Goal: Task Accomplishment & Management: Manage account settings

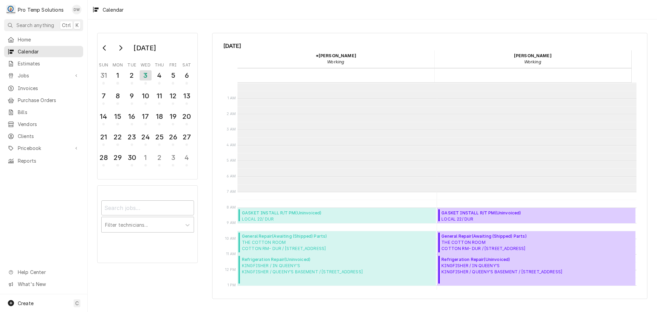
scroll to position [109, 0]
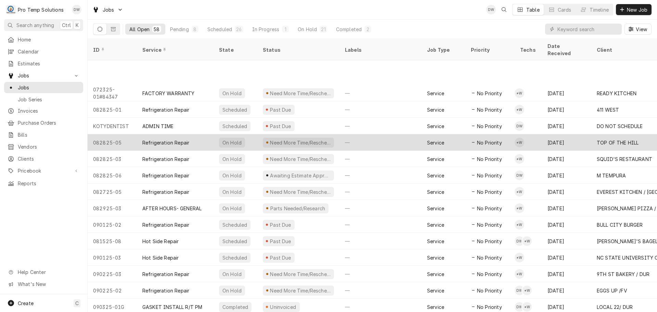
scroll to position [337, 0]
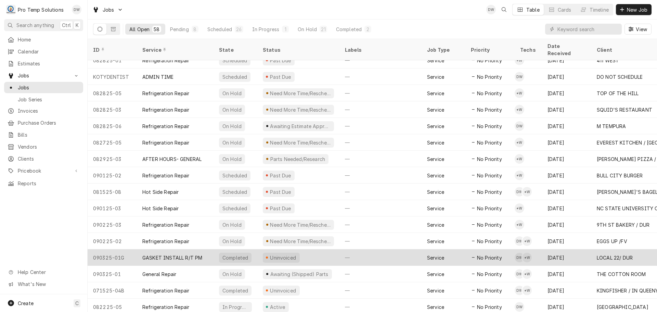
click at [391, 252] on div "—" at bounding box center [381, 257] width 82 height 16
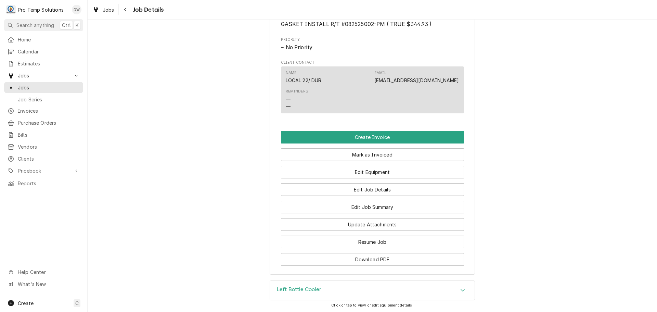
scroll to position [445, 0]
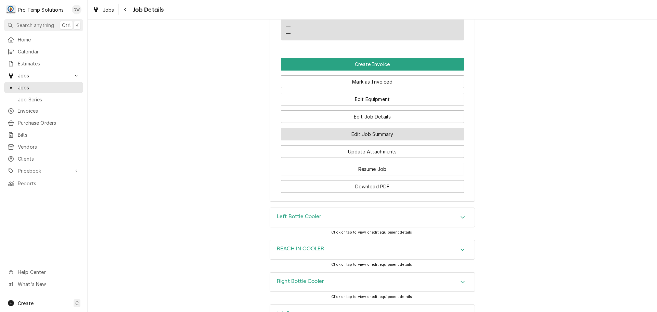
click at [368, 140] on button "Edit Job Summary" at bounding box center [372, 134] width 183 height 13
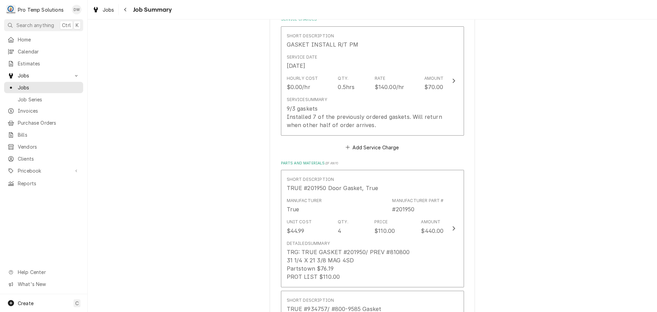
scroll to position [171, 0]
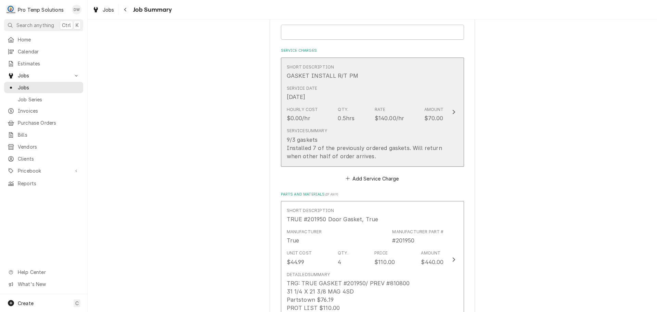
click at [452, 111] on icon "Update Line Item" at bounding box center [453, 111] width 3 height 5
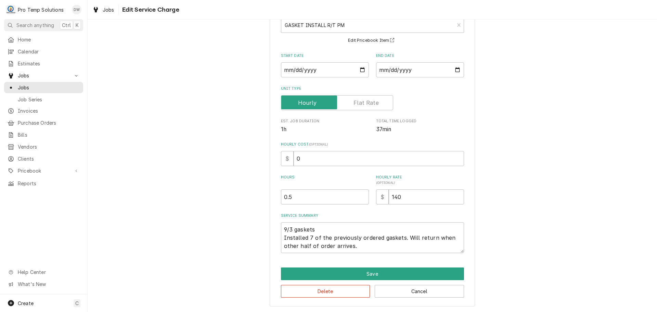
scroll to position [48, 0]
click at [339, 227] on textarea "9/3 gaskets Installed 7 of the previously ordered gaskets. Will return when oth…" at bounding box center [372, 237] width 183 height 31
type textarea "x"
type textarea "9/3 gaskets Installed 7 of the previously ordered gaskets. Will return when oth…"
type textarea "x"
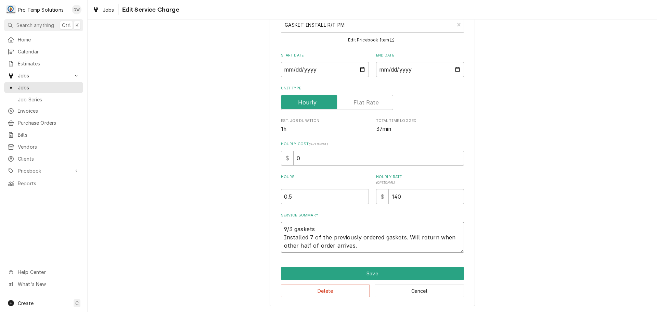
type textarea "9/3 gaskets 8 Installed 7 of the previously ordered gaskets. Will return when o…"
type textarea "x"
type textarea "9/3 gaskets 83 Installed 7 of the previously ordered gaskets. Will return when …"
type textarea "x"
type textarea "9/3 gaskets 830 Installed 7 of the previously ordered gaskets. Will return when…"
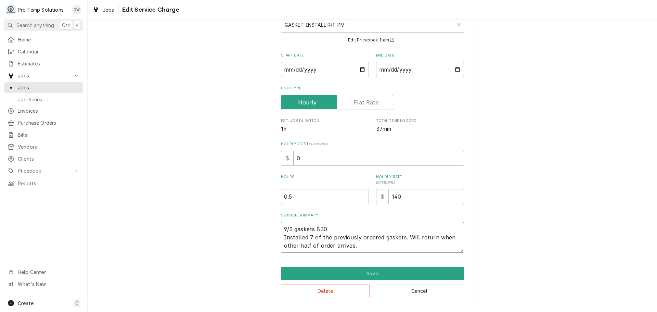
type textarea "x"
type textarea "9/3 gaskets 830- Installed 7 of the previously ordered gaskets. Will return whe…"
type textarea "x"
type textarea "9/3 gaskets 830-9 Installed 7 of the previously ordered gaskets. Will return wh…"
type textarea "x"
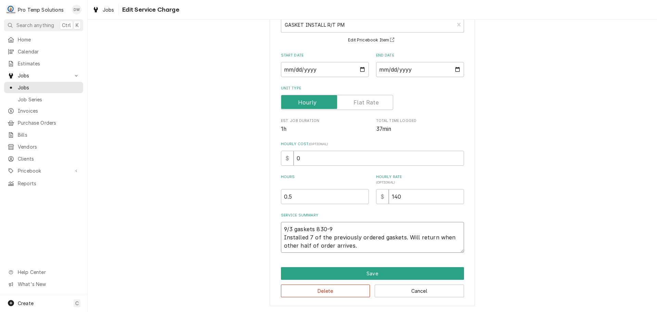
type textarea "9/3 gaskets 830-90 Installed 7 of the previously ordered gaskets. Will return w…"
type textarea "x"
type textarea "9/3 gaskets 830-905 Installed 7 of the previously ordered gaskets. Will return …"
type textarea "x"
type textarea "9/3 gaskets 830-905 Installed 7 of the previously ordered gaskets. Will return …"
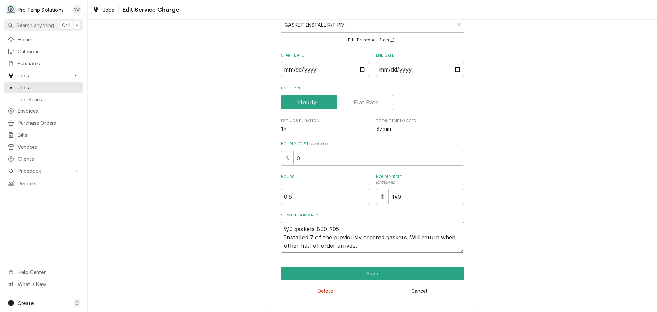
type textarea "x"
type textarea "9/3 gaskets 830-905 K Installed 7 of the previously ordered gaskets. Will retur…"
type textarea "x"
type textarea "9/3 gaskets 830-905 KE Installed 7 of the previously ordered gaskets. Will retu…"
type textarea "x"
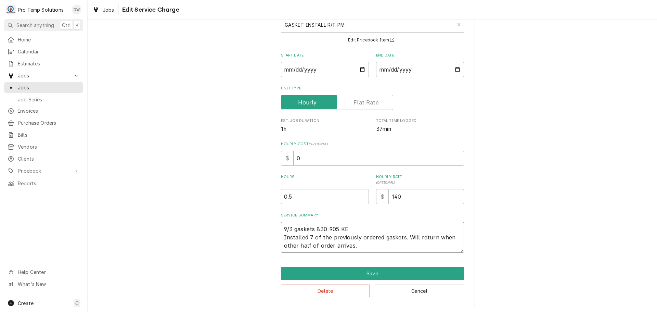
type textarea "9/3 gaskets 830-905 KEV Installed 7 of the previously ordered gaskets. Will ret…"
type textarea "x"
type textarea "9/3 gaskets 830-905 KEVI Installed 7 of the previously ordered gaskets. Will re…"
type textarea "x"
type textarea "9/3 gaskets 830-905 KEVIN Installed 7 of the previously ordered gaskets. Will r…"
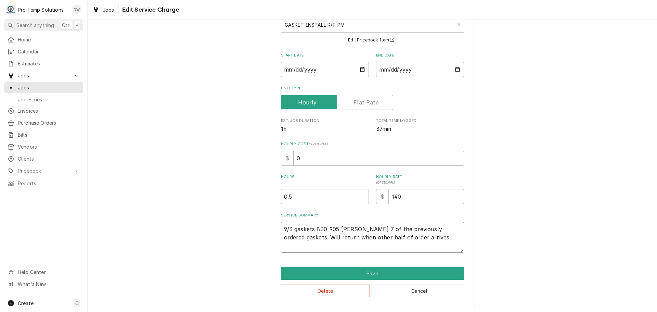
type textarea "x"
type textarea "9/3 gaskets 830-905 KEVIN Installed 7 of the previously ordered gaskets. Will r…"
type textarea "x"
type textarea "9/3 gaskets 830-905 KEVIN 8 Installed 7 of the previously ordered gaskets. Will…"
type textarea "x"
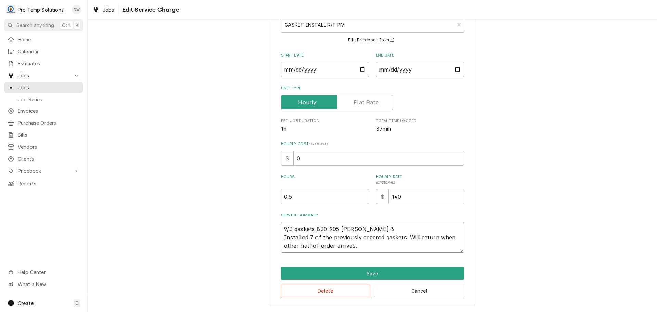
type textarea "9/3 gaskets 830-905 KEVIN 81 Installed 7 of the previously ordered gaskets. Wil…"
type textarea "x"
type textarea "9/3 gaskets 830-905 KEVIN 815 Installed 7 of the previously ordered gaskets. Wi…"
type textarea "x"
type textarea "9/3 gaskets 830-905 KEVIN 815- Installed 7 of the previously ordered gaskets. W…"
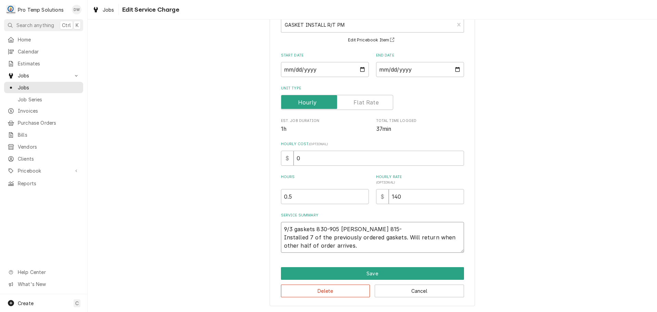
type textarea "x"
type textarea "9/3 gaskets 830-905 KEVIN 815-9 Installed 7 of the previously ordered gaskets. …"
type textarea "x"
type textarea "9/3 gaskets 830-905 KEVIN 815-90 Installed 7 of the previously ordered gaskets.…"
type textarea "x"
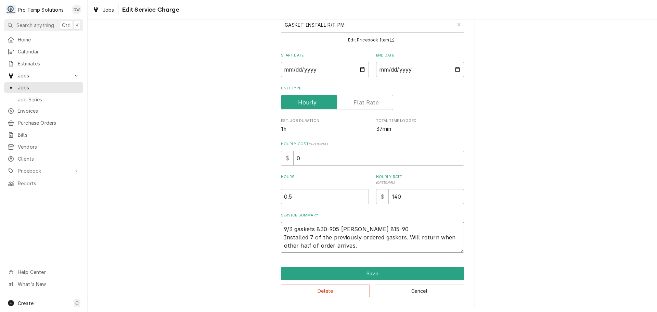
type textarea "9/3 gaskets 830-905 KEVIN 815-905 Installed 7 of the previously ordered gaskets…"
type textarea "x"
type textarea "9/3 gaskets 830-905 KEVIN 815-905 Installed 7 of the previously ordered gaskets…"
type textarea "x"
type textarea "9/3 gaskets 830-905 KEVIN 815-905 K Installed 7 of the previously ordered gaske…"
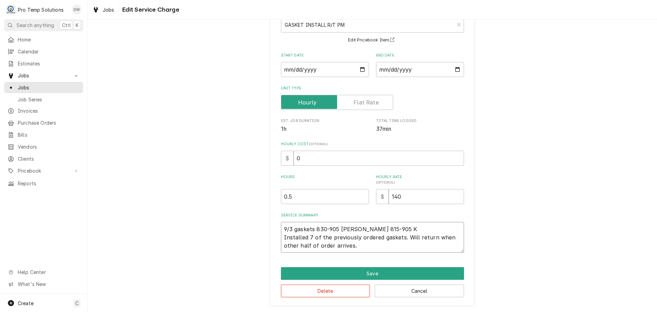
type textarea "x"
type textarea "9/3 gaskets 830-905 KEVIN 815-905 KO Installed 7 of the previously ordered gask…"
type textarea "x"
type textarea "9/3 gaskets 830-905 KEVIN 815-905 K Installed 7 of the previously ordered gaske…"
type textarea "x"
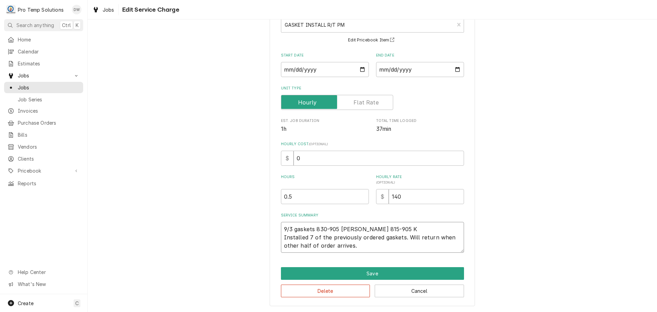
type textarea "9/3 gaskets 830-905 KEVIN 815-905 Installed 7 of the previously ordered gaskets…"
type textarea "x"
type textarea "9/3 gaskets 830-905 KEVIN 815-905 K Installed 7 of the previously ordered gaske…"
type textarea "x"
type textarea "9/3 gaskets 830-905 KEVIN 815-905 KO Installed 7 of the previously ordered gask…"
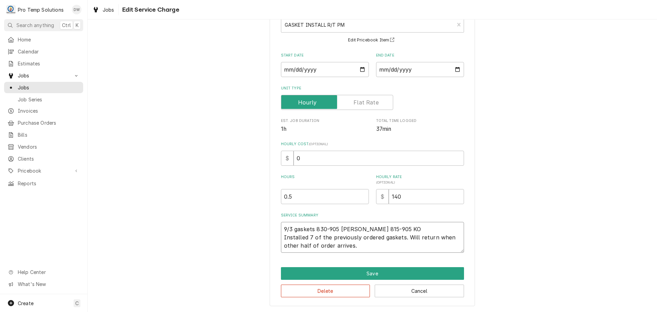
type textarea "x"
type textarea "9/3 gaskets 830-905 KEVIN 815-905 KOT Installed 7 of the previously ordered gas…"
type textarea "x"
type textarea "9/3 gaskets 830-905 KEVIN 815-905 KOTY Installed 7 of the previously ordered ga…"
type textarea "x"
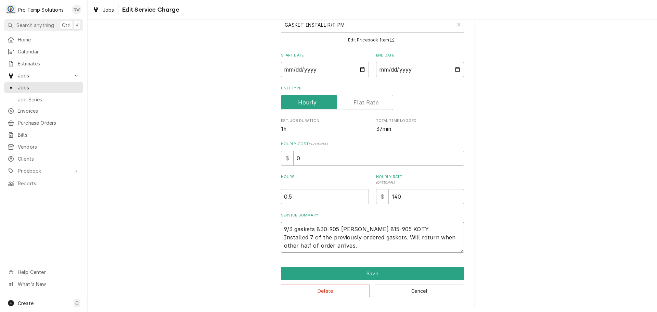
type textarea "9/3 gaskets 830-905 KEVIN 815-905 KOTY Installed 7 of the previously ordered ga…"
click at [312, 229] on textarea "9/3 gaskets 830-905 KEVIN 815-905 KOTY Installed 7 of the previously ordered ga…" at bounding box center [372, 237] width 183 height 31
type textarea "x"
type textarea "9/3 gasket 830-905 KEVIN 815-905 KOTY Installed 7 of the previously ordered gas…"
type textarea "x"
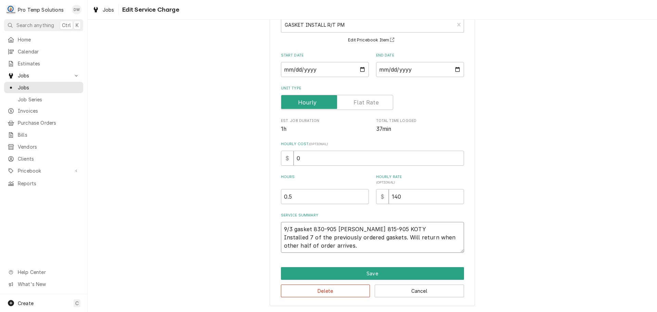
type textarea "9/3 gaske 830-905 KEVIN 815-905 KOTY Installed 7 of the previously ordered gask…"
type textarea "x"
type textarea "9/3 gask 830-905 KEVIN 815-905 KOTY Installed 7 of the previously ordered gaske…"
type textarea "x"
type textarea "9/3 gas 830-905 KEVIN 815-905 KOTY Installed 7 of the previously ordered gasket…"
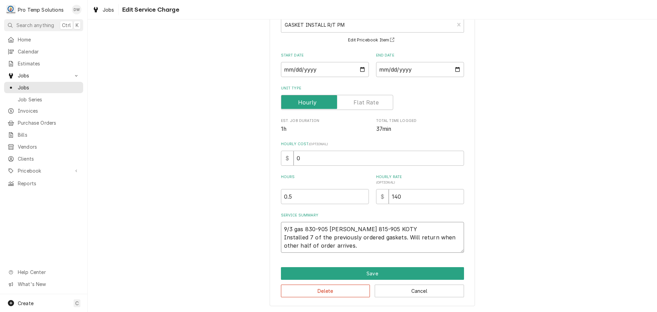
type textarea "x"
type textarea "9/3 ga 830-905 KEVIN 815-905 KOTY Installed 7 of the previously ordered gaskets…"
type textarea "x"
type textarea "9/3 g 830-905 KEVIN 815-905 KOTY Installed 7 of the previously ordered gaskets.…"
type textarea "x"
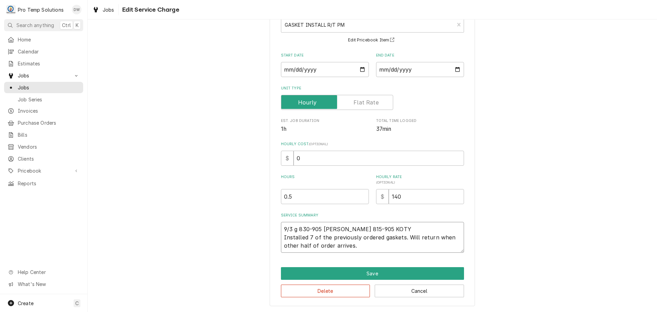
type textarea "9/3 830-905 KEVIN 815-905 KOTY Installed 7 of the previously ordered gaskets. W…"
type textarea "x"
type textarea "9/3 G 830-905 KEVIN 815-905 KOTY Installed 7 of the previously ordered gaskets.…"
type textarea "x"
type textarea "9/3 GA 830-905 KEVIN 815-905 KOTY Installed 7 of the previously ordered gaskets…"
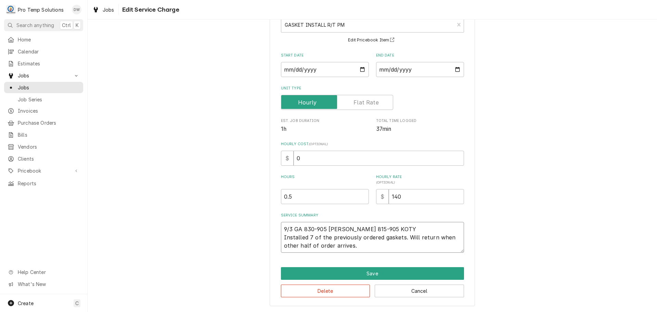
type textarea "x"
type textarea "9/3 GAS 830-905 KEVIN 815-905 KOTY Installed 7 of the previously ordered gasket…"
type textarea "x"
type textarea "9/3 GASK 830-905 KEVIN 815-905 KOTY Installed 7 of the previously ordered gaske…"
type textarea "x"
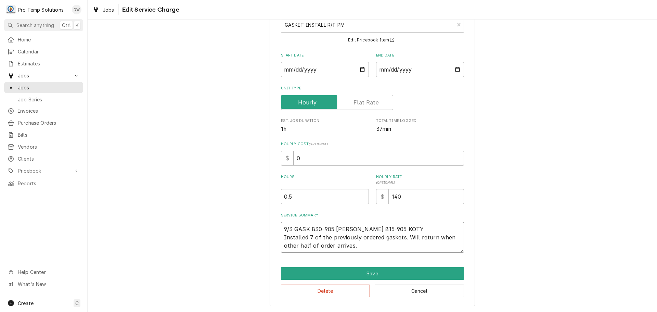
type textarea "9/3 GASKE 830-905 KEVIN 815-905 KOTY Installed 7 of the previously ordered gask…"
type textarea "x"
type textarea "9/3 GASKET 830-905 KEVIN 815-905 KOTY Installed 7 of the previously ordered gas…"
type textarea "x"
type textarea "9/3 GASKETS 830-905 KEVIN 815-905 KOTY Installed 7 of the previously ordered ga…"
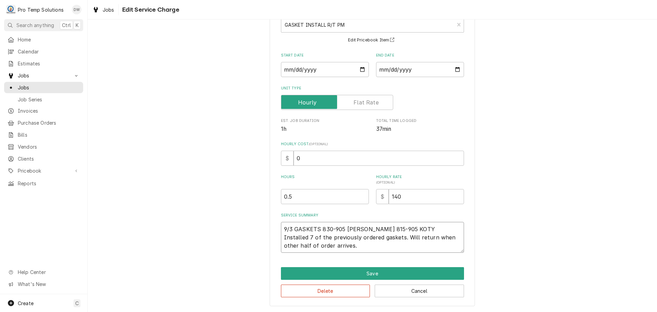
type textarea "x"
type textarea "9/3 GASKET 830-905 KEVIN 815-905 KOTY Installed 7 of the previously ordered gas…"
type textarea "x"
type textarea "9/3 GASKETS 830-905 KEVIN 815-905 KOTY Installed 7 of the previously ordered ga…"
type textarea "x"
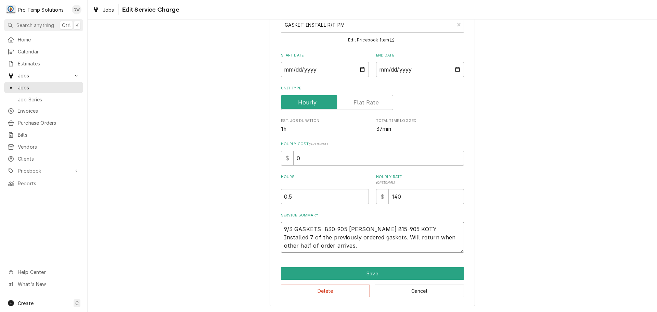
type textarea "9/3 GASKETS 830-905 KEVIN 815-905 KOTY Installed 7 of the previously ordered ga…"
click at [304, 161] on input "0" at bounding box center [379, 158] width 171 height 15
type textarea "x"
type input "1"
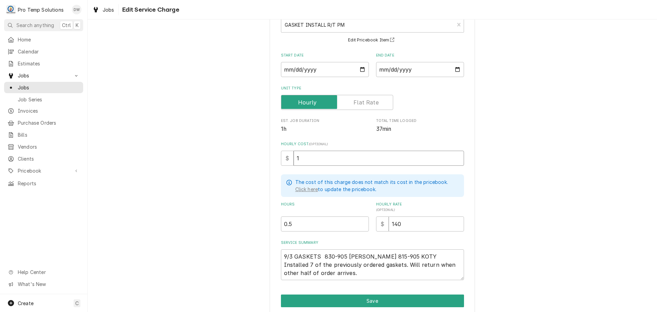
type textarea "x"
type input "18"
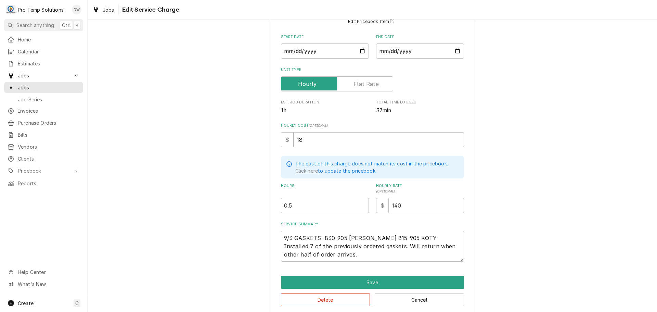
scroll to position [75, 0]
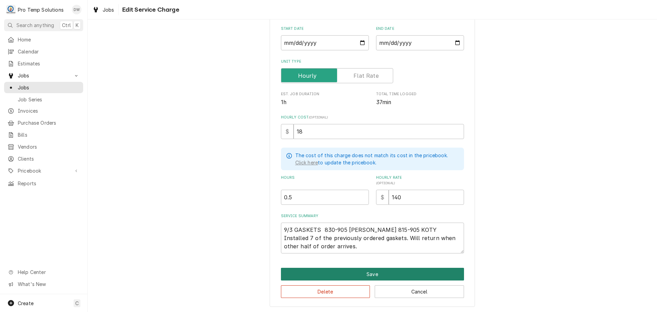
click at [371, 275] on button "Save" at bounding box center [372, 274] width 183 height 13
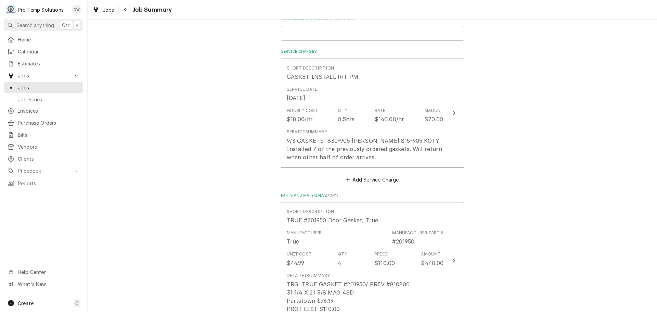
scroll to position [171, 0]
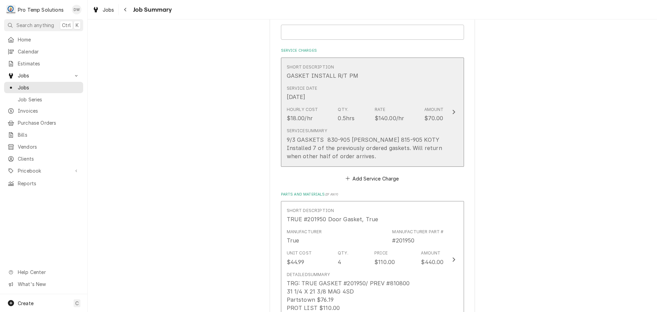
click at [368, 152] on div "9/3 GASKETS 830-905 KEVIN 815-905 KOTY Installed 7 of the previously ordered ga…" at bounding box center [365, 148] width 157 height 25
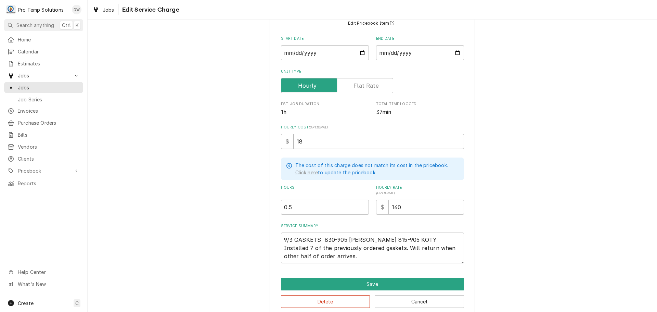
scroll to position [75, 0]
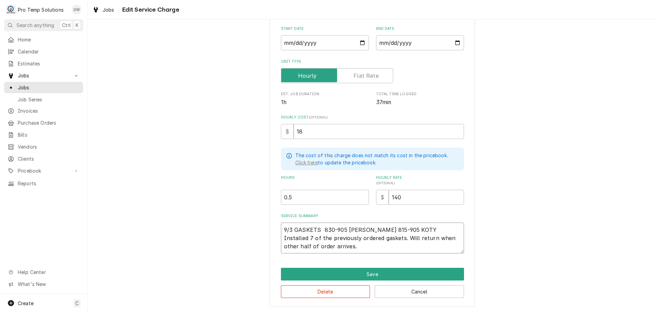
click at [399, 236] on textarea "9/3 GASKETS 830-905 KEVIN 815-905 KOTY Installed 7 of the previously ordered ga…" at bounding box center [372, 238] width 183 height 31
type textarea "x"
type textarea "9/3 GASKETS 830-905 KEVIN 815-905 KOTY Installed 7 of the previously ordered ga…"
type textarea "x"
type textarea "9/3 GASKETS 830-905 KEVIN 815-905 KOTY Installed 7 of the previously ordered ga…"
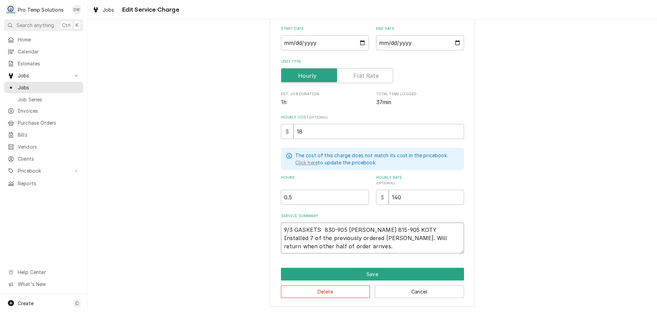
type textarea "x"
type textarea "9/3 GASKETS 830-905 KEVIN 815-905 KOTY Installed 7 of the previously ordered ga…"
type textarea "x"
type textarea "9/3 GASKETS 830-905 KEVIN 815-905 KOTY Installed 7 of the previously ordered ga…"
type textarea "x"
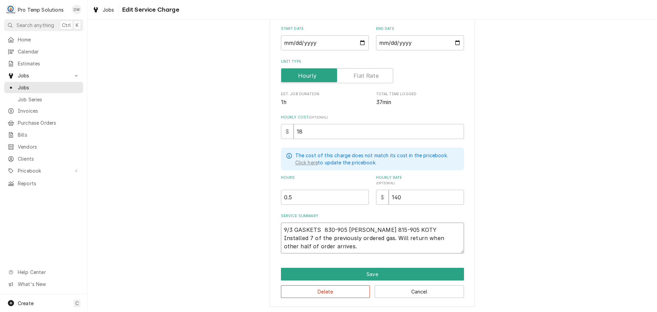
type textarea "9/3 GASKETS 830-905 KEVIN 815-905 KOTY Installed 7 of the previously ordered ga…"
type textarea "x"
type textarea "9/3 GASKETS 830-905 KEVIN 815-905 KOTY Installed 7 of the previously ordered g.…"
type textarea "x"
type textarea "9/3 GASKETS 830-905 KEVIN 815-905 KOTY Installed 7 of the previously ordered . …"
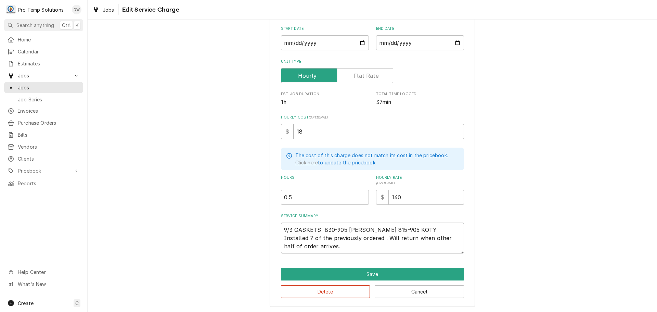
type textarea "x"
type textarea "9/3 GASKETS 830-905 KEVIN 815-905 KOTY Installed 7 of the previously ordered. W…"
type textarea "x"
type textarea "9/3 GASKETS 830-905 KEVIN 815-905 KOTY Installed 7 of the previously ordere. Wi…"
type textarea "x"
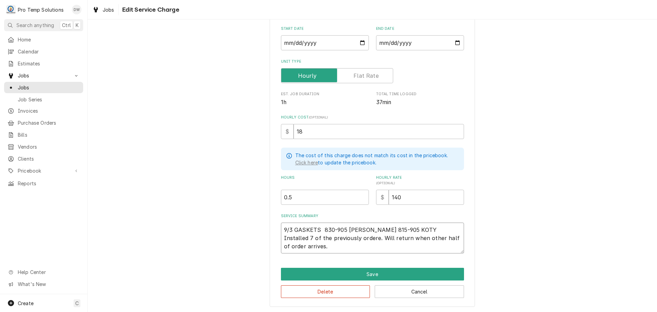
type textarea "9/3 GASKETS 830-905 KEVIN 815-905 KOTY Installed 7 of the previously order. Wil…"
type textarea "x"
type textarea "9/3 GASKETS 830-905 KEVIN 815-905 KOTY Installed 7 of the previously orde. Will…"
type textarea "x"
type textarea "9/3 GASKETS 830-905 KEVIN 815-905 KOTY Installed 7 of the previously ord. Will …"
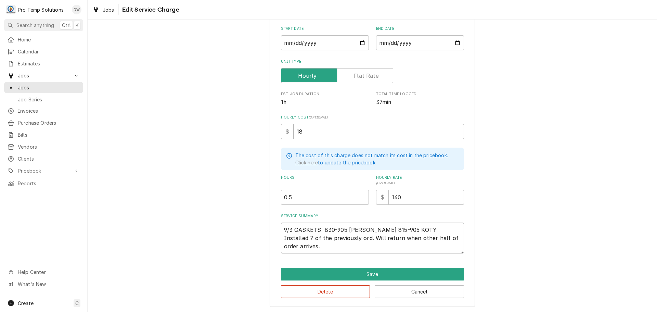
type textarea "x"
type textarea "9/3 GASKETS 830-905 KEVIN 815-905 KOTY Installed 7 of the previously or. Will r…"
type textarea "x"
type textarea "9/3 GASKETS 830-905 KEVIN 815-905 KOTY Installed 7 of the previously o. Will re…"
type textarea "x"
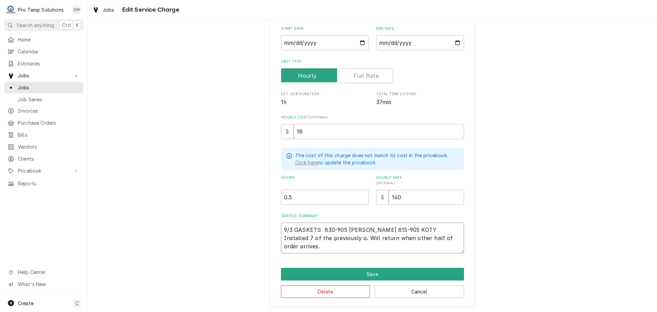
type textarea "9/3 GASKETS 830-905 KEVIN 815-905 KOTY Installed 7 of the previously . Will ret…"
type textarea "x"
type textarea "9/3 GASKETS 830-905 KEVIN 815-905 KOTY Installed 7 of the previously. Will retu…"
type textarea "x"
type textarea "9/3 GASKETS 830-905 KEVIN 815-905 KOTY Installed 7 of the previousl. Will retur…"
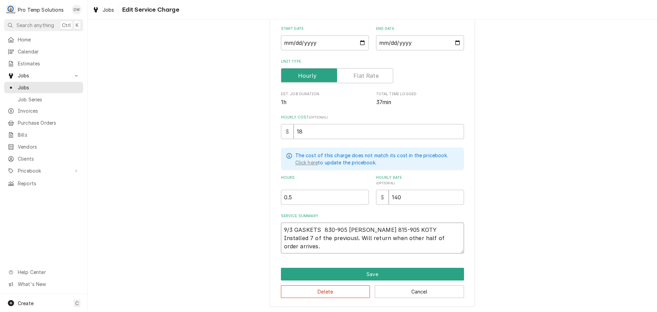
type textarea "x"
type textarea "9/3 GASKETS 830-905 KEVIN 815-905 KOTY Installed 7 of the previous. Will return…"
type textarea "x"
type textarea "9/3 GASKETS 830-905 KEVIN 815-905 KOTY Installed 7 of the previou. Will return …"
type textarea "x"
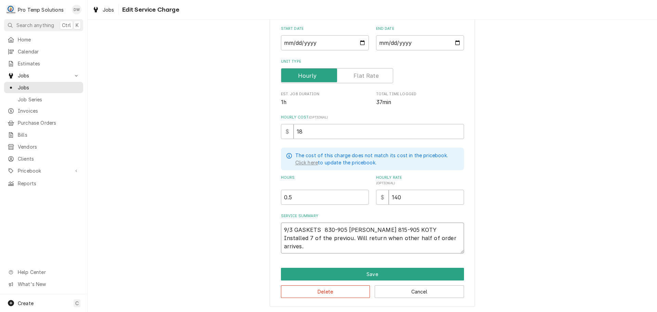
type textarea "9/3 GASKETS 830-905 KEVIN 815-905 KOTY Installed 7 of the previo. Will return w…"
type textarea "x"
type textarea "9/3 GASKETS 830-905 KEVIN 815-905 KOTY Installed 7 of the previ. Will return wh…"
type textarea "x"
type textarea "9/3 GASKETS 830-905 KEVIN 815-905 KOTY Installed 7 of the prev. Will return whe…"
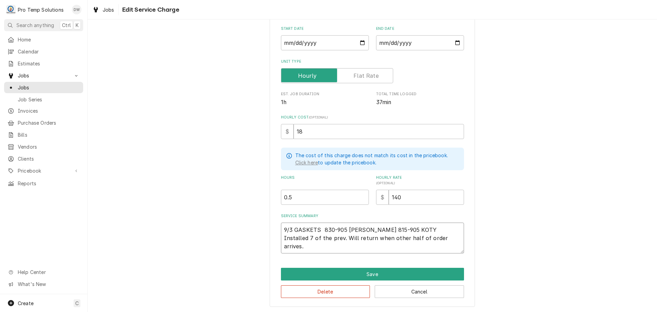
type textarea "x"
type textarea "9/3 GASKETS 830-905 KEVIN 815-905 KOTY Installed 7 of the pre. Will return when…"
type textarea "x"
type textarea "9/3 GASKETS 830-905 KEVIN 815-905 KOTY Installed 7 of the pr. Will return when …"
type textarea "x"
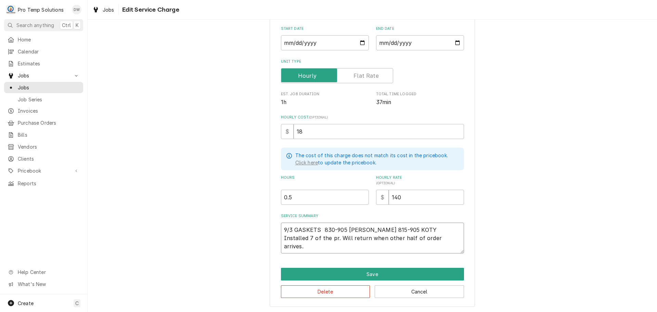
type textarea "9/3 GASKETS 830-905 KEVIN 815-905 KOTY Installed 7 of the p. Will return when o…"
type textarea "x"
type textarea "9/3 GASKETS 830-905 KEVIN 815-905 KOTY Installed 7 of the . Will return when ot…"
type textarea "x"
type textarea "9/3 GASKETS 830-905 KEVIN 815-905 KOTY Installed 7 of the. Will return when oth…"
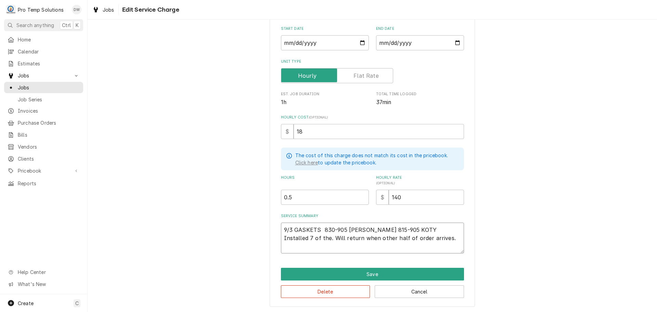
type textarea "x"
type textarea "9/3 GASKETS 830-905 KEVIN 815-905 KOTY Installed 7 of th. Will return when othe…"
type textarea "x"
type textarea "9/3 GASKETS 830-905 KEVIN 815-905 KOTY Installed 7 of t. Will return when other…"
type textarea "x"
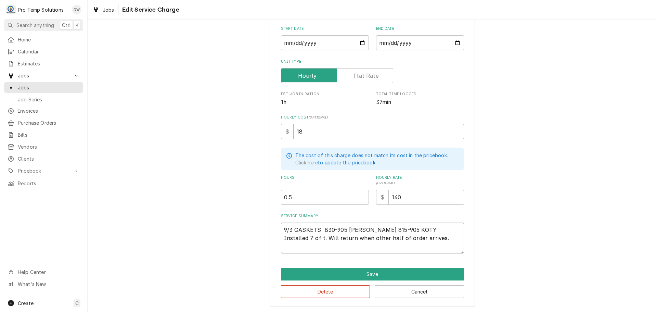
type textarea "9/3 GASKETS 830-905 KEVIN 815-905 KOTY Installed 7 of . Will return when other …"
type textarea "x"
type textarea "9/3 GASKETS 830-905 KEVIN 815-905 KOTY Installed 7 of. Will return when other h…"
type textarea "x"
type textarea "9/3 GASKETS 830-905 KEVIN 815-905 KOTY Installed 7 o. Will return when other ha…"
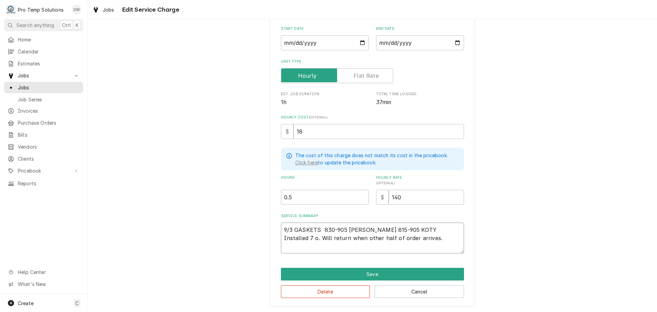
type textarea "x"
type textarea "9/3 GASKETS 830-905 KEVIN 815-905 KOTY Installed 7 . Will return when other hal…"
type textarea "x"
type textarea "9/3 GASKETS 830-905 KEVIN 815-905 KOTY Installed 7 f. Will return when other ha…"
type textarea "x"
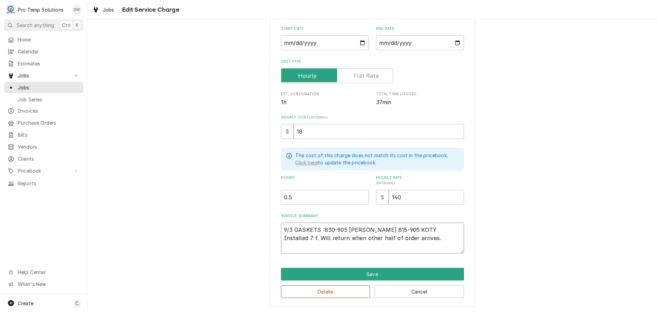
type textarea "9/3 GASKETS 830-905 KEVIN 815-905 KOTY Installed 7 fr. Will return when other h…"
type textarea "x"
type textarea "9/3 GASKETS 830-905 KEVIN 815-905 KOTY Installed 7 fro. Will return when other …"
type textarea "x"
type textarea "9/3 GASKETS 830-905 KEVIN 815-905 KOTY Installed 7 from. Will return when other…"
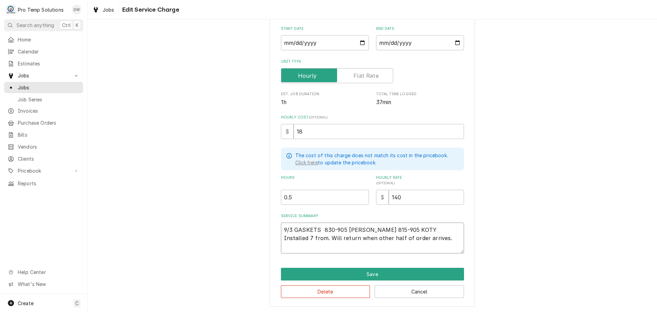
type textarea "x"
type textarea "9/3 GASKETS 830-905 KEVIN 815-905 KOTY Installed 7 from . Will return when othe…"
type textarea "x"
type textarea "9/3 GASKETS 830-905 KEVIN 815-905 KOTY Installed 7 from 0. Will return when oth…"
type textarea "x"
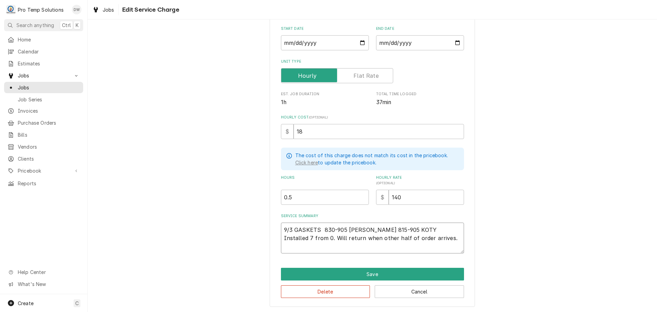
type textarea "9/3 GASKETS 830-905 KEVIN 815-905 KOTY Installed 7 from 08. Will return when ot…"
type textarea "x"
type textarea "9/3 GASKETS 830-905 KEVIN 815-905 KOTY Installed 7 from 08/. Will return when o…"
type textarea "x"
type textarea "9/3 GASKETS 830-905 KEVIN 815-905 KOTY Installed 7 from 08/2. Will return when …"
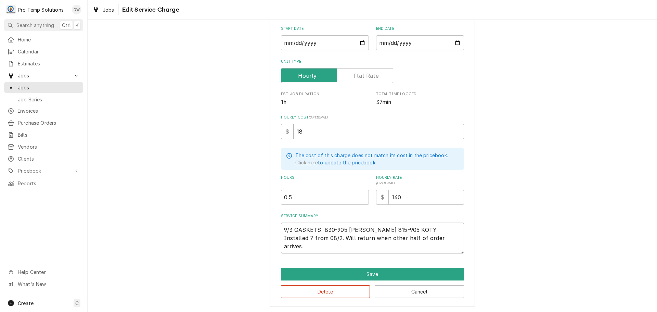
type textarea "x"
type textarea "9/3 GASKETS 830-905 KEVIN 815-905 KOTY Installed 7 from 08/25. Will return when…"
type textarea "x"
type textarea "9/3 GASKETS 830-905 KEVIN 815-905 KOTY Installed 7 from 08/25/. Will return whe…"
type textarea "x"
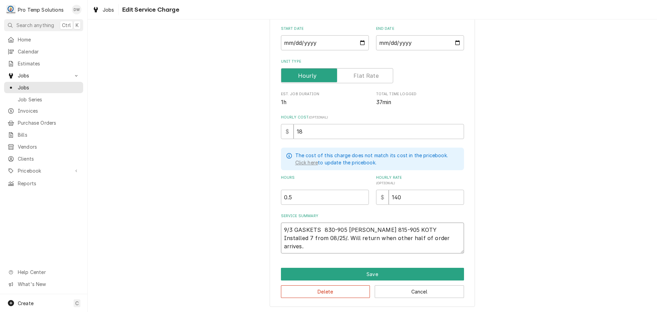
type textarea "9/3 GASKETS 830-905 KEVIN 815-905 KOTY Installed 7 from 08/25/2. Will return wh…"
type textarea "x"
type textarea "9/3 GASKETS 830-905 KEVIN 815-905 KOTY Installed 7 from 08/25/25. Will return w…"
type textarea "x"
type textarea "9/3 GASKETS 830-905 KEVIN 815-905 KOTY Installed 7 from 08/25/25 . Will return …"
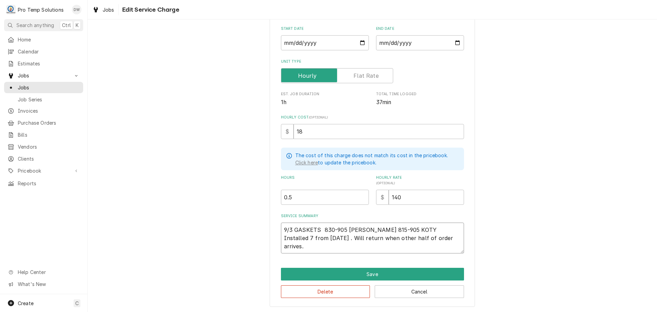
type textarea "x"
type textarea "9/3 GASKETS 830-905 KEVIN 815-905 KOTY Installed 7 from 08/25/25 P. Will return…"
click at [365, 238] on textarea "9/3 GASKETS 830-905 KEVIN 815-905 KOTY Installed 7 from 08/25/25 PM. . Will ret…" at bounding box center [372, 238] width 183 height 31
click at [300, 244] on textarea "9/3 GASKETS 830-905 KEVIN 815-905 KOTY Installed 7 from 08/25/25 PM. Will retur…" at bounding box center [372, 238] width 183 height 31
click at [340, 243] on textarea "9/3 GASKETS 830-905 KEVIN 815-905 KOTY Installed 7 from 08/25/25 PM. Will retur…" at bounding box center [372, 238] width 183 height 31
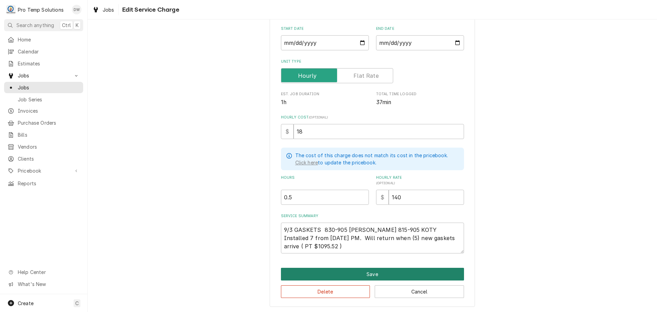
click at [369, 273] on button "Save" at bounding box center [372, 274] width 183 height 13
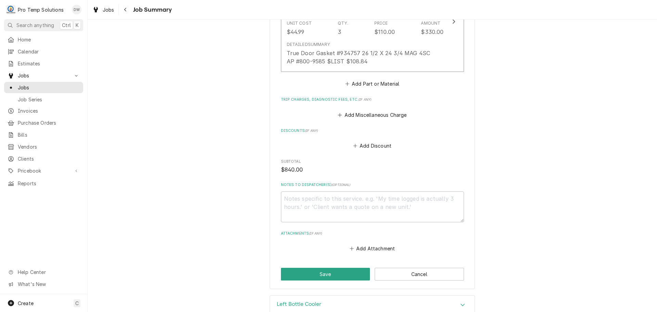
scroll to position [548, 0]
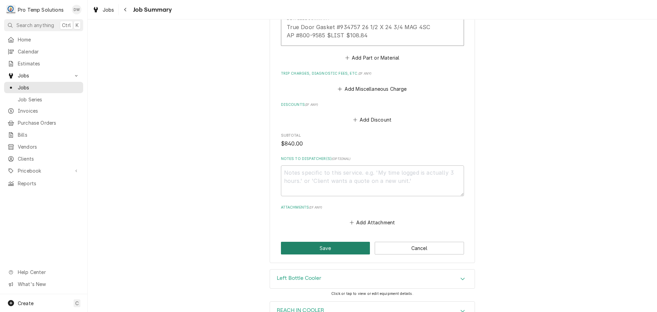
click at [323, 248] on button "Save" at bounding box center [325, 248] width 89 height 13
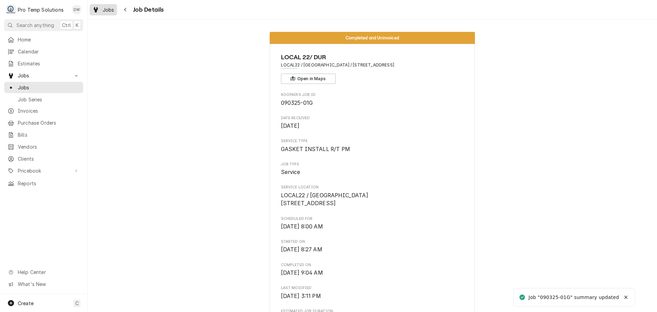
click at [107, 9] on span "Jobs" at bounding box center [109, 9] width 12 height 7
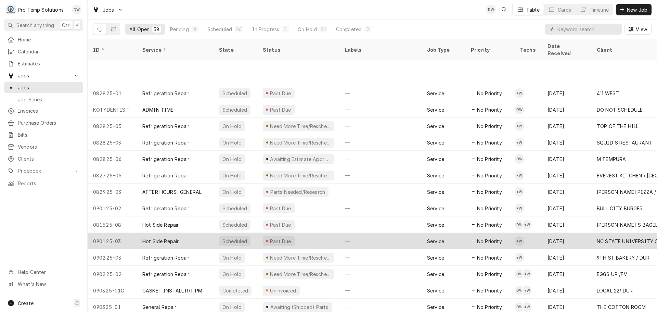
scroll to position [353, 0]
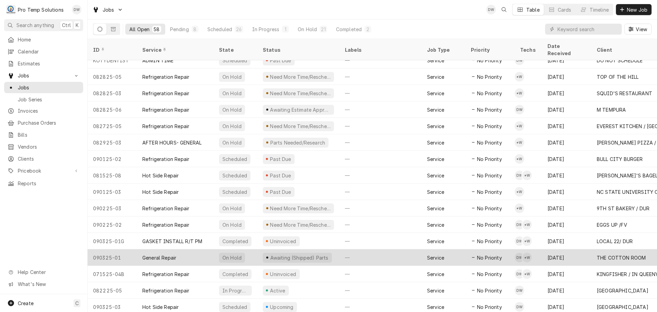
click at [374, 249] on div "—" at bounding box center [381, 257] width 82 height 16
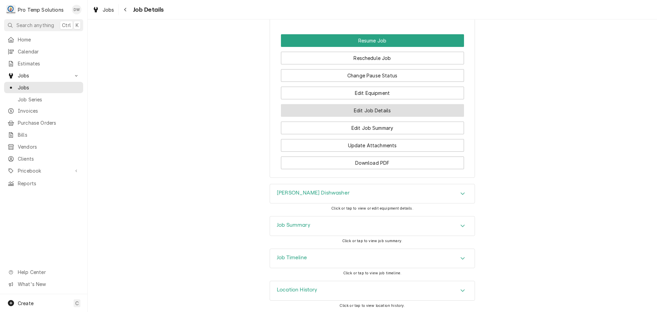
scroll to position [608, 0]
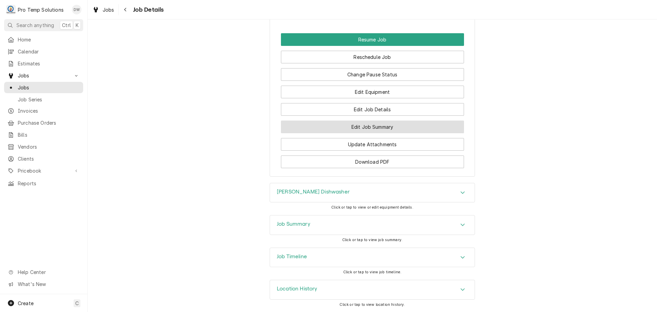
click at [368, 128] on button "Edit Job Summary" at bounding box center [372, 127] width 183 height 13
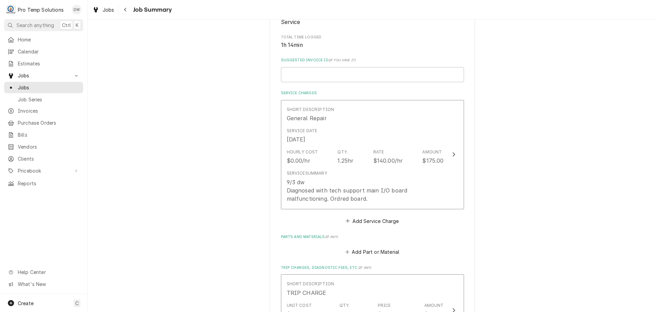
scroll to position [137, 0]
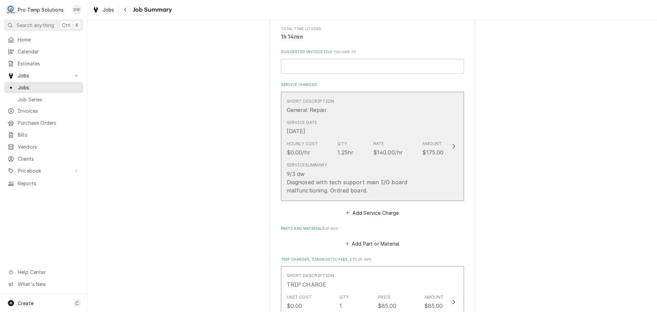
click at [452, 146] on icon "Update Line Item" at bounding box center [453, 145] width 3 height 5
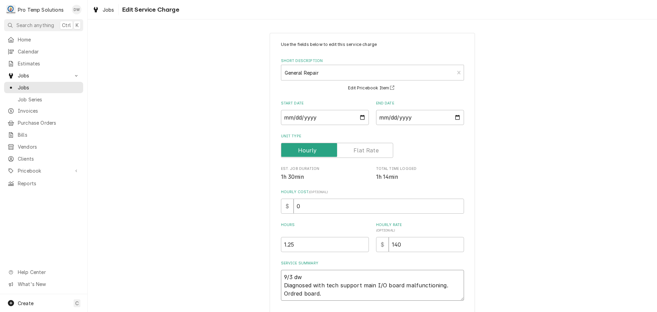
click at [304, 277] on textarea "9/3 dw Diagnosed with tech support main I/O board malfunctioning. Ordred board." at bounding box center [372, 285] width 183 height 31
type textarea "x"
type textarea "9/3 d Diagnosed with tech support main I/O board malfunctioning. Ordred board."
type textarea "x"
type textarea "9/3 Diagnosed with tech support main I/O board malfunctioning. Ordred board."
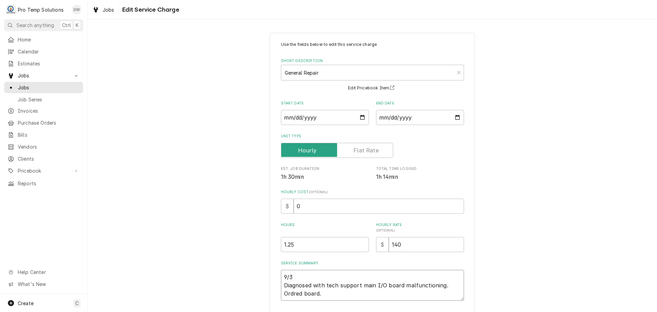
type textarea "x"
type textarea "9/3 D Diagnosed with tech support main I/O board malfunctioning. Ordred board."
type textarea "x"
type textarea "9/3 D/ Diagnosed with tech support main I/O board malfunctioning. Ordred board."
type textarea "x"
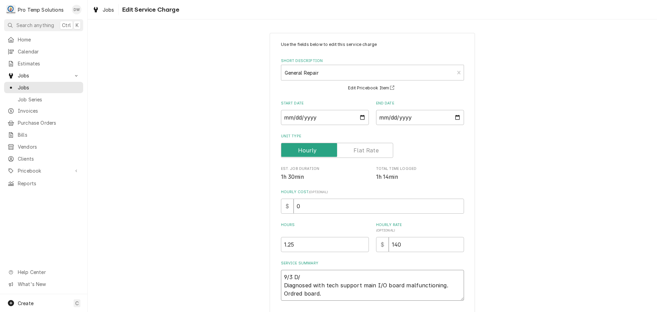
type textarea "9/3 D/W Diagnosed with tech support main I/O board malfunctioning. Ordred board."
type textarea "x"
type textarea "9/3 D/W Diagnosed with tech support main I/O board malfunctioning. Ordred board."
type textarea "x"
type textarea "9/3 D/W 9 Diagnosed with tech support main I/O board malfunctioning. Ordred boa…"
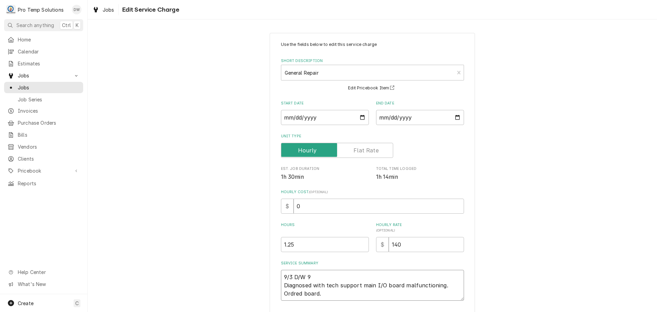
type textarea "x"
type textarea "9/3 D/W 91 Diagnosed with tech support main I/O board malfunctioning. Ordred bo…"
type textarea "x"
type textarea "9/3 D/W 915 Diagnosed with tech support main I/O board malfunctioning. Ordred b…"
type textarea "x"
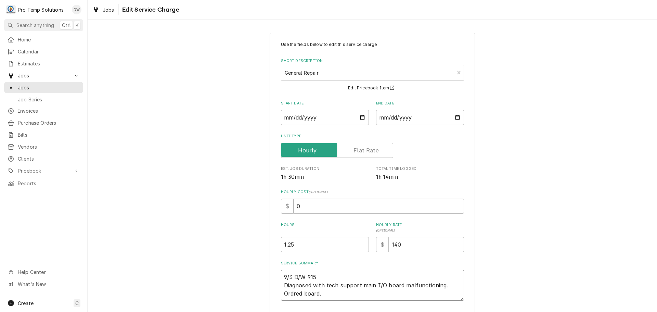
type textarea "9/3 D/W 915- Diagnosed with tech support main I/O board malfunctioning. Ordred …"
type textarea "x"
type textarea "9/3 D/W 915-1 Diagnosed with tech support main I/O board malfunctioning. Ordred…"
type textarea "x"
type textarea "9/3 D/W 915-10 Diagnosed with tech support main I/O board malfunctioning. Ordre…"
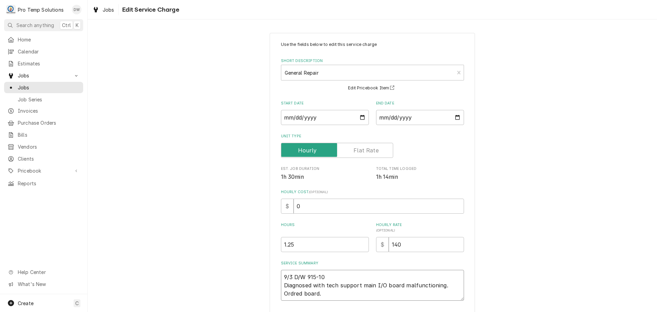
type textarea "x"
type textarea "9/3 D/W 915-104 Diagnosed with tech support main I/O board malfunctioning. Ordr…"
type textarea "x"
type textarea "9/3 D/W 915-1045 Diagnosed with tech support main I/O board malfunctioning. Ord…"
type textarea "x"
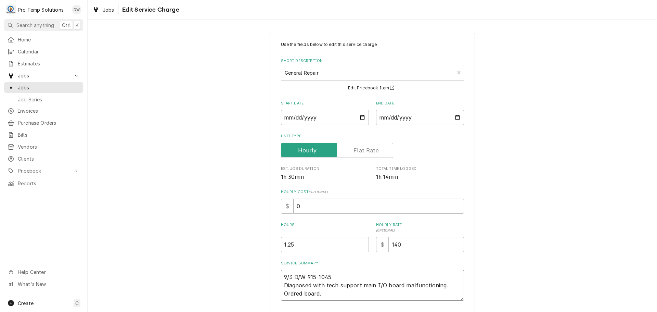
type textarea "9/3 D/W 915-1045 Diagnosed with tech support main I/O board malfunctioning. Ord…"
type textarea "x"
type textarea "9/3 D/W 915-1045 K Diagnosed with tech support main I/O board malfunctioning. O…"
type textarea "x"
type textarea "9/3 D/W 915-1045 KE Diagnosed with tech support main I/O board malfunctioning. …"
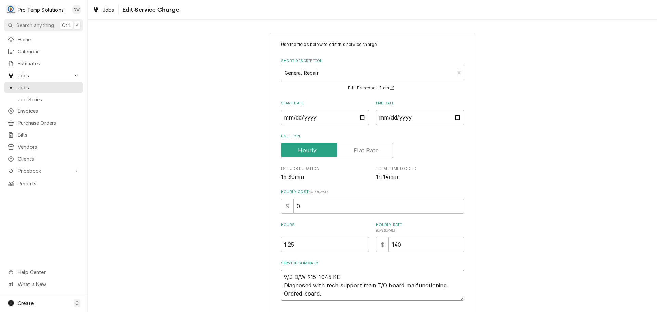
type textarea "x"
type textarea "9/3 D/W 915-1045 KEV Diagnosed with tech support main I/O board malfunctioning.…"
type textarea "x"
type textarea "9/3 D/W 915-1045 KEVI Diagnosed with tech support main I/O board malfunctioning…"
type textarea "x"
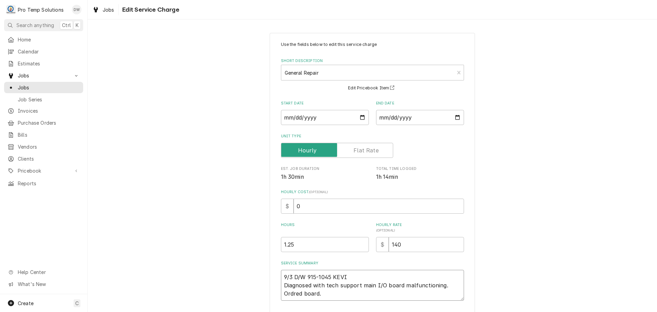
type textarea "9/3 D/W 915-1045 KEVIN Diagnosed with tech support main I/O board malfunctionin…"
type textarea "x"
type textarea "9/3 D/W 915-1045 KEVIN Diagnosed with tech support main I/O board malfunctionin…"
type textarea "x"
type textarea "9/3 D/W 915-1045 KEVIN 9 Diagnosed with tech support main I/O board malfunction…"
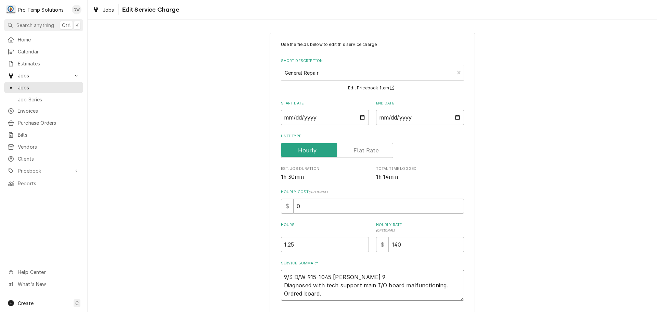
type textarea "x"
type textarea "9/3 D/W 915-1045 KEVIN 91 Diagnosed with tech support main I/O board malfunctio…"
type textarea "x"
type textarea "9/3 D/W 915-1045 KEVIN 915 Diagnosed with tech support main I/O board malfuncti…"
type textarea "x"
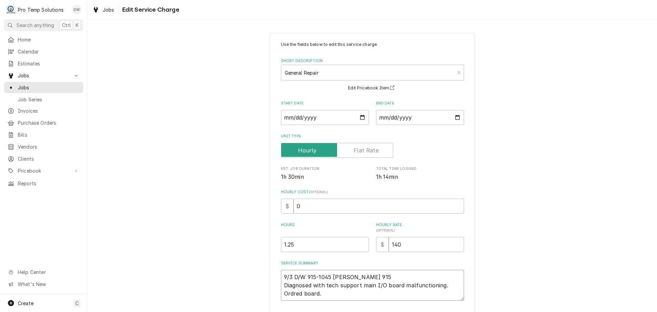
type textarea "9/3 D/W 915-1045 KEVIN 915- Diagnosed with tech support main I/O board malfunct…"
type textarea "x"
type textarea "9/3 D/W 915-1045 KEVIN 915-1 Diagnosed with tech support main I/O board malfunc…"
type textarea "x"
type textarea "9/3 D/W 915-1045 KEVIN 915-10 Diagnosed with tech support main I/O board malfun…"
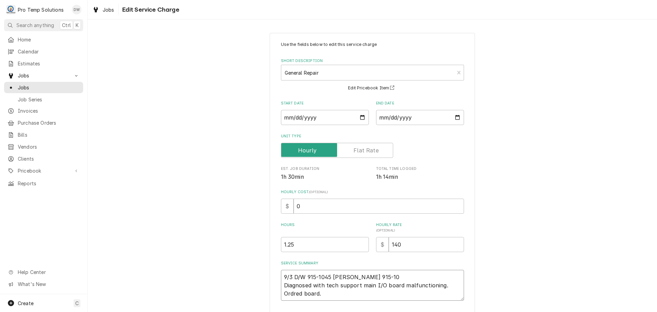
type textarea "x"
type textarea "9/3 D/W 915-1045 KEVIN 915-104 Diagnosed with tech support main I/O board malfu…"
type textarea "x"
type textarea "9/3 D/W 915-1045 KEVIN 915-1040 Diagnosed with tech support main I/O board malf…"
type textarea "x"
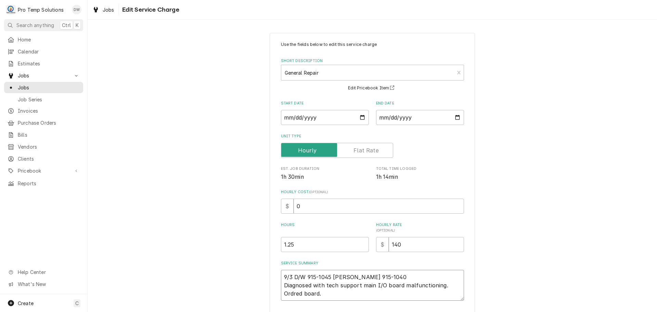
type textarea "9/3 D/W 915-1045 KEVIN 915-1040 Diagnosed with tech support main I/O board malf…"
type textarea "x"
type textarea "9/3 D/W 915-1045 KEVIN 915-1040 K Diagnosed with tech support main I/O board ma…"
type textarea "x"
type textarea "9/3 D/W 915-1045 KEVIN 915-1040 KO Diagnosed with tech support main I/O board m…"
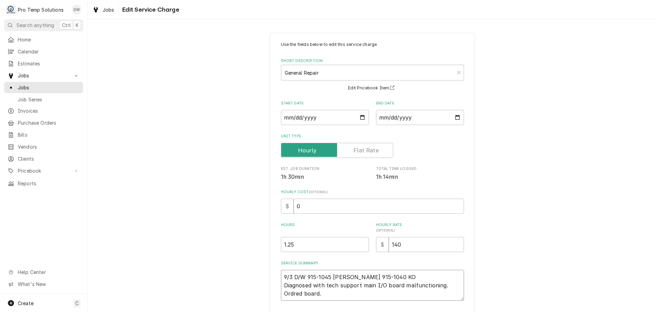
type textarea "x"
type textarea "9/3 D/W 915-1045 KEVIN 915-1040 KOT Diagnosed with tech support main I/O board …"
type textarea "x"
type textarea "9/3 D/W 915-1045 KEVIN 915-1040 KOTY Diagnosed with tech support main I/O board…"
type textarea "x"
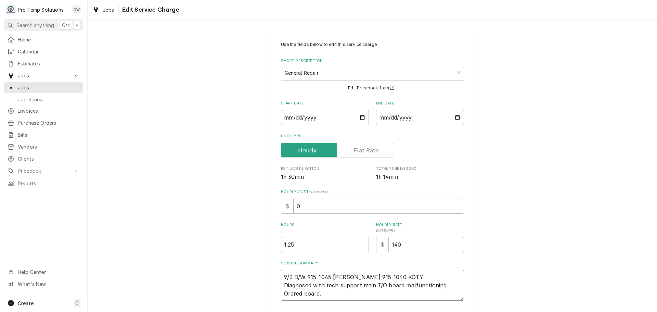
type textarea "9/3 D/W 915-1045 KEVIN 915-1040 KOTY Diagnosed with tech support main I/O board…"
type textarea "x"
type input "1.5"
click at [361, 241] on input "1.5" at bounding box center [325, 244] width 88 height 15
click at [303, 208] on input "0" at bounding box center [379, 206] width 171 height 15
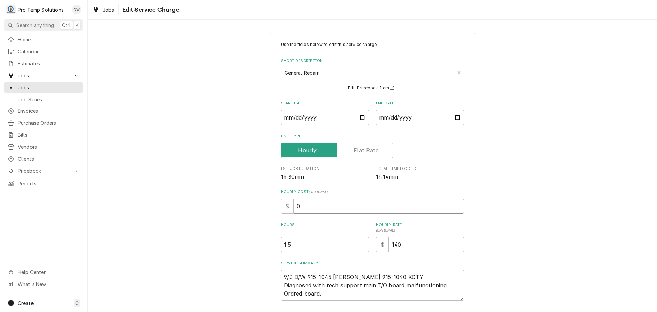
type textarea "x"
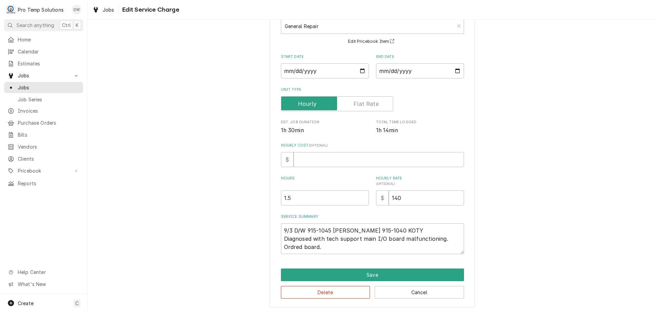
scroll to position [48, 0]
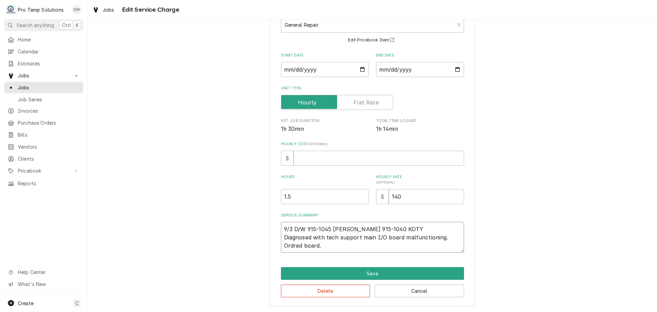
click at [297, 246] on textarea "9/3 D/W 915-1045 KEVIN 915-1040 KOTY Diagnosed with tech support main I/O board…" at bounding box center [372, 237] width 183 height 31
type textarea "x"
type textarea "9/3 D/W 915-1045 KEVIN 915-1040 KOTY Diagnosed with tech support main I/O board…"
type textarea "x"
type textarea "9/3 D/W 915-1045 KEVIN 915-1040 KOTY Diagnosed with tech support main I/O board…"
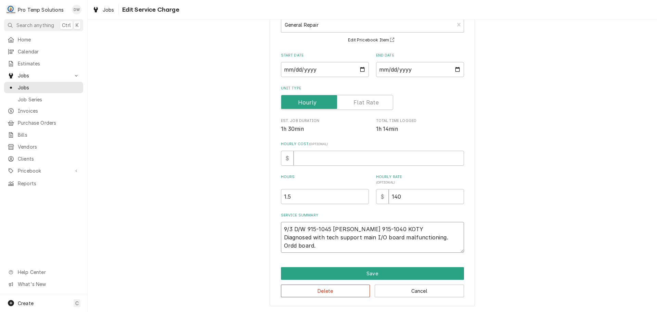
type textarea "x"
type textarea "9/3 D/W 915-1045 KEVIN 915-1040 KOTY Diagnosed with tech support main I/O board…"
type textarea "x"
type textarea "9/3 D/W 915-1045 KEVIN 915-1040 KOTY Diagnosed with tech support main I/O board…"
type textarea "x"
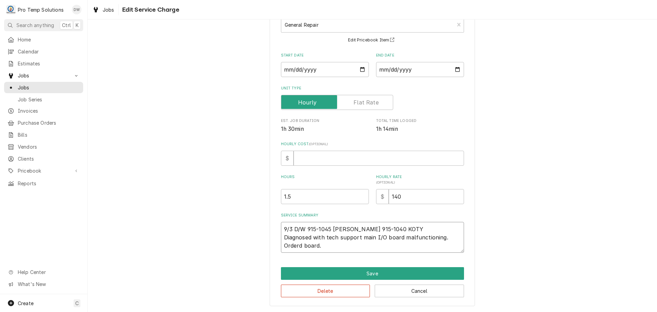
type textarea "9/3 D/W 915-1045 KEVIN 915-1040 KOTY Diagnosed with tech support main I/O board…"
click at [339, 242] on textarea "9/3 D/W 915-1045 KEVIN 915-1040 KOTY Diagnosed with tech support main I/O board…" at bounding box center [372, 237] width 183 height 31
type textarea "x"
type textarea "9/3 D/W 915-1045 KEVIN 915-1040 KOTY Diagnosed with tech support main I/O board…"
type textarea "x"
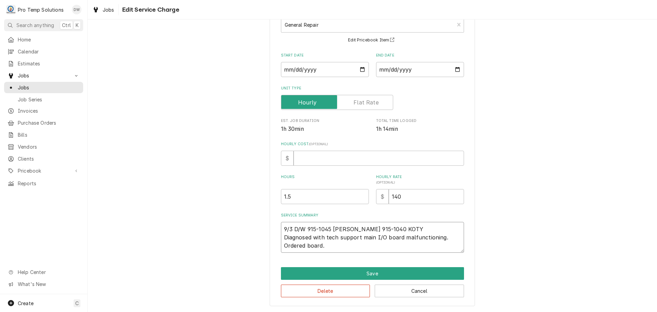
type textarea "9/3 D/W 915-1045 KEVIN 915-1040 KOTY Diagnosed with tech support main I/O board…"
type textarea "x"
type textarea "9/3 D/W 915-1045 KEVIN 915-1040 KOTY Diagnosed with tech support main I/O board…"
type textarea "x"
type textarea "9/3 D/W 915-1045 KEVIN 915-1040 KOTY Diagnosed with tech support main I/O board…"
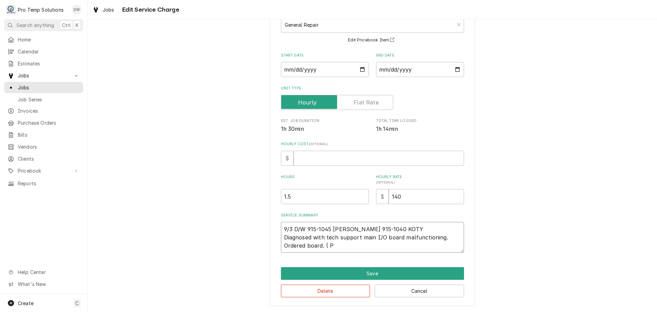
type textarea "x"
type textarea "9/3 D/W 915-1045 KEVIN 915-1040 KOTY Diagnosed with tech support main I/O board…"
type textarea "x"
type textarea "9/3 D/W 915-1045 KEVIN 915-1040 KOTY Diagnosed with tech support main I/O board…"
type textarea "x"
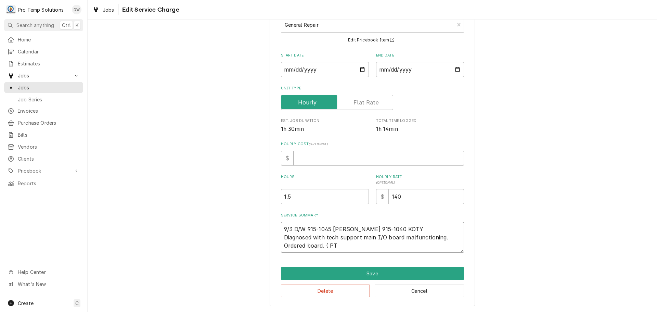
type textarea "9/3 D/W 915-1045 KEVIN 915-1040 KOTY Diagnosed with tech support main I/O board…"
type textarea "x"
type textarea "9/3 D/W 915-1045 KEVIN 915-1040 KOTY Diagnosed with tech support main I/O board…"
type textarea "x"
type textarea "9/3 D/W 915-1045 KEVIN 915-1040 KOTY Diagnosed with tech support main I/O board…"
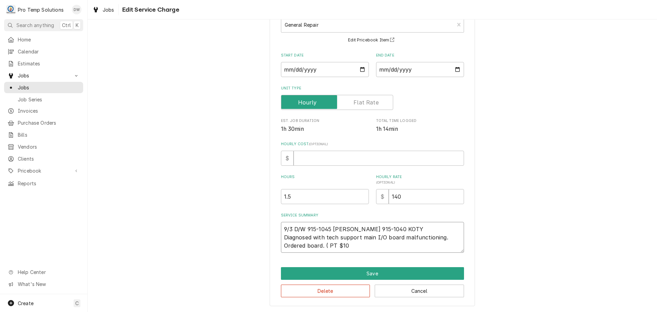
type textarea "x"
type textarea "9/3 D/W 915-1045 KEVIN 915-1040 KOTY Diagnosed with tech support main I/O board…"
type textarea "x"
type textarea "9/3 D/W 915-1045 KEVIN 915-1040 KOTY Diagnosed with tech support main I/O board…"
type textarea "x"
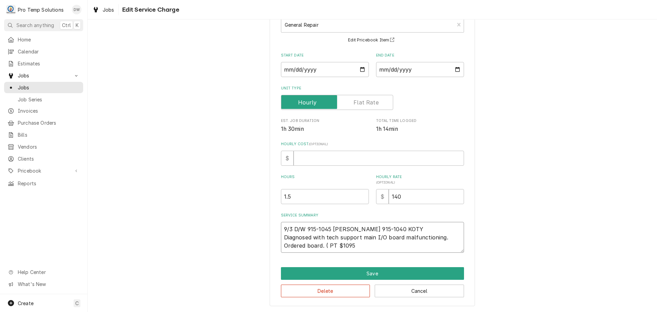
type textarea "9/3 D/W 915-1045 KEVIN 915-1040 KOTY Diagnosed with tech support main I/O board…"
type textarea "x"
type textarea "9/3 D/W 915-1045 KEVIN 915-1040 KOTY Diagnosed with tech support main I/O board…"
type textarea "x"
type textarea "9/3 D/W 915-1045 KEVIN 915-1040 KOTY Diagnosed with tech support main I/O board…"
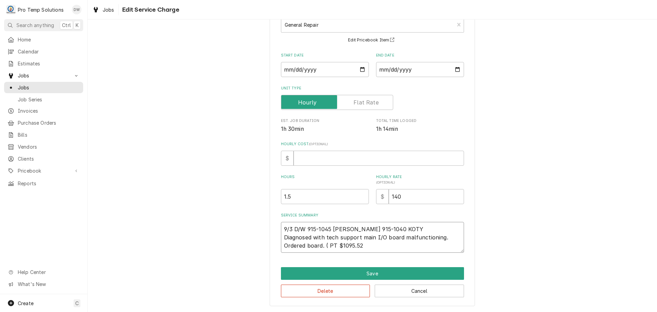
type textarea "x"
type textarea "9/3 D/W 915-1045 KEVIN 915-1040 KOTY Diagnosed with tech support main I/O board…"
type textarea "x"
type textarea "9/3 D/W 915-1045 KEVIN 915-1040 KOTY Diagnosed with tech support main I/O board…"
type textarea "x"
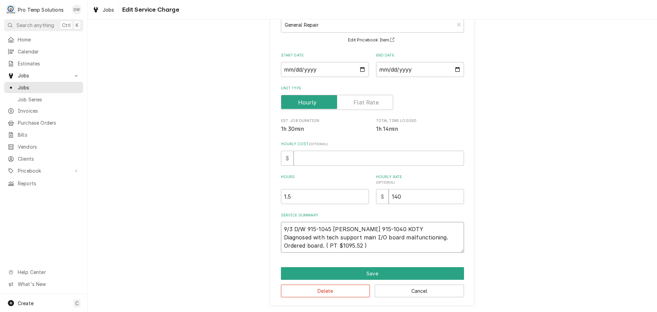
type textarea "9/3 D/W 915-1045 KEVIN 915-1040 KOTY Diagnosed with tech support main I/O board…"
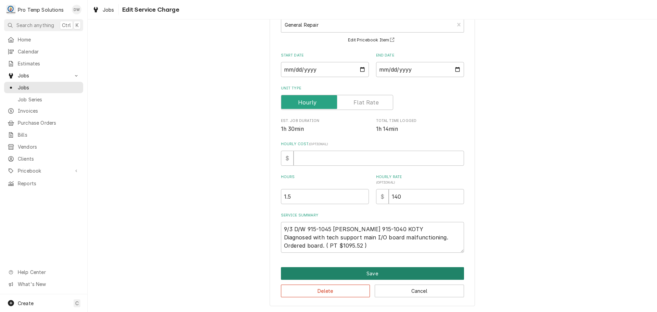
click at [368, 272] on button "Save" at bounding box center [372, 273] width 183 height 13
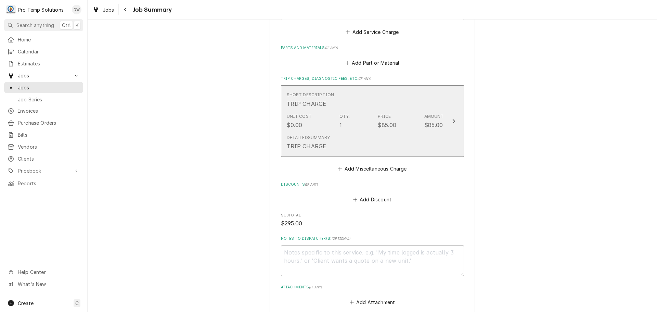
scroll to position [411, 0]
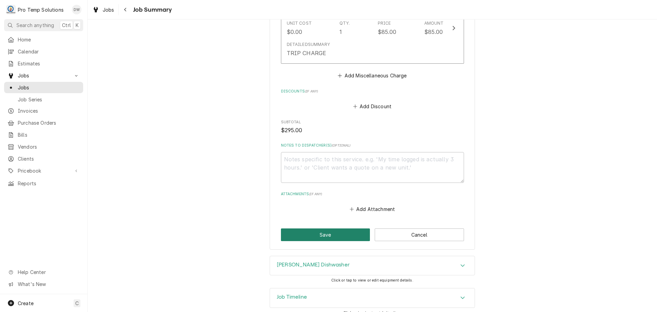
click at [323, 232] on button "Save" at bounding box center [325, 234] width 89 height 13
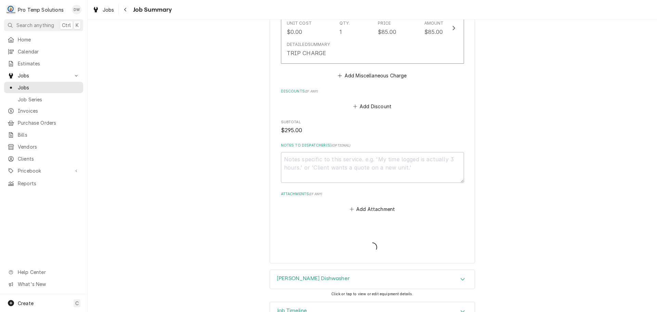
type textarea "x"
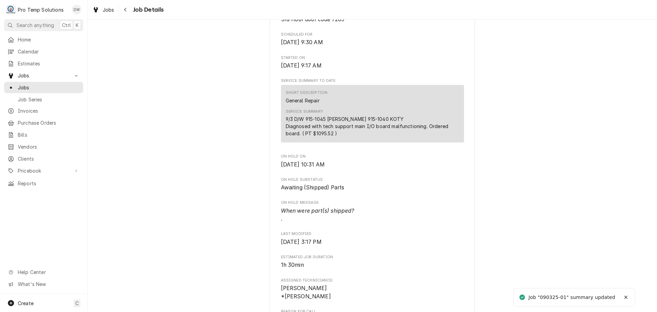
scroll to position [205, 0]
click at [107, 9] on span "Jobs" at bounding box center [109, 9] width 12 height 7
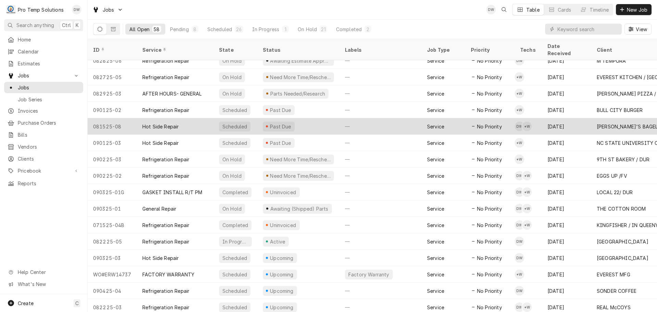
scroll to position [403, 0]
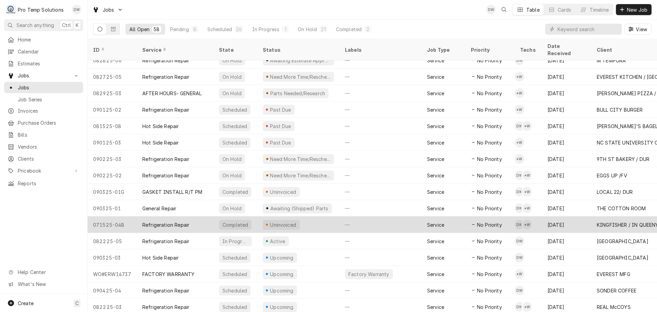
click at [365, 216] on div "—" at bounding box center [381, 224] width 82 height 16
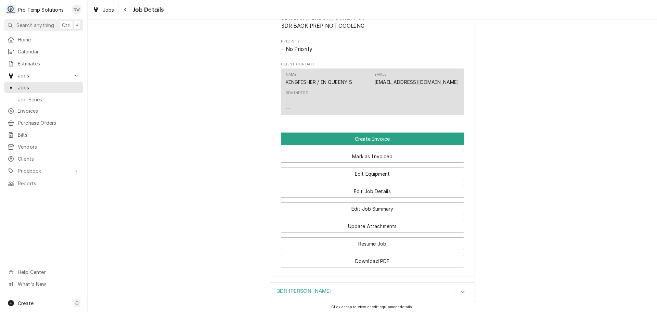
scroll to position [377, 0]
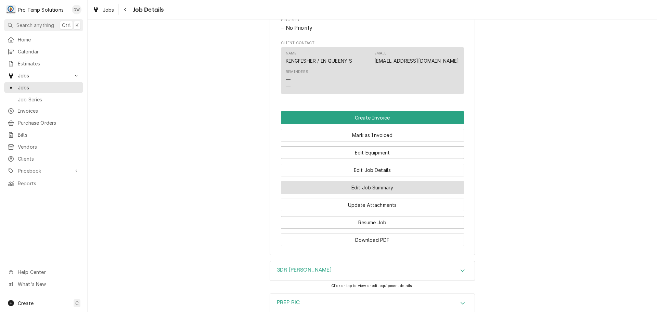
click at [369, 194] on button "Edit Job Summary" at bounding box center [372, 187] width 183 height 13
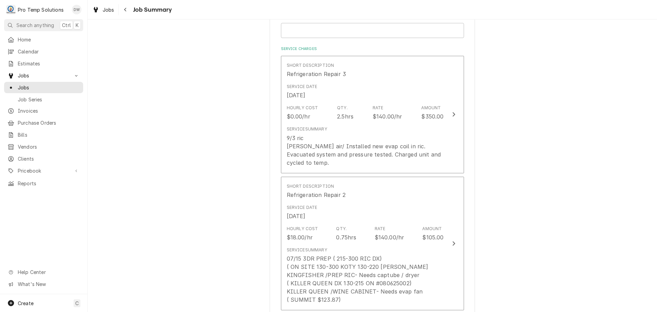
scroll to position [171, 0]
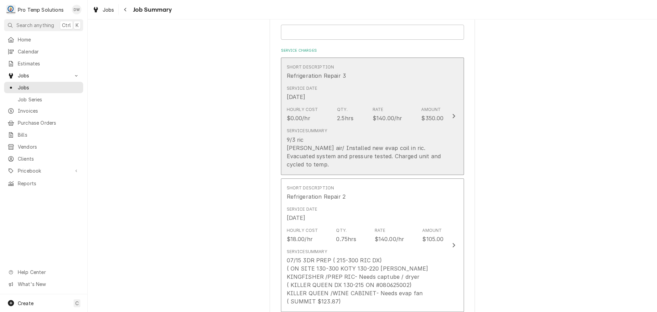
click at [452, 113] on icon "Update Line Item" at bounding box center [453, 115] width 3 height 5
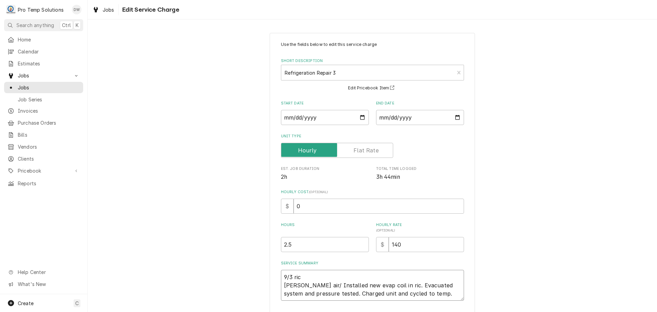
click at [302, 276] on textarea "9/3 ric Bev air/ Installed new evap coil in ric. Evacuated system and pressure …" at bounding box center [372, 285] width 183 height 31
type textarea "x"
type textarea "9/3 ri Bev air/ Installed new evap coil in ric. Evacuated system and pressure t…"
type textarea "x"
type textarea "9/3 r Bev air/ Installed new evap coil in ric. Evacuated system and pressure te…"
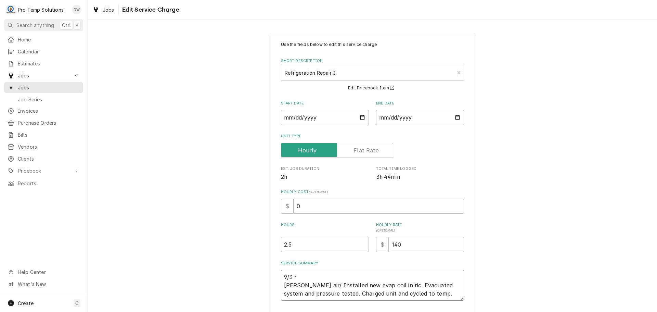
type textarea "x"
type textarea "9/3 Bev air/ Installed new evap coil in ric. Evacuated system and pressure test…"
type textarea "x"
type textarea "9/3 B Bev air/ Installed new evap coil in ric. Evacuated system and pressure te…"
type textarea "x"
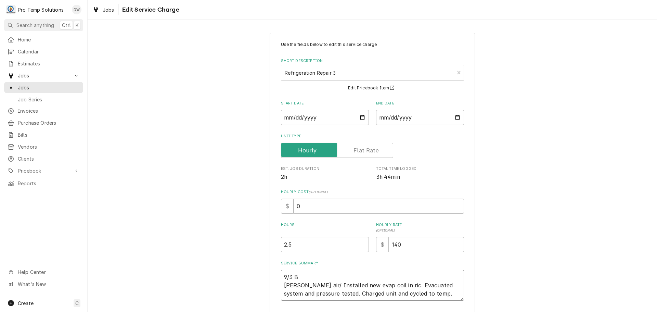
type textarea "9/3 BA Bev air/ Installed new evap coil in ric. Evacuated system and pressure t…"
type textarea "x"
type textarea "9/3 BAR Bev air/ Installed new evap coil in ric. Evacuated system and pressure …"
type textarea "x"
type textarea "9/3 BAR Bev air/ Installed new evap coil in ric. Evacuated system and pressure …"
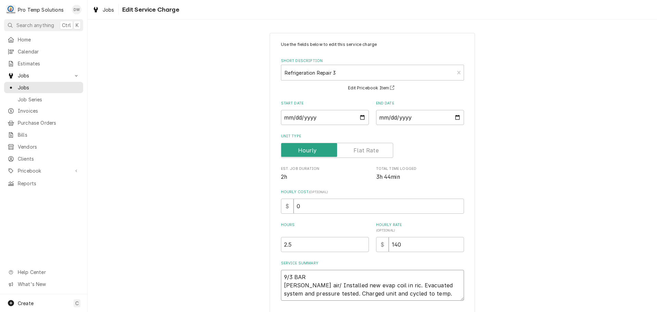
type textarea "x"
type textarea "9/3 BAR R Bev air/ Installed new evap coil in ric. Evacuated system and pressur…"
type textarea "x"
type textarea "9/3 BAR RI Bev air/ Installed new evap coil in ric. Evacuated system and pressu…"
type textarea "x"
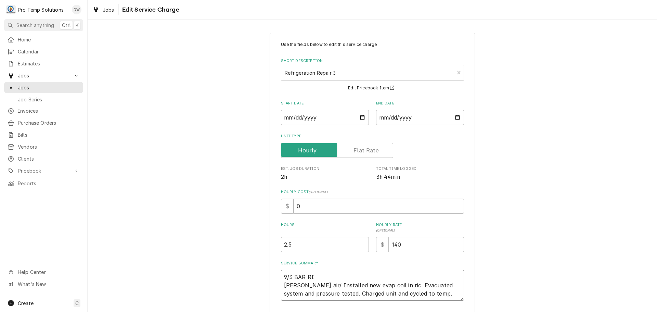
type textarea "9/3 BAR RIC Bev air/ Installed new evap coil in ric. Evacuated system and press…"
type textarea "x"
type textarea "9/3 BAR RIC Bev air/ Installed new evap coil in ric. Evacuated system and press…"
type textarea "x"
type textarea "9/3 BAR RIC 1 Bev air/ Installed new evap coil in ric. Evacuated system and pre…"
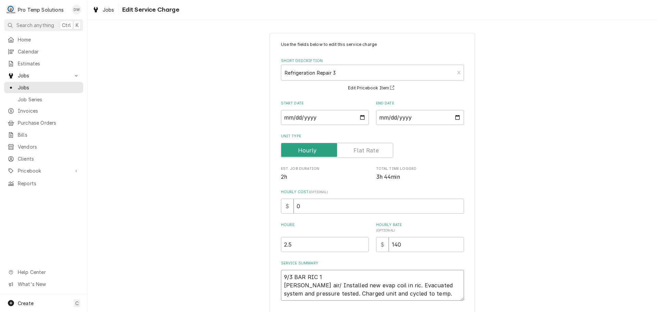
type textarea "x"
type textarea "9/3 BAR RIC 10 Bev air/ Installed new evap coil in ric. Evacuated system and pr…"
type textarea "x"
type textarea "9/3 BAR RIC 100 Bev air/ Installed new evap coil in ric. Evacuated system and p…"
type textarea "x"
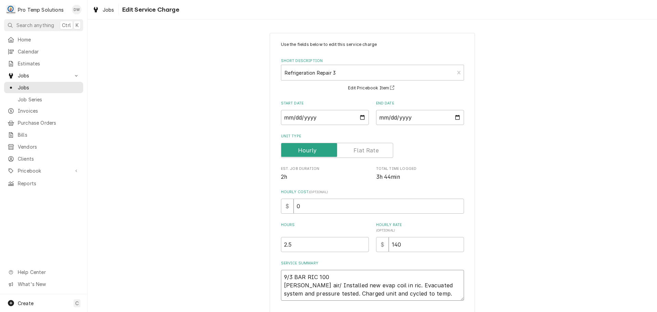
type textarea "9/3 BAR RIC 10 Bev air/ Installed new evap coil in ric. Evacuated system and pr…"
type textarea "x"
type textarea "9/3 BAR RIC 1 Bev air/ Installed new evap coil in ric. Evacuated system and pre…"
type textarea "x"
type textarea "9/3 BAR RIC Bev air/ Installed new evap coil in ric. Evacuated system and press…"
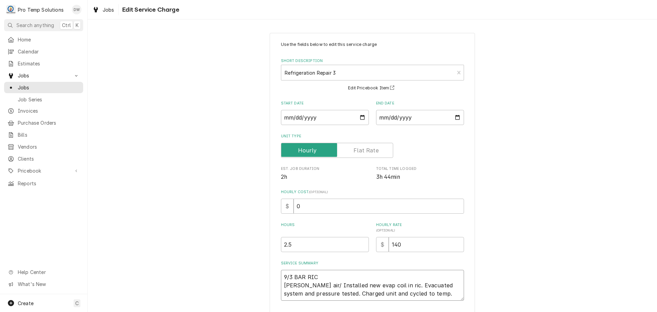
type textarea "x"
type textarea "9/3 BAR RIC 1 Bev air/ Installed new evap coil in ric. Evacuated system and pre…"
type textarea "x"
type textarea "9/3 BAR RIC 11 Bev air/ Installed new evap coil in ric. Evacuated system and pr…"
type textarea "x"
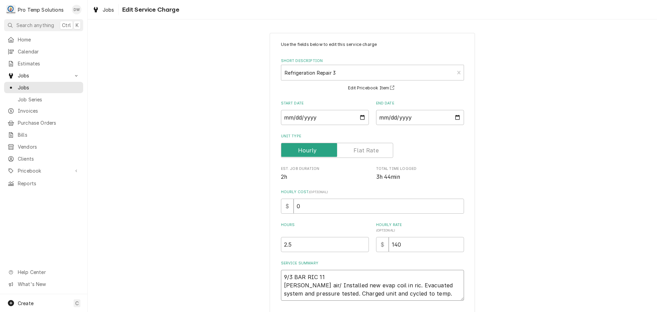
type textarea "9/3 BAR RIC 110 Bev air/ Installed new evap coil in ric. Evacuated system and p…"
type textarea "x"
type textarea "9/3 BAR RIC 1100 Bev air/ Installed new evap coil in ric. Evacuated system and …"
type textarea "x"
type textarea "9/3 BAR RIC 1100- Bev air/ Installed new evap coil in ric. Evacuated system and…"
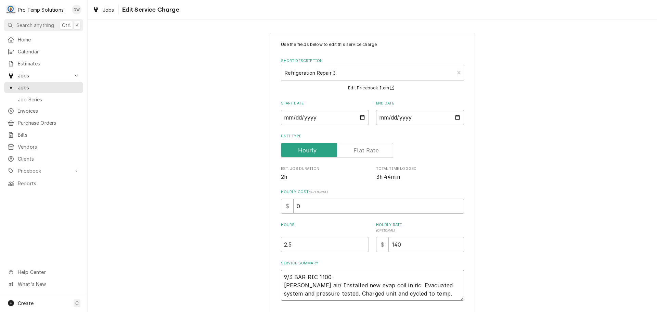
type textarea "x"
type textarea "9/3 BAR RIC 1100-1 Bev air/ Installed new evap coil in ric. Evacuated system an…"
type textarea "x"
type textarea "9/3 BAR RIC 1100-14 Bev air/ Installed new evap coil in ric. Evacuated system a…"
type textarea "x"
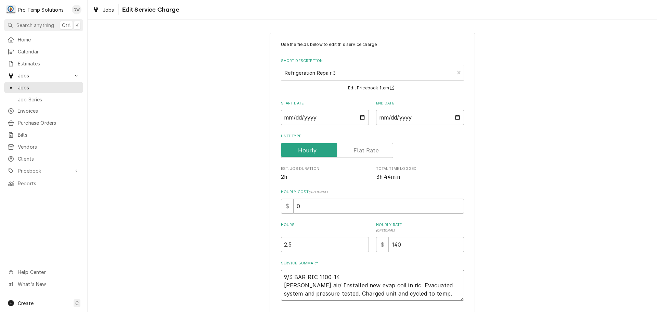
type textarea "9/3 BAR RIC 1100-140 Bev air/ Installed new evap coil in ric. Evacuated system …"
type textarea "x"
type textarea "9/3 BAR RIC 1100-140 Bev air/ Installed new evap coil in ric. Evacuated system …"
type textarea "x"
type textarea "9/3 BAR RIC 1100-140 L Bev air/ Installed new evap coil in ric. Evacuated syste…"
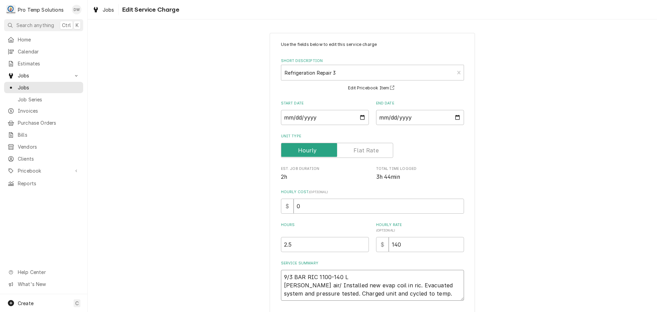
type textarea "x"
type textarea "9/3 BAR RIC 1100-140 LO Bev air/ Installed new evap coil in ric. Evacuated syst…"
type textarea "x"
type textarea "9/3 BAR RIC 1100-140 LOG Bev air/ Installed new evap coil in ric. Evacuated sys…"
type textarea "x"
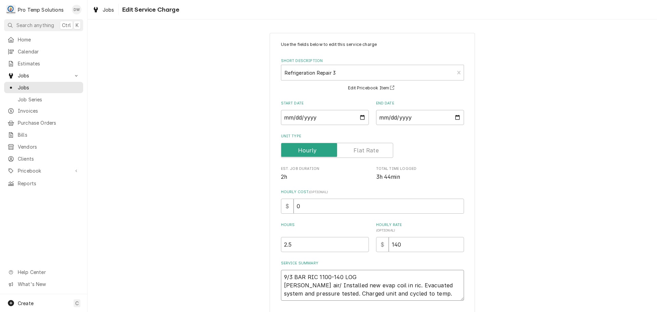
type textarea "9/3 BAR RIC 1100-140 LOGG Bev air/ Installed new evap coil in ric. Evacuated sy…"
type textarea "x"
type textarea "9/3 BAR RIC 1100-140 LOGGE Bev air/ Installed new evap coil in ric. Evacuated s…"
type textarea "x"
type textarea "9/3 BAR RIC 1100-140 LOGGED Bev air/ Installed new evap coil in ric. Evacuated …"
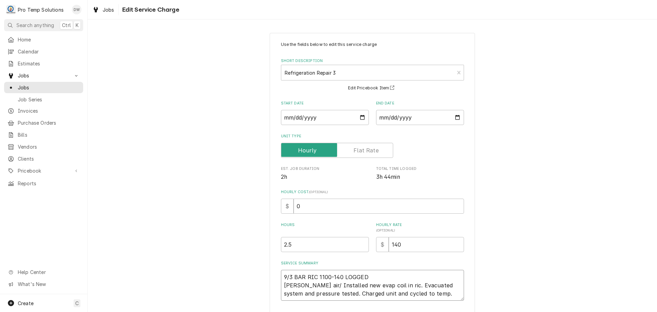
type textarea "x"
type textarea "9/3 BAR RIC 1100-140 LOGGED Bev air/ Installed new evap coil in ric. Evacuated …"
type textarea "x"
type textarea "9/3 BAR RIC 1100-140 LOGGED I Bev air/ Installed new evap coil in ric. Evacuate…"
type textarea "x"
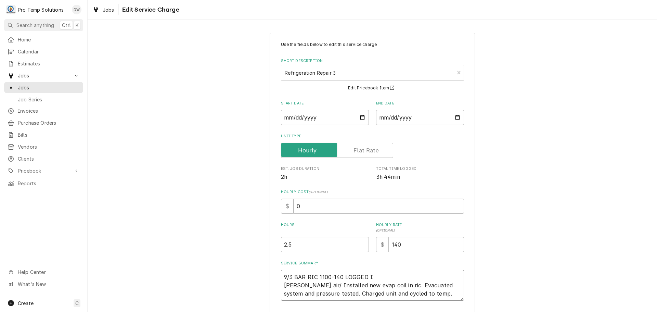
type textarea "9/3 BAR RIC 1100-140 LOGGED IN Bev air/ Installed new evap coil in ric. Evacuat…"
type textarea "x"
type textarea "9/3 BAR RIC 1100-140 LOGGED IN Bev air/ Installed new evap coil in ric. Evacuat…"
type textarea "x"
type textarea "9/3 BAR RIC 1100-140 LOGGED IN T Bev air/ Installed new evap coil in ric. Evacu…"
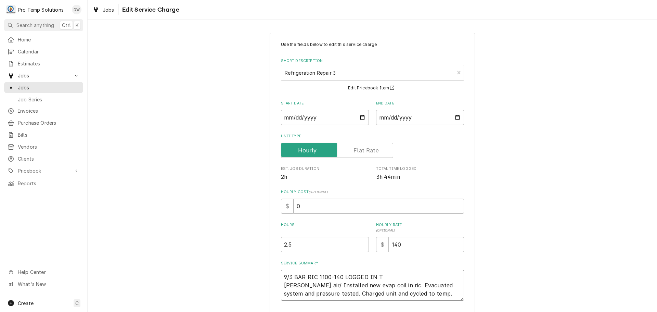
type textarea "x"
type textarea "9/3 BAR RIC 1100-140 LOGGED IN TO Bev air/ Installed new evap coil in ric. Evac…"
type textarea "x"
type textarea "9/3 BAR RIC 1100-140 LOGGED IN TO Bev air/ Installed new evap coil in ric. Evac…"
type textarea "x"
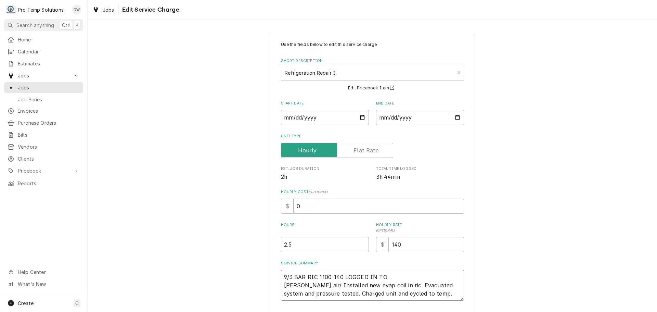
type textarea "9/3 BAR RIC 1100-140 LOGGED IN TO C Bev air/ Installed new evap coil in ric. Ev…"
type textarea "x"
type textarea "9/3 BAR RIC 1100-140 LOGGED IN TO CA Bev air/ Installed new evap coil in ric. E…"
type textarea "x"
type textarea "9/3 BAR RIC 1100-140 LOGGED IN TO CAL Bev air/ Installed new evap coil in ric. …"
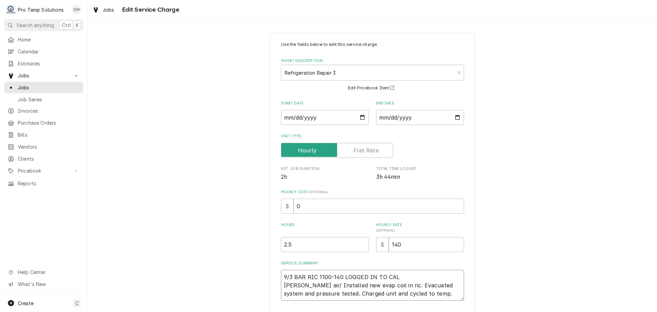
type textarea "x"
type textarea "9/3 BAR RIC 1100-140 LOGGED IN TO CALL Bev air/ Installed new evap coil in ric.…"
type textarea "x"
type textarea "9/3 BAR RIC 1100-140 LOGGED IN TO CALL Bev air/ Installed new evap coil in ric.…"
type textarea "x"
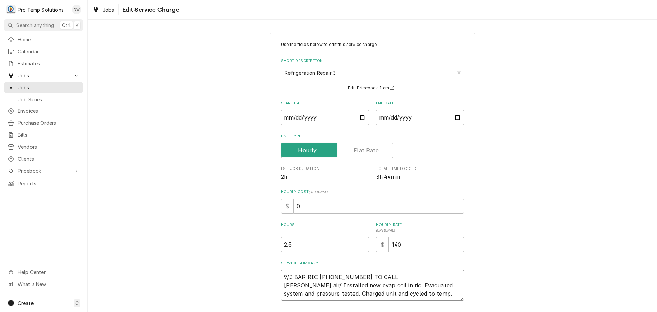
type textarea "9/3 BAR RIC 1100-140 LOGGED IN TO CALL ( Bev air/ Installed new evap coil in ri…"
type textarea "x"
type textarea "9/3 BAR RIC 1100-140 LOGGED IN TO CALL ( Bev air/ Installed new evap coil in ri…"
type textarea "x"
type textarea "9/3 BAR RIC 1100-140 LOGGED IN TO CALL ( Bev air/ Installed new evap coil in ri…"
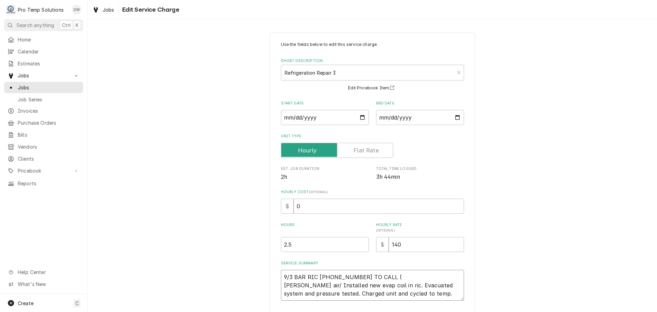
type textarea "x"
type textarea "9/3 BAR RIC 1100-140 LOGGED IN TO CALL Bev air/ Installed new evap coil in ric.…"
type textarea "x"
type textarea "9/3 BAR RIC 1100-140 LOGGED IN TO CALL Bev air/ Installed new evap coil in ric.…"
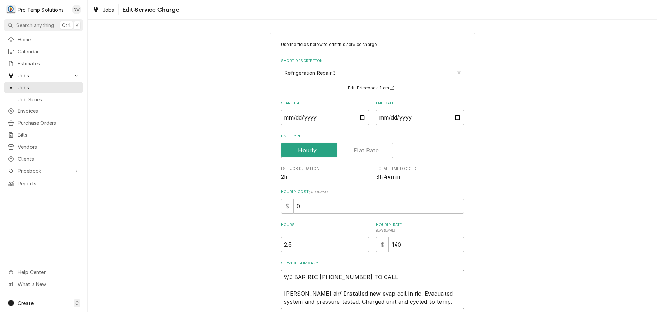
type textarea "x"
type textarea "9/3 BAR RIC 1100-140 LOGGED IN TO CALL ( Bev air/ Installed new evap coil in ri…"
type textarea "x"
type textarea "9/3 BAR RIC 1100-140 LOGGED IN TO CALL ( Bev air/ Installed new evap coil in ri…"
type textarea "x"
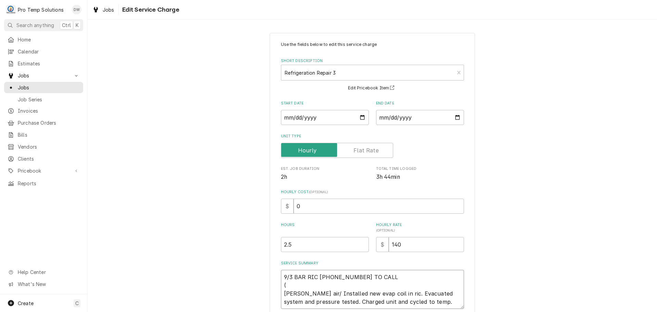
type textarea "9/3 BAR RIC 1100-140 LOGGED IN TO CALL ( 1 Bev air/ Installed new evap coil in …"
type textarea "x"
type textarea "9/3 BAR RIC 1100-140 LOGGED IN TO CALL ( 10 Bev air/ Installed new evap coil in…"
type textarea "x"
type textarea "9/3 BAR RIC 1100-140 LOGGED IN TO CALL ( 105 Bev air/ Installed new evap coil i…"
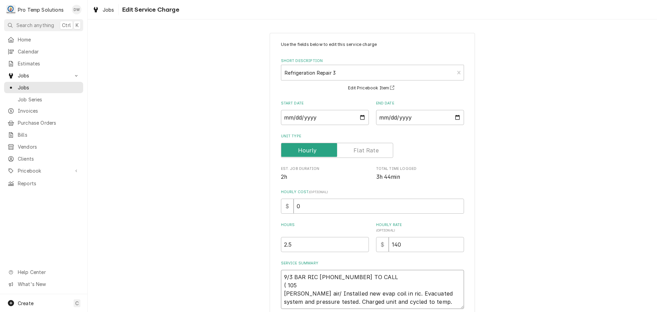
type textarea "x"
type textarea "9/3 BAR RIC 1100-140 LOGGED IN TO CALL ( 1050 Bev air/ Installed new evap coil …"
type textarea "x"
type textarea "9/3 BAR RIC 1100-140 LOGGED IN TO CALL ( 1050- Bev air/ Installed new evap coil…"
type textarea "x"
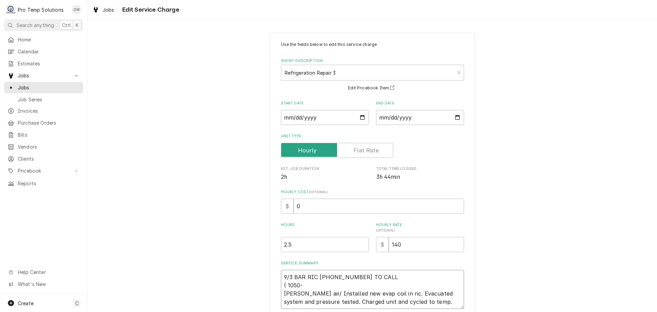
type textarea "9/3 BAR RIC 1100-140 LOGGED IN TO CALL ( 1050-2 Bev air/ Installed new evap coi…"
type textarea "x"
type textarea "9/3 BAR RIC 1100-140 LOGGED IN TO CALL ( 1050-20 Bev air/ Installed new evap co…"
type textarea "x"
type textarea "9/3 BAR RIC 1100-140 LOGGED IN TO CALL ( 1050-200 Bev air/ Installed new evap c…"
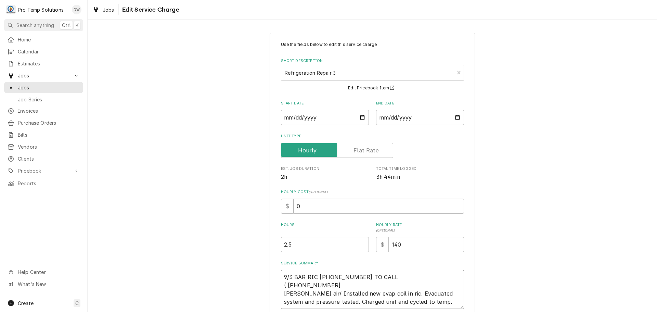
type textarea "x"
type textarea "9/3 BAR RIC 1100-140 LOGGED IN TO CALL ( 1050-200 Bev air/ Installed new evap c…"
type textarea "x"
type textarea "9/3 BAR RIC 1100-140 LOGGED IN TO CALL ( 1050-200 K Bev air/ Installed new evap…"
type textarea "x"
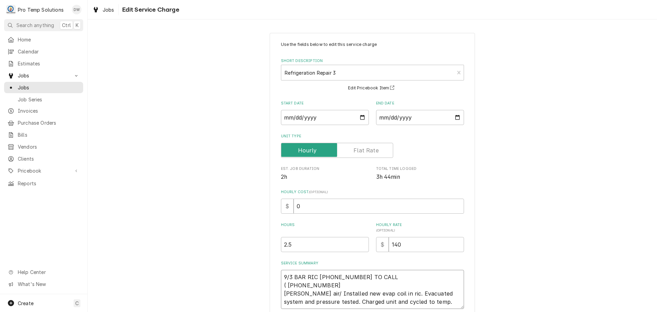
type textarea "9/3 BAR RIC 1100-140 LOGGED IN TO CALL ( 1050-200 KE Bev air/ Installed new eva…"
type textarea "x"
type textarea "9/3 BAR RIC 1100-140 LOGGED IN TO CALL ( 1050-200 KEV Bev air/ Installed new ev…"
type textarea "x"
type textarea "9/3 BAR RIC 1100-140 LOGGED IN TO CALL ( 1050-200 KEVI Bev air/ Installed new e…"
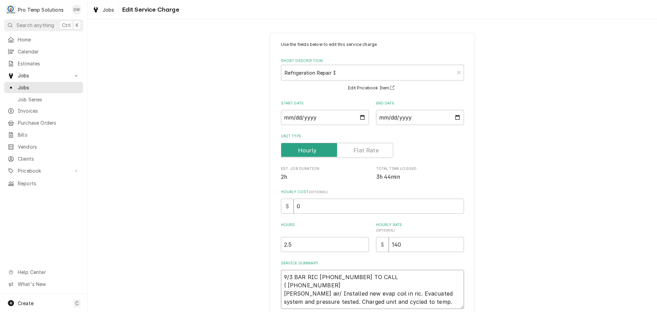
type textarea "x"
type textarea "9/3 BAR RIC 1100-140 LOGGED IN TO CALL ( 1050-200 KEVIN Bev air/ Installed new …"
type textarea "x"
type textarea "9/3 BAR RIC 1100-140 LOGGED IN TO CALL ( 1050-200 KEVIN Bev air/ Installed new …"
type textarea "x"
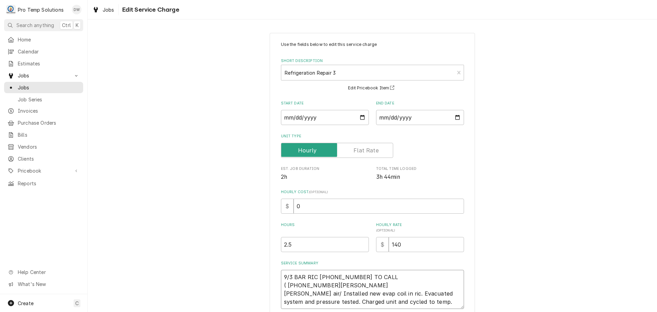
type textarea "9/3 BAR RIC 1100-140 LOGGED IN TO CALL ( 1050-200 KEVIN 1 Bev air/ Installed ne…"
type textarea "x"
type textarea "9/3 BAR RIC 1100-140 LOGGED IN TO CALL ( 1050-200 KEVIN 10 Bev air/ Installed n…"
type textarea "x"
type textarea "9/3 BAR RIC 1100-140 LOGGED IN TO CALL ( 1050-200 KEVIN 104 Bev air/ Installed …"
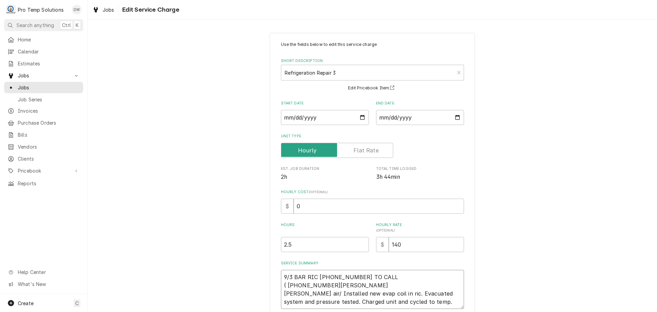
type textarea "x"
type textarea "9/3 BAR RIC 1100-140 LOGGED IN TO CALL ( 1050-200 KEVIN 1045 Bev air/ Installed…"
type textarea "x"
type textarea "9/3 BAR RIC 1100-140 LOGGED IN TO CALL ( 1050-200 KEVIN 1045- Bev air/ Installe…"
type textarea "x"
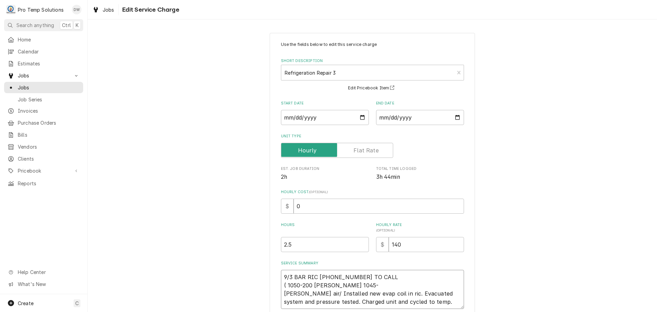
type textarea "9/3 BAR RIC 1100-140 LOGGED IN TO CALL ( 1050-200 KEVIN 1045-2 Bev air/ Install…"
type textarea "x"
type textarea "9/3 BAR RIC 1100-140 LOGGED IN TO CALL ( 1050-200 KEVIN 1045-20 Bev air/ Instal…"
type textarea "x"
type textarea "9/3 BAR RIC 1100-140 LOGGED IN TO CALL ( 1050-200 KEVIN 1045-200 Bev air/ Insta…"
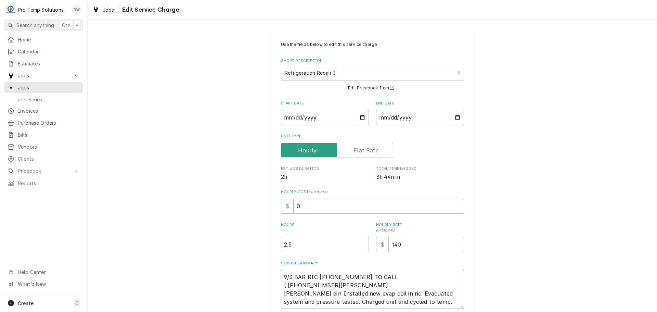
type textarea "x"
type textarea "9/3 BAR RIC 1100-140 LOGGED IN TO CALL ( 1050-200 KEVIN 1045-200 Bev air/ Insta…"
type textarea "x"
type textarea "9/3 BAR RIC 1100-140 LOGGED IN TO CALL ( 1050-200 KEVIN 1045-200 K Bev air/ Ins…"
type textarea "x"
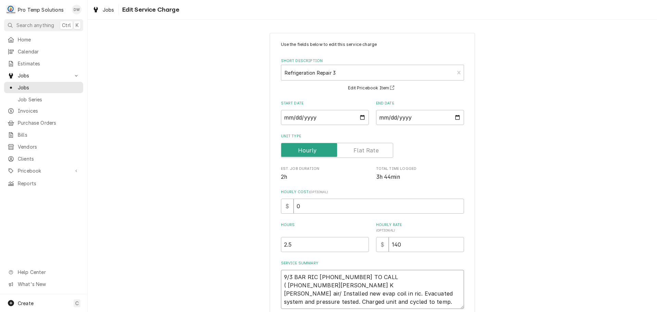
type textarea "9/3 BAR RIC 1100-140 LOGGED IN TO CALL ( 1050-200 KEVIN 1045-200 KO Bev air/ In…"
type textarea "x"
type textarea "9/3 BAR RIC 1100-140 LOGGED IN TO CALL ( 1050-200 KEVIN 1045-200 KOT Bev air/ I…"
type textarea "x"
type textarea "9/3 BAR RIC 1100-140 LOGGED IN TO CALL ( 1050-200 KEVIN 1045-200 KOTY Bev air/ …"
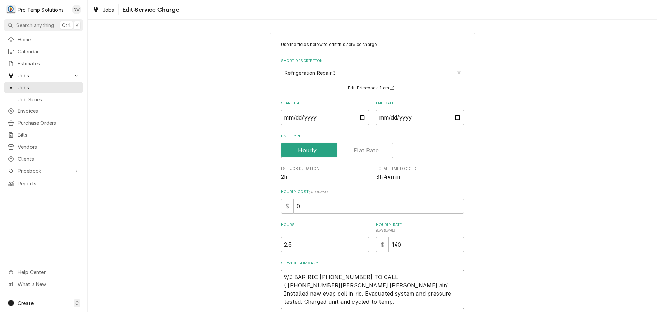
type textarea "x"
type textarea "9/3 BAR RIC 1100-140 LOGGED IN TO CALL ( 1050-200 KEVIN 1045-200 KOTY Bev air/ …"
type textarea "x"
type textarea "9/3 BAR RIC 1100-140 LOGGED IN TO CALL ( 1050-200 KEVIN 1045-200 KOTY O Bev air…"
type textarea "x"
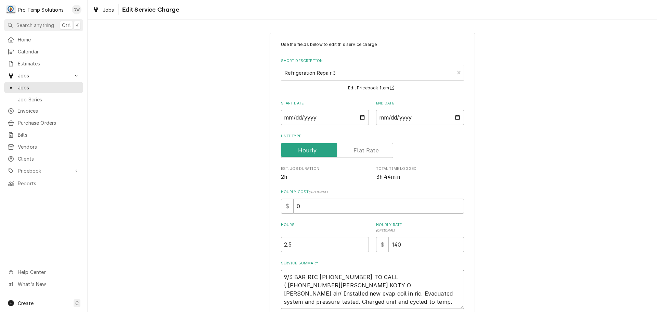
type textarea "9/3 BAR RIC 1100-140 LOGGED IN TO CALL ( 1050-200 KEVIN 1045-200 KOTY ON Bev ai…"
type textarea "x"
type textarea "9/3 BAR RIC 1100-140 LOGGED IN TO CALL ( 1050-200 KEVIN 1045-200 KOTY ON Bev ai…"
type textarea "x"
type textarea "9/3 BAR RIC 1100-140 LOGGED IN TO CALL ( 1050-200 KEVIN 1045-200 KOTY ON S Bev …"
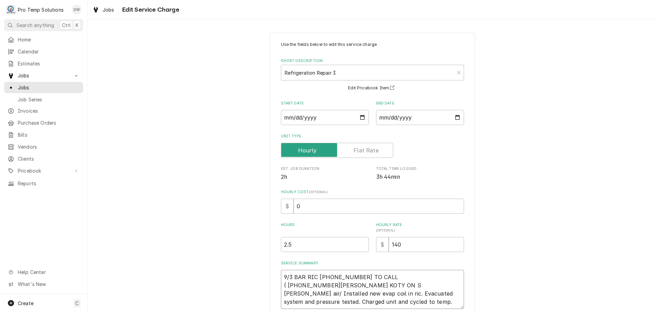
type textarea "x"
type textarea "9/3 BAR RIC 1100-140 LOGGED IN TO CALL ( 1050-200 KEVIN 1045-200 KOTY ON SI Bev…"
type textarea "x"
type textarea "9/3 BAR RIC 1100-140 LOGGED IN TO CALL ( 1050-200 KEVIN 1045-200 KOTY ON SIT Be…"
type textarea "x"
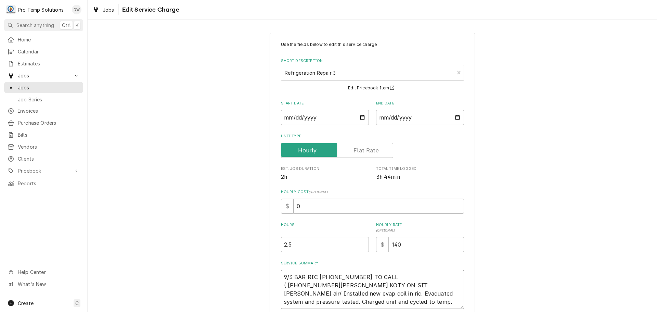
type textarea "9/3 BAR RIC 1100-140 LOGGED IN TO CALL ( 1050-200 KEVIN 1045-200 KOTY ON SITE B…"
type textarea "x"
type textarea "9/3 BAR RIC 1100-140 LOGGED IN TO CALL ( 1050-200 KEVIN 1045-200 KOTY ON SITE? …"
type textarea "x"
type textarea "9/3 BAR RIC 1100-140 LOGGED IN TO CALL ( 1050-200 KEVIN 1045-200 KOTY ON SITE??…"
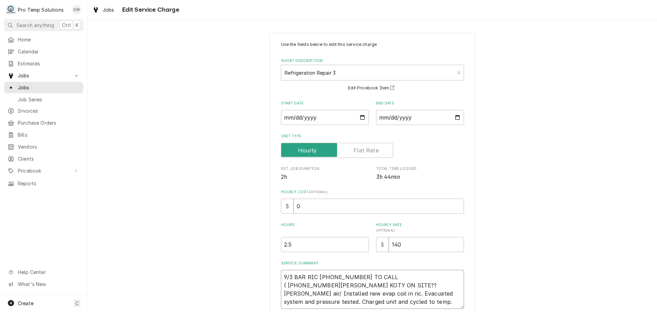
type textarea "x"
type textarea "9/3 BAR RIC 1100-140 LOGGED IN TO CALL ( 1050-200 KEVIN 1045-200 KOTY ON SITE??…"
click at [287, 245] on input "2.5" at bounding box center [325, 244] width 88 height 15
type textarea "x"
type input "2.75"
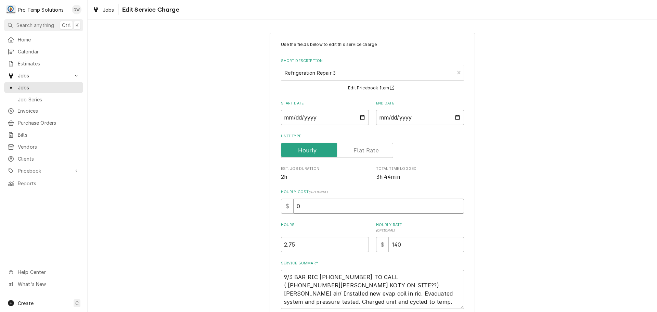
click at [302, 207] on input "0" at bounding box center [379, 206] width 171 height 15
type textarea "x"
type input "1"
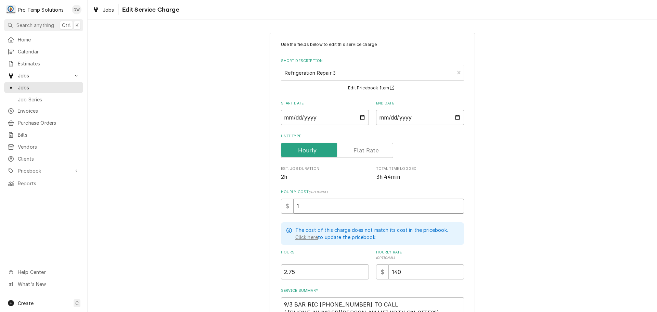
type textarea "x"
type input "18"
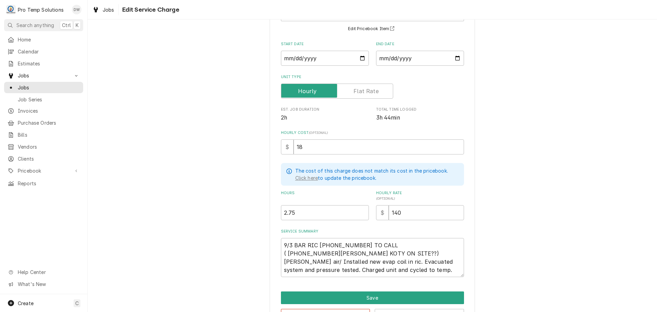
scroll to position [68, 0]
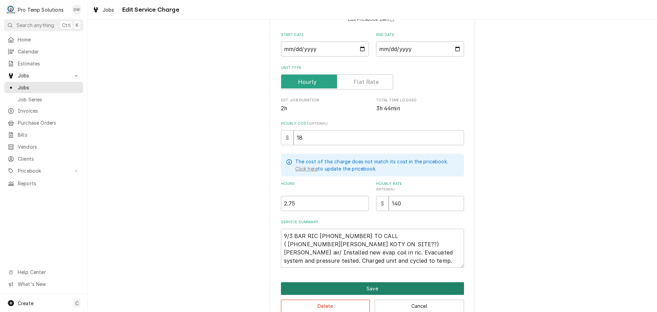
click at [374, 288] on button "Save" at bounding box center [372, 288] width 183 height 13
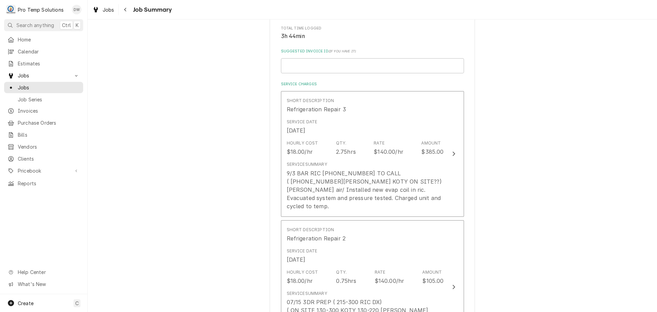
scroll to position [137, 0]
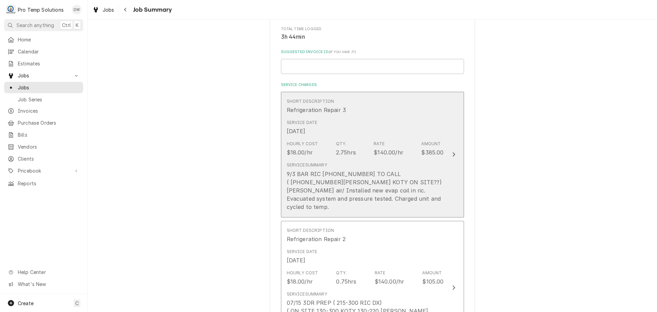
click at [453, 150] on div "Update Line Item" at bounding box center [454, 154] width 9 height 8
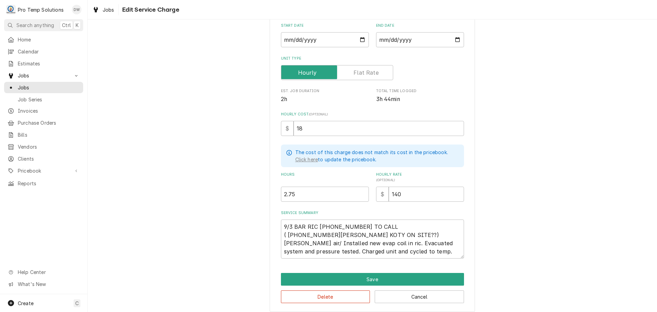
scroll to position [83, 0]
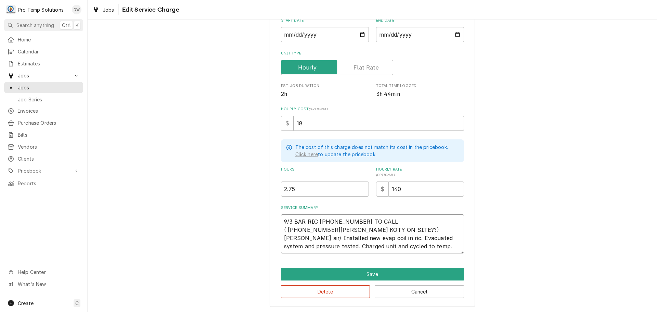
click at [380, 237] on textarea "9/3 BAR RIC 1100-140 LOGGED IN TO CALL ( 1050-200 KEVIN 1045-200 KOTY ON SITE??…" at bounding box center [372, 233] width 183 height 39
type textarea "x"
type textarea "9/3 BAR RIC 1100-140 LOGGED IN TO CALL ( 1050-200 KEVIN 1045-200 KOTY ON SITE??…"
type textarea "x"
type textarea "9/3 BAR RIC 1100-140 LOGGED IN TO CALL ( 1050-200 KEVIN 1045-200 KOTY ON SITE??…"
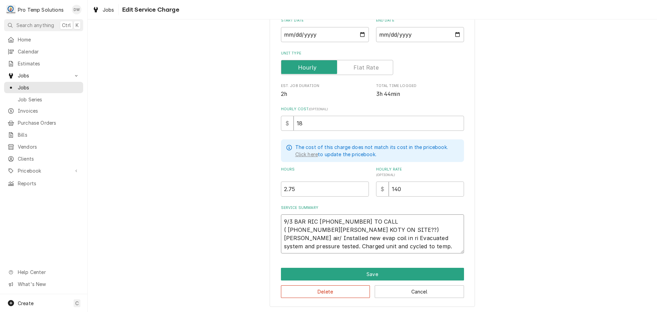
type textarea "x"
type textarea "9/3 BAR RIC 1100-140 LOGGED IN TO CALL ( 1050-200 KEVIN 1045-200 KOTY ON SITE??…"
type textarea "x"
type textarea "9/3 BAR RIC 1100-140 LOGGED IN TO CALL ( 1050-200 KEVIN 1045-200 KOTY ON SITE??…"
type textarea "x"
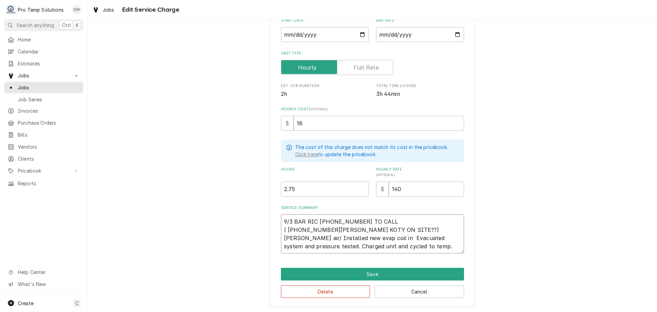
type textarea "9/3 BAR RIC 1100-140 LOGGED IN TO CALL ( 1050-200 KEVIN 1045-200 KOTY ON SITE??…"
type textarea "x"
type textarea "9/3 BAR RIC 1100-140 LOGGED IN TO CALL ( 1050-200 KEVIN 1045-200 KOTY ON SITE??…"
click at [404, 247] on textarea "9/3 BAR RIC 1100-140 LOGGED IN TO CALL ( 1050-200 KEVIN 1045-200 KOTY ON SITE??…" at bounding box center [372, 233] width 183 height 39
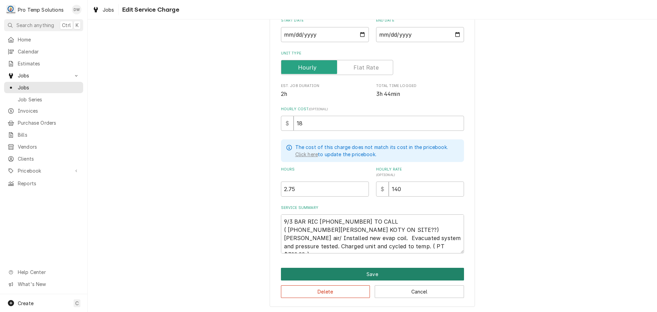
click at [366, 271] on button "Save" at bounding box center [372, 274] width 183 height 13
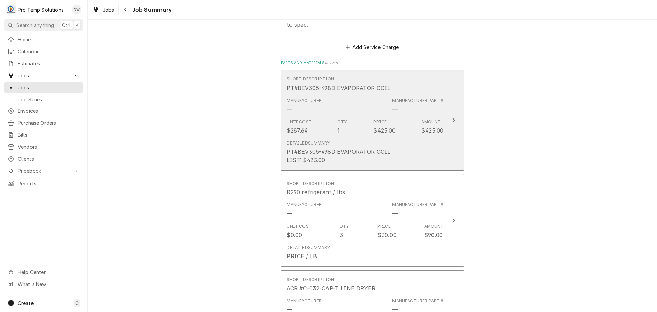
scroll to position [548, 0]
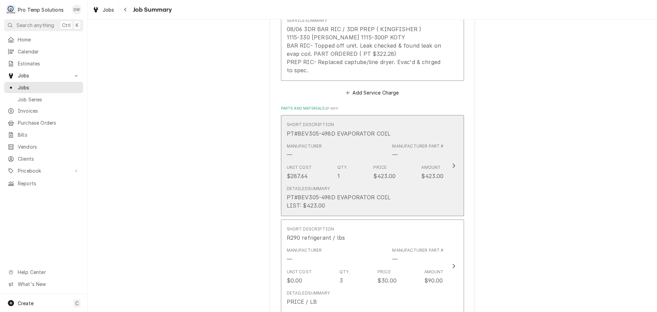
click at [452, 166] on icon "Update Line Item" at bounding box center [453, 165] width 3 height 5
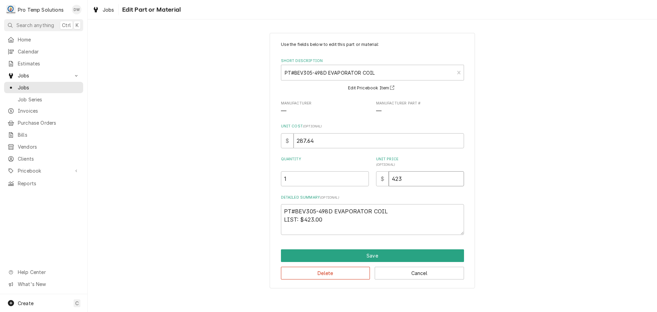
click at [414, 175] on input "423" at bounding box center [426, 178] width 75 height 15
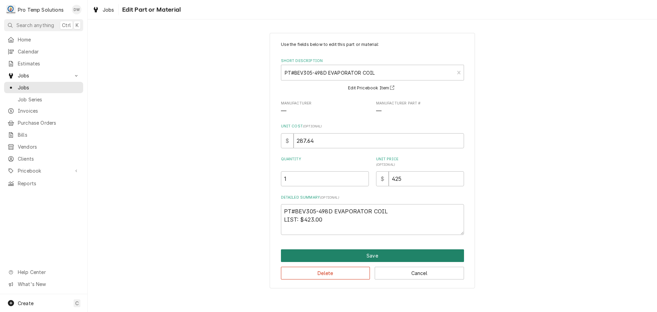
click at [375, 255] on button "Save" at bounding box center [372, 255] width 183 height 13
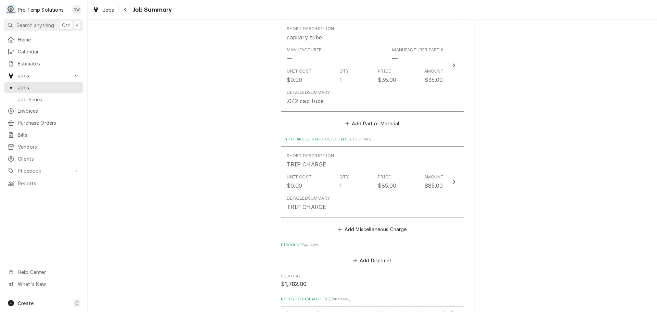
scroll to position [993, 0]
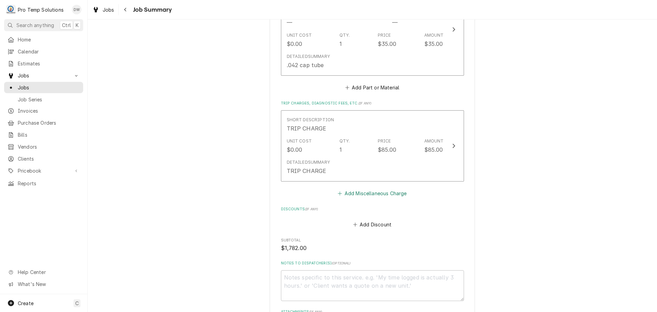
click at [366, 194] on button "Add Miscellaneous Charge" at bounding box center [372, 194] width 71 height 10
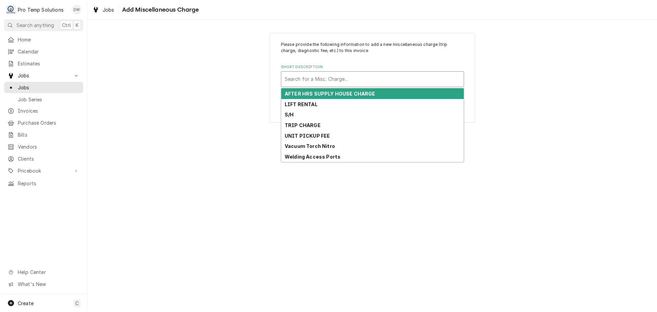
click at [326, 77] on div "Short Description" at bounding box center [373, 79] width 176 height 12
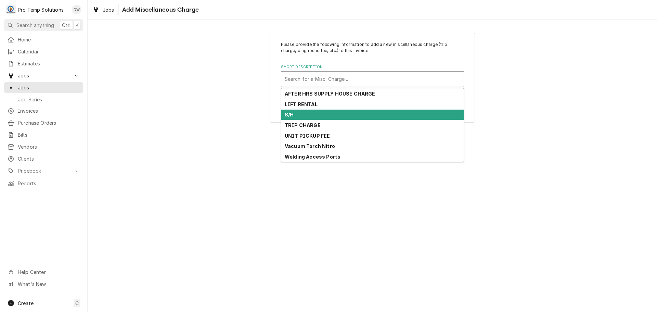
click at [306, 113] on div "S/H" at bounding box center [372, 115] width 183 height 11
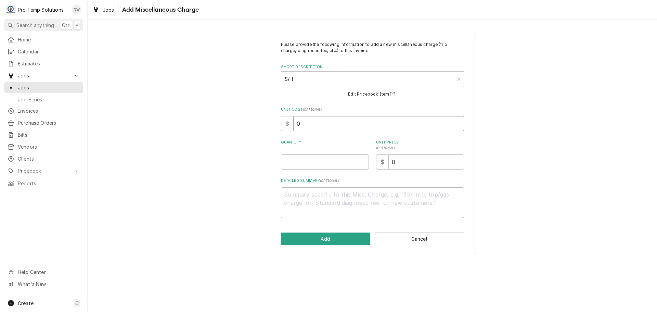
click at [313, 125] on input "0" at bounding box center [379, 123] width 171 height 15
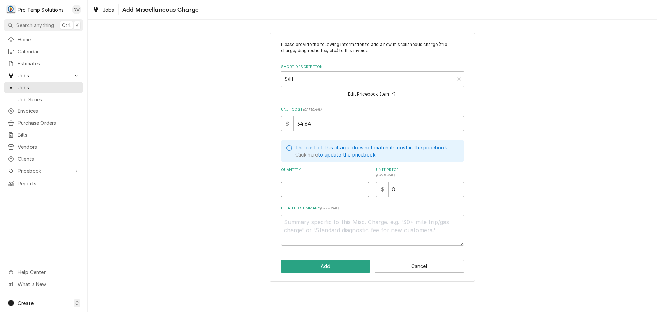
click at [339, 191] on input "Quantity" at bounding box center [325, 189] width 88 height 15
click at [395, 184] on input "0" at bounding box center [426, 189] width 75 height 15
click at [347, 226] on textarea "Detailed Summary ( optional )" at bounding box center [372, 230] width 183 height 31
click at [326, 267] on button "Add" at bounding box center [325, 266] width 89 height 13
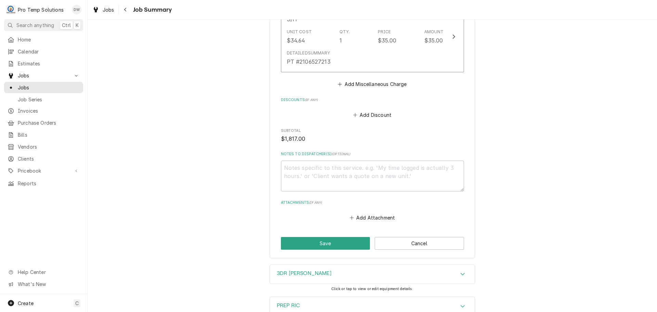
scroll to position [1227, 0]
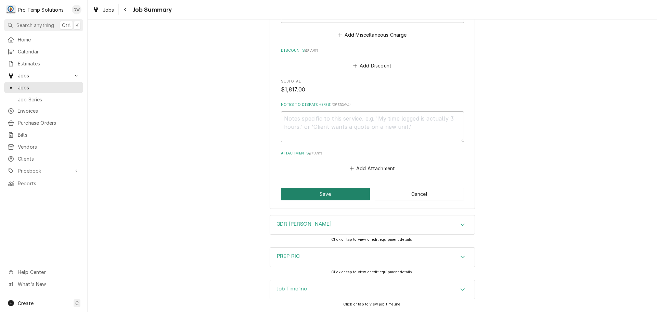
click at [327, 192] on button "Save" at bounding box center [325, 194] width 89 height 13
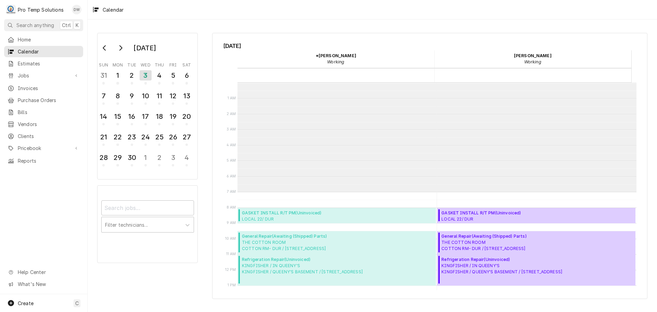
scroll to position [109, 0]
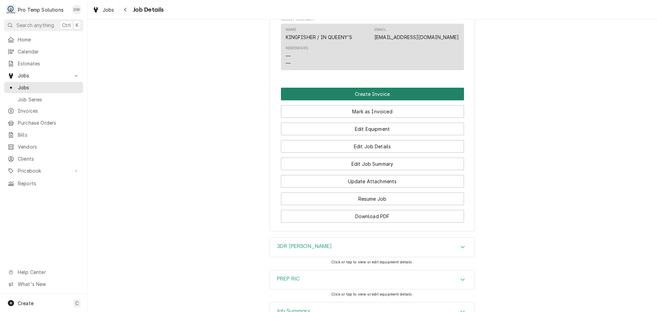
scroll to position [495, 0]
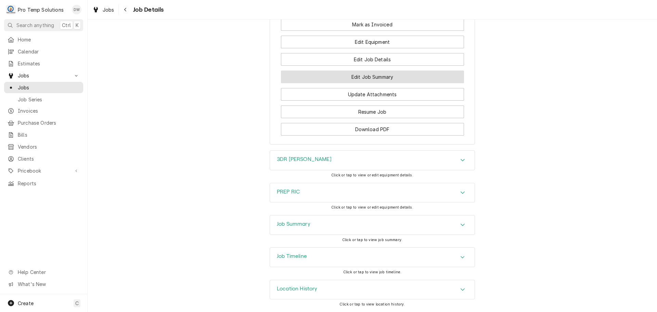
click at [366, 74] on button "Edit Job Summary" at bounding box center [372, 77] width 183 height 13
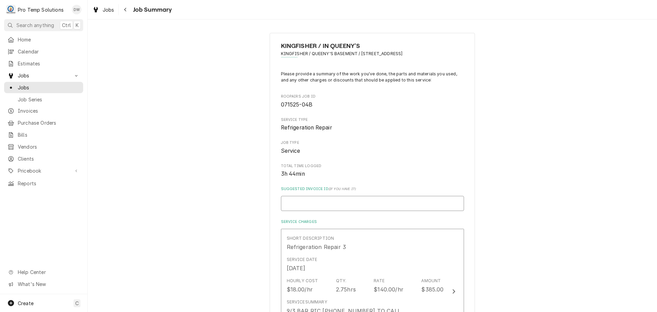
click at [345, 202] on input "Suggested Invoice ID ( if you have it )" at bounding box center [372, 203] width 183 height 15
type textarea "x"
type input "#"
type textarea "x"
type input "#0"
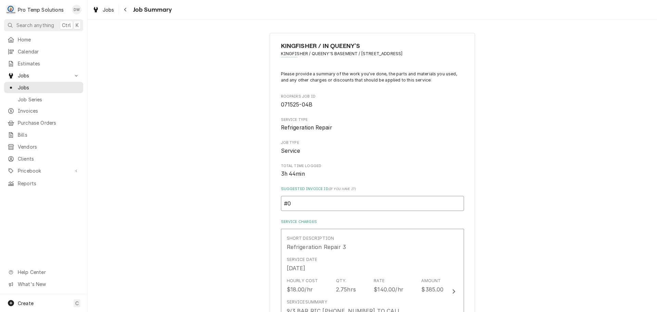
type textarea "x"
type input "#09"
type textarea "x"
type input "#090"
type textarea "x"
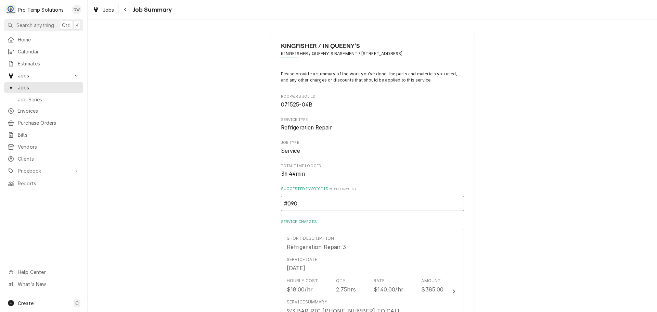
type input "#0903"
type textarea "x"
type input "#09032"
type textarea "x"
type input "#090325"
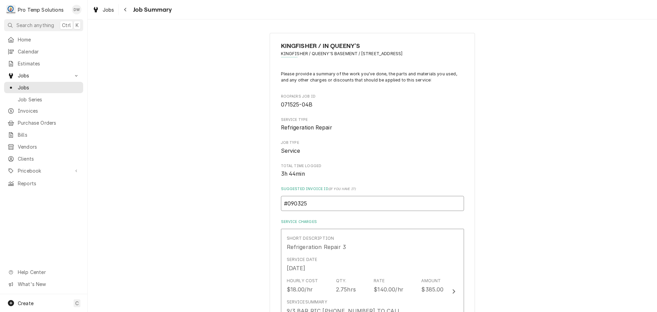
type textarea "x"
type input "#0903250"
type textarea "x"
type input "#09032500"
type textarea "x"
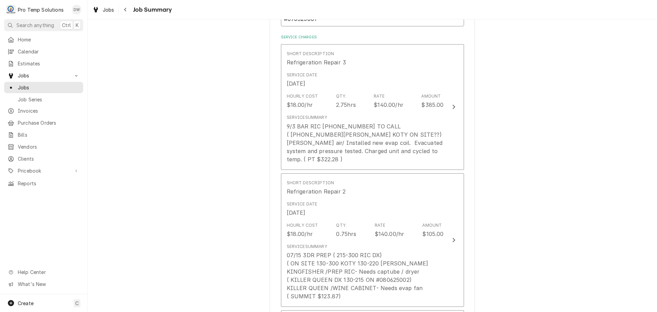
scroll to position [205, 0]
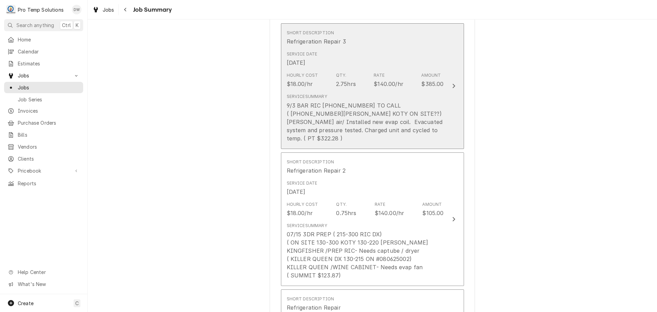
type input "#090325001"
click at [453, 85] on icon "Update Line Item" at bounding box center [454, 86] width 3 height 4
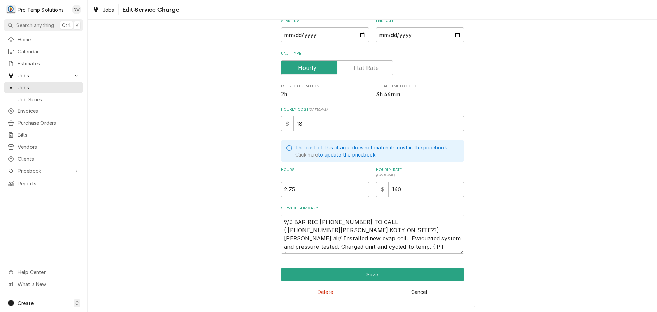
scroll to position [83, 0]
click at [415, 245] on textarea "9/3 BAR RIC [PHONE_NUMBER] TO CALL ( [PHONE_NUMBER][PERSON_NAME] KOTY ON SITE??…" at bounding box center [372, 233] width 183 height 39
type textarea "x"
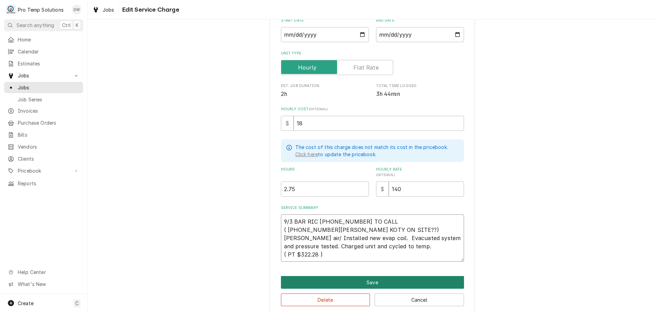
type textarea "9/3 BAR RIC [PHONE_NUMBER] TO CALL ( [PHONE_NUMBER][PERSON_NAME] KOTY ON SITE??…"
click at [362, 280] on button "Save" at bounding box center [372, 282] width 183 height 13
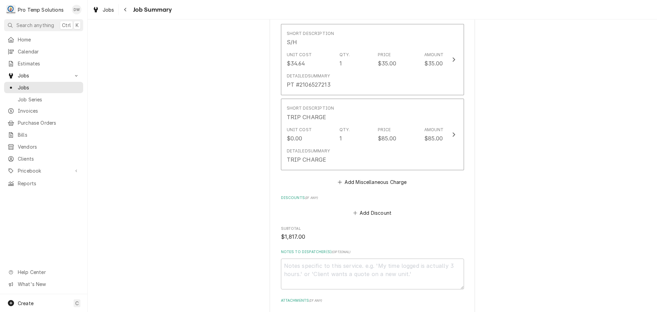
scroll to position [1130, 0]
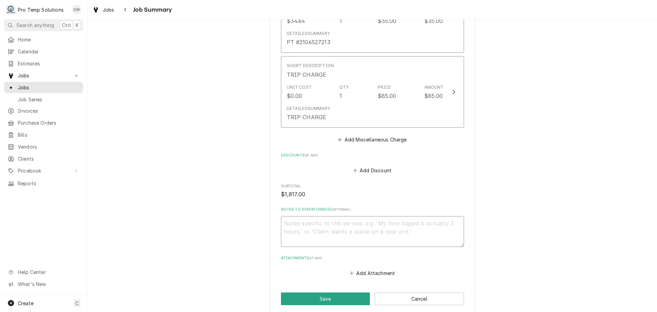
click at [311, 216] on textarea "Notes to Dispatcher(s) ( optional )" at bounding box center [372, 231] width 183 height 31
type textarea "x"
type textarea "#"
type textarea "x"
type textarea "#0"
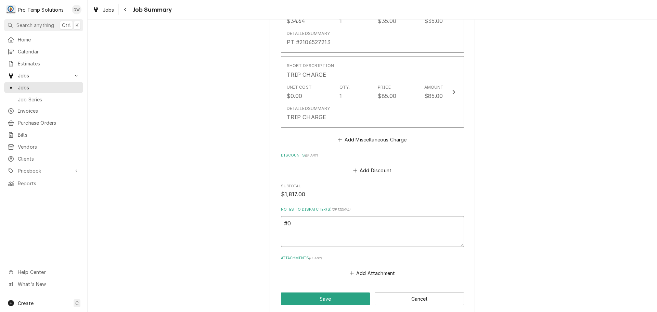
type textarea "x"
type textarea "#09"
type textarea "x"
type textarea "#090"
type textarea "x"
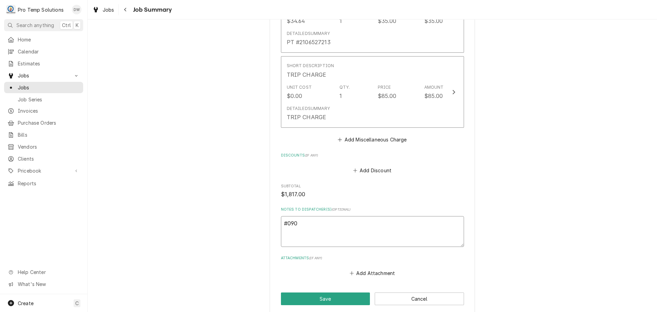
type textarea "#0903"
type textarea "x"
type textarea "#09032"
type textarea "x"
type textarea "#090325"
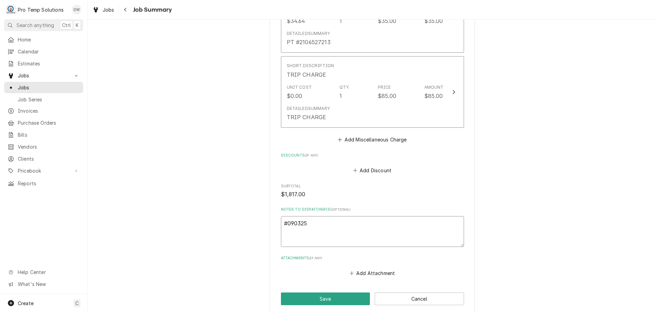
type textarea "x"
type textarea "#0903250"
type textarea "x"
type textarea "#09032500"
type textarea "x"
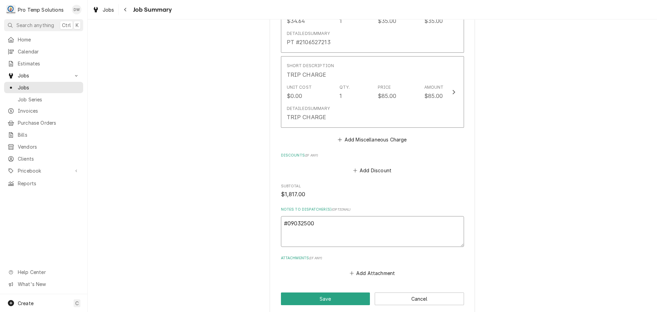
type textarea "#090325001"
type textarea "x"
type textarea "#090325001"
type textarea "x"
type textarea "#090325001 K"
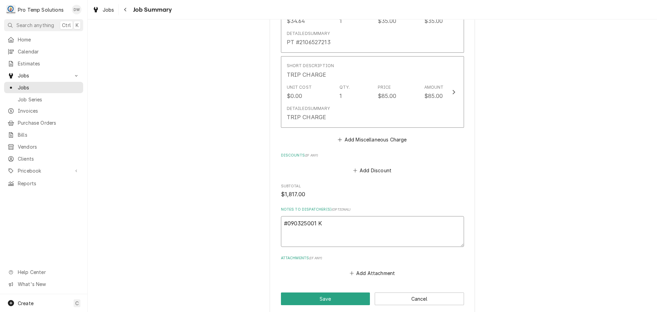
type textarea "x"
type textarea "#090325001 KI"
type textarea "x"
type textarea "#090325001 KIN"
type textarea "x"
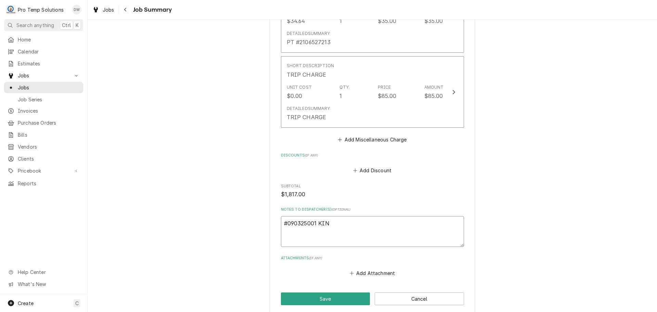
type textarea "#090325001 KING"
type textarea "x"
type textarea "#090325001 KINGF"
type textarea "x"
type textarea "#090325001 KINGFI"
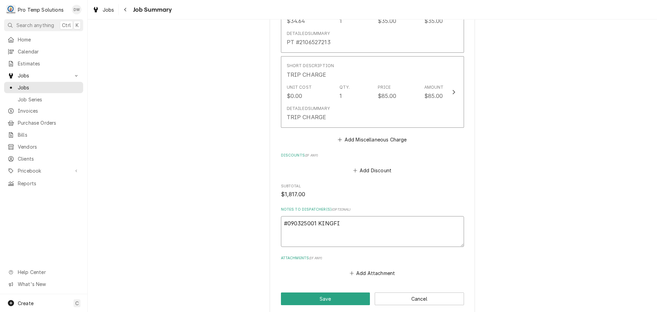
type textarea "x"
type textarea "#090325001 KINGFIS"
type textarea "x"
type textarea "#090325001 KINGFISH"
type textarea "x"
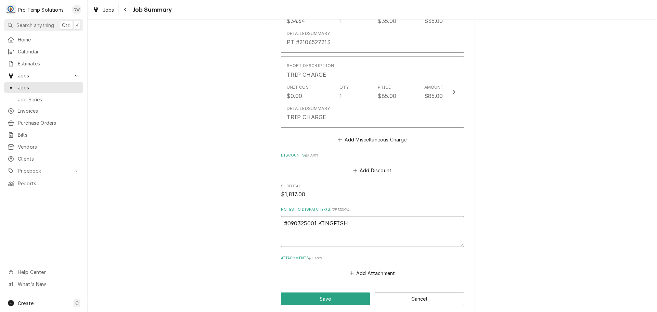
type textarea "#090325001 KINGFISHE"
type textarea "x"
type textarea "#090325001 KINGFISHER"
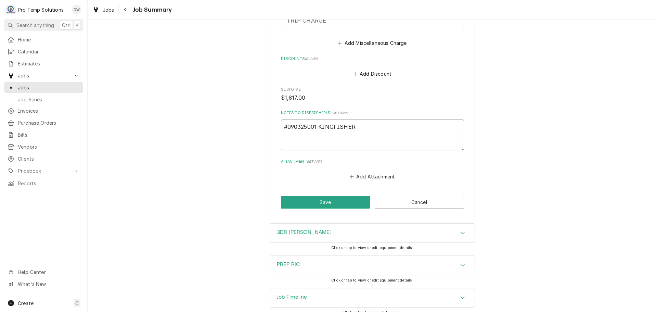
type textarea "x"
type textarea "#090325001 KINGFISHER-"
type textarea "x"
type textarea "#090325001 KINGFISHER-"
type textarea "x"
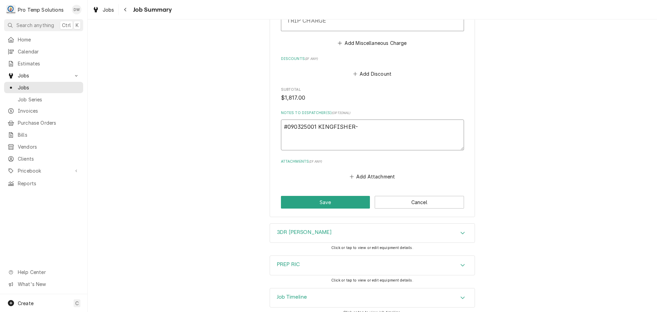
type textarea "#090325001 KINGFISHER- R"
type textarea "x"
type textarea "#090325001 KINGFISHER- RI"
type textarea "x"
type textarea "#090325001 KINGFISHER- RIC"
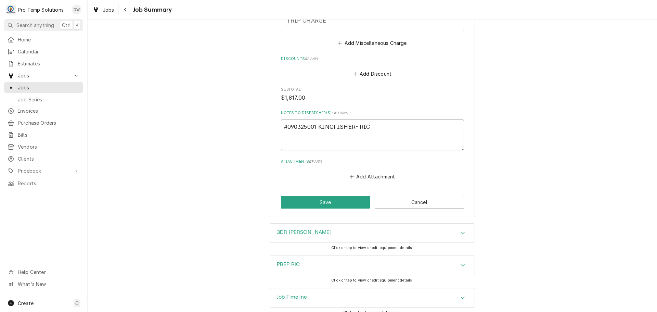
type textarea "x"
type textarea "#090325001 KINGFISHER- RICS"
click at [336, 196] on button "Save" at bounding box center [325, 202] width 89 height 13
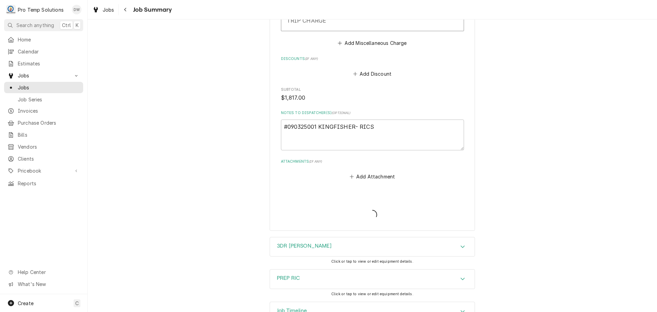
type textarea "x"
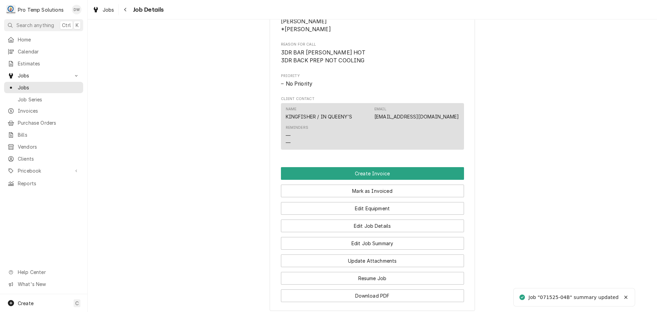
scroll to position [342, 0]
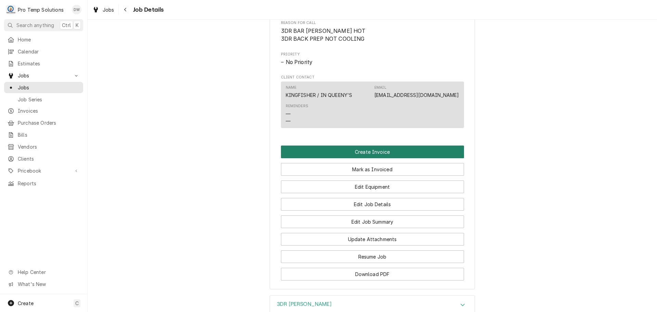
click at [365, 158] on button "Create Invoice" at bounding box center [372, 152] width 183 height 13
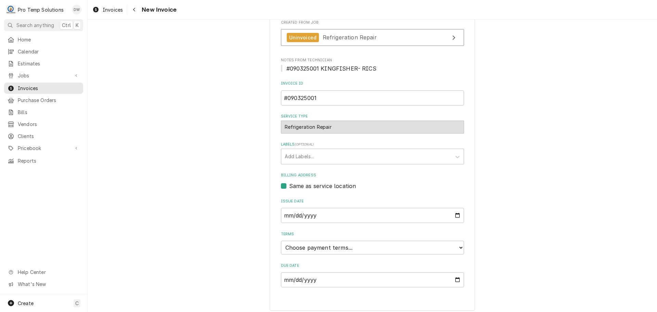
scroll to position [135, 0]
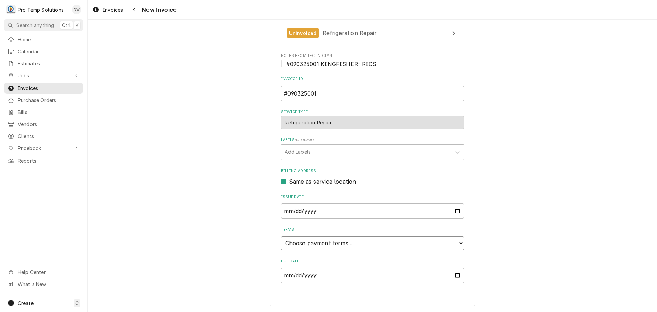
click at [312, 243] on select "Choose payment terms... Same Day Net 7 Net 14 Net 21 Net 30 Net 45 Net 60 Net 90" at bounding box center [372, 243] width 183 height 14
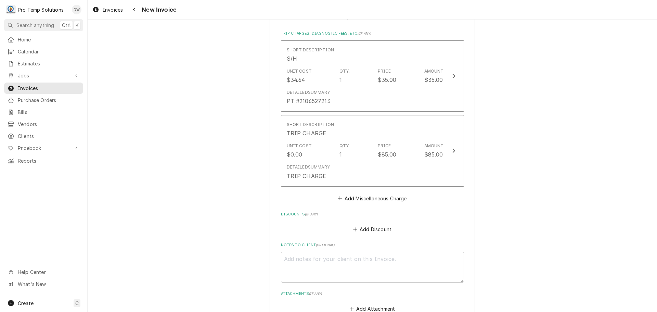
scroll to position [1423, 0]
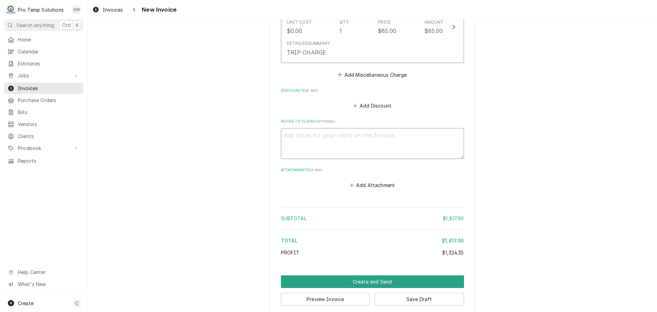
click at [307, 131] on textarea "Notes to Client ( optional )" at bounding box center [372, 143] width 183 height 31
type textarea "x"
type textarea "#"
type textarea "x"
type textarea "#0"
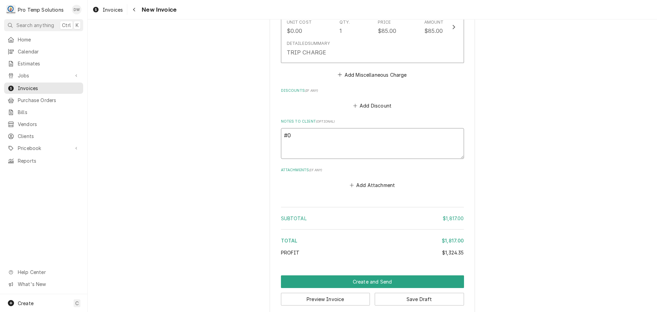
type textarea "x"
type textarea "#09"
type textarea "x"
type textarea "#090"
type textarea "x"
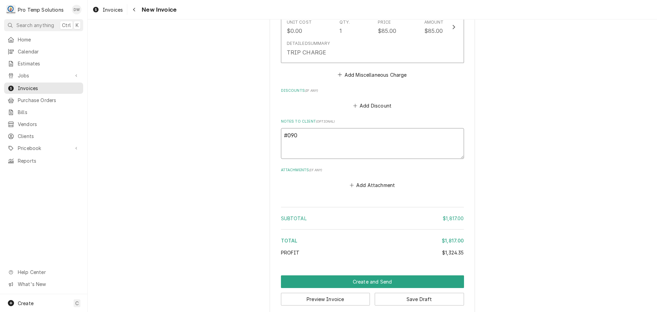
type textarea "#0903"
type textarea "x"
type textarea "#09032"
type textarea "x"
type textarea "#090325"
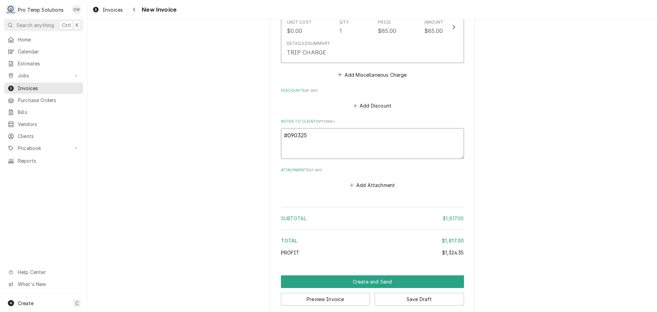
type textarea "x"
type textarea "#0903250"
type textarea "x"
type textarea "#09032500"
type textarea "x"
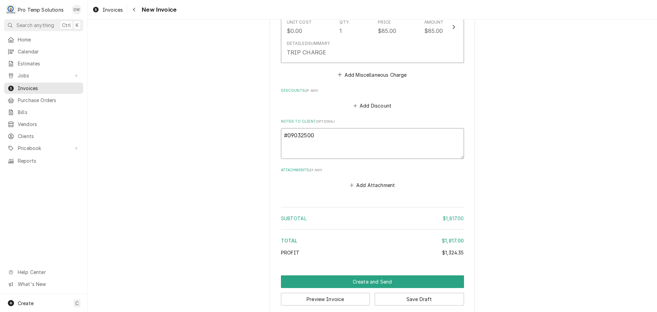
type textarea "#090325001"
type textarea "x"
type textarea "#090325001"
type textarea "x"
type textarea "#090325001 K"
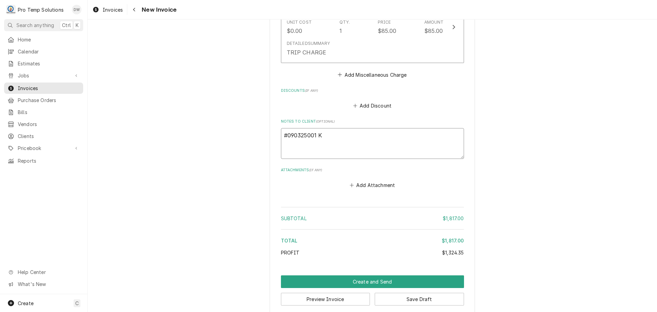
type textarea "x"
type textarea "#090325001 KI"
type textarea "x"
type textarea "#090325001 KIN"
type textarea "x"
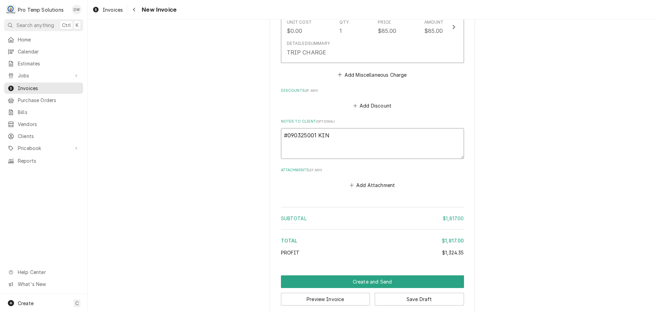
type textarea "#090325001 KING"
type textarea "x"
type textarea "#090325001 KINGFI"
type textarea "x"
type textarea "#090325001 KINGFIS"
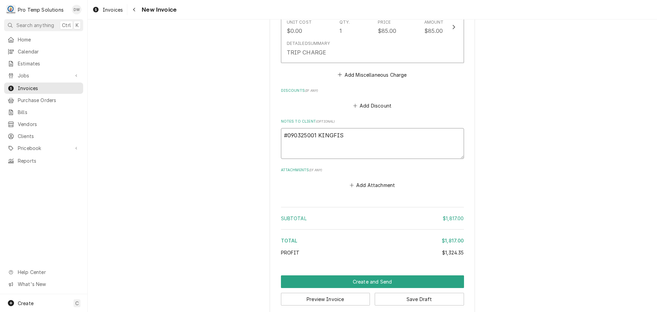
type textarea "x"
type textarea "#090325001 KINGFISH"
type textarea "x"
type textarea "#090325001 KINGFISHE"
type textarea "x"
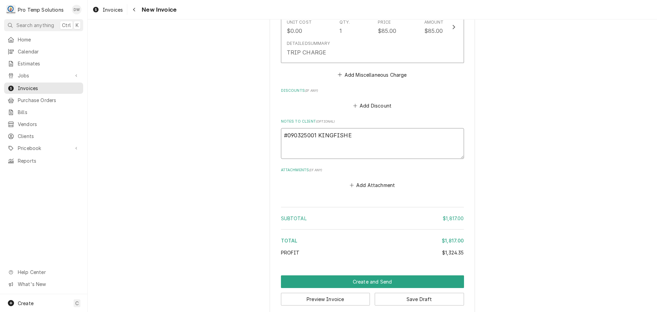
type textarea "#090325001 KINGFISHER"
type textarea "x"
type textarea "#090325001 KINGFISHER-"
type textarea "x"
type textarea "#090325001 KINGFISHER-"
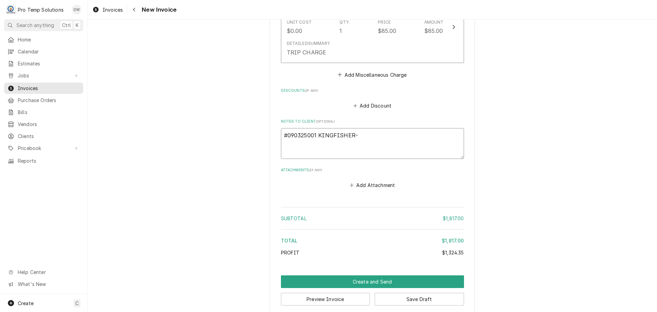
type textarea "x"
type textarea "#090325001 KINGFISHER- R"
type textarea "x"
type textarea "#090325001 KINGFISHER- RI"
type textarea "x"
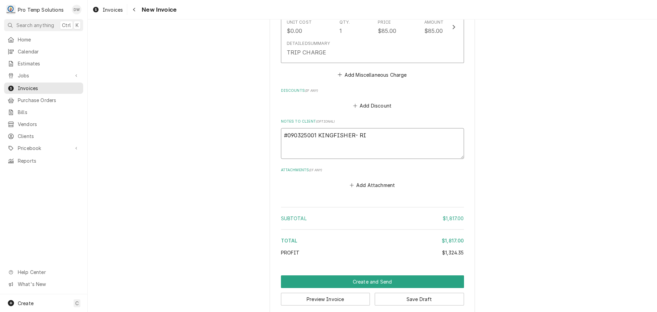
type textarea "#090325001 KINGFISHER- RIC"
type textarea "x"
type textarea "#090325001 KINGFISHER- RICS"
type textarea "x"
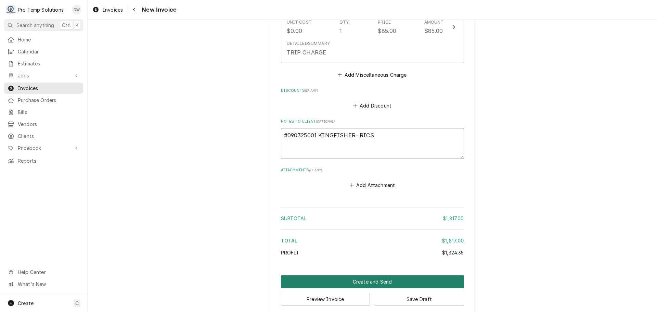
type textarea "#090325001 KINGFISHER- RICS"
click at [370, 275] on button "Create and Send" at bounding box center [372, 281] width 183 height 13
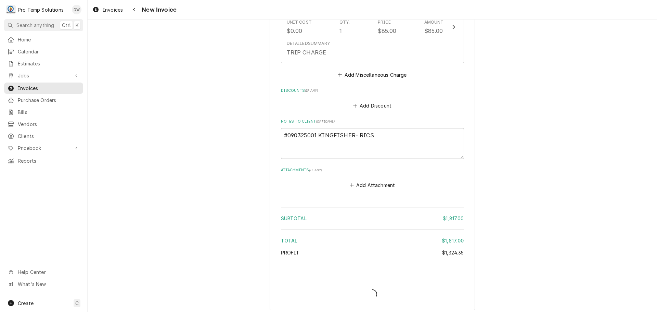
scroll to position [1419, 0]
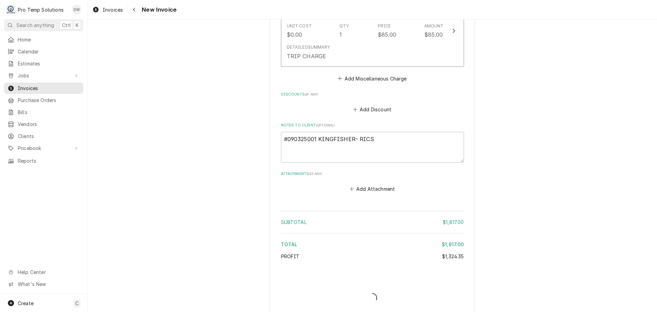
type textarea "x"
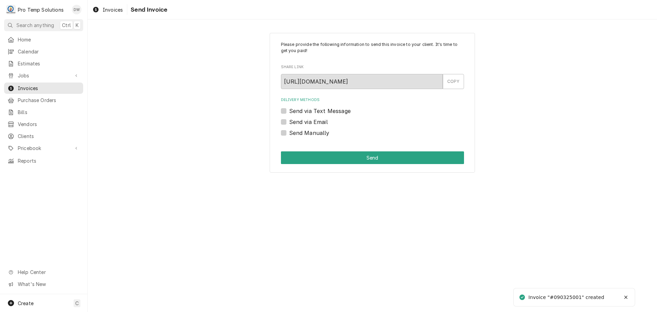
click at [289, 122] on label "Send via Email" at bounding box center [308, 122] width 39 height 8
click at [289, 122] on input "Send via Email" at bounding box center [380, 125] width 183 height 15
checkbox input "true"
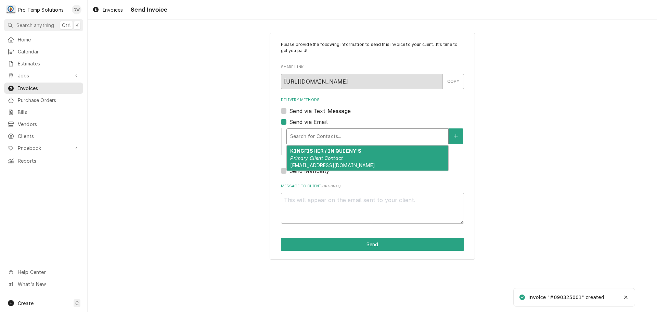
click at [337, 137] on div "Delivery Methods" at bounding box center [367, 136] width 155 height 12
click at [338, 151] on strong "KINGFISHER / IN QUEENY'S" at bounding box center [325, 151] width 71 height 6
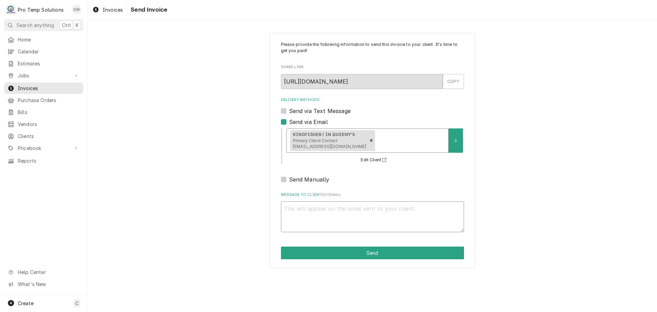
click at [303, 206] on textarea "Message to Client ( optional )" at bounding box center [372, 216] width 183 height 31
type textarea "x"
type textarea "#"
type textarea "x"
type textarea "#0"
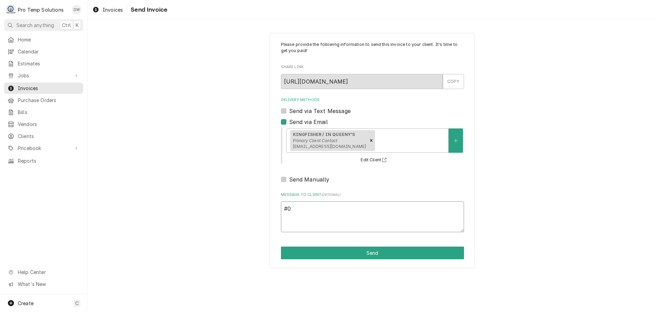
type textarea "x"
type textarea "#09"
type textarea "x"
type textarea "#090"
type textarea "x"
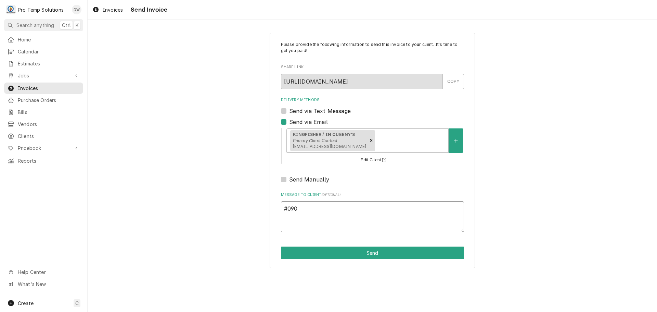
type textarea "#0903"
type textarea "x"
type textarea "#09032"
type textarea "x"
type textarea "#090325"
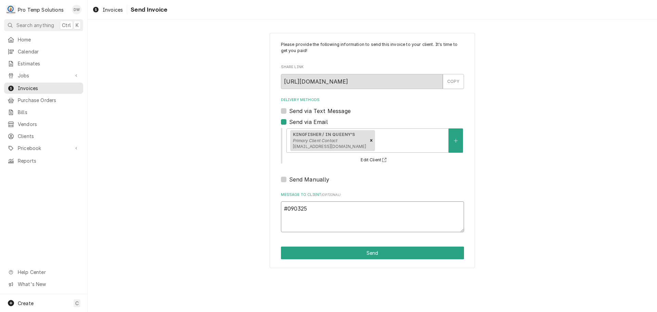
type textarea "x"
type textarea "#0903250"
type textarea "x"
type textarea "#09032500"
type textarea "x"
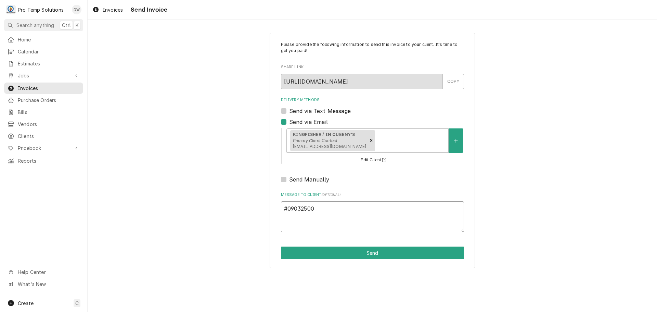
type textarea "#090325001"
type textarea "x"
type textarea "#090325001"
type textarea "x"
type textarea "#090325001 K"
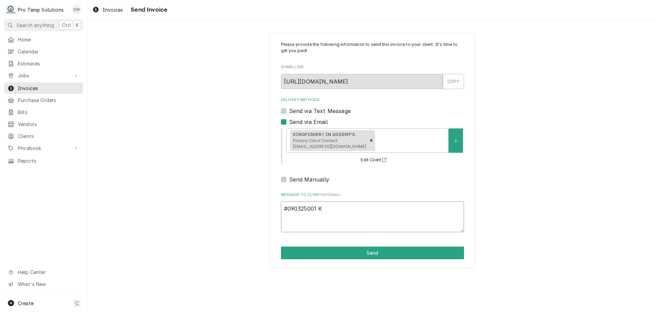
type textarea "x"
type textarea "#090325001 KI"
type textarea "x"
type textarea "#090325001 KIN"
type textarea "x"
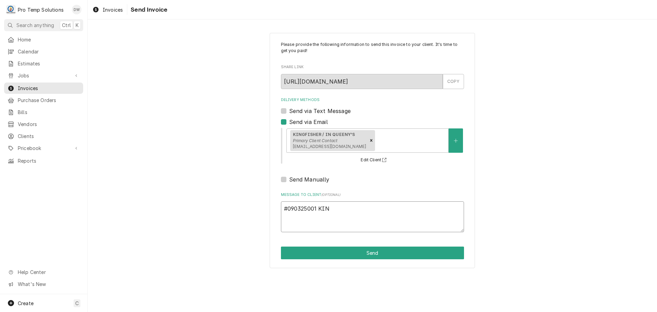
type textarea "#090325001 KING"
type textarea "x"
type textarea "#090325001 KINGF"
type textarea "x"
type textarea "#090325001 KINGFI"
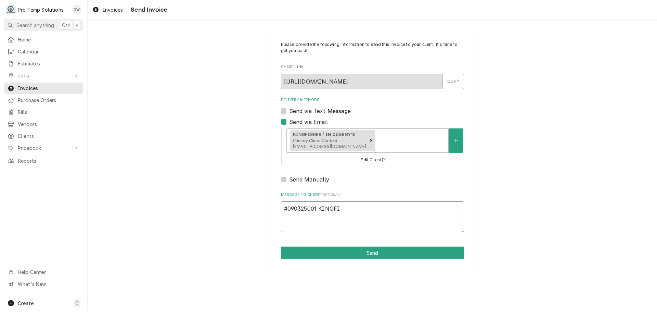
type textarea "x"
type textarea "#090325001 KINGFIS"
type textarea "x"
type textarea "#090325001 KINGFISH"
type textarea "x"
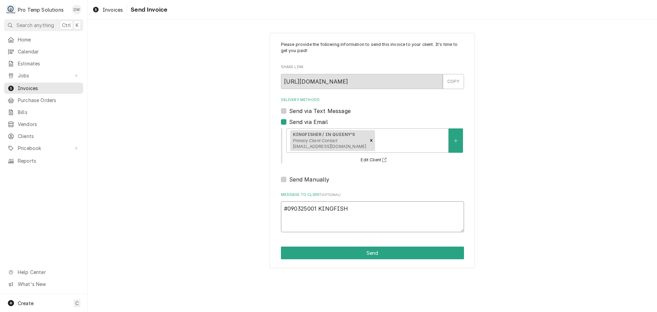
type textarea "#090325001 KINGFISHE"
type textarea "x"
type textarea "#090325001 KINGFISHER"
type textarea "x"
type textarea "#090325001 KINGFISHER-"
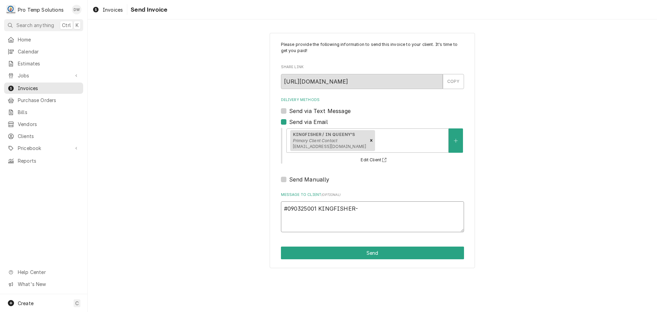
type textarea "x"
type textarea "#090325001 KINGFISHER-"
type textarea "x"
type textarea "#090325001 KINGFISHER- R"
type textarea "x"
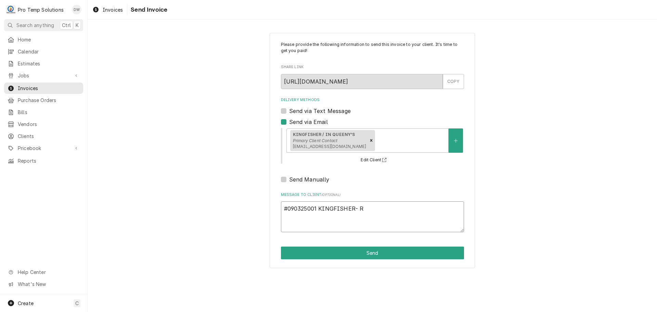
type textarea "#090325001 KINGFISHER- RI"
type textarea "x"
type textarea "#090325001 KINGFISHER- RIC"
type textarea "x"
type textarea "#090325001 KINGFISHER- RIC"
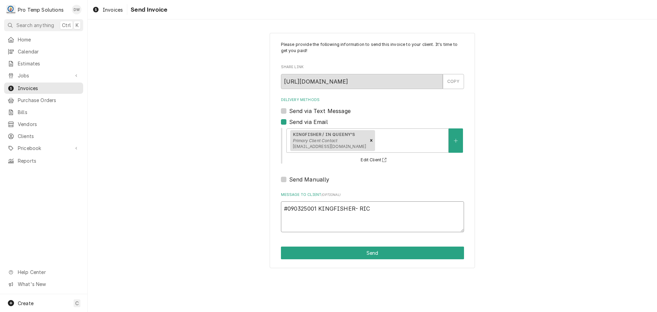
type textarea "x"
type textarea "#090325001 KINGFISHER- RIC"
type textarea "x"
type textarea "#090325001 KINGFISHER- RICS"
click at [372, 253] on button "Send" at bounding box center [372, 253] width 183 height 13
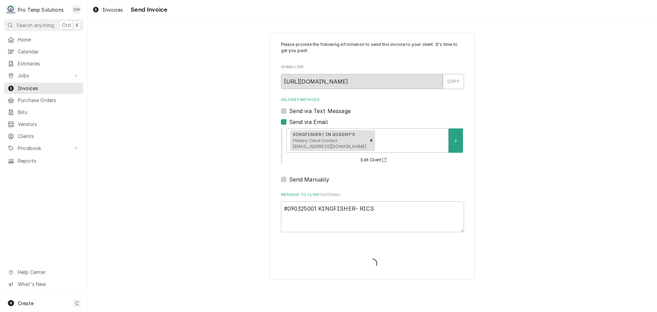
type textarea "x"
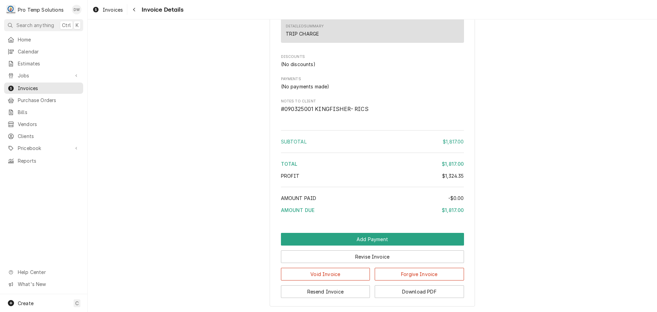
scroll to position [1289, 0]
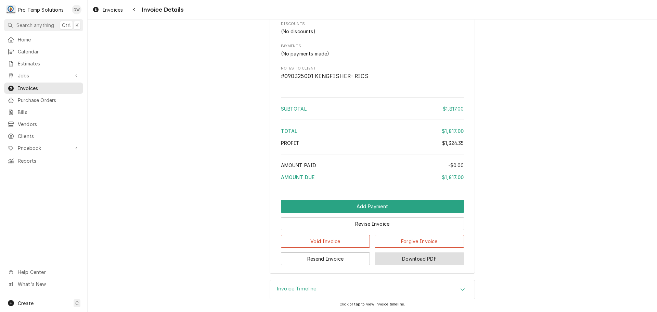
click at [415, 256] on button "Download PDF" at bounding box center [419, 258] width 89 height 13
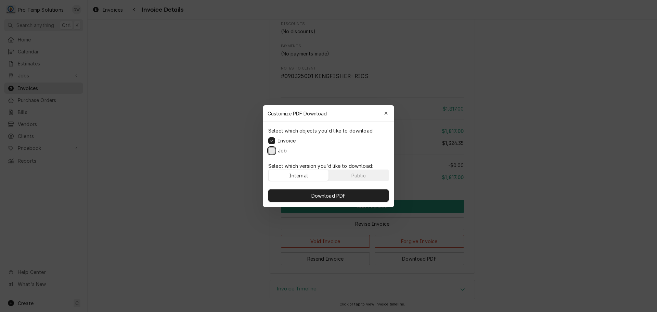
click at [273, 150] on button "Job" at bounding box center [271, 150] width 7 height 7
click at [327, 195] on span "Download PDF" at bounding box center [328, 195] width 37 height 7
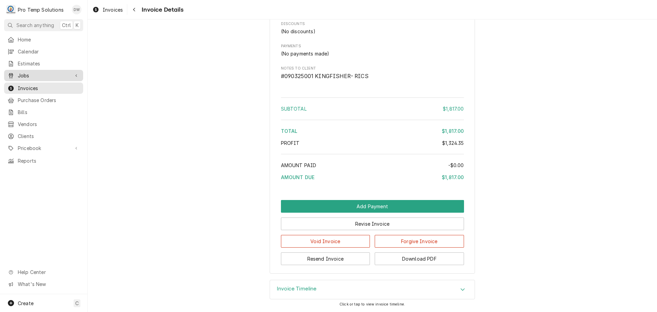
click at [51, 75] on span "Jobs" at bounding box center [44, 75] width 52 height 7
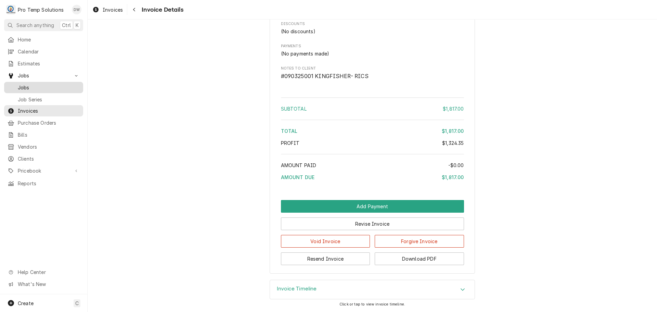
click at [36, 86] on span "Jobs" at bounding box center [49, 87] width 62 height 7
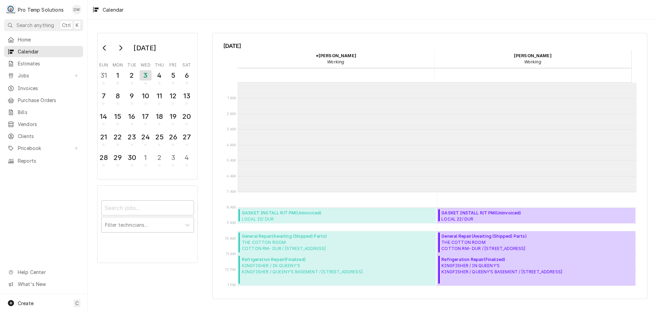
scroll to position [109, 0]
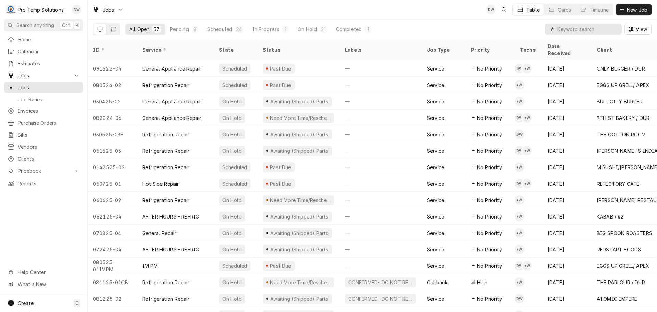
click at [602, 30] on input "Dynamic Content Wrapper" at bounding box center [588, 29] width 61 height 11
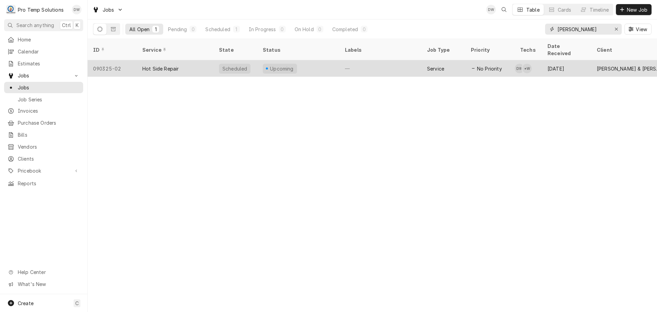
type input "parker"
click at [324, 61] on div "Upcoming" at bounding box center [298, 68] width 82 height 16
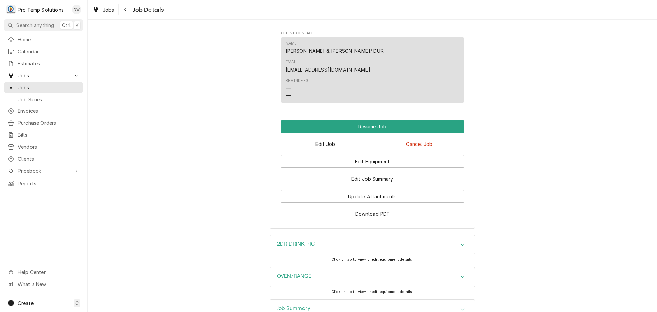
scroll to position [616, 0]
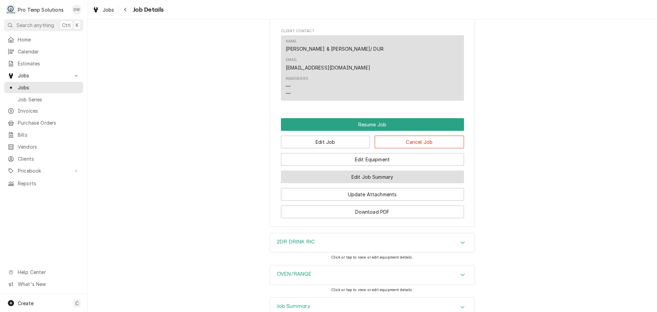
click at [373, 171] on button "Edit Job Summary" at bounding box center [372, 177] width 183 height 13
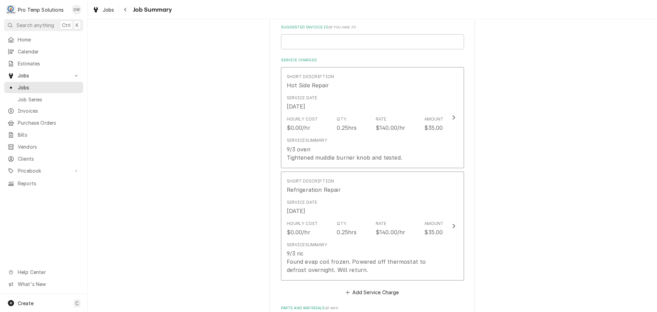
scroll to position [171, 0]
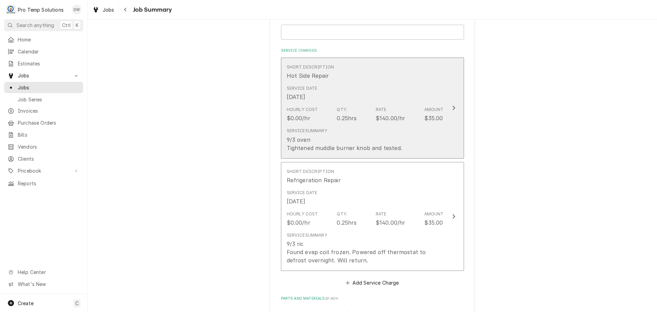
click at [452, 106] on icon "Update Line Item" at bounding box center [453, 107] width 3 height 5
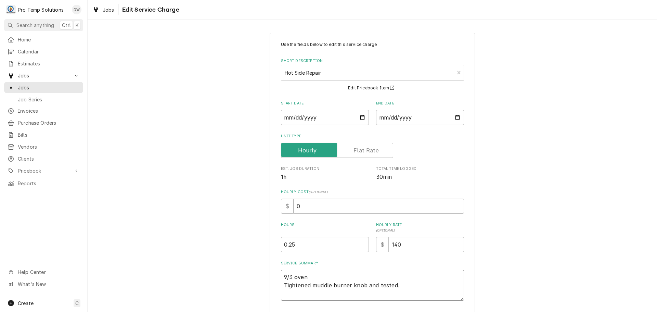
click at [315, 275] on textarea "9/3 oven Tightened muddle burner knob and tested." at bounding box center [372, 285] width 183 height 31
type textarea "x"
type textarea "9/3 oven Tightened muddle burner knob and tested."
type textarea "x"
type textarea "9/3 oven 2 Tightened muddle burner knob and tested."
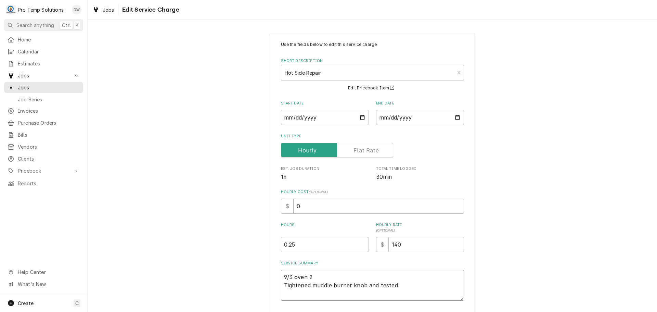
type textarea "x"
type textarea "9/3 oven 20 Tightened muddle burner knob and tested."
type textarea "x"
type textarea "9/3 oven 200 Tightened muddle burner knob and tested."
type textarea "x"
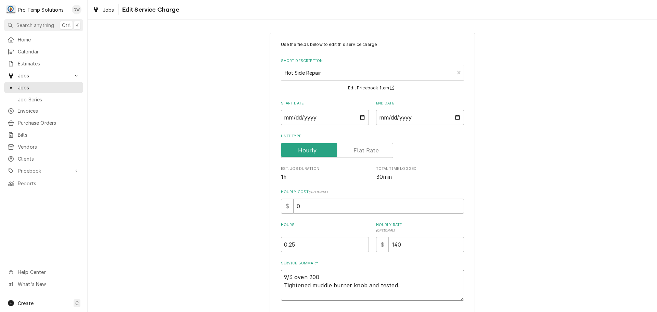
type textarea "9/3 oven 200- Tightened muddle burner knob and tested."
type textarea "x"
type textarea "9/3 oven 200-2 Tightened muddle burner knob and tested."
type textarea "x"
type textarea "9/3 oven 200-21 Tightened muddle burner knob and tested."
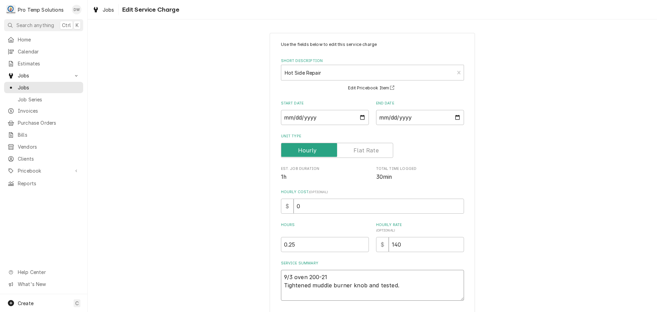
type textarea "x"
type textarea "9/3 oven 200-215 Tightened muddle burner knob and tested."
type textarea "x"
type textarea "9/3 oven 200-215 Tightened muddle burner knob and tested."
type textarea "x"
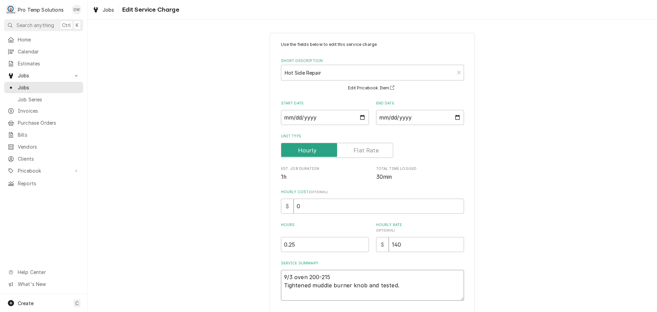
type textarea "9/3 oven 200-215 k Tightened muddle burner knob and tested."
type textarea "x"
type textarea "9/3 oven 200-215 ke Tightened muddle burner knob and tested."
type textarea "x"
type textarea "9/3 oven 200-215 kev Tightened muddle burner knob and tested."
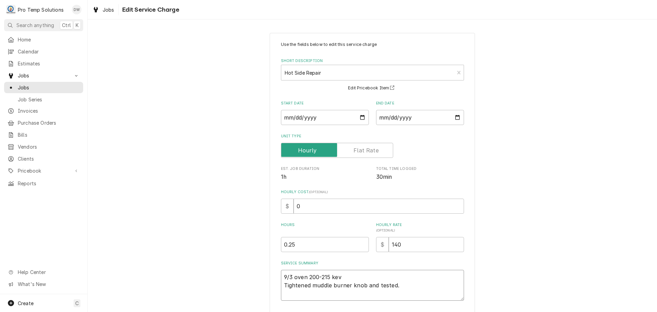
type textarea "x"
type textarea "9/3 oven 200-215 kevi Tightened muddle burner knob and tested."
type textarea "x"
type textarea "9/3 oven 200-215 kevin Tightened muddle burner knob and tested."
type textarea "x"
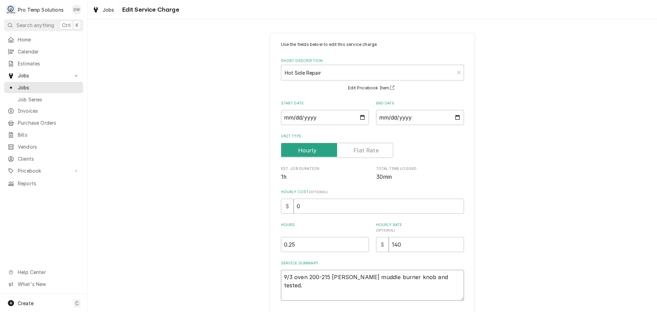
type textarea "9/3 oven 200-215 kevin Tightened muddle burner knob and tested."
type textarea "x"
type textarea "9/3 oven 200-215 kevin ( Tightened muddle burner knob and tested."
type textarea "x"
type textarea "9/3 oven 200-215 kevin ( Tightened muddle burner knob and tested."
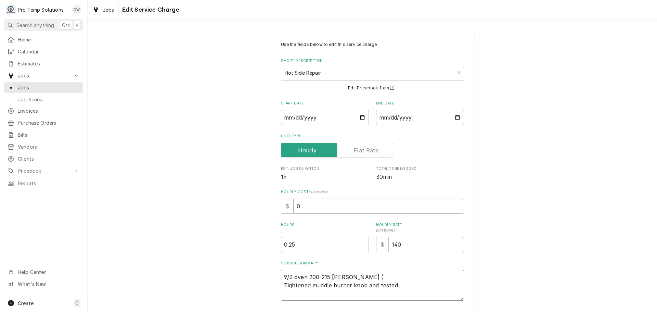
type textarea "x"
type textarea "9/3 oven 200-215 kevin ( o Tightened muddle burner knob and tested."
type textarea "x"
type textarea "9/3 oven 200-215 kevin ( on Tightened muddle burner knob and tested."
type textarea "x"
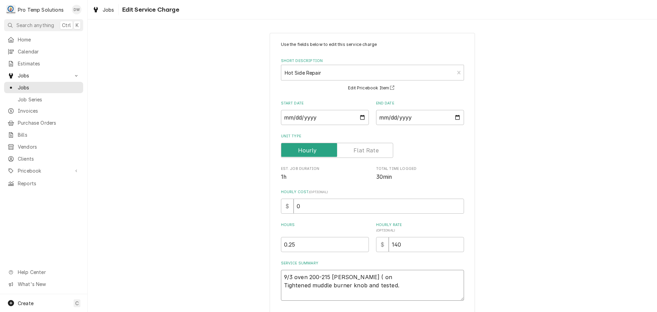
type textarea "9/3 oven 200-215 kevin ( on Tightened muddle burner knob and tested."
type textarea "x"
type textarea "9/3 oven 200-215 kevin ( on s Tightened muddle burner knob and tested."
type textarea "x"
type textarea "9/3 oven 200-215 kevin ( on si Tightened muddle burner knob and tested."
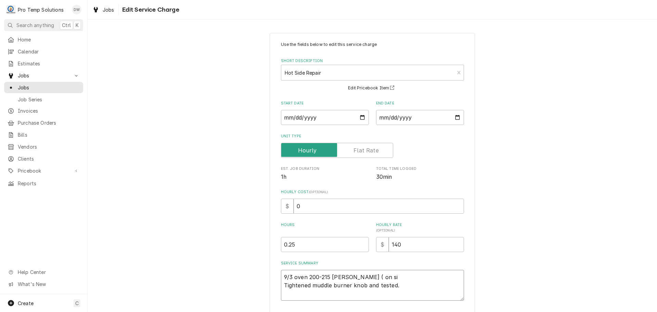
type textarea "x"
type textarea "9/3 oven 200-215 kevin ( on sit Tightened muddle burner knob and tested."
type textarea "x"
type textarea "9/3 oven 200-215 kevin ( on site Tightened muddle burner knob and tested."
type textarea "x"
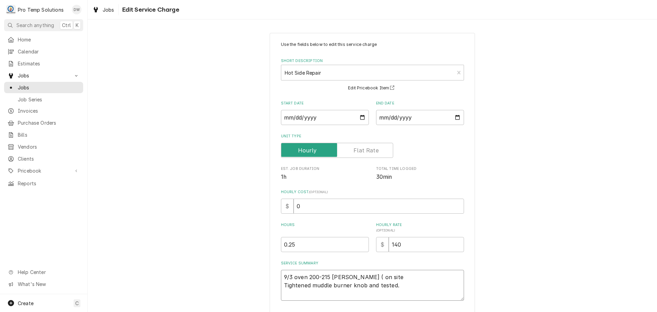
type textarea "9/3 oven 200-215 kevin ( on site Tightened muddle burner knob and tested."
type textarea "x"
type textarea "9/3 oven 200-215 kevin ( on site 2 Tightened muddle burner knob and tested."
type textarea "x"
type textarea "9/3 oven 200-215 kevin ( on site 20 Tightened muddle burner knob and tested."
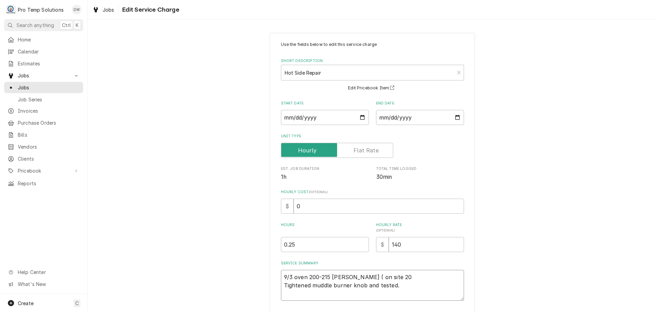
type textarea "x"
type textarea "9/3 oven 200-215 kevin ( on site 200 Tightened muddle burner knob and tested."
type textarea "x"
type textarea "9/3 oven 200-215 kevin ( on site 200- Tightened muddle burner knob and tested."
type textarea "x"
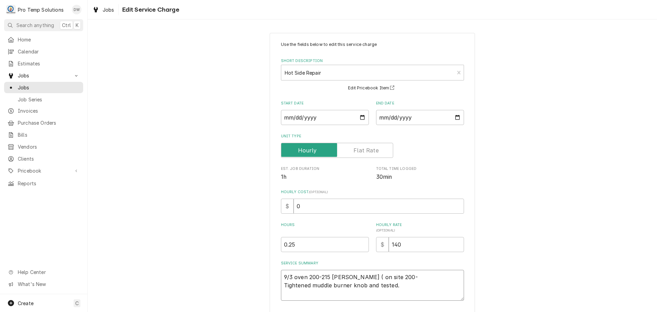
type textarea "9/3 oven 200-215 kevin ( on site 200-3 Tightened muddle burner knob and tested."
type textarea "x"
type textarea "9/3 oven 200-215 kevin ( on site 200-30 Tightened muddle burner knob and tested."
type textarea "x"
type textarea "9/3 oven 200-215 kevin ( on site 200-300 Tightened muddle burner knob and teste…"
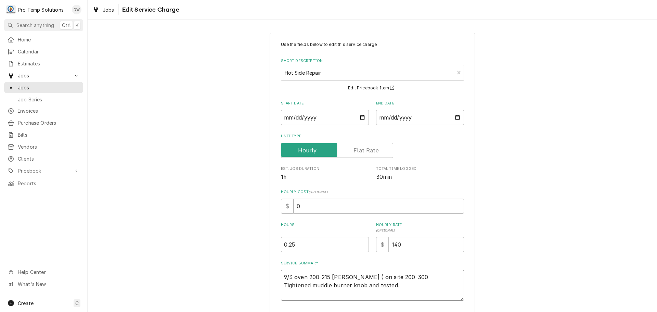
type textarea "x"
type textarea "9/3 oven 200-215 kevin ( on site 200-300 Tightened muddle burner knob and teste…"
type textarea "x"
type textarea "9/3 oven 200-215 kevin ( on site 200-300 ) Tightened muddle burner knob and tes…"
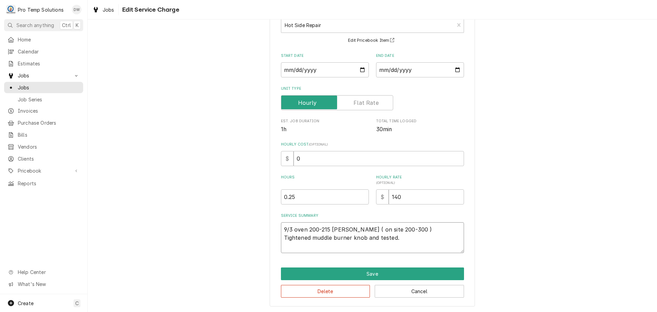
scroll to position [48, 0]
click at [344, 228] on textarea "9/3 oven 200-215 kevin ( on site 200-300 ) Tightened muddle burner knob and tes…" at bounding box center [372, 237] width 183 height 31
type textarea "x"
type textarea "9/3 oven 200-215 kevin( on site 200-300 ) Tightened muddle burner knob and test…"
type textarea "x"
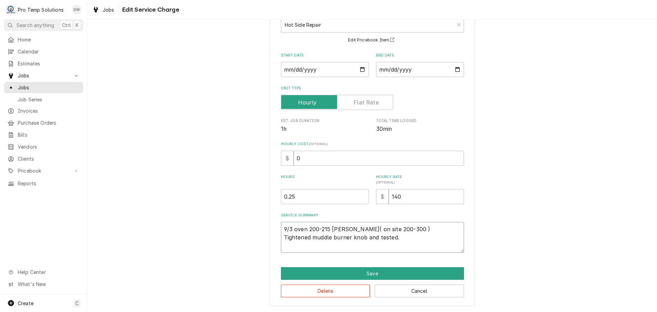
type textarea "9/3 oven 200-215 kevi( on site 200-300 ) Tightened muddle burner knob and teste…"
type textarea "x"
type textarea "9/3 oven 200-215 kev( on site 200-300 ) Tightened muddle burner knob and tested."
type textarea "x"
type textarea "9/3 oven 200-215 ke( on site 200-300 ) Tightened muddle burner knob and tested."
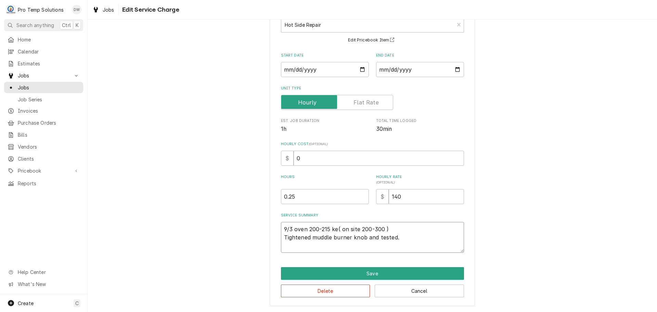
type textarea "x"
type textarea "9/3 oven 200-215 k( on site 200-300 ) Tightened muddle burner knob and tested."
type textarea "x"
type textarea "9/3 oven 200-215 ( on site 200-300 ) Tightened muddle burner knob and tested."
type textarea "x"
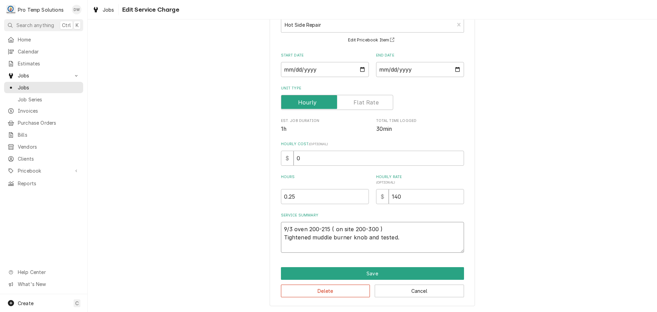
type textarea "9/3 oven 200-215 K( on site 200-300 ) Tightened muddle burner knob and tested."
type textarea "x"
type textarea "9/3 oven 200-215 KE( on site 200-300 ) Tightened muddle burner knob and tested."
type textarea "x"
type textarea "9/3 oven 200-215 KEV( on site 200-300 ) Tightened muddle burner knob and tested."
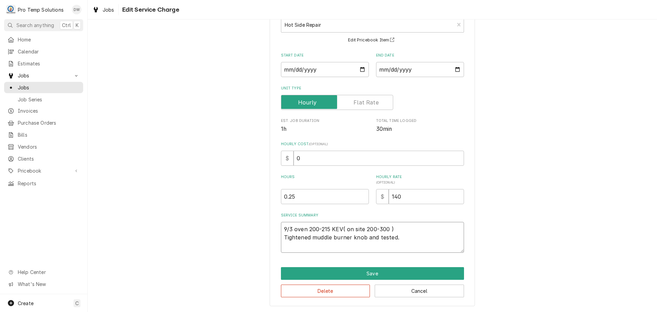
type textarea "x"
type textarea "9/3 oven 200-215 KEVI( on site 200-300 ) Tightened muddle burner knob and teste…"
type textarea "x"
type textarea "9/3 oven 200-215 KEVIN( on site 200-300 ) Tightened muddle burner knob and test…"
type textarea "x"
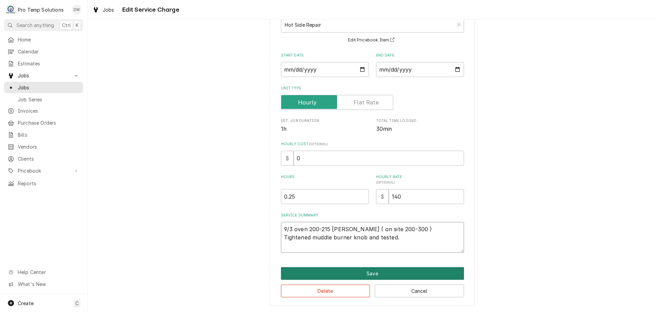
type textarea "9/3 oven 200-215 KEVIN ( on site 200-300 ) Tightened muddle burner knob and tes…"
click at [359, 271] on button "Save" at bounding box center [372, 273] width 183 height 13
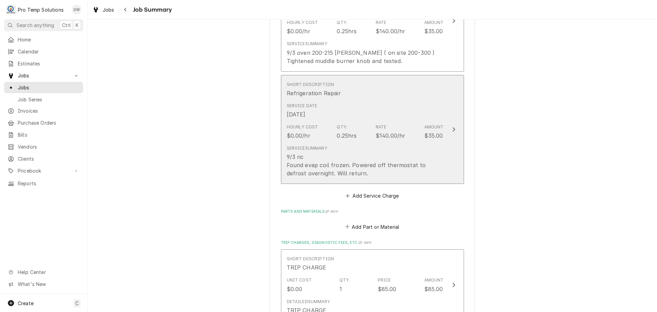
scroll to position [308, 0]
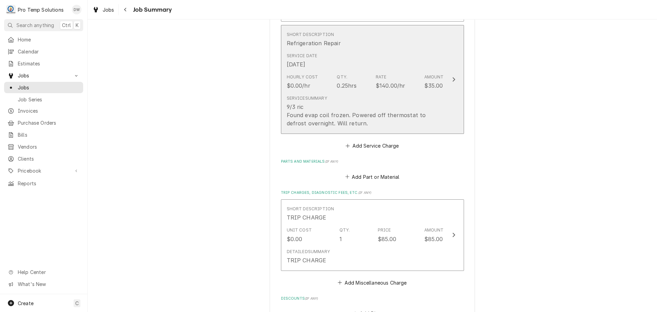
click at [453, 79] on icon "Update Line Item" at bounding box center [454, 79] width 3 height 4
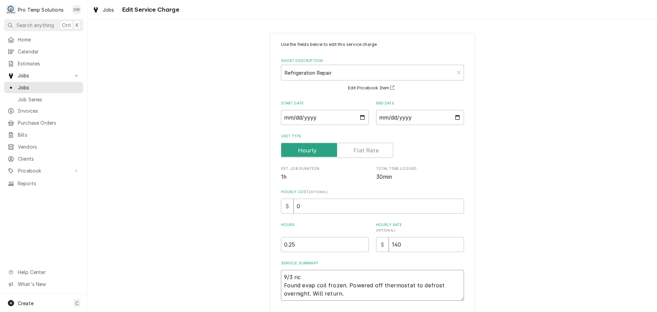
click at [281, 283] on textarea "9/3 ric Found evap coil frozen. Powered off thermostat to defrost overnight. Wi…" at bounding box center [372, 285] width 183 height 31
type textarea "x"
type textarea "9/3 ric DFound evap coil frozen. Powered off thermostat to defrost overnight. W…"
type textarea "x"
type textarea "9/3 ric DRFound evap coil frozen. Powered off thermostat to defrost overnight. …"
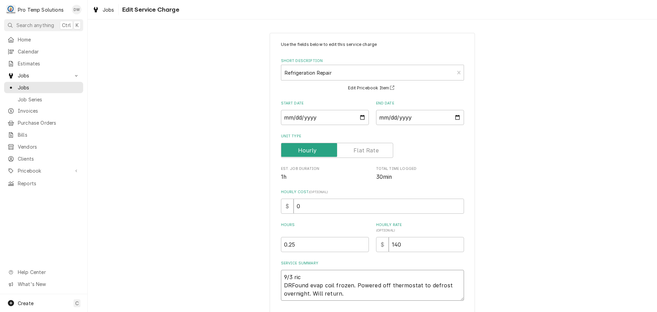
type textarea "x"
type textarea "9/3 ric DRIFound evap coil frozen. Powered off thermostat to defrost overnight.…"
type textarea "x"
type textarea "9/3 ric DRINFound evap coil frozen. Powered off thermostat to defrost overnight…"
type textarea "x"
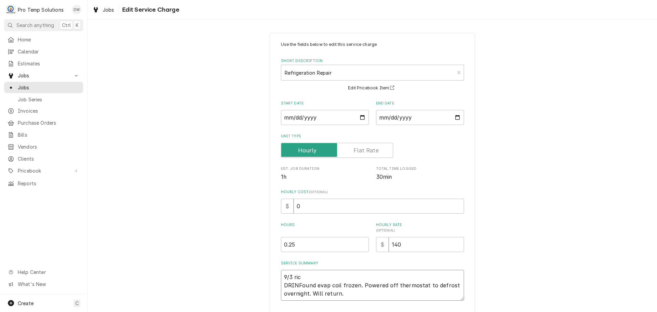
type textarea "9/3 ric DRINKFound evap coil frozen. Powered off thermostat to defrost overnigh…"
type textarea "x"
type textarea "9/3 ric DRINK Found evap coil frozen. Powered off thermostat to defrost overnig…"
type textarea "x"
type textarea "9/3 ric DRINK RFound evap coil frozen. Powered off thermostat to defrost overni…"
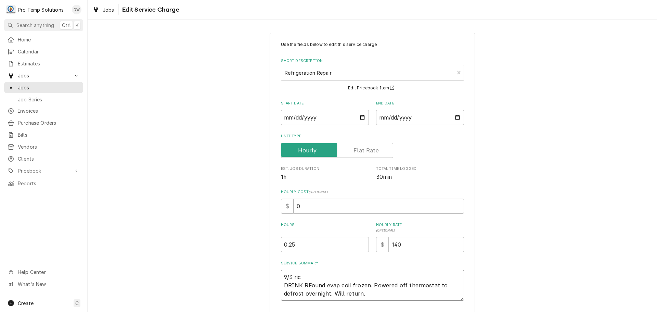
type textarea "x"
type textarea "9/3 ric DRINK RIFound evap coil frozen. Powered off thermostat to defrost overn…"
type textarea "x"
type textarea "9/3 ric DRINK RICFound evap coil frozen. Powered off thermostat to defrost over…"
type textarea "x"
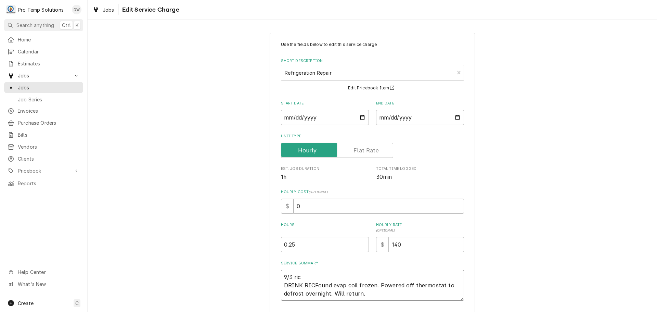
type textarea "9/3 ric DRINK RIC-Found evap coil frozen. Powered off thermostat to defrost ove…"
type textarea "x"
type textarea "9/3 ric DRINK RIC- Found evap coil frozen. Powered off thermostat to defrost ov…"
click at [302, 277] on textarea "9/3 ric DRINK RIC- Found evap coil frozen. Powered off thermostat to defrost ov…" at bounding box center [372, 285] width 183 height 31
type textarea "x"
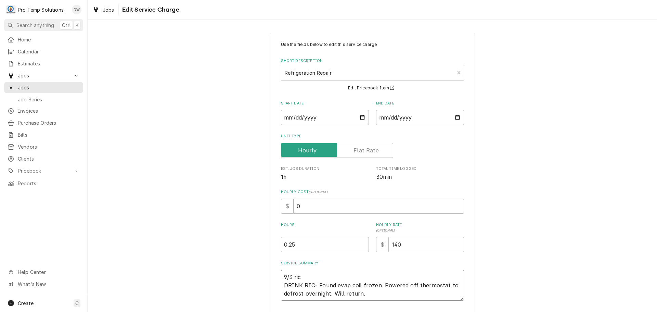
type textarea "9/3 ri DRINK RIC- Found evap coil frozen. Powered off thermostat to defrost ove…"
type textarea "x"
type textarea "9/3 r DRINK RIC- Found evap coil frozen. Powered off thermostat to defrost over…"
type textarea "x"
type textarea "9/3 DRINK RIC- Found evap coil frozen. Powered off thermostat to defrost overni…"
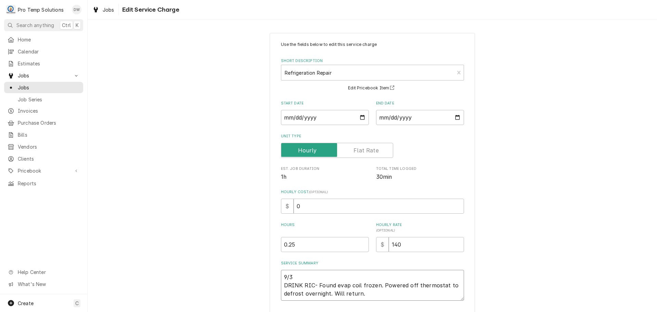
type textarea "x"
type textarea "9/3 R DRINK RIC- Found evap coil frozen. Powered off thermostat to defrost over…"
type textarea "x"
type textarea "9/3 RI DRINK RIC- Found evap coil frozen. Powered off thermostat to defrost ove…"
type textarea "x"
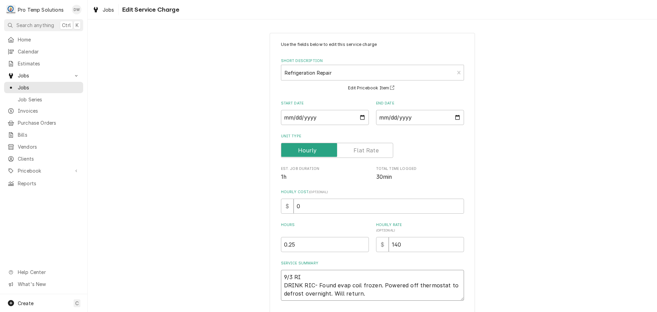
type textarea "9/3 RIC DRINK RIC- Found evap coil frozen. Powered off thermostat to defrost ov…"
type textarea "x"
type textarea "9/3 RICS DRINK RIC- Found evap coil frozen. Powered off thermostat to defrost o…"
type textarea "x"
type textarea "9/3 RICS DRINK RIC- Found evap coil frozen. Powered off thermostat to defrost o…"
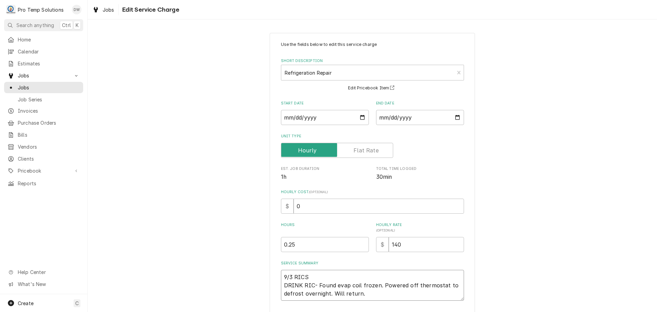
type textarea "x"
type textarea "9/3 RICS 2 DRINK RIC- Found evap coil frozen. Powered off thermostat to defrost…"
type textarea "x"
type textarea "9/3 RICS 21 DRINK RIC- Found evap coil frozen. Powered off thermostat to defros…"
type textarea "x"
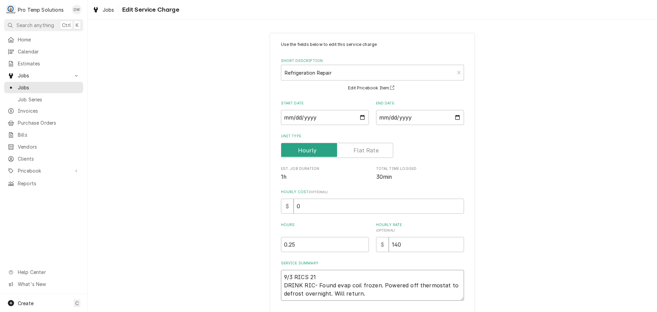
type textarea "9/3 RICS 215 DRINK RIC- Found evap coil frozen. Powered off thermostat to defro…"
type textarea "x"
type textarea "9/3 RICS 215- DRINK RIC- Found evap coil frozen. Powered off thermostat to defr…"
type textarea "x"
type textarea "9/3 RICS 215-3 DRINK RIC- Found evap coil frozen. Powered off thermostat to def…"
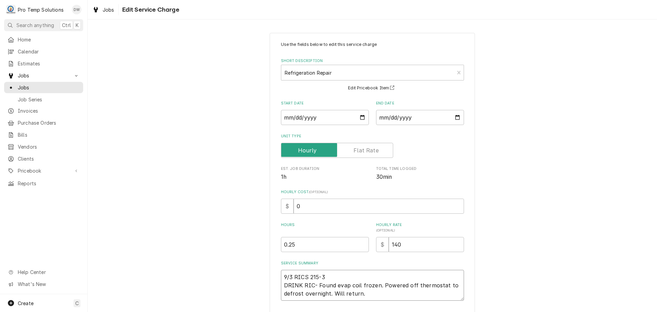
type textarea "x"
type textarea "9/3 RICS 215-30 DRINK RIC- Found evap coil frozen. Powered off thermostat to de…"
type textarea "x"
type textarea "9/3 RICS 215-300 DRINK RIC- Found evap coil frozen. Powered off thermostat to d…"
type textarea "x"
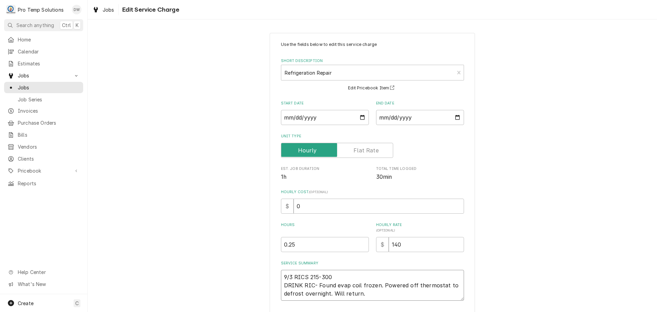
type textarea "9/3 RICS 215-300P DRINK RIC- Found evap coil frozen. Powered off thermostat to …"
type textarea "x"
type textarea "9/3 RICS 215-300P DRINK RIC- Found evap coil frozen. Powered off thermostat to …"
type textarea "x"
type textarea "9/3 RICS 215-300P K DRINK RIC- Found evap coil frozen. Powered off thermostat t…"
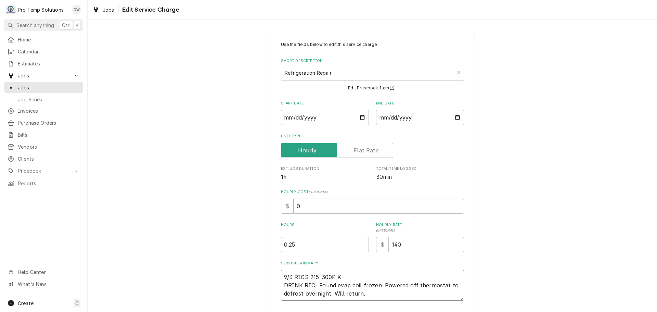
type textarea "x"
type textarea "9/3 RICS 215-300P KE DRINK RIC- Found evap coil frozen. Powered off thermostat …"
type textarea "x"
type textarea "9/3 RICS 215-300P KEV DRINK RIC- Found evap coil frozen. Powered off thermostat…"
type textarea "x"
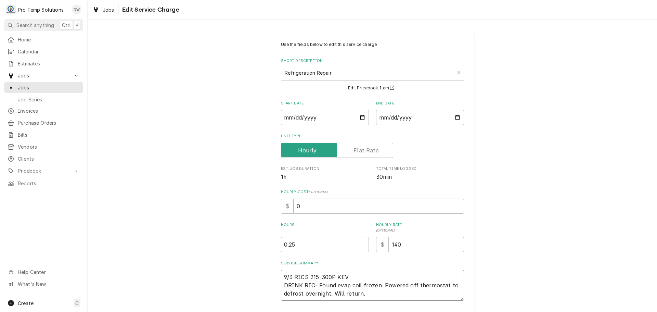
type textarea "9/3 RICS 215-300P KEVI DRINK RIC- Found evap coil frozen. Powered off thermosta…"
type textarea "x"
type textarea "9/3 RICS 215-300P KEVIN DRINK RIC- Found evap coil frozen. Powered off thermost…"
type textarea "x"
type textarea "9/3 RICS 215-300P KEVIN DRINK RIC- Found evap coil frozen. Powered off thermost…"
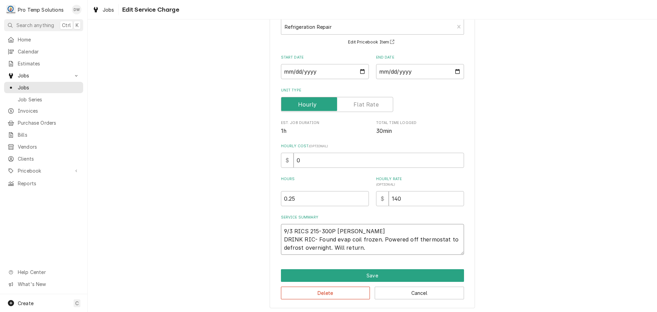
scroll to position [48, 0]
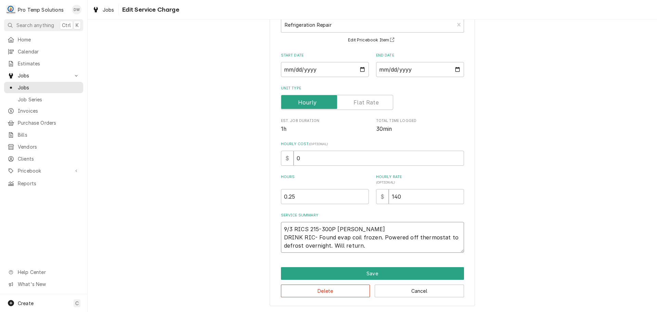
click at [370, 247] on textarea "9/3 RICS 215-300P KEVIN DRINK RIC- Found evap coil frozen. Powered off thermost…" at bounding box center [372, 237] width 183 height 31
type textarea "x"
type textarea "9/3 RICS 215-300P KEVIN DRINK RIC- Found evap coil frozen. Powered off thermost…"
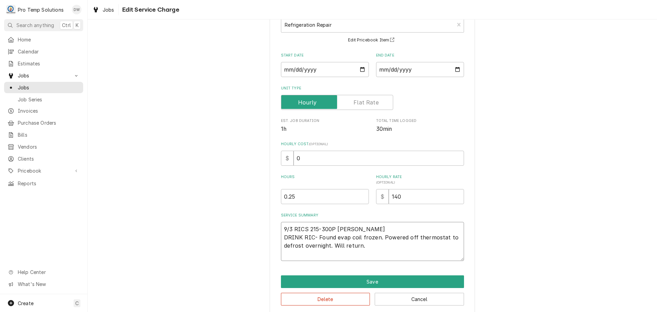
type textarea "x"
type textarea "9/3 RICS 215-300P KEVIN DRINK RIC- Found evap coil frozen. Powered off thermost…"
type textarea "x"
type textarea "9/3 RICS 215-300P KEVIN DRINK RIC- Found evap coil frozen. Powered off thermost…"
type textarea "x"
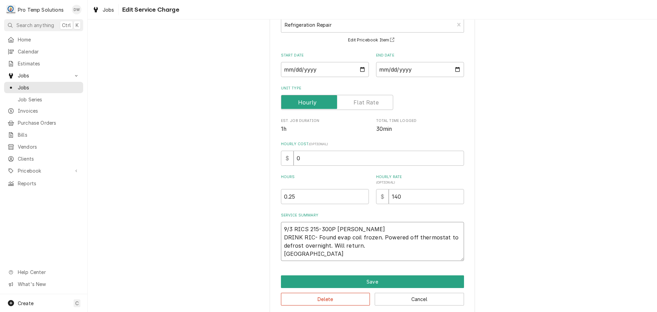
type textarea "9/3 RICS 215-300P KEVIN DRINK RIC- Found evap coil frozen. Powered off thermost…"
type textarea "x"
type textarea "9/3 RICS 215-300P KEVIN DRINK RIC- Found evap coil frozen. Powered off thermost…"
type textarea "x"
type textarea "9/3 RICS 215-300P KEVIN DRINK RIC- Found evap coil frozen. Powered off thermost…"
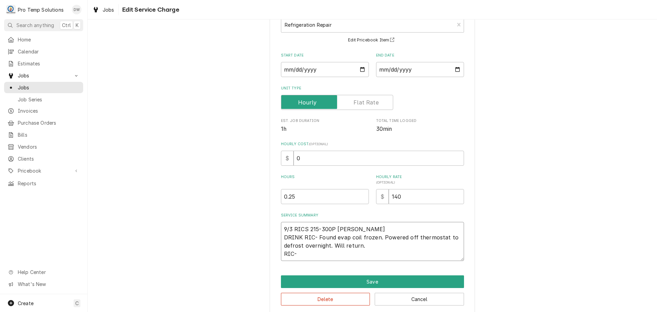
type textarea "x"
type textarea "9/3 RICS 215-300P KEVIN DRINK RIC- Found evap coil frozen. Powered off thermost…"
type textarea "x"
type textarea "9/3 RICS 215-300P KEVIN DRINK RIC- Found evap coil frozen. Powered off thermost…"
type textarea "x"
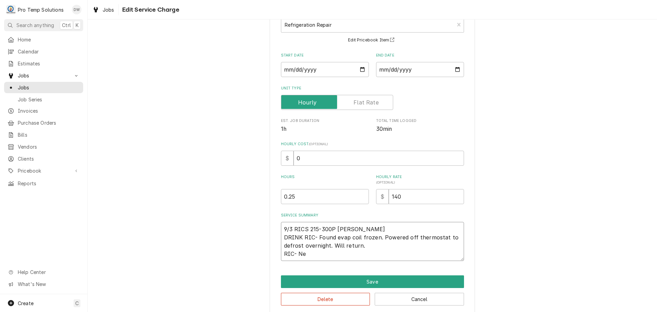
type textarea "9/3 RICS 215-300P KEVIN DRINK RIC- Found evap coil frozen. Powered off thermost…"
type textarea "x"
type textarea "9/3 RICS 215-300P KEVIN DRINK RIC- Found evap coil frozen. Powered off thermost…"
type textarea "x"
type textarea "9/3 RICS 215-300P KEVIN DRINK RIC- Found evap coil frozen. Powered off thermost…"
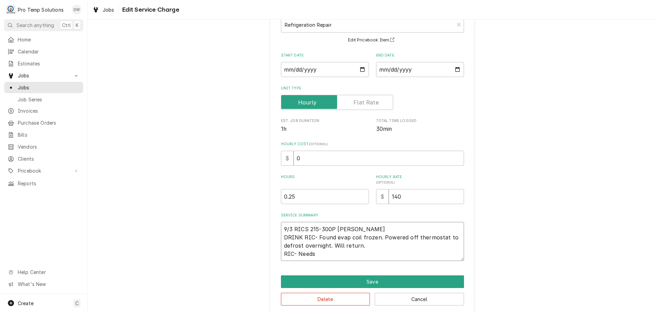
type textarea "x"
type textarea "9/3 RICS 215-300P KEVIN DRINK RIC- Found evap coil frozen. Powered off thermost…"
type textarea "x"
type textarea "9/3 RICS 215-300P KEVIN DRINK RIC- Found evap coil frozen. Powered off thermost…"
type textarea "x"
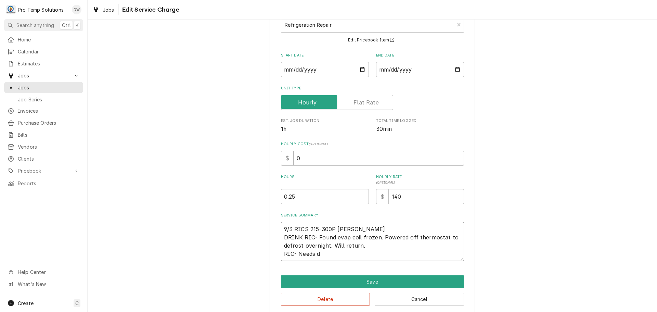
type textarea "9/3 RICS 215-300P KEVIN DRINK RIC- Found evap coil frozen. Powered off thermost…"
type textarea "x"
type textarea "9/3 RICS 215-300P KEVIN DRINK RIC- Found evap coil frozen. Powered off thermost…"
type textarea "x"
type textarea "9/3 RICS 215-300P KEVIN DRINK RIC- Found evap coil frozen. Powered off thermost…"
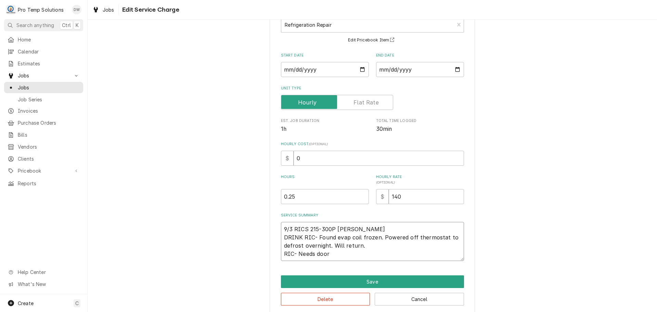
type textarea "x"
type textarea "9/3 RICS 215-300P KEVIN DRINK RIC- Found evap coil frozen. Powered off thermost…"
type textarea "x"
type textarea "9/3 RICS 215-300P KEVIN DRINK RIC- Found evap coil frozen. Powered off thermost…"
type textarea "x"
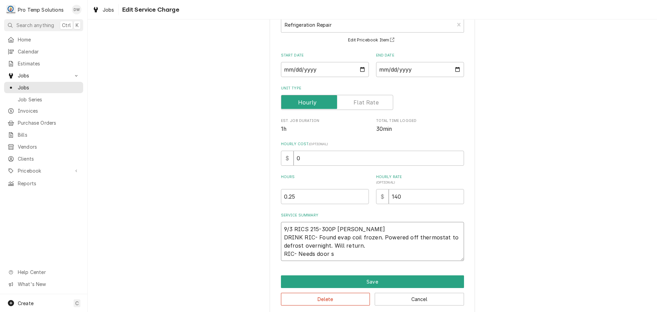
type textarea "9/3 RICS 215-300P KEVIN DRINK RIC- Found evap coil frozen. Powered off thermost…"
type textarea "x"
type textarea "9/3 RICS 215-300P KEVIN DRINK RIC- Found evap coil frozen. Powered off thermost…"
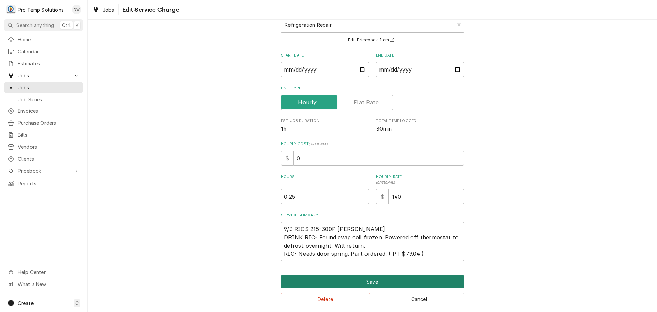
click at [368, 276] on button "Save" at bounding box center [372, 281] width 183 height 13
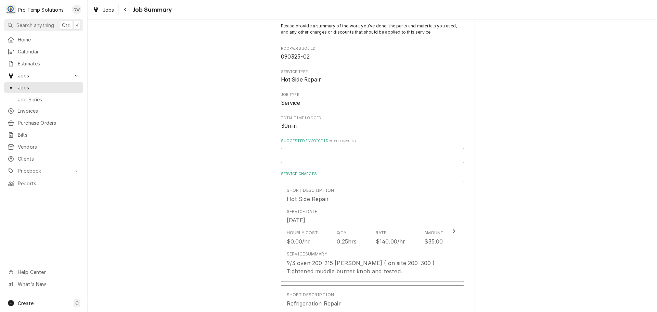
scroll to position [308, 0]
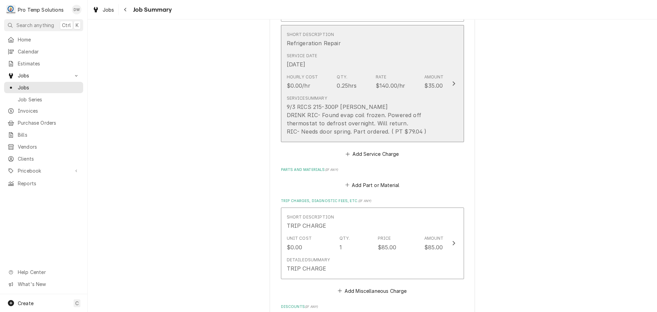
click at [452, 83] on icon "Update Line Item" at bounding box center [453, 83] width 3 height 5
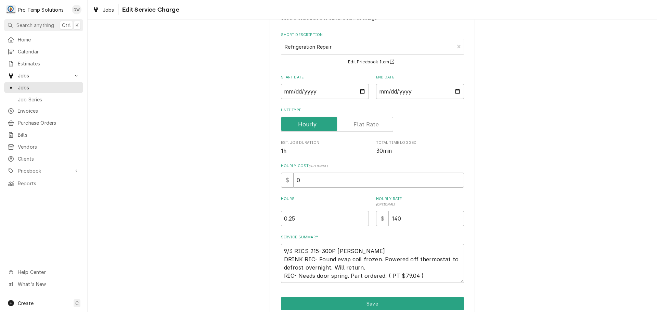
scroll to position [56, 0]
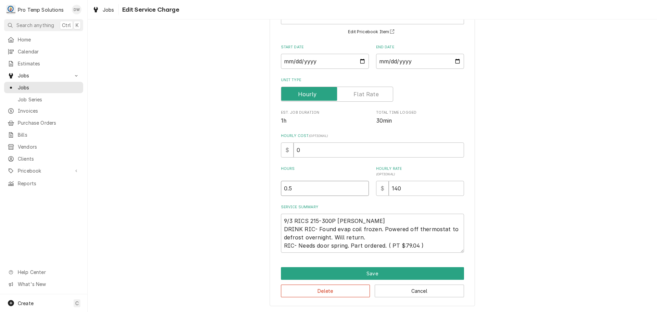
click at [360, 186] on input "0.5" at bounding box center [325, 188] width 88 height 15
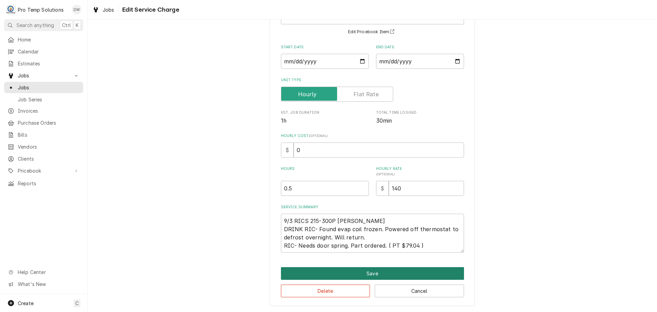
click at [364, 275] on button "Save" at bounding box center [372, 273] width 183 height 13
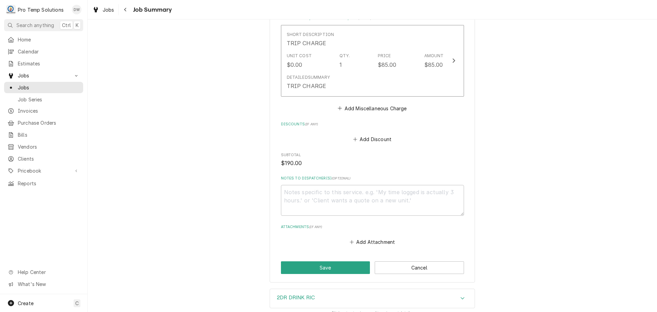
scroll to position [548, 0]
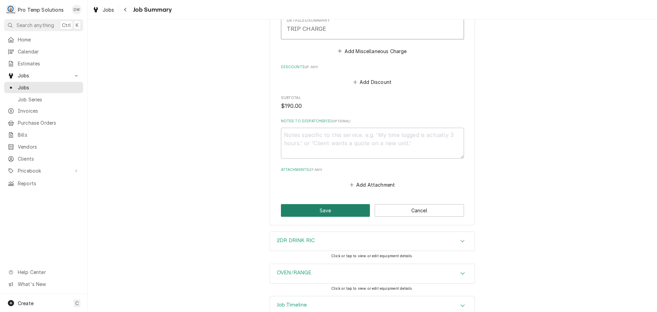
click at [317, 208] on button "Save" at bounding box center [325, 210] width 89 height 13
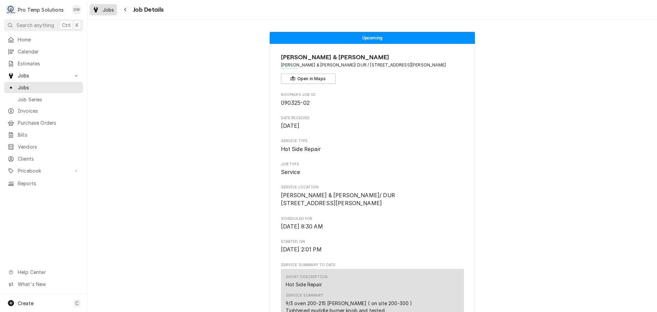
click at [105, 11] on span "Jobs" at bounding box center [109, 9] width 12 height 7
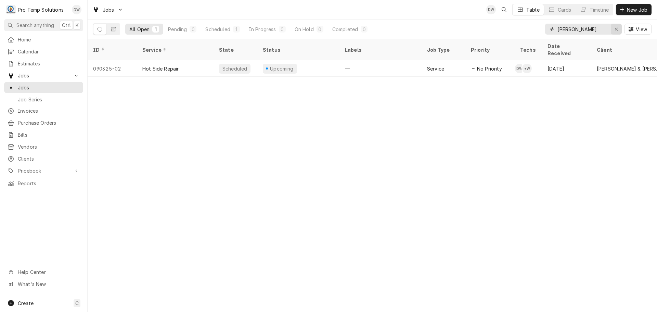
click at [619, 29] on div "Erase input" at bounding box center [616, 29] width 7 height 7
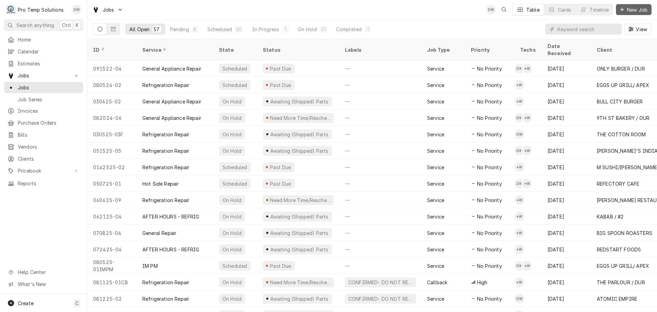
click at [639, 11] on span "New Job" at bounding box center [637, 9] width 23 height 7
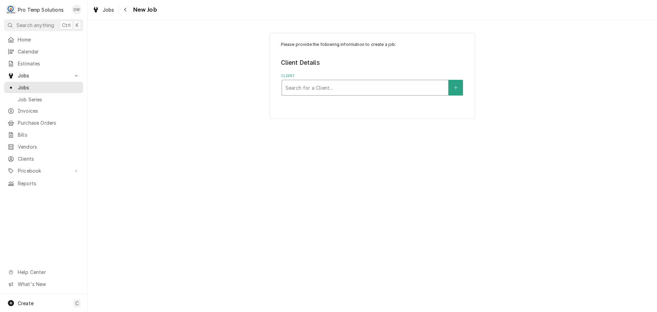
click at [373, 92] on div "Client" at bounding box center [366, 87] width 160 height 12
type input "nana"
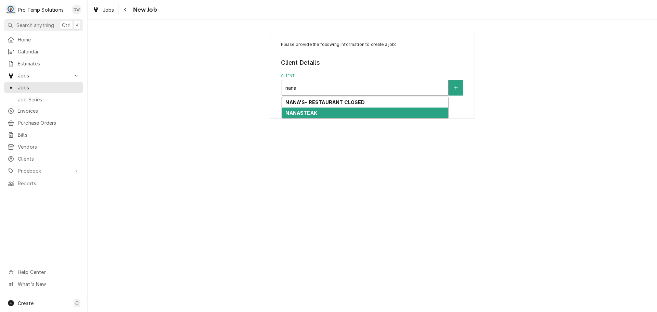
click at [310, 114] on strong "NANASTEAK" at bounding box center [302, 113] width 32 height 6
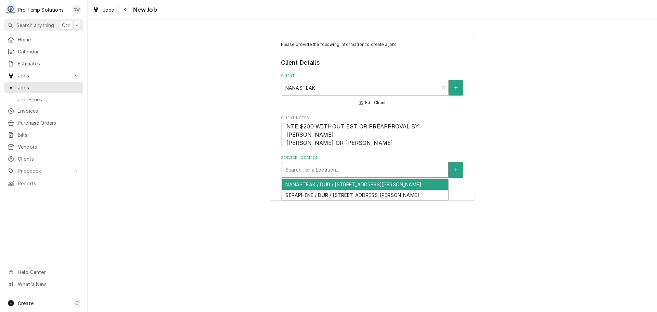
click at [341, 170] on div "Service Location" at bounding box center [366, 170] width 160 height 12
click at [324, 183] on div "NANASTEAK / DUR / 345 Blackwell St, Durham, NC 27701" at bounding box center [365, 184] width 166 height 11
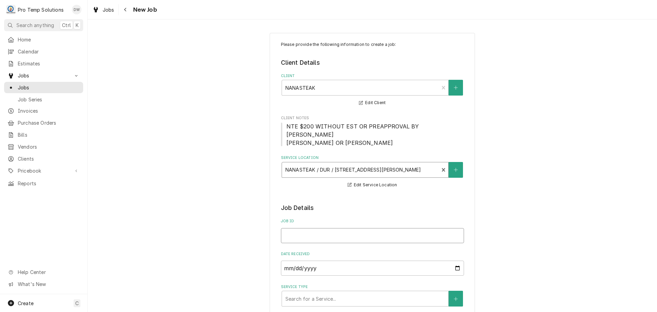
click at [300, 233] on input "Job ID" at bounding box center [372, 235] width 183 height 15
type textarea "x"
type input "0"
type textarea "x"
type input "09"
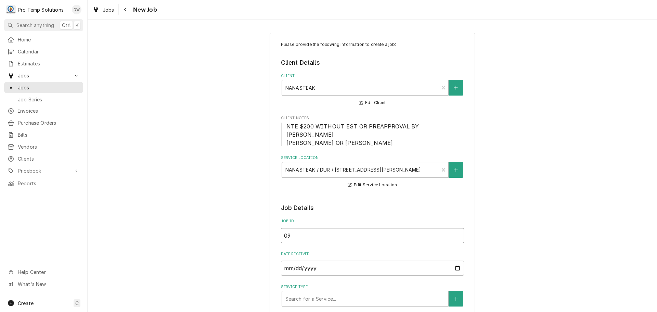
type textarea "x"
type input "090"
type textarea "x"
type input "0903"
type textarea "x"
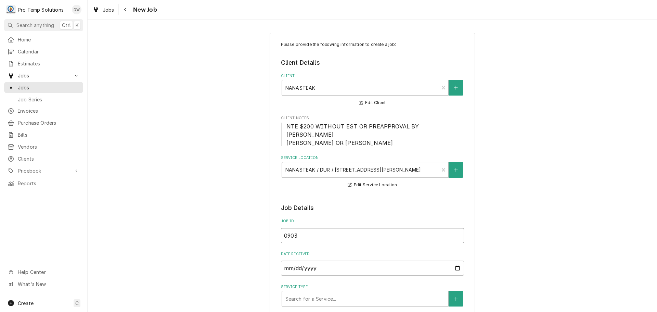
type input "09032"
type textarea "x"
type input "090325"
type textarea "x"
type input "090325-"
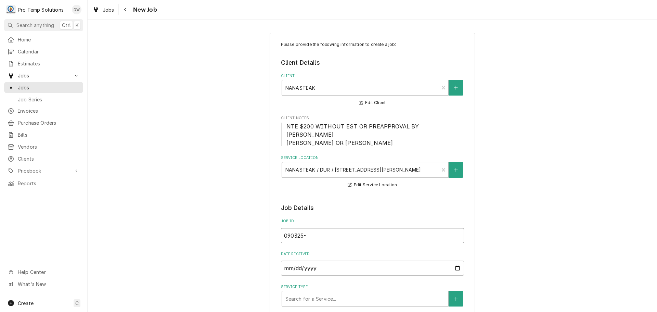
type textarea "x"
type input "090325-0"
type textarea "x"
type input "090325-03"
type textarea "x"
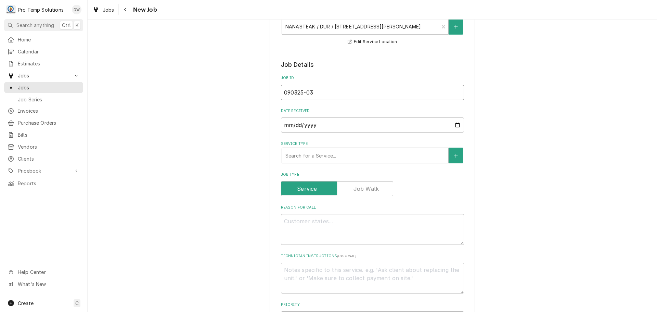
scroll to position [171, 0]
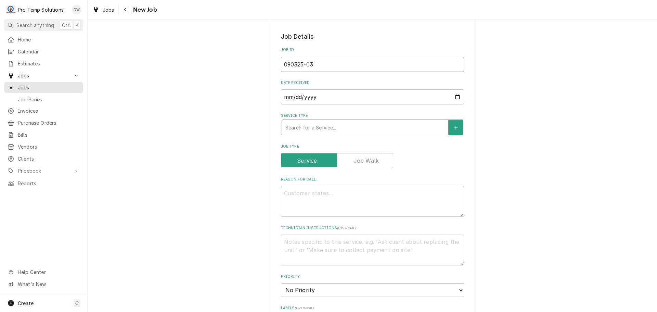
type input "090325-03"
click at [343, 129] on div "Service Type" at bounding box center [366, 127] width 160 height 12
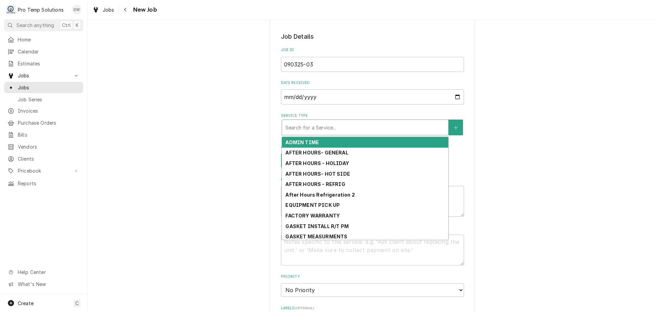
type textarea "x"
type input "h"
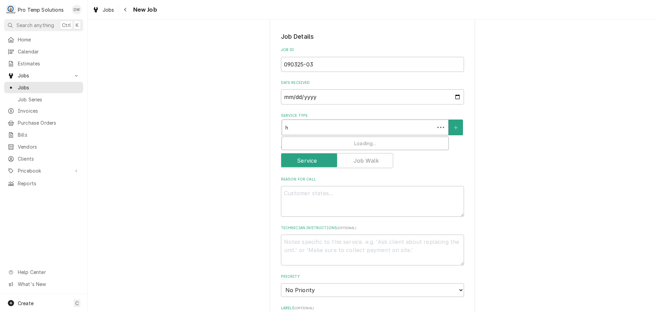
type textarea "x"
type input "ho"
type textarea "x"
type input "hot"
type textarea "x"
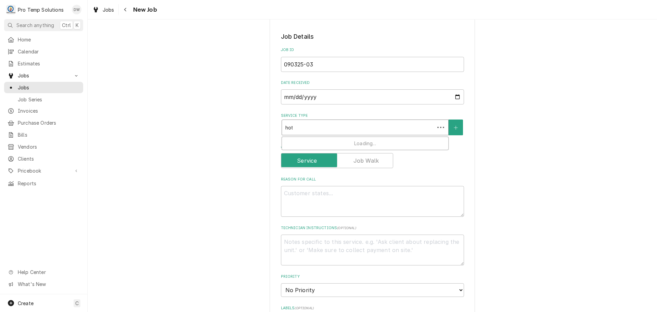
type input "hot"
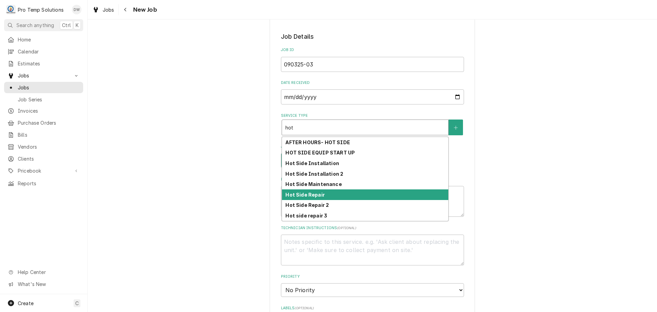
click at [319, 196] on strong "Hot Side Repair" at bounding box center [305, 195] width 39 height 6
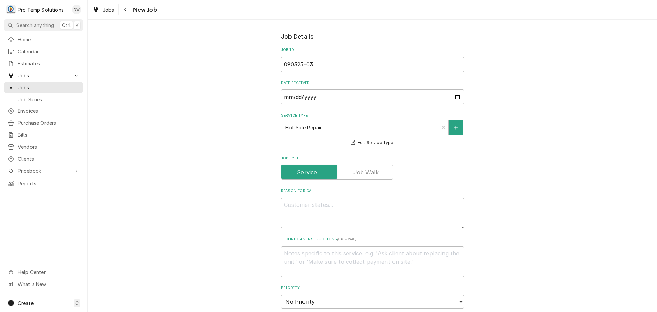
click at [310, 206] on textarea "Reason For Call" at bounding box center [372, 213] width 183 height 31
type textarea "x"
type textarea "f"
type textarea "x"
type textarea "fr"
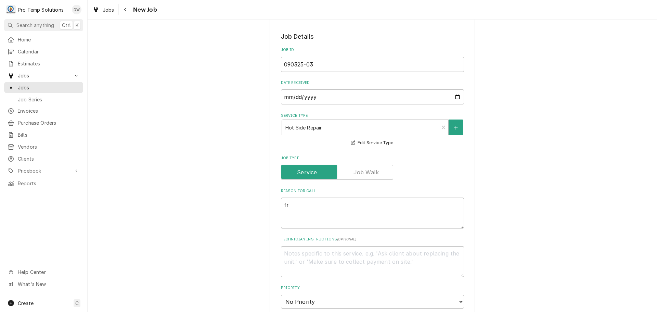
type textarea "x"
type textarea "fry"
type textarea "x"
type textarea "frye"
type textarea "x"
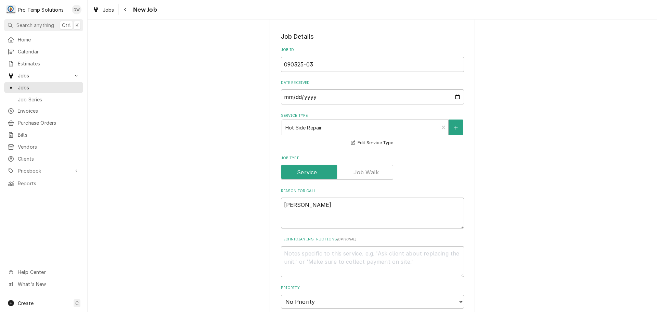
type textarea "fryer"
type textarea "x"
type textarea "fryer"
type textarea "x"
type textarea "fryer d"
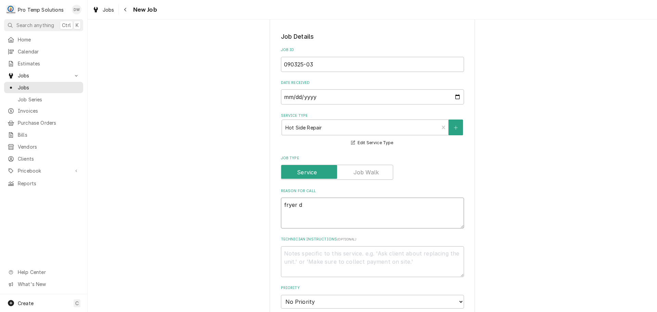
type textarea "x"
type textarea "fryer do"
type textarea "x"
type textarea "fryer dow"
type textarea "x"
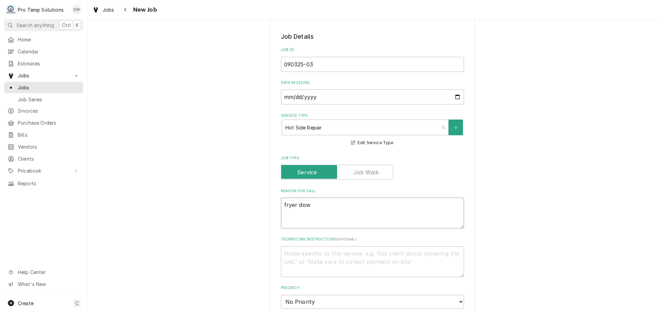
type textarea "fryer down"
type textarea "x"
type textarea "fryer down"
type textarea "x"
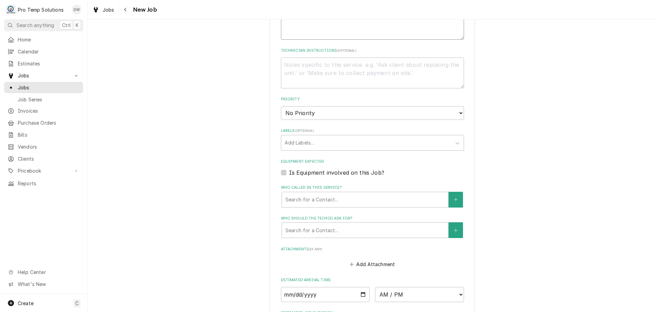
scroll to position [377, 0]
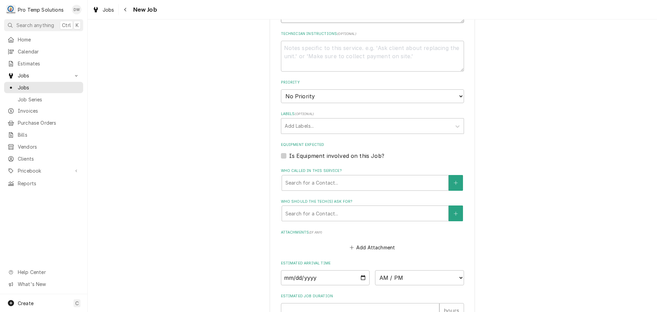
type textarea "fryer down"
click at [289, 155] on label "Is Equipment involved on this Job?" at bounding box center [336, 156] width 95 height 8
click at [289, 155] on input "Equipment Expected" at bounding box center [380, 159] width 183 height 15
checkbox input "true"
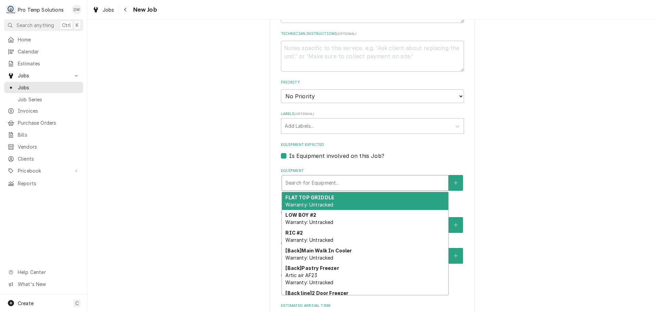
click at [341, 181] on div "Equipment" at bounding box center [366, 183] width 160 height 12
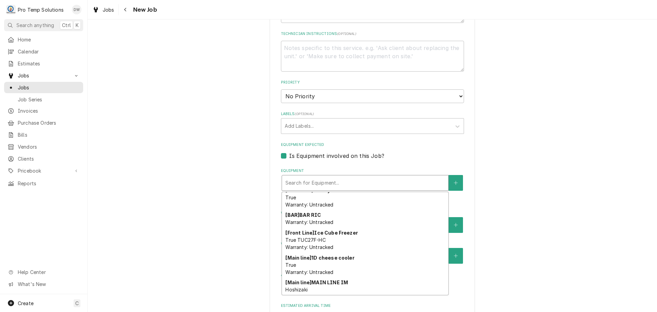
scroll to position [144, 0]
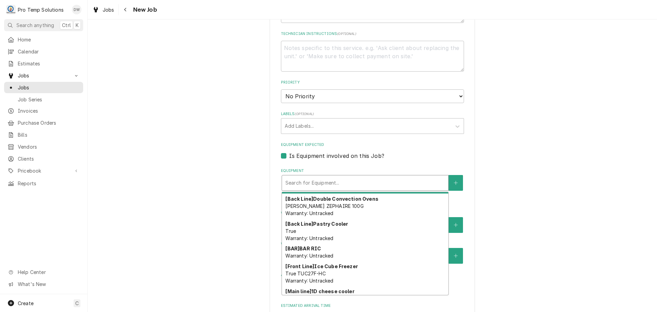
type textarea "x"
type input "f"
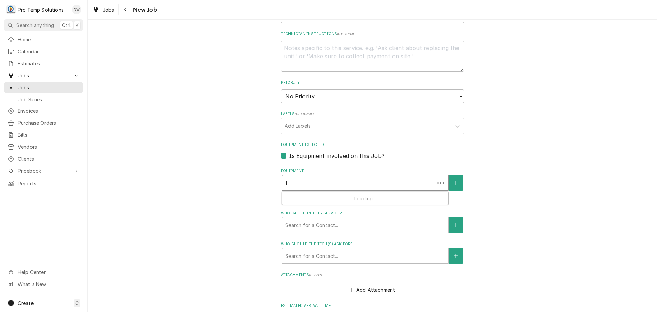
type textarea "x"
type input "fr"
type textarea "x"
type input "fry"
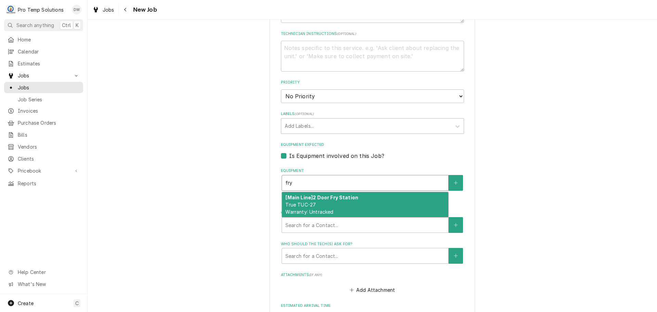
type textarea "x"
type input "fr"
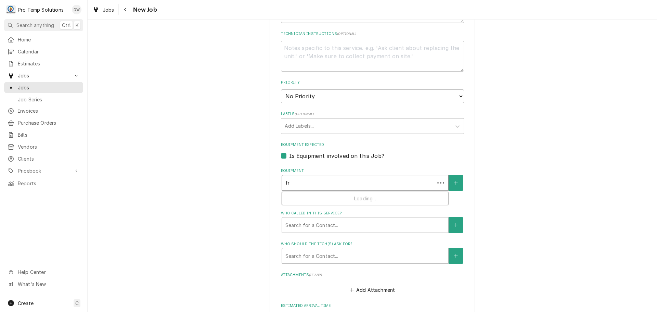
type textarea "x"
type input "f"
type textarea "x"
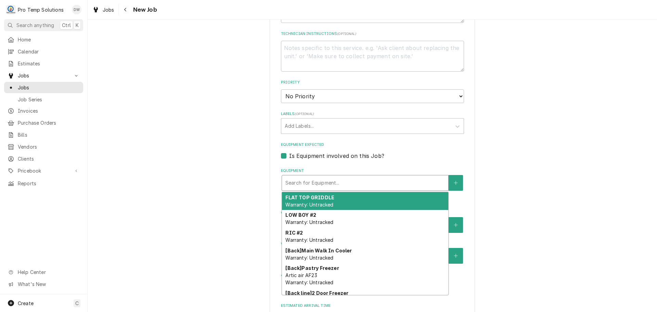
type textarea "x"
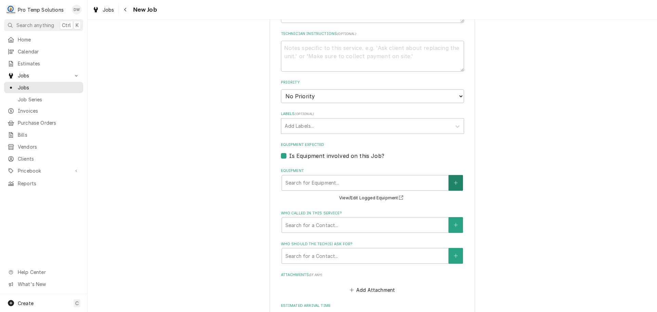
click at [454, 181] on icon "Create New Equipment" at bounding box center [456, 182] width 4 height 5
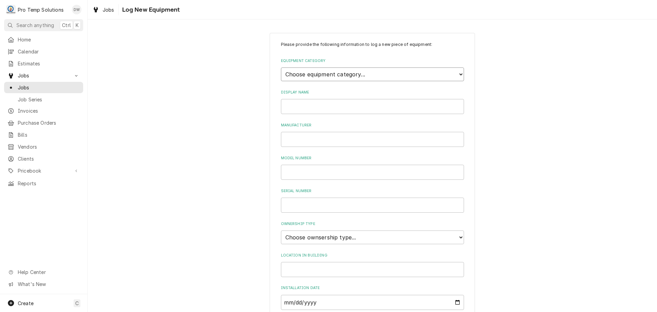
click at [457, 68] on select "Choose equipment category... Cooking Equipment Fryers Ice Machines Ovens and Ra…" at bounding box center [372, 74] width 183 height 14
select select "2"
click at [281, 67] on select "Choose equipment category... Cooking Equipment Fryers Ice Machines Ovens and Ra…" at bounding box center [372, 74] width 183 height 14
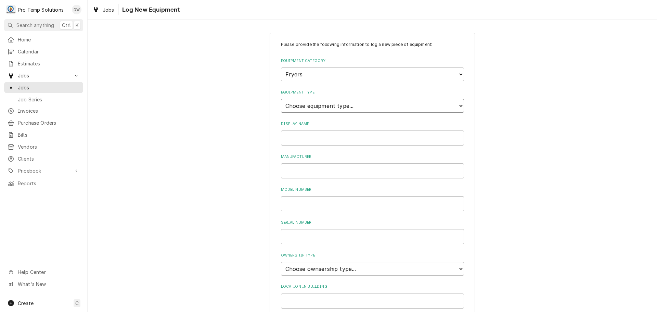
click at [384, 111] on select "Choose equipment type... Electric Fryer Fryer Filtration Equipment Gas Fryer" at bounding box center [372, 106] width 183 height 14
select select "15"
click at [281, 99] on select "Choose equipment type... Electric Fryer Fryer Filtration Equipment Gas Fryer" at bounding box center [372, 106] width 183 height 14
click at [359, 141] on input "Display Name" at bounding box center [372, 137] width 183 height 15
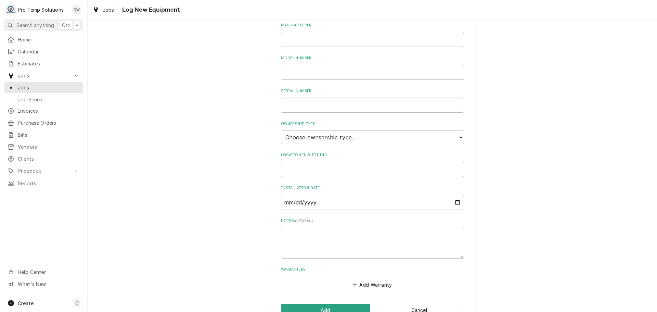
scroll to position [137, 0]
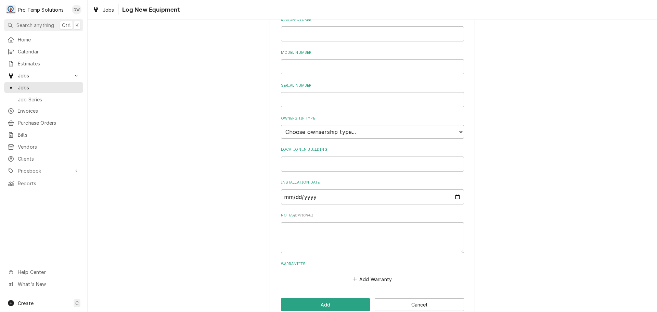
type input "FRYER"
click at [348, 133] on select "Choose ownsership type... Unknown Owned Leased Rented" at bounding box center [372, 132] width 183 height 14
select select "0"
click at [281, 125] on select "Choose ownsership type... Unknown Owned Leased Rented" at bounding box center [372, 132] width 183 height 14
click at [314, 161] on input "Location in Building" at bounding box center [372, 163] width 183 height 15
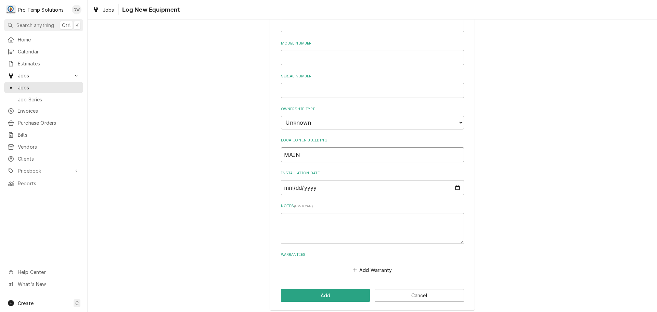
scroll to position [151, 0]
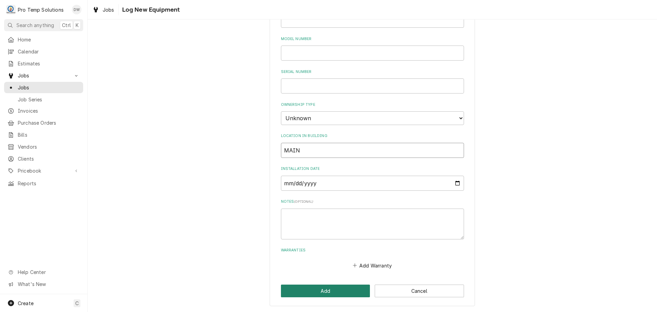
type input "MAIN"
click at [320, 291] on button "Add" at bounding box center [325, 291] width 89 height 13
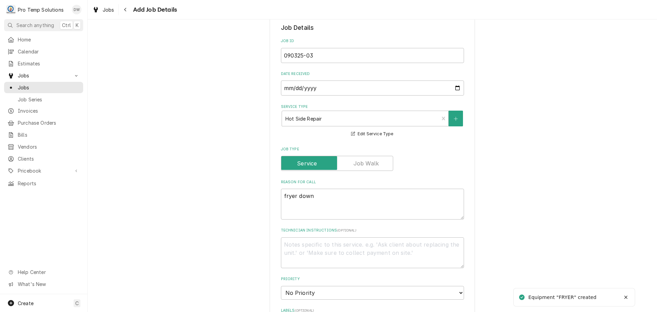
scroll to position [171, 0]
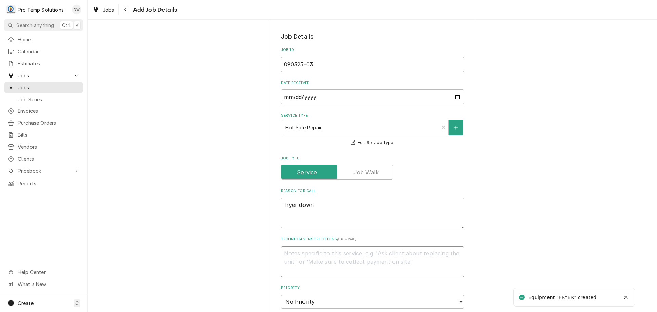
click at [356, 252] on textarea "Technician Instructions ( optional )" at bounding box center [372, 261] width 183 height 31
type textarea "x"
type textarea "P"
type textarea "x"
type textarea "PL"
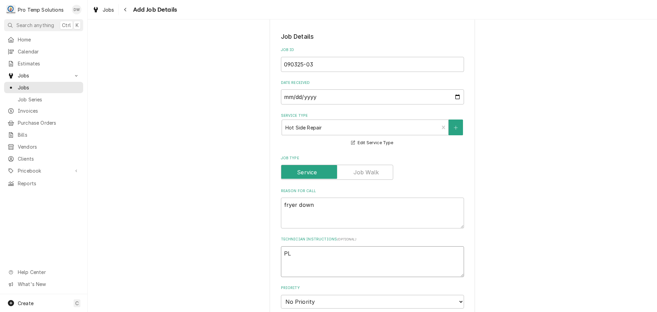
type textarea "x"
type textarea "PLE"
type textarea "x"
type textarea "PLEA"
type textarea "x"
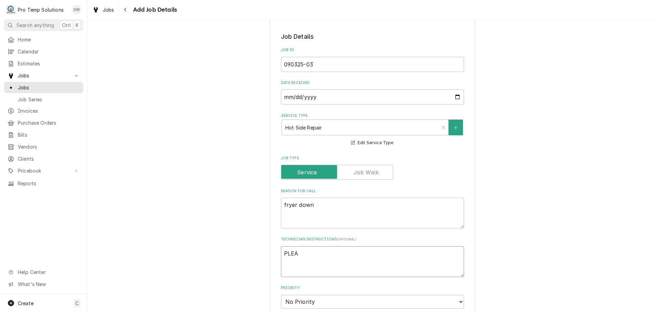
type textarea "PLEAS"
type textarea "x"
type textarea "PLEASE"
type textarea "x"
type textarea "PLEASE"
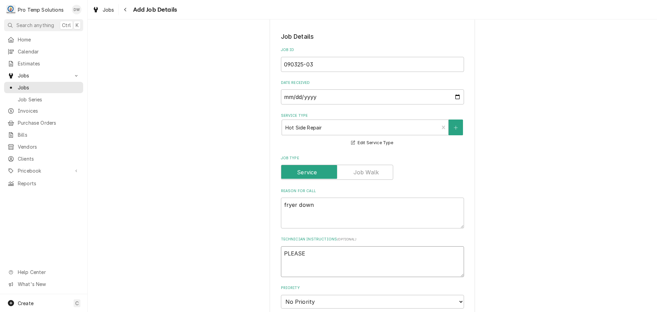
type textarea "x"
type textarea "PLEASE U"
type textarea "x"
type textarea "PLEASE UP"
type textarea "x"
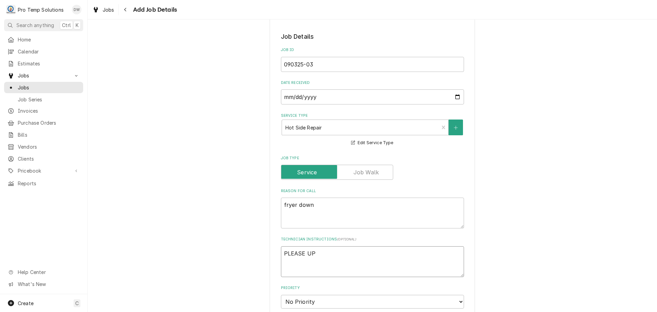
type textarea "PLEASE UPD"
type textarea "x"
type textarea "PLEASE UPDA"
type textarea "x"
type textarea "PLEASE UPDAT"
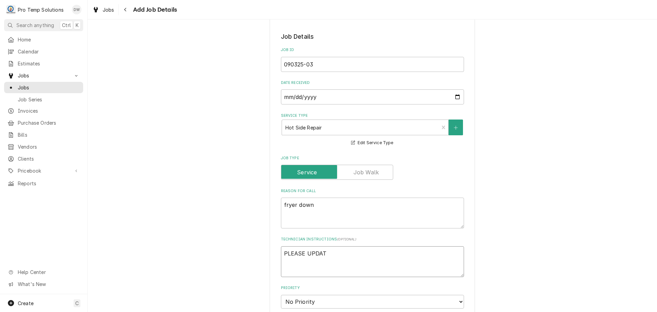
type textarea "x"
type textarea "PLEASE UPDATE"
type textarea "x"
type textarea "PLEASE UPDATE"
type textarea "x"
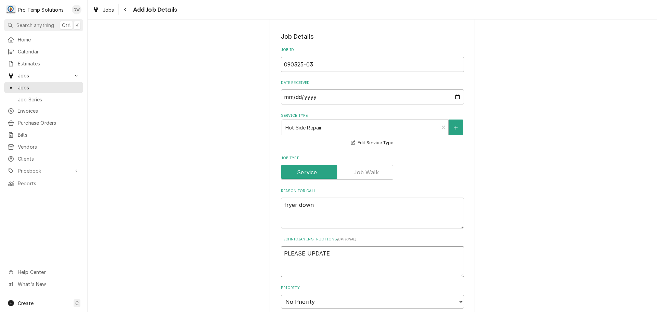
type textarea "PLEASE UPDATE E"
type textarea "x"
type textarea "PLEASE UPDATE EQ"
type textarea "x"
type textarea "PLEASE UPDATE EQU"
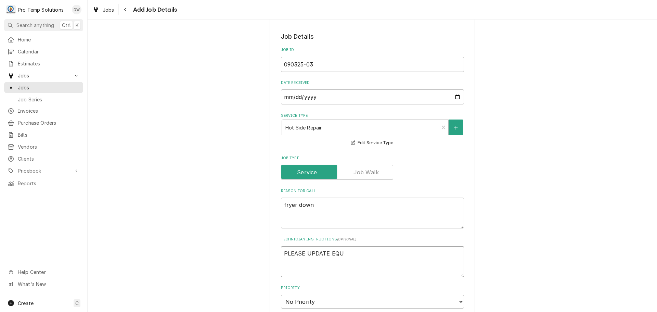
type textarea "x"
type textarea "PLEASE UPDATE EQUI"
type textarea "x"
type textarea "PLEASE UPDATE EQUIP"
type textarea "x"
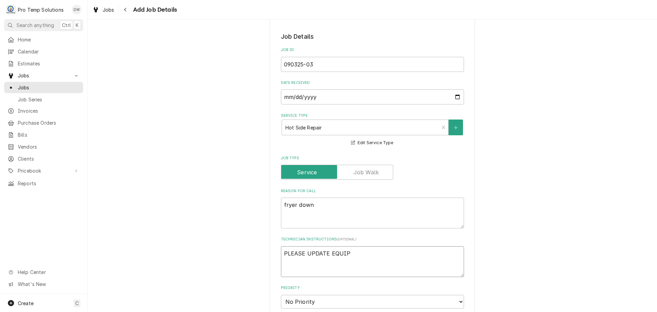
type textarea "PLEASE UPDATE EQUIP"
type textarea "x"
type textarea "PLEASE UPDATE EQUIP I"
type textarea "x"
type textarea "PLEASE UPDATE EQUIP IN"
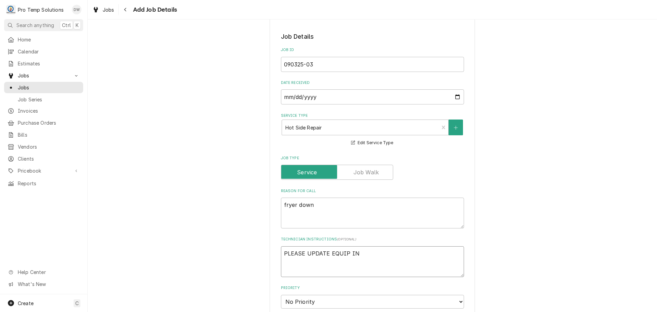
type textarea "x"
type textarea "PLEASE UPDATE EQUIP INF"
type textarea "x"
type textarea "PLEASE UPDATE EQUIP INFO"
type textarea "x"
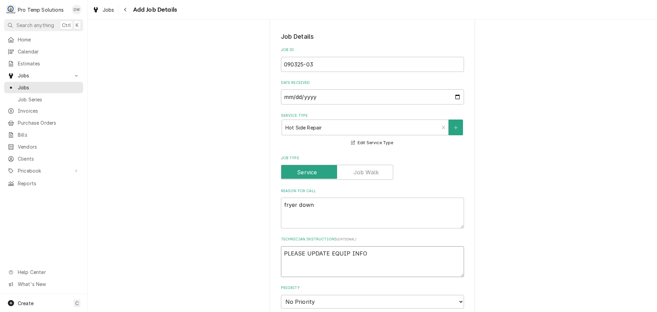
type textarea "PLEASE UPDATE EQUIP INFO"
type textarea "x"
type textarea "PLEASE UPDATE EQUIP INFO O"
type textarea "x"
type textarea "PLEASE UPDATE EQUIP INFO ON"
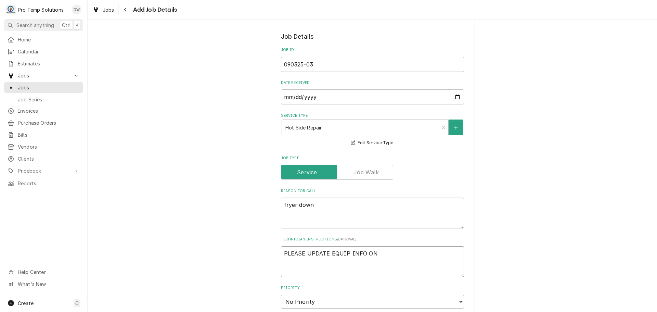
type textarea "x"
type textarea "PLEASE UPDATE EQUIP INFO ON"
type textarea "x"
type textarea "PLEASE UPDATE EQUIP INFO ON C"
type textarea "x"
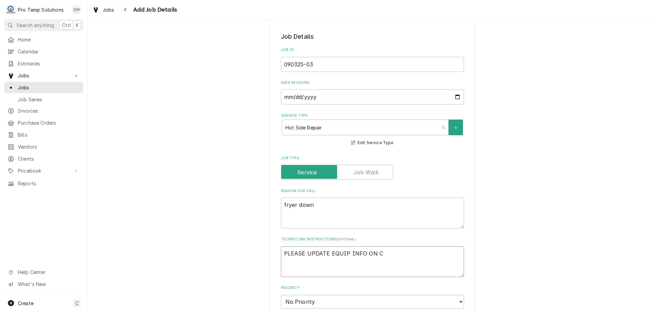
type textarea "PLEASE UPDATE EQUIP INFO ON CA"
type textarea "x"
type textarea "PLEASE UPDATE EQUIP INFO ON CAL"
type textarea "x"
type textarea "PLEASE UPDATE EQUIP INFO ON CALL"
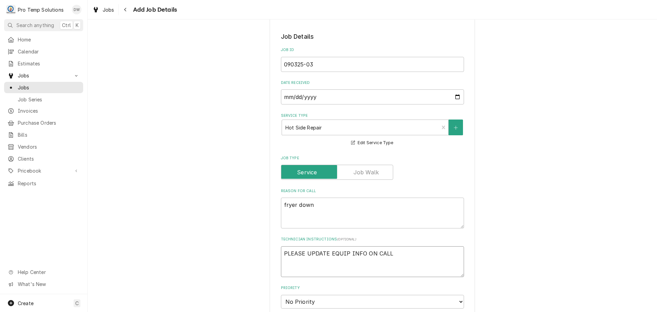
type textarea "x"
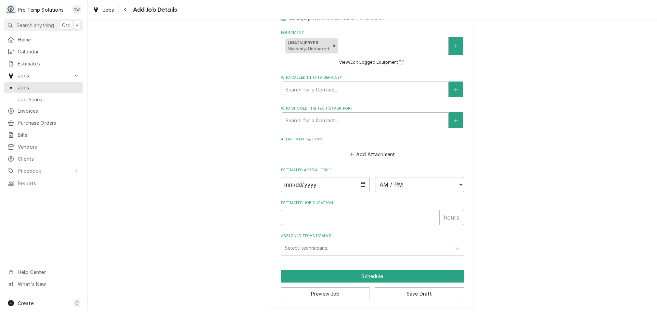
scroll to position [517, 0]
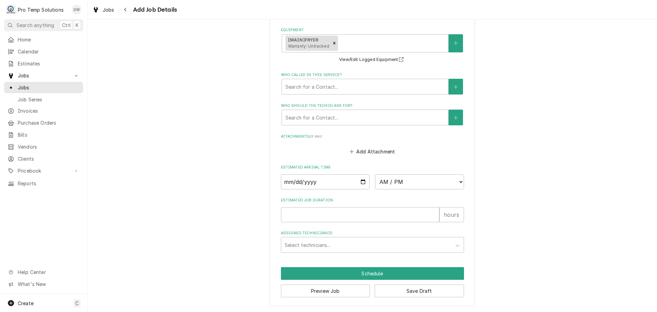
type textarea "PLEASE UPDATE EQUIP INFO ON CALL"
click at [360, 180] on input "Date" at bounding box center [325, 181] width 89 height 15
type textarea "x"
type input "2025-09-03"
type textarea "x"
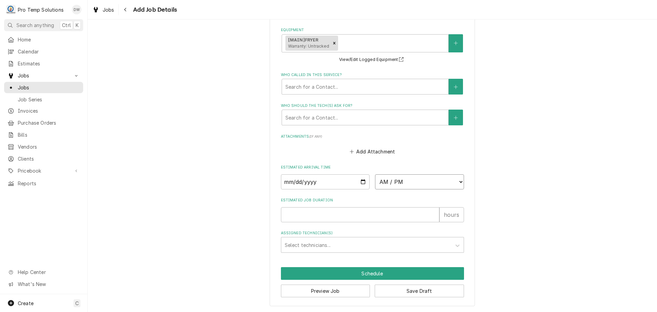
click at [457, 182] on select "AM / PM 6:00 AM 6:15 AM 6:30 AM 6:45 AM 7:00 AM 7:15 AM 7:30 AM 7:45 AM 8:00 AM…" at bounding box center [419, 181] width 89 height 15
select select "17:30:00"
click at [375, 174] on select "AM / PM 6:00 AM 6:15 AM 6:30 AM 6:45 AM 7:00 AM 7:15 AM 7:30 AM 7:45 AM 8:00 AM…" at bounding box center [419, 181] width 89 height 15
click at [407, 213] on input "Estimated Job Duration" at bounding box center [360, 214] width 159 height 15
type textarea "x"
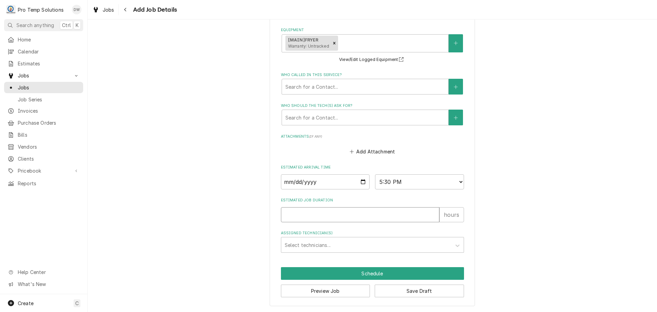
type input "1"
type textarea "x"
type input "1.5"
type textarea "x"
type input "1.5"
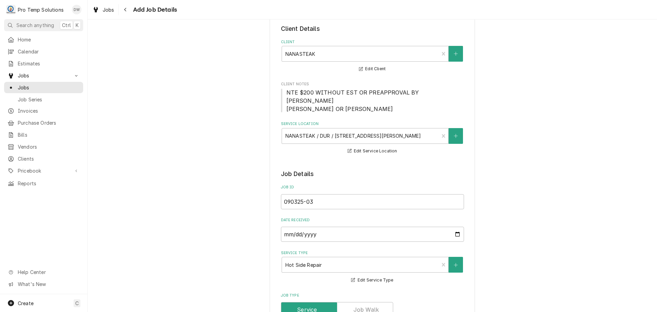
scroll to position [171, 0]
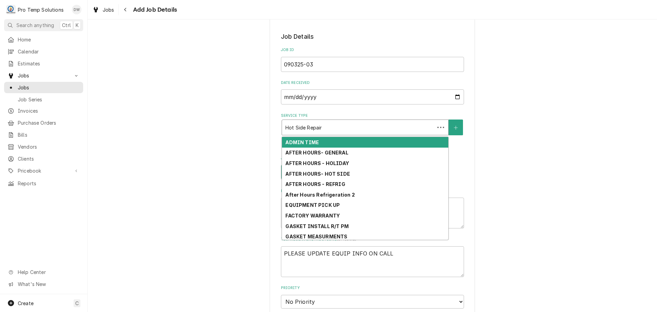
click at [395, 127] on div "Service Type" at bounding box center [359, 127] width 146 height 12
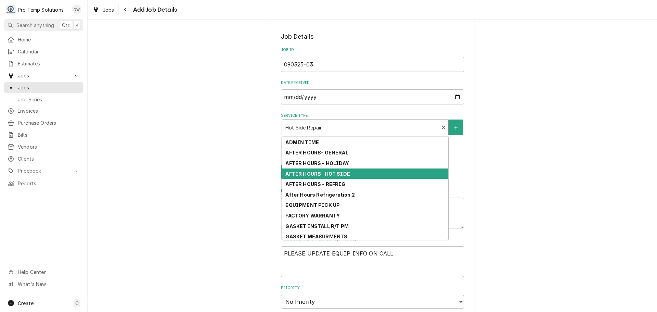
click at [336, 174] on strong "AFTER HOURS- HOT SIDE" at bounding box center [318, 174] width 64 height 6
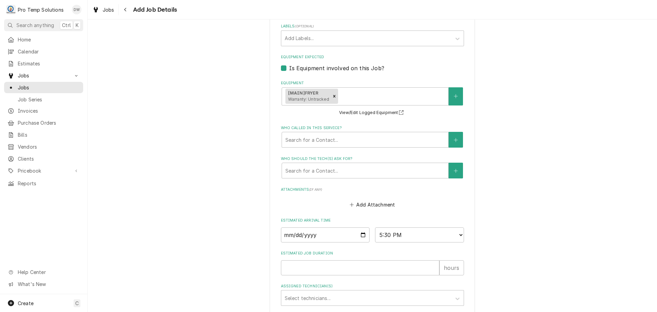
scroll to position [517, 0]
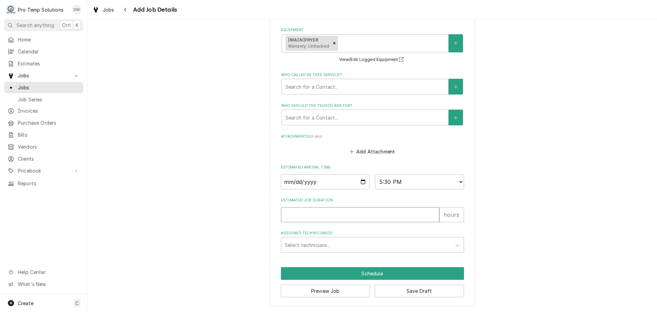
click at [350, 212] on input "Estimated Job Duration" at bounding box center [360, 214] width 159 height 15
type textarea "x"
type input "1"
type textarea "x"
type input "1.5"
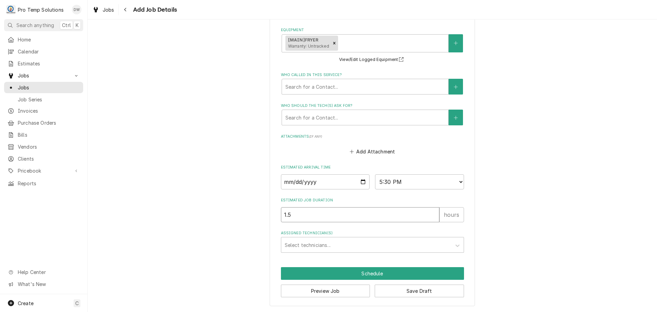
type textarea "x"
type input "1.5"
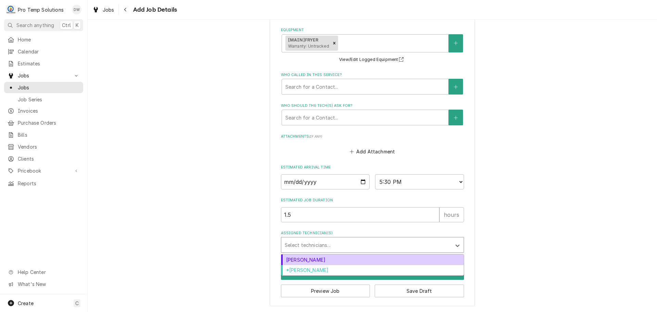
click at [334, 248] on div "Assigned Technician(s)" at bounding box center [366, 245] width 163 height 12
click at [331, 261] on div "[PERSON_NAME]" at bounding box center [372, 259] width 183 height 11
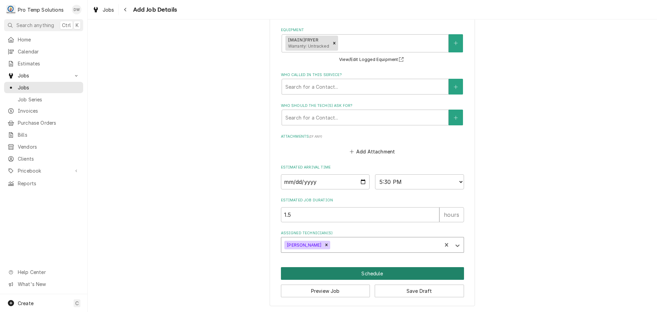
click at [369, 274] on button "Schedule" at bounding box center [372, 273] width 183 height 13
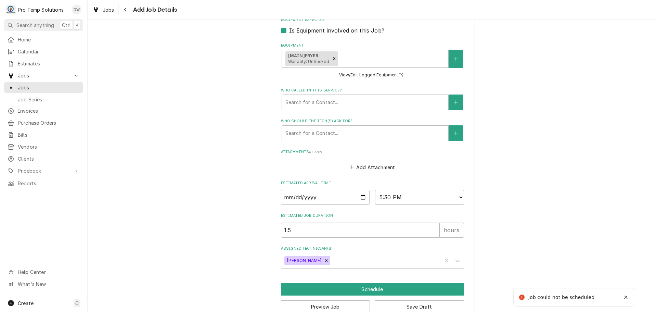
scroll to position [199, 0]
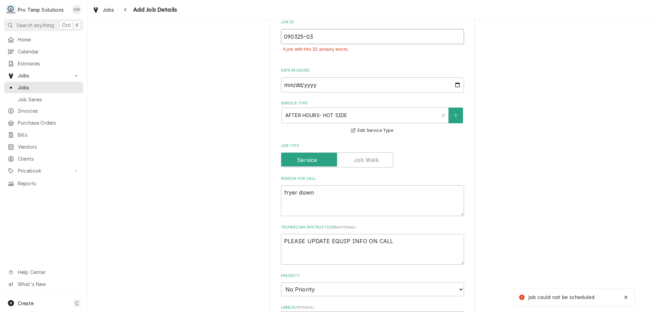
click at [328, 37] on input "090325-03" at bounding box center [372, 36] width 183 height 15
type textarea "x"
type input "090325-0"
type textarea "x"
type input "090325-04"
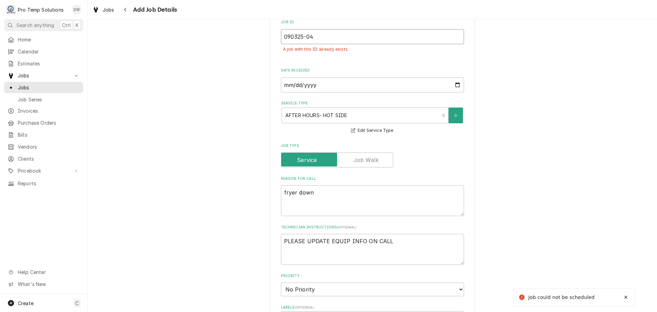
type textarea "x"
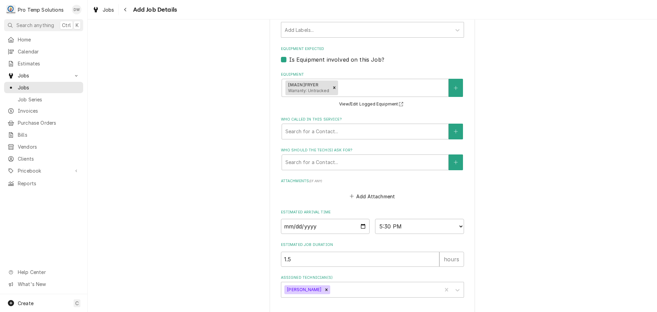
scroll to position [533, 0]
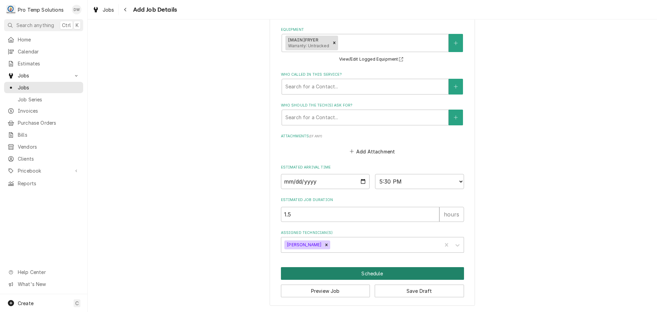
type input "090325-04"
click at [367, 273] on button "Schedule" at bounding box center [372, 273] width 183 height 13
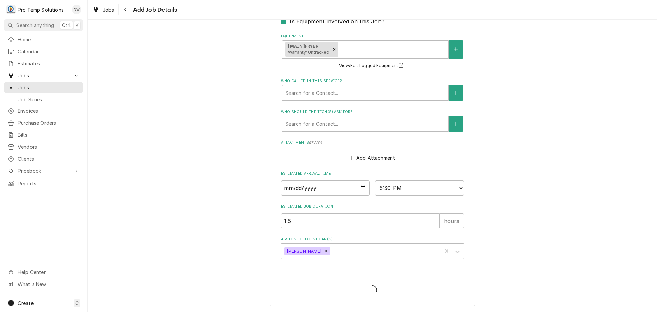
scroll to position [511, 0]
type textarea "x"
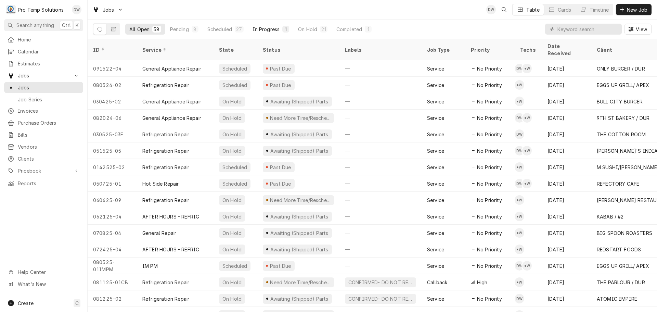
click at [265, 30] on div "In Progress" at bounding box center [266, 29] width 27 height 7
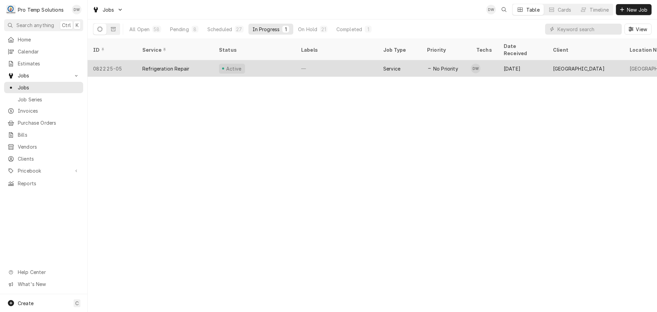
click at [343, 60] on div "—" at bounding box center [337, 68] width 82 height 16
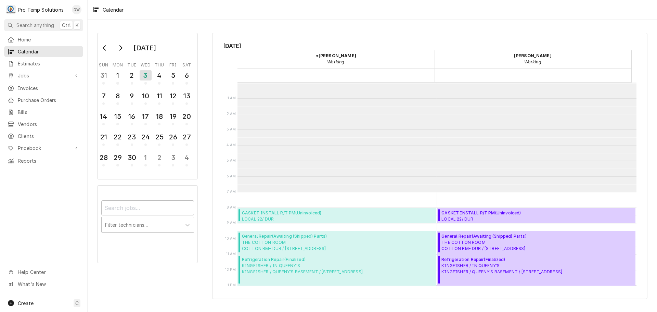
scroll to position [109, 0]
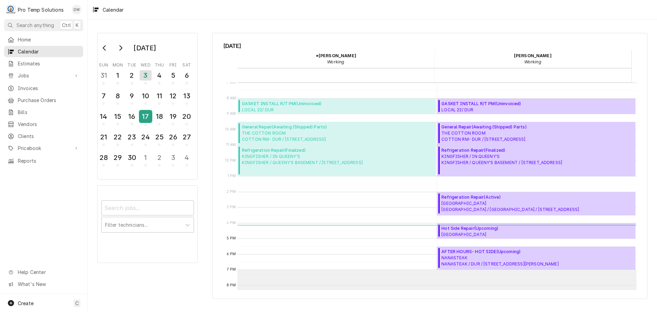
click at [142, 117] on div "17" at bounding box center [146, 117] width 12 height 12
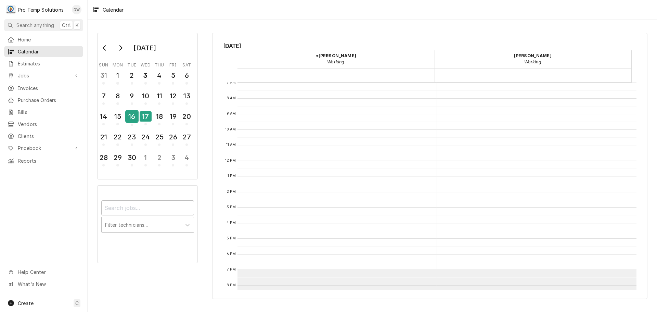
click at [131, 120] on div "16" at bounding box center [132, 117] width 12 height 12
click at [132, 118] on div "16" at bounding box center [132, 116] width 12 height 10
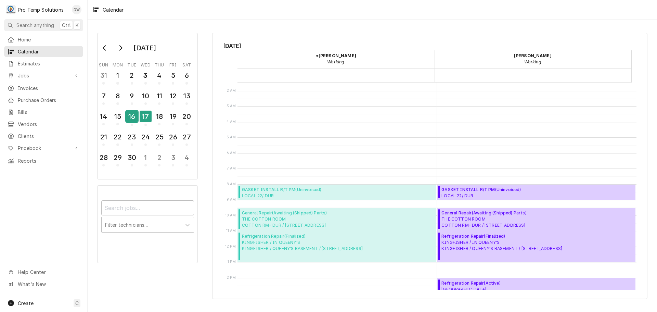
scroll to position [34, 0]
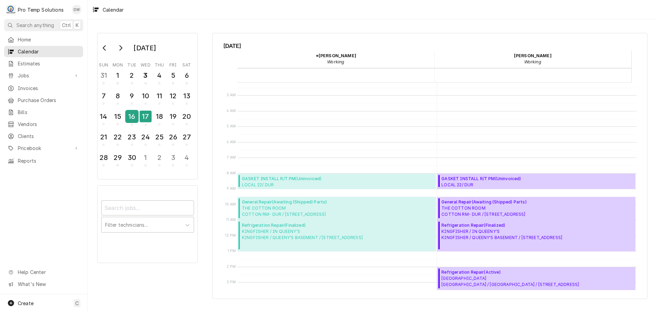
click at [129, 114] on div "16" at bounding box center [132, 117] width 12 height 12
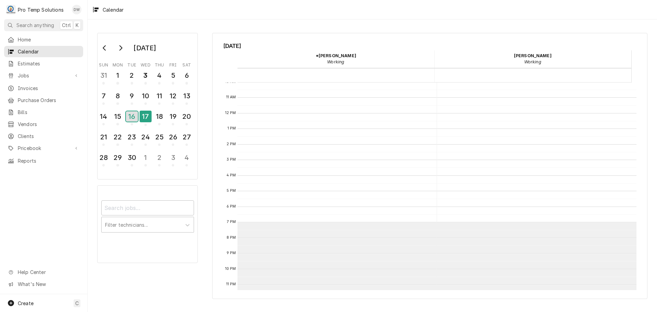
scroll to position [167, 0]
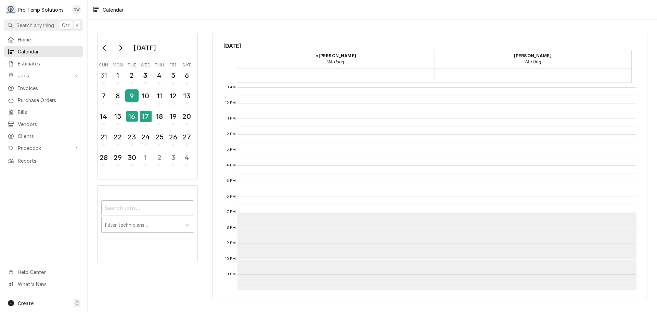
click at [129, 96] on div "9" at bounding box center [132, 96] width 12 height 12
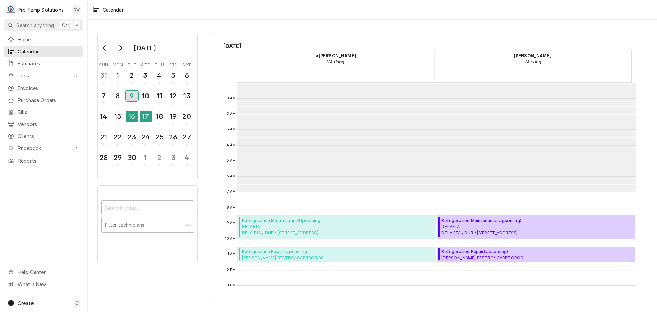
scroll to position [109, 0]
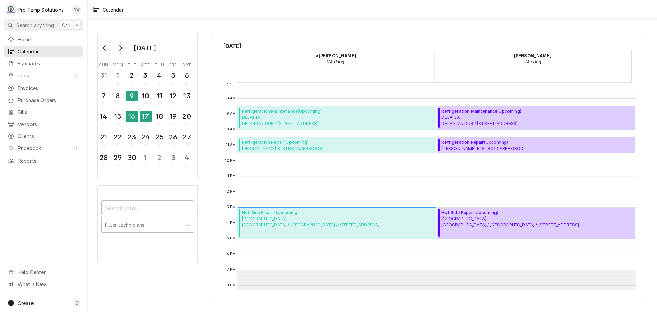
click at [316, 222] on span "CHAPEL HILL CC CHAPEL HILL CC / ChHILL / 103 Lancaster Dr, Chapel Hill, NC 27517" at bounding box center [311, 222] width 138 height 12
click at [131, 121] on div "16" at bounding box center [132, 117] width 12 height 12
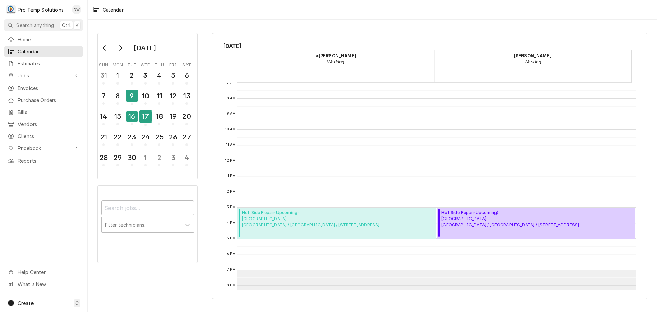
click at [146, 115] on div "17" at bounding box center [146, 117] width 12 height 12
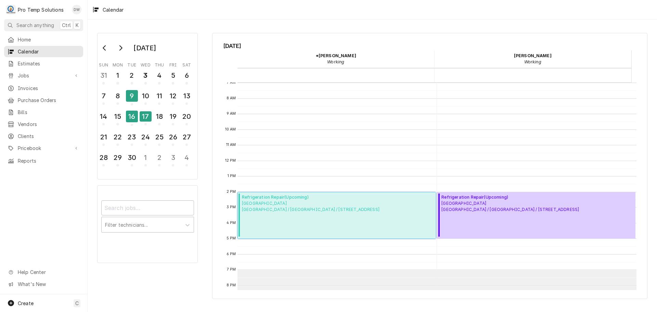
click at [286, 208] on span "CHAPEL HILL CC CHAPEL HILL CC / ChHILL / 103 Lancaster Dr, Chapel Hill, NC 27517" at bounding box center [311, 206] width 138 height 12
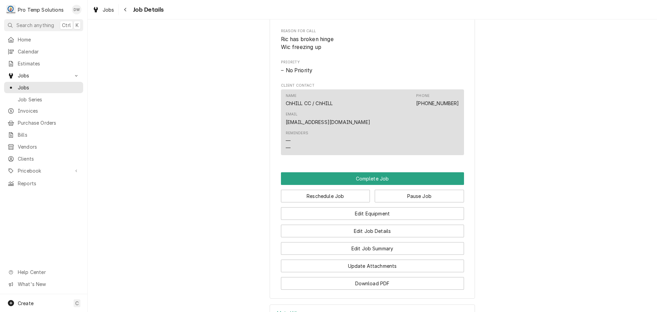
scroll to position [560, 0]
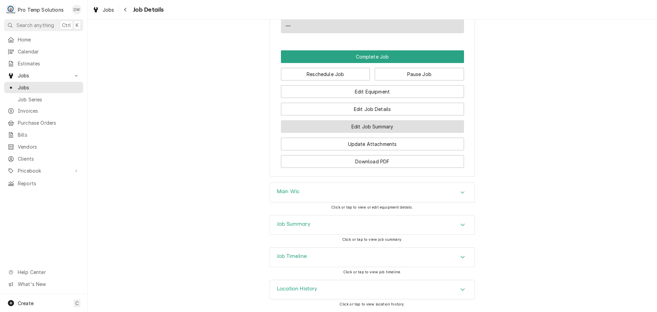
click at [369, 127] on button "Edit Job Summary" at bounding box center [372, 126] width 183 height 13
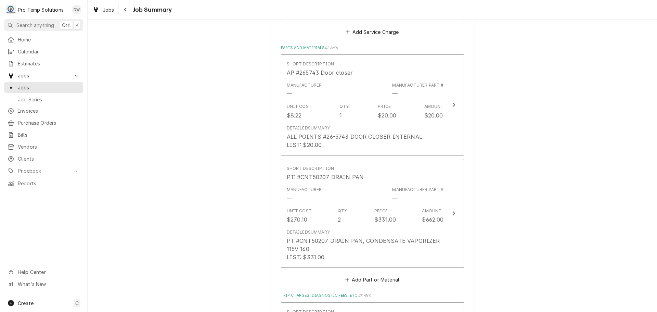
scroll to position [342, 0]
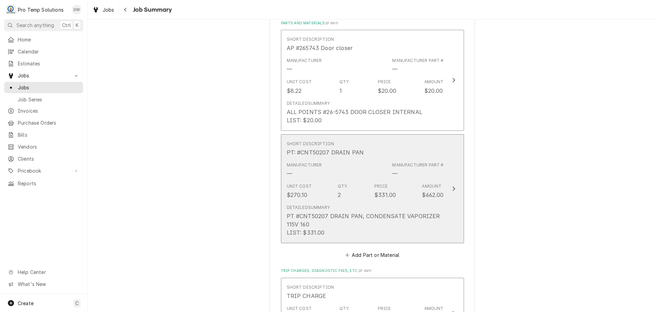
click at [452, 189] on icon "Update Line Item" at bounding box center [453, 188] width 3 height 5
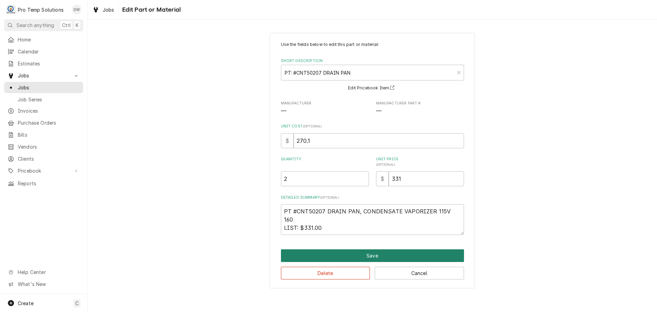
click at [371, 255] on button "Save" at bounding box center [372, 255] width 183 height 13
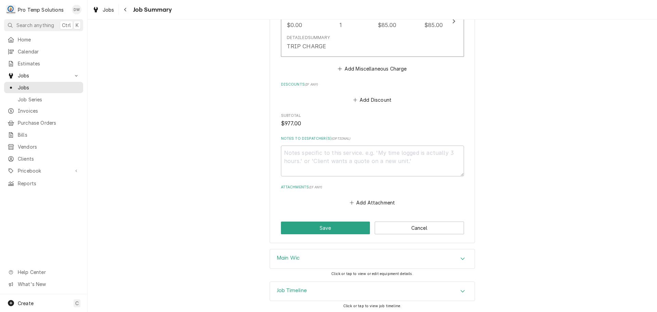
scroll to position [636, 0]
click at [317, 226] on button "Save" at bounding box center [325, 226] width 89 height 13
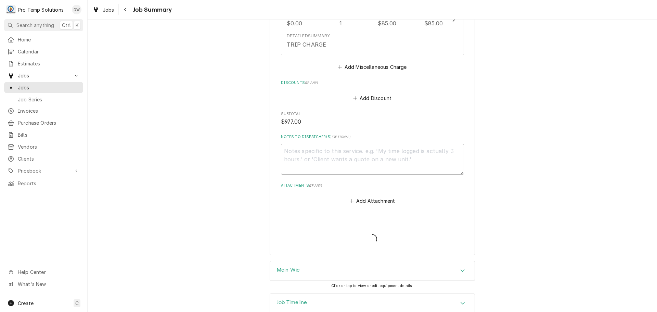
type textarea "x"
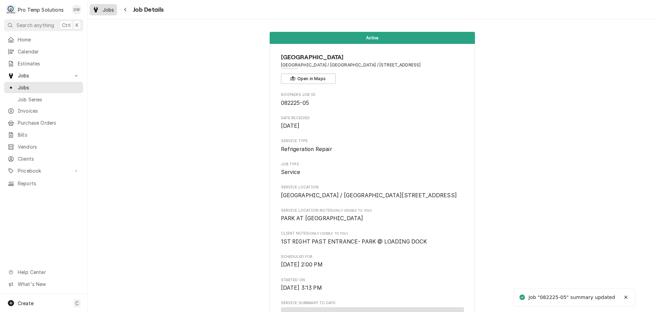
click at [110, 9] on span "Jobs" at bounding box center [109, 9] width 12 height 7
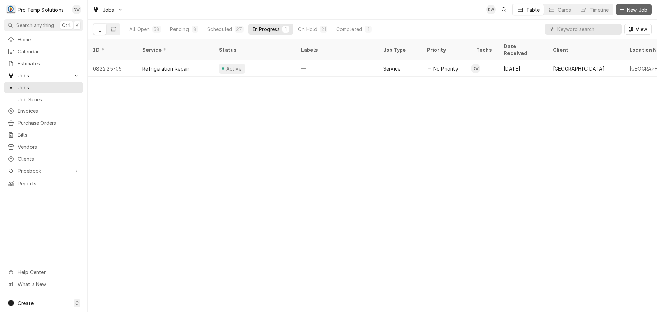
click at [636, 7] on span "New Job" at bounding box center [637, 9] width 23 height 7
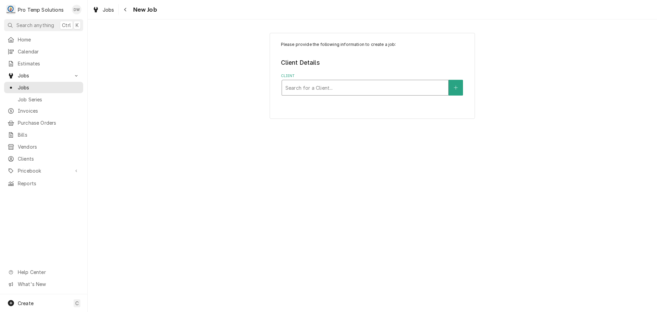
click at [418, 88] on div "Client" at bounding box center [366, 87] width 160 height 12
type input "CHAPEL"
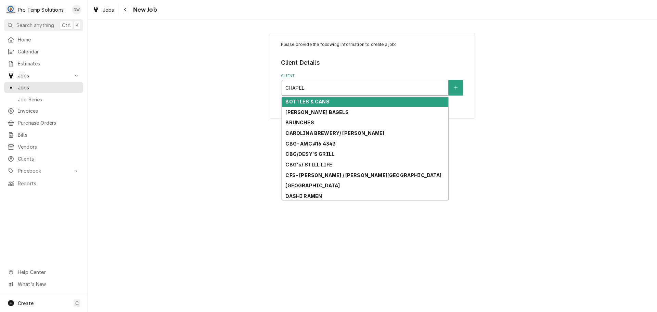
scroll to position [68, 0]
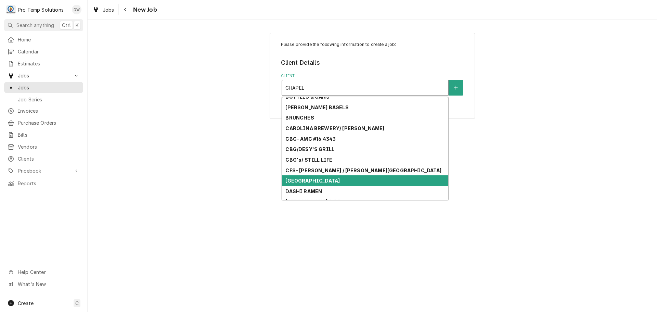
click at [337, 181] on div "[GEOGRAPHIC_DATA]" at bounding box center [365, 180] width 166 height 11
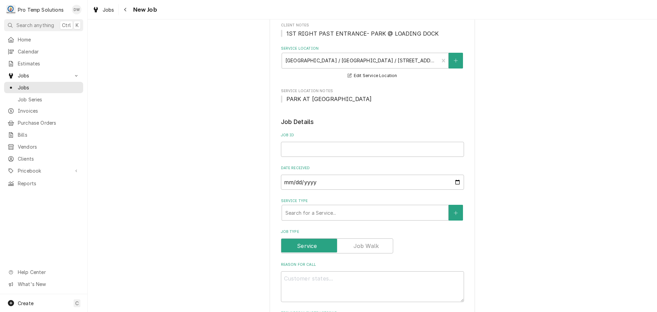
scroll to position [103, 0]
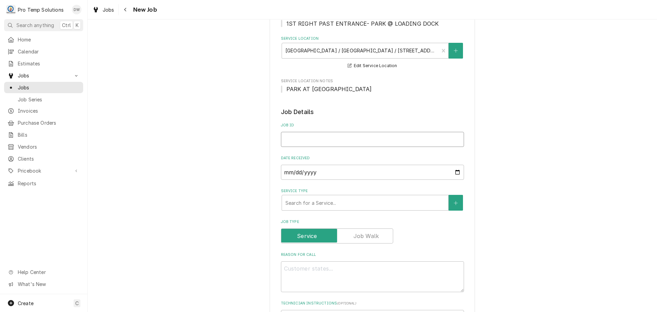
click at [304, 139] on input "Job ID" at bounding box center [372, 139] width 183 height 15
type textarea "x"
type input "0"
type textarea "x"
type input "09"
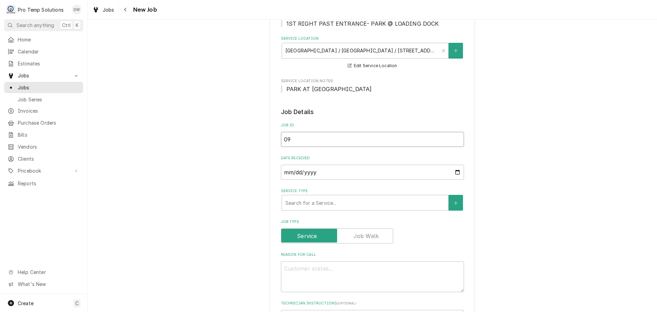
type textarea "x"
type input "091"
type textarea "x"
type input "0916"
type textarea "x"
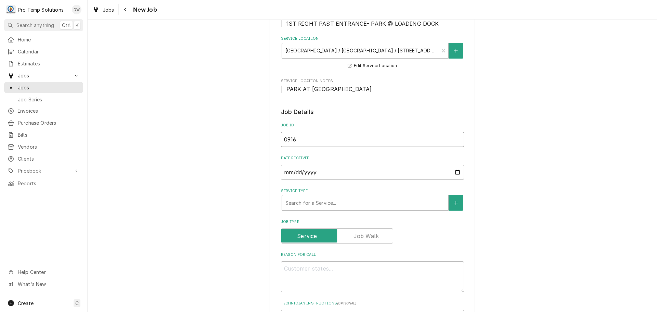
type input "09162"
type textarea "x"
type input "091625"
type textarea "x"
type input "091625-"
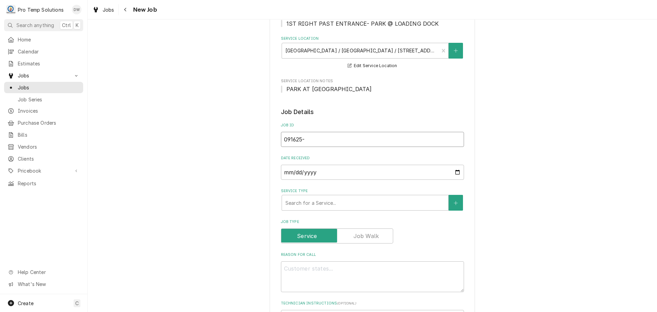
type textarea "x"
type input "091625-0"
type textarea "x"
type input "091625-01"
type textarea "x"
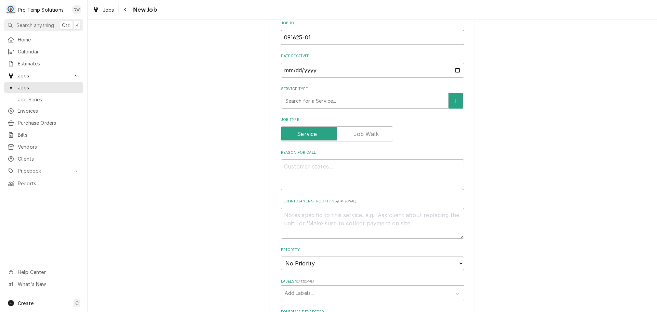
scroll to position [205, 0]
type input "091625-01"
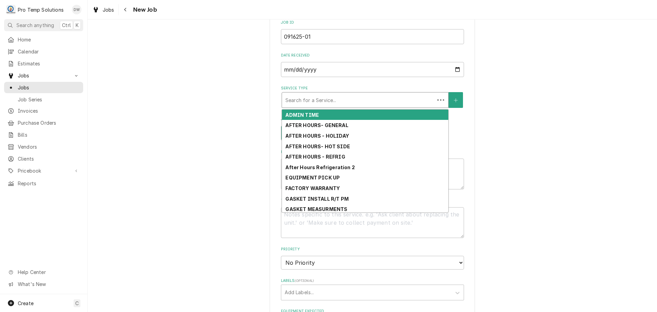
click at [316, 98] on div "Service Type" at bounding box center [359, 100] width 146 height 12
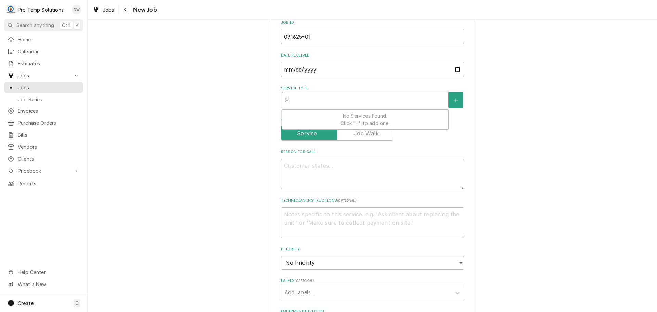
type textarea "x"
type input "H"
type textarea "x"
type input "HO"
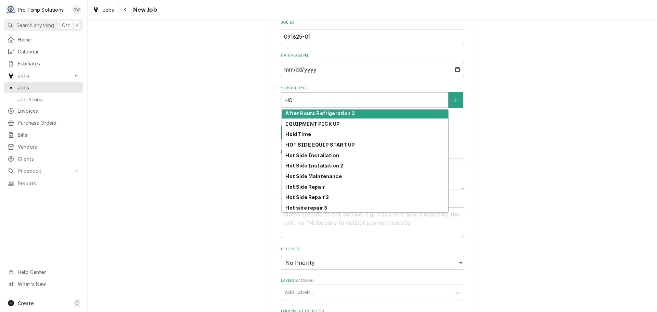
scroll to position [44, 0]
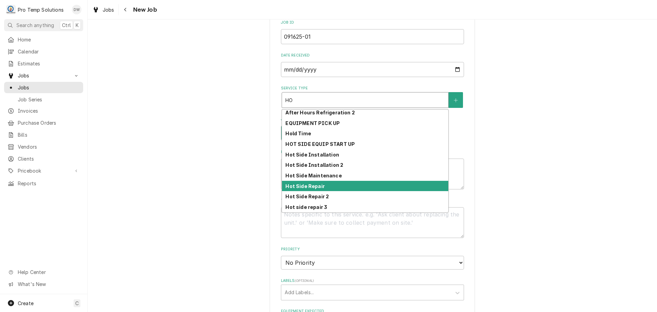
click at [332, 183] on div "Hot Side Repair" at bounding box center [365, 186] width 166 height 11
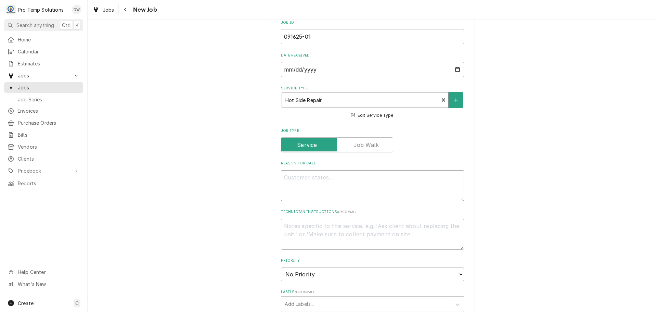
click at [325, 181] on textarea "Reason For Call" at bounding box center [372, 185] width 183 height 31
type textarea "x"
type textarea "I"
type textarea "x"
type textarea "IN"
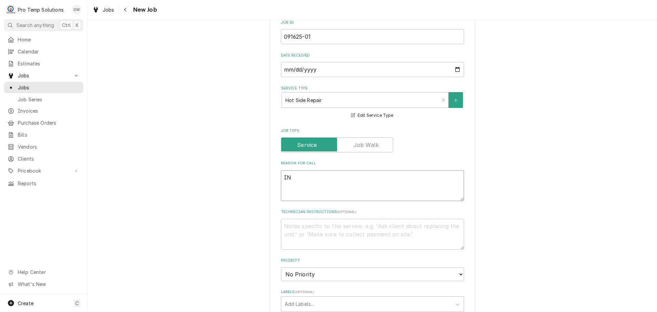
type textarea "x"
type textarea "INS"
type textarea "x"
type textarea "INST"
type textarea "x"
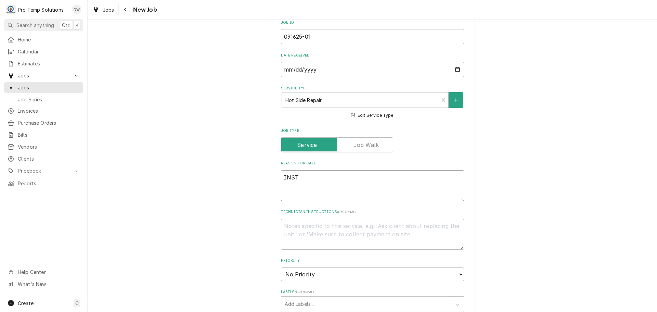
type textarea "INSTA"
type textarea "x"
type textarea "INSTAL"
type textarea "x"
type textarea "INSTALL"
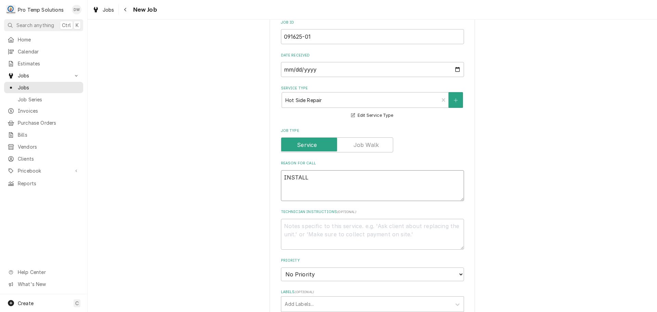
type textarea "x"
type textarea "INSTALL"
type textarea "x"
type textarea "INSTALL T"
type textarea "x"
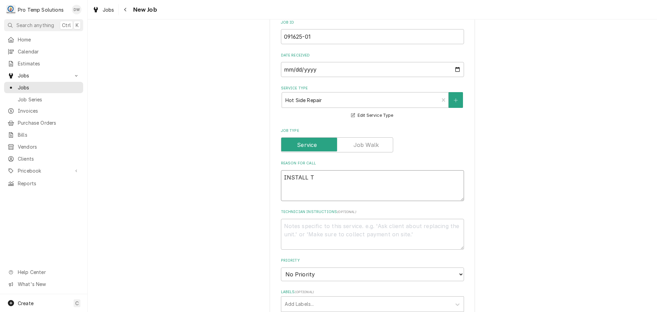
type textarea "INSTALL TH"
type textarea "x"
type textarea "INSTALL THE"
type textarea "x"
type textarea "INSTALL THER"
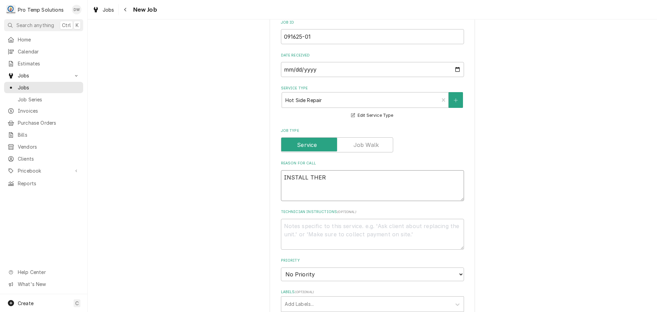
type textarea "x"
type textarea "INSTALL THERM"
type textarea "x"
type textarea "INSTALL THERMO"
type textarea "x"
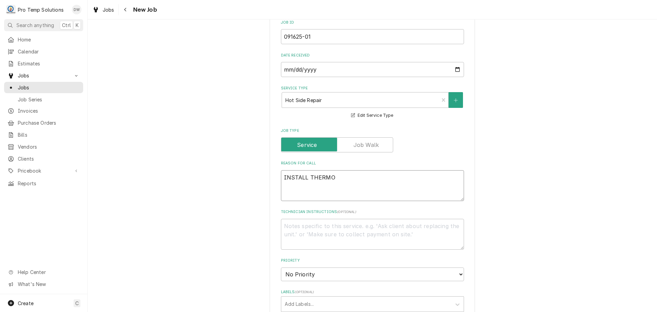
type textarea "INSTALL THERMOS"
type textarea "x"
type textarea "INSTALL THERMOST"
type textarea "x"
type textarea "INSTALL THERMOSTA"
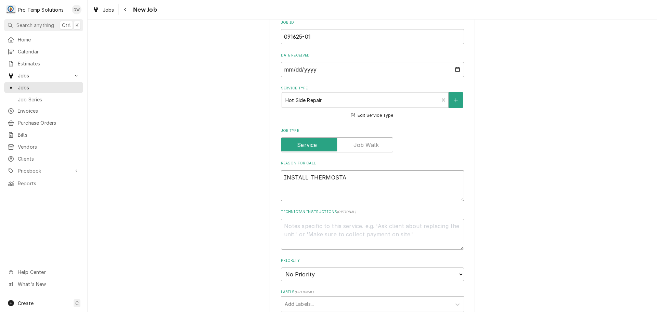
type textarea "x"
type textarea "INSTALL THERMOSTAT"
type textarea "x"
type textarea "INSTALL THERMOSTAT,"
type textarea "x"
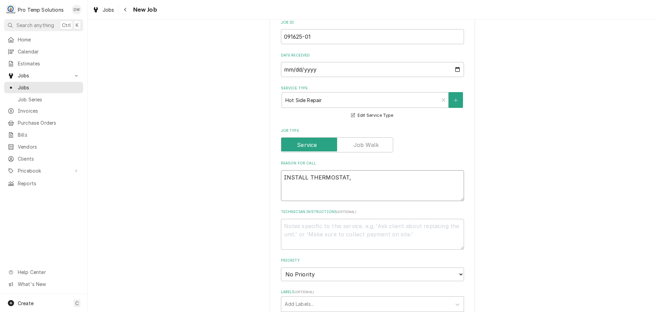
type textarea "INSTALL THERMOSTAT,"
type textarea "x"
type textarea "INSTALL THERMOSTAT, L"
type textarea "x"
type textarea "INSTALL THERMOSTAT, LI"
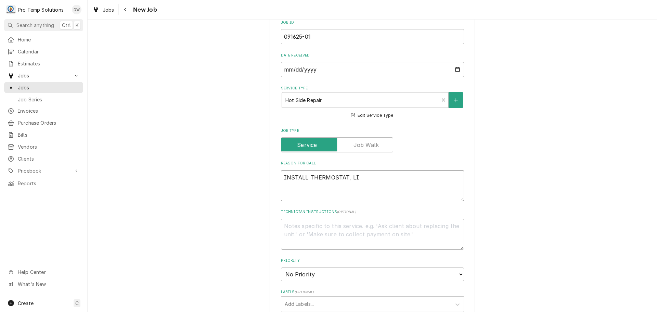
type textarea "x"
type textarea "INSTALL THERMOSTAT, LIG"
type textarea "x"
type textarea "INSTALL THERMOSTAT, LIGH"
type textarea "x"
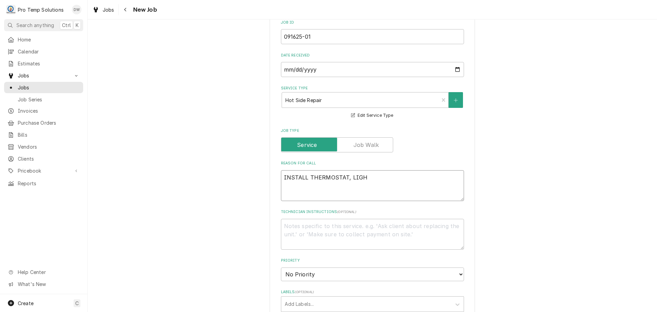
type textarea "INSTALL THERMOSTAT, LIGHT"
type textarea "x"
type textarea "INSTALL THERMOSTAT, LIGHT"
type textarea "x"
type textarea "INSTALL THERMOSTAT, LIGHT S"
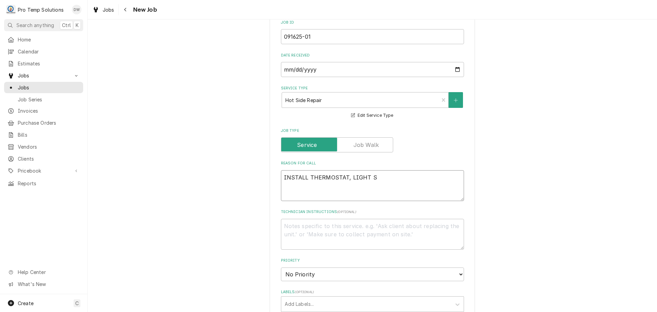
type textarea "x"
type textarea "INSTALL THERMOSTAT, LIGHT SW"
type textarea "x"
type textarea "INSTALL THERMOSTAT, LIGHT SWI"
type textarea "x"
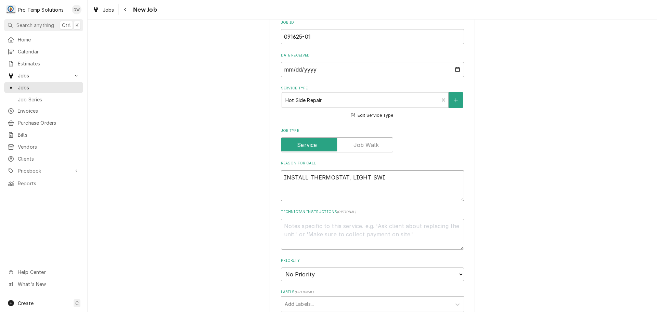
type textarea "INSTALL THERMOSTAT, LIGHT SWIT"
type textarea "x"
type textarea "INSTALL THERMOSTAT, LIGHT SWITCH"
type textarea "x"
type textarea "INSTALL THERMOSTAT, LIGHT SWITCH"
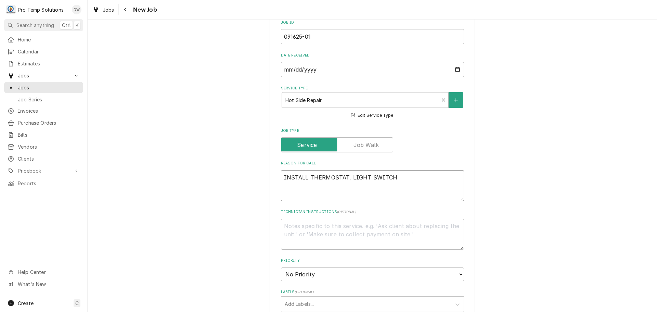
type textarea "x"
type textarea "INSTALL THERMOSTAT, LIGHT SWITCH &"
type textarea "x"
type textarea "INSTALL THERMOSTAT, LIGHT SWITCH &"
type textarea "x"
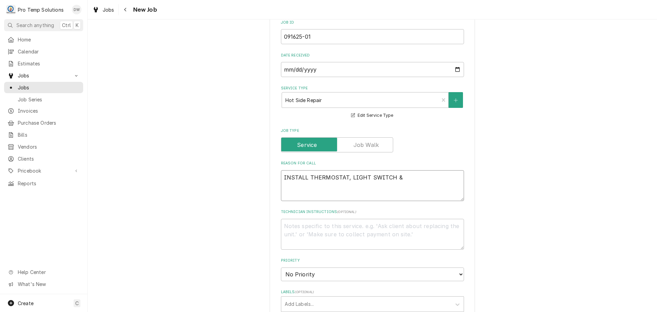
type textarea "INSTALL THERMOSTAT, LIGHT SWITCH & K"
type textarea "x"
type textarea "INSTALL THERMOSTAT, LIGHT SWITCH & KN"
type textarea "x"
type textarea "INSTALL THERMOSTAT, LIGHT SWITCH & KNO"
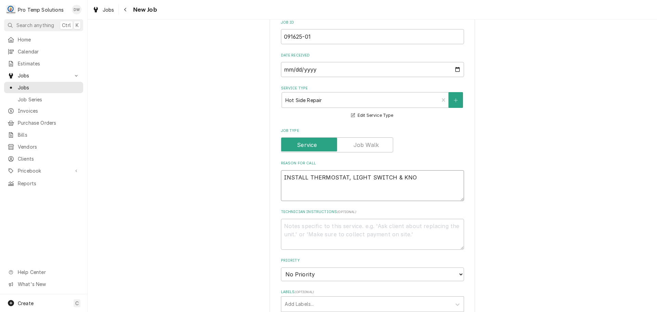
type textarea "x"
type textarea "INSTALL THERMOSTAT, LIGHT SWITCH & KNOB"
type textarea "x"
type textarea "INSTALL THERMOSTAT, LIGHT SWITCH & KNOB"
type textarea "x"
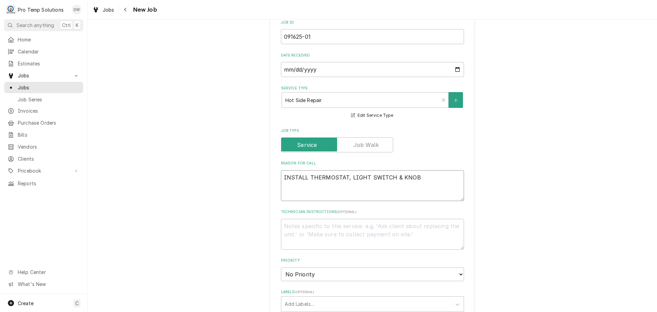
type textarea "INSTALL THERMOSTAT, LIGHT SWITCH & KNOB O"
type textarea "x"
type textarea "INSTALL THERMOSTAT, LIGHT SWITCH & KNOB ON"
type textarea "x"
type textarea "INSTALL THERMOSTAT, LIGHT SWITCH & KNOB ON"
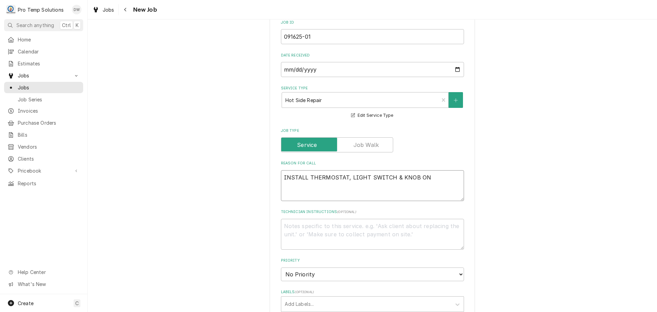
type textarea "x"
type textarea "INSTALL THERMOSTAT, LIGHT SWITCH & KNOB ON H"
type textarea "x"
type textarea "INSTALL THERMOSTAT, LIGHT SWITCH & KNOB ON HO"
type textarea "x"
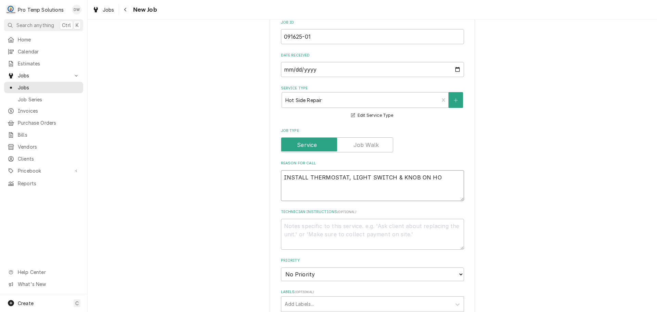
type textarea "INSTALL THERMOSTAT, LIGHT SWITCH & KNOB ON HOT"
type textarea "x"
type textarea "INSTALL THERMOSTAT, LIGHT SWITCH & KNOB ON HOT"
type textarea "x"
type textarea "INSTALL THERMOSTAT, LIGHT SWITCH & KNOB ON HOT B"
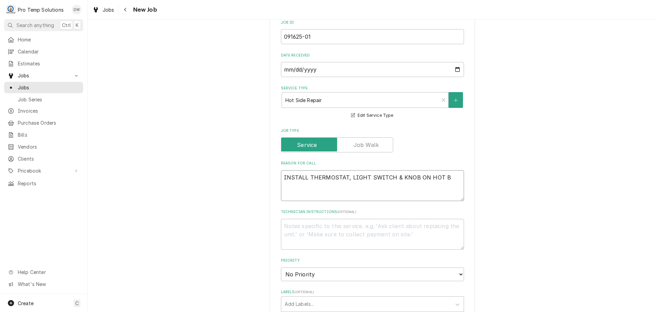
type textarea "x"
type textarea "INSTALL THERMOSTAT, LIGHT SWITCH & KNOB ON HOT BO"
type textarea "x"
type textarea "INSTALL THERMOSTAT, LIGHT SWITCH & KNOB ON HOT BOC"
type textarea "x"
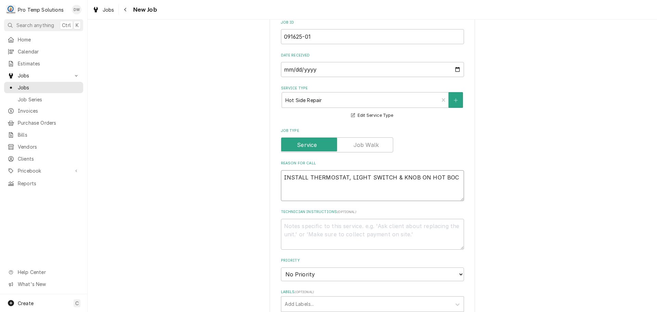
type textarea "INSTALL THERMOSTAT, LIGHT SWITCH & KNOB ON HOT BO"
type textarea "x"
type textarea "INSTALL THERMOSTAT, LIGHT SWITCH & KNOB ON HOT BOX"
type textarea "x"
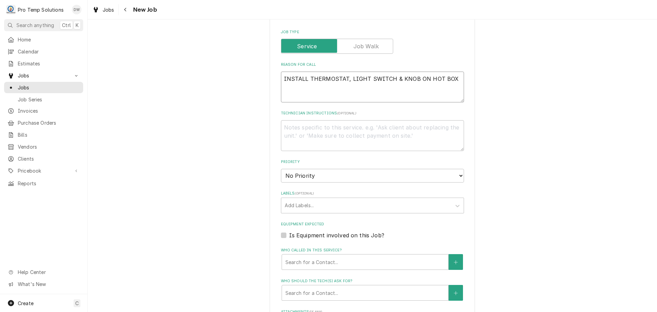
scroll to position [308, 0]
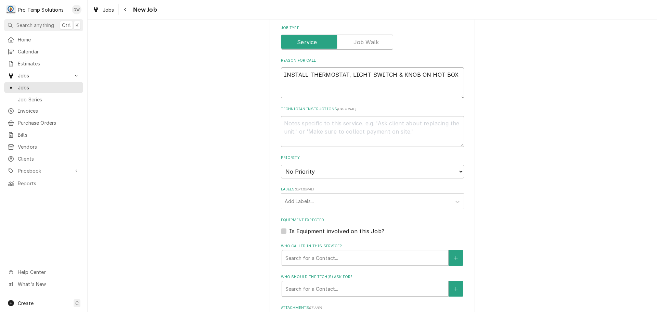
type textarea "INSTALL THERMOSTAT, LIGHT SWITCH & KNOB ON HOT BOX"
click at [318, 126] on textarea "Technician Instructions ( optional )" at bounding box center [372, 131] width 183 height 31
type textarea "x"
type textarea "D"
type textarea "x"
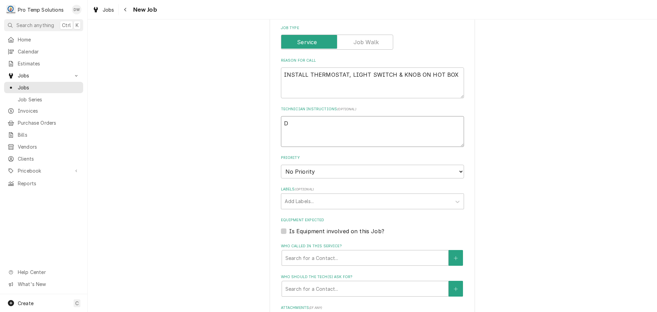
type textarea "DX"
type textarea "x"
type textarea "DX'"
type textarea "x"
type textarea "DX'D"
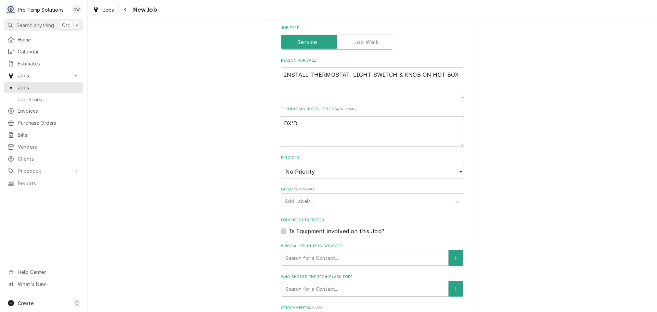
type textarea "x"
type textarea "DX'D"
type textarea "x"
type textarea "DX'D 0"
type textarea "x"
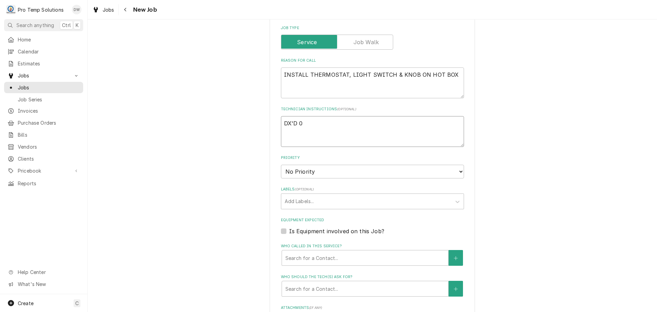
type textarea "DX'D 08"
type textarea "x"
type textarea "DX'D 08/"
type textarea "x"
type textarea "DX'D 08/2"
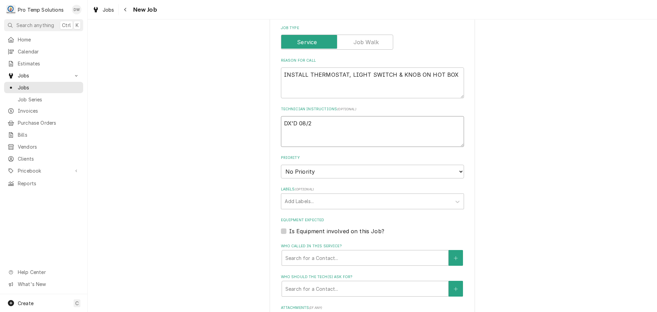
type textarea "x"
type textarea "DX'D 08/22"
type textarea "x"
type textarea "DX'D 08/22/"
type textarea "x"
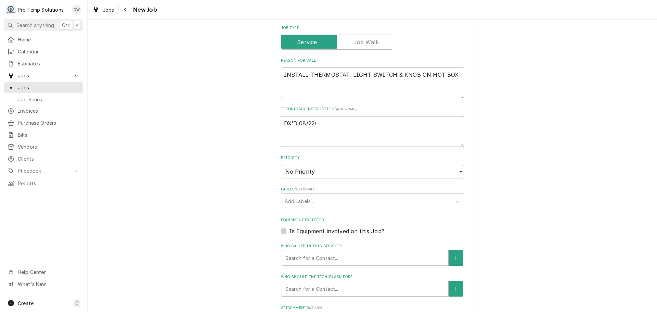
type textarea "DX'D 08/22/2"
type textarea "x"
type textarea "DX'D 08/22/25"
type textarea "x"
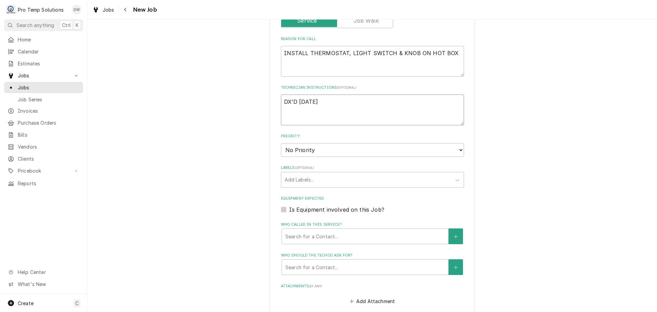
scroll to position [479, 0]
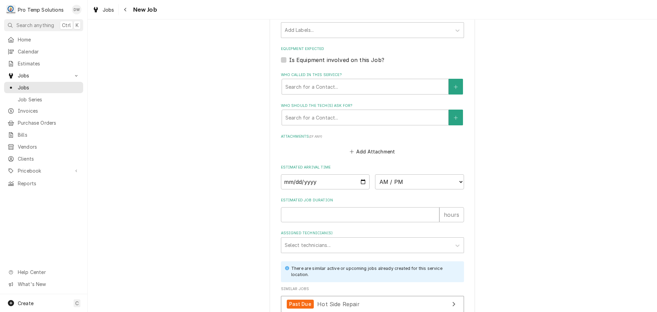
type textarea "DX'D 08/22/25"
click at [289, 60] on label "Is Equipment involved on this Job?" at bounding box center [336, 60] width 95 height 8
click at [289, 60] on input "Equipment Expected" at bounding box center [380, 63] width 183 height 15
checkbox input "true"
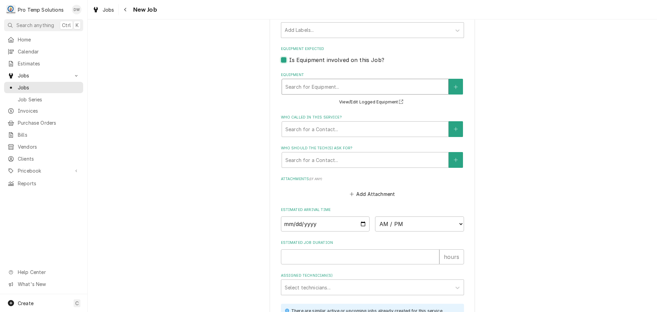
type textarea "x"
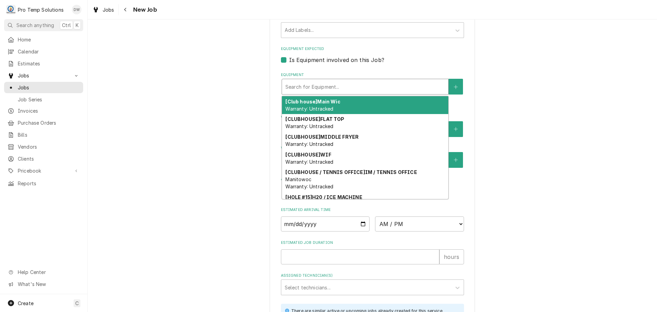
click at [369, 86] on div "Equipment" at bounding box center [366, 86] width 160 height 12
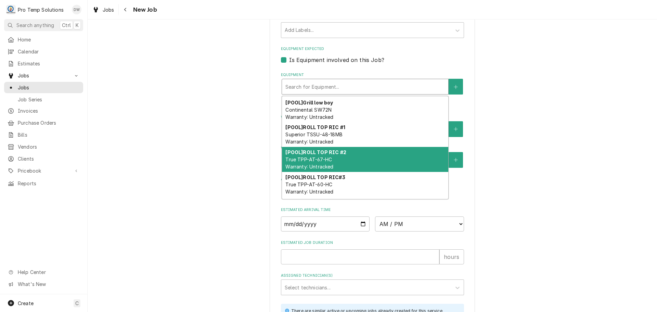
scroll to position [355, 0]
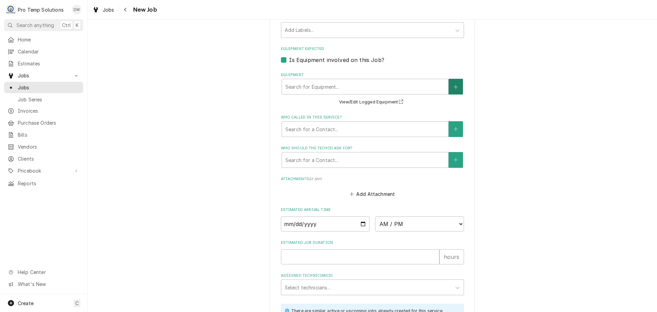
click at [454, 86] on icon "Create New Equipment" at bounding box center [456, 87] width 4 height 5
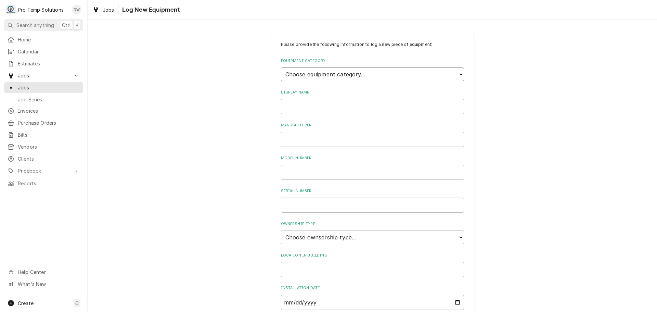
click at [458, 72] on select "Choose equipment category... Cooking Equipment Fryers Ice Machines Ovens and Ra…" at bounding box center [372, 74] width 183 height 14
select select "7"
click at [281, 67] on select "Choose equipment category... Cooking Equipment Fryers Ice Machines Ovens and Ra…" at bounding box center [372, 74] width 183 height 14
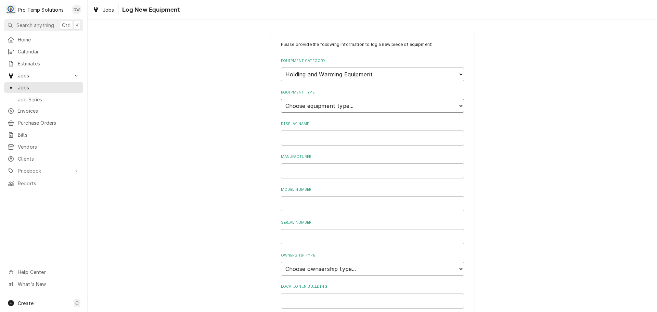
click at [426, 104] on select "Choose equipment type... Bun Warmer Dish and Tray Dispenser Display Cabinet Dra…" at bounding box center [372, 106] width 183 height 14
select select "61"
click at [281, 99] on select "Choose equipment type... Bun Warmer Dish and Tray Dispenser Display Cabinet Dra…" at bounding box center [372, 106] width 183 height 14
click at [338, 140] on input "Display Name" at bounding box center [372, 137] width 183 height 15
type input "HOT BOX"
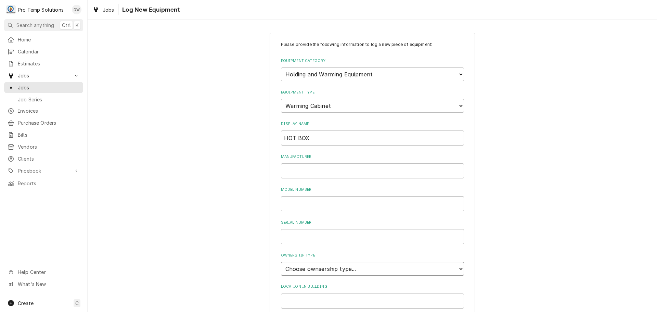
click at [320, 269] on select "Choose ownsership type... Unknown Owned Leased Rented" at bounding box center [372, 269] width 183 height 14
select select "0"
click at [281, 262] on select "Choose ownsership type... Unknown Owned Leased Rented" at bounding box center [372, 269] width 183 height 14
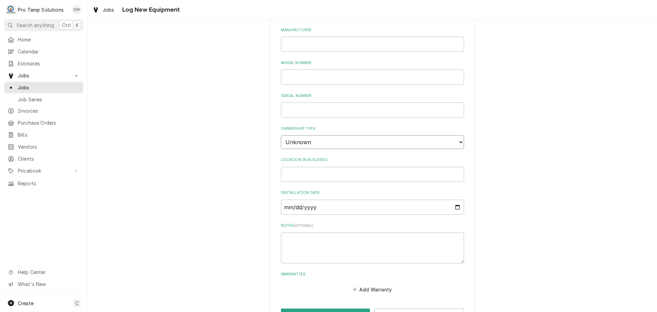
scroll to position [151, 0]
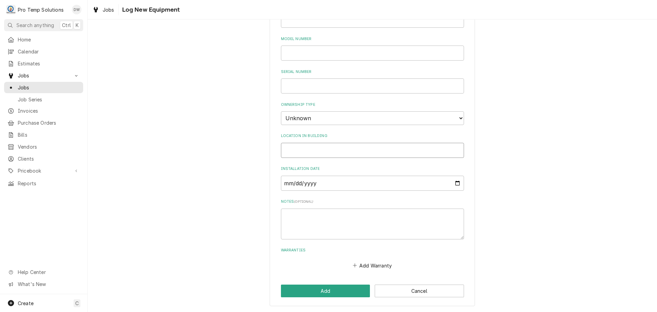
click at [301, 150] on input "Location in Building" at bounding box center [372, 150] width 183 height 15
type input "MAIN"
click at [326, 290] on button "Add" at bounding box center [325, 291] width 89 height 13
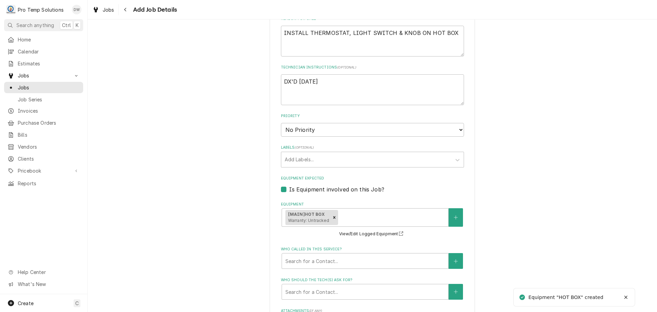
scroll to position [342, 0]
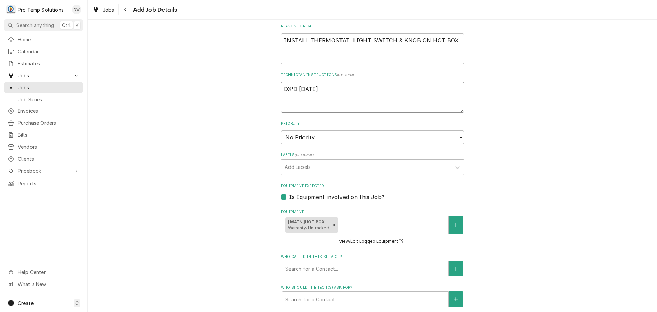
click at [339, 92] on textarea "DX'D 08/22/25" at bounding box center [372, 97] width 183 height 31
type textarea "x"
type textarea "DX'D 08/22/25"
type textarea "x"
type textarea "DX'D 08/22/25 D"
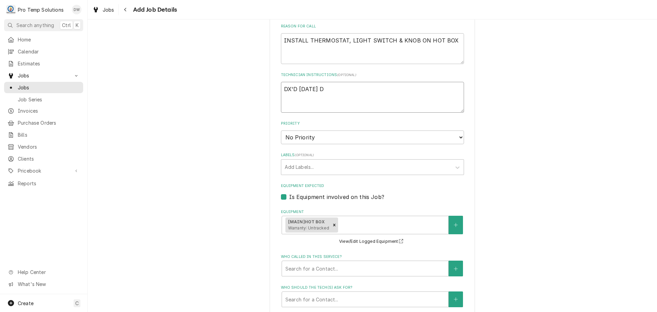
type textarea "x"
type textarea "DX'D 08/22/25 DU"
type textarea "x"
type textarea "DX'D 08/22/25 DUR"
type textarea "x"
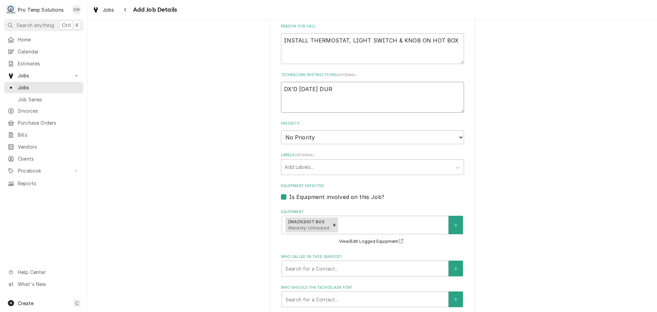
type textarea "DX'D 08/22/25 DURI"
type textarea "x"
type textarea "DX'D 08/22/25 DURIN"
type textarea "x"
type textarea "DX'D 08/22/25 DURING"
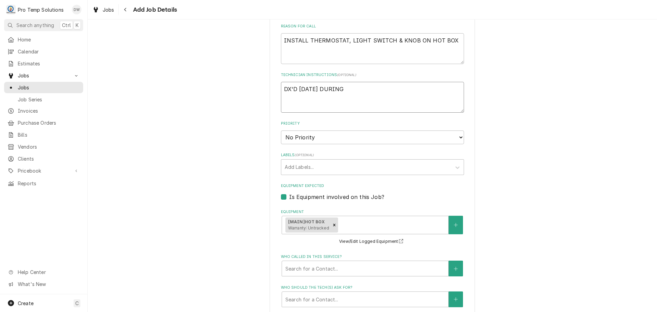
type textarea "x"
type textarea "DX'D 08/22/25 DURING"
type textarea "x"
type textarea "DX'D 08/22/25 DURING W"
type textarea "x"
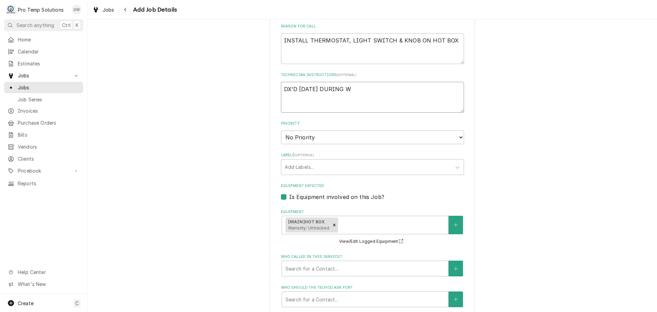
type textarea "DX'D 08/22/25 DURING WI"
type textarea "x"
type textarea "DX'D 08/22/25 DURING WIC"
type textarea "x"
type textarea "DX'D 08/22/25 DURING WIC"
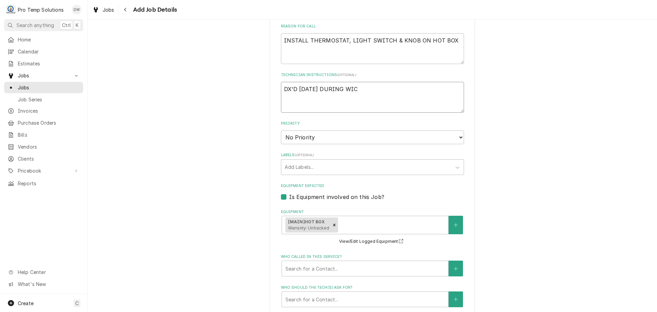
type textarea "x"
type textarea "DX'D 08/22/25 DURING WIC R"
type textarea "x"
type textarea "DX'D 08/22/25 DURING WIC RX"
type textarea "x"
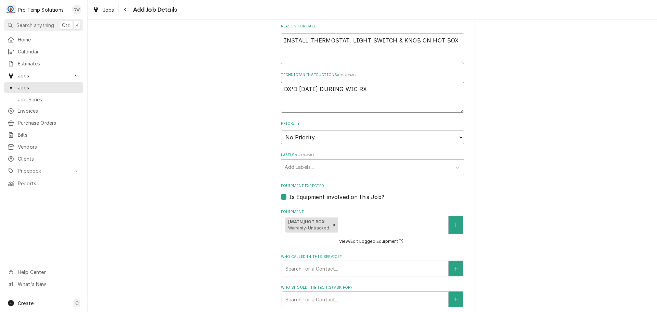
type textarea "DX'D 08/22/25 DURING WIC RX"
type textarea "x"
type textarea "DX'D 08/22/25 DURING WIC RX P"
type textarea "x"
type textarea "DX'D 08/22/25 DURING WIC RX PL"
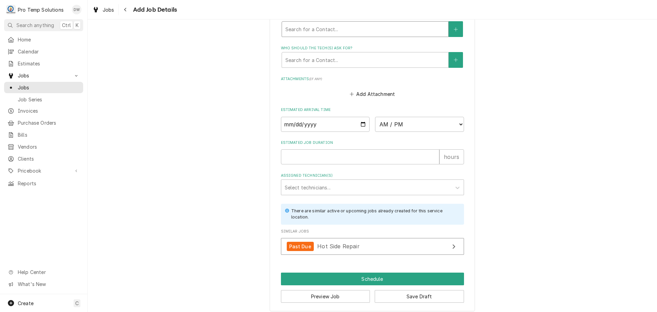
scroll to position [582, 0]
click at [347, 245] on span "Hot Side Repair" at bounding box center [338, 245] width 42 height 7
click at [360, 122] on input "Date" at bounding box center [325, 123] width 89 height 15
click at [454, 124] on select "AM / PM 6:00 AM 6:15 AM 6:30 AM 6:45 AM 7:00 AM 7:15 AM 7:30 AM 7:45 AM 8:00 AM…" at bounding box center [419, 123] width 89 height 15
click at [375, 116] on select "AM / PM 6:00 AM 6:15 AM 6:30 AM 6:45 AM 7:00 AM 7:15 AM 7:30 AM 7:45 AM 8:00 AM…" at bounding box center [419, 123] width 89 height 15
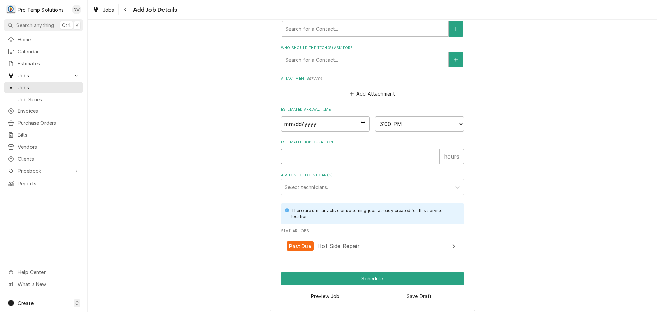
click at [416, 152] on input "Estimated Job Duration" at bounding box center [360, 156] width 159 height 15
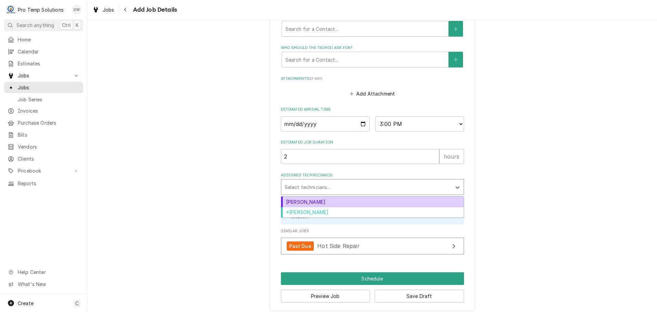
click at [336, 185] on div "Assigned Technician(s)" at bounding box center [366, 187] width 163 height 12
click at [339, 201] on div "[PERSON_NAME]" at bounding box center [372, 202] width 183 height 11
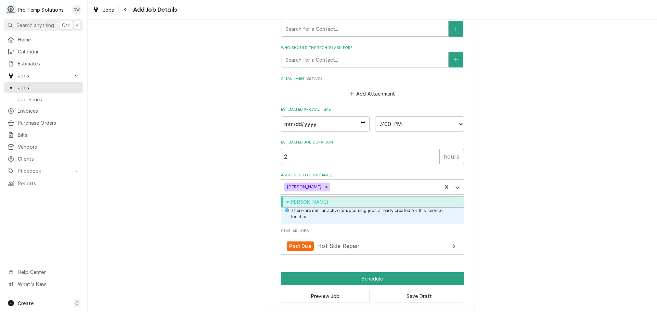
click at [348, 184] on div "Assigned Technician(s)" at bounding box center [385, 187] width 107 height 12
click at [336, 202] on div "*[PERSON_NAME]" at bounding box center [372, 202] width 183 height 11
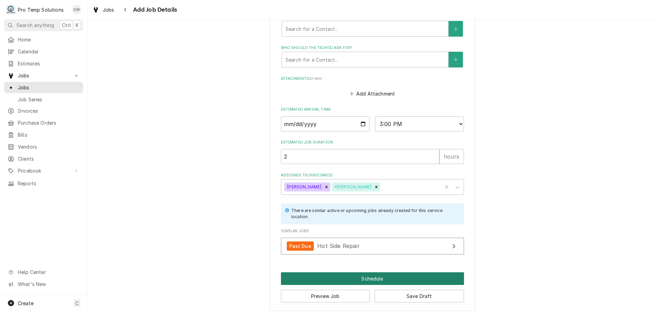
click at [368, 279] on button "Schedule" at bounding box center [372, 278] width 183 height 13
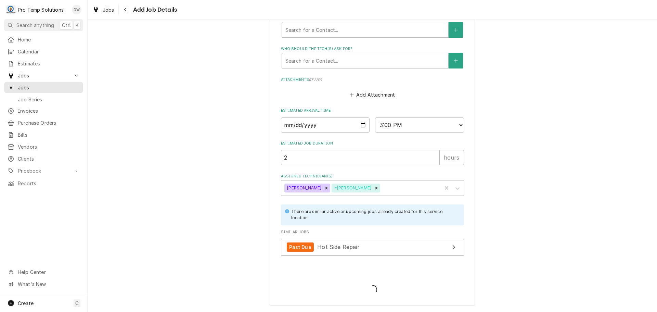
scroll to position [581, 0]
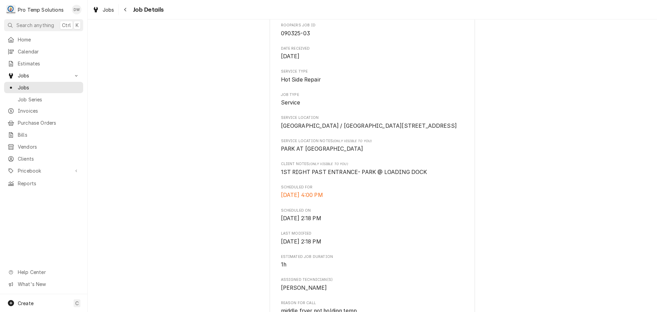
scroll to position [68, 0]
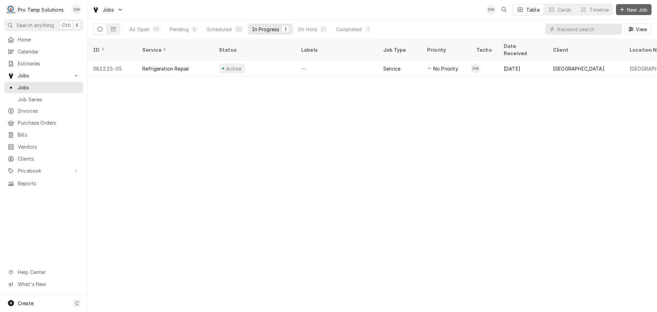
click at [636, 10] on span "New Job" at bounding box center [637, 9] width 23 height 7
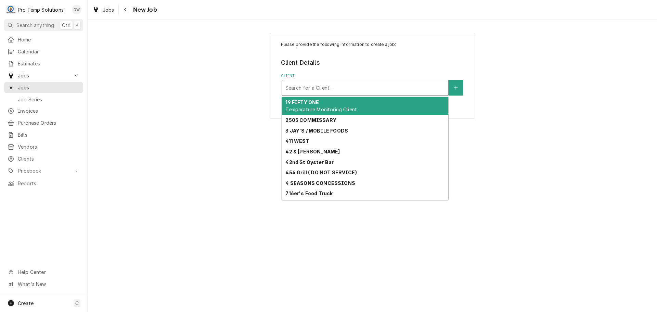
click at [402, 87] on div "Client" at bounding box center [366, 87] width 160 height 12
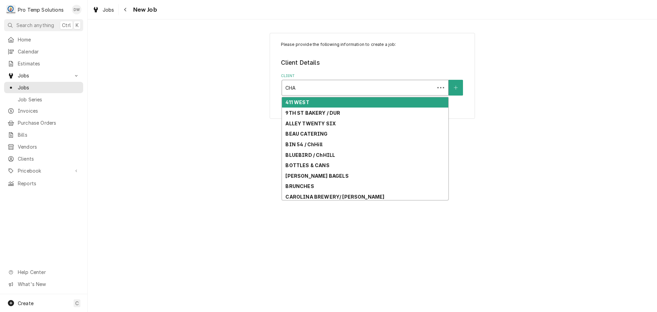
type input "CHAP"
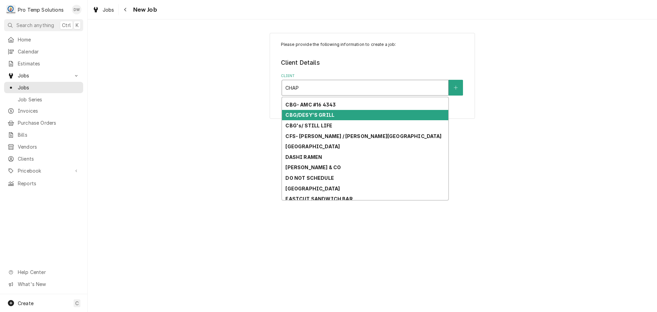
scroll to position [68, 0]
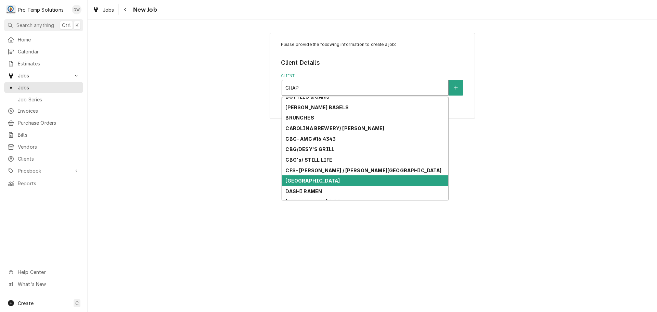
click at [319, 181] on strong "[GEOGRAPHIC_DATA]" at bounding box center [313, 181] width 54 height 6
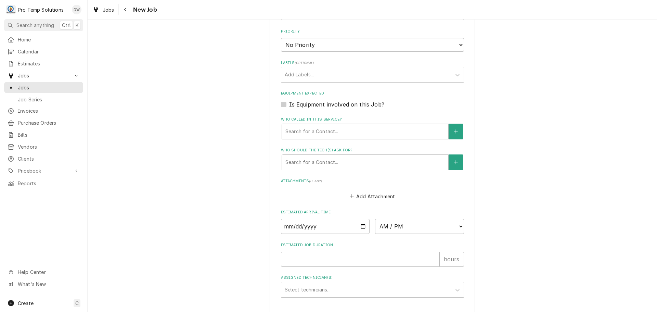
scroll to position [468, 0]
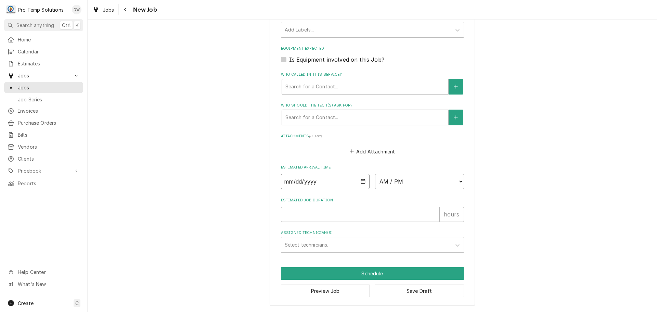
click at [360, 178] on input "Date" at bounding box center [325, 181] width 89 height 15
click at [360, 179] on input "Date" at bounding box center [325, 181] width 89 height 15
type textarea "x"
type input "[DATE]"
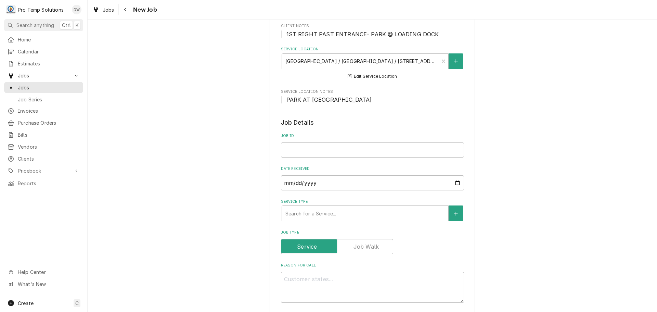
scroll to position [91, 0]
click at [304, 151] on input "Job ID" at bounding box center [372, 150] width 183 height 15
type textarea "x"
type input "0"
type textarea "x"
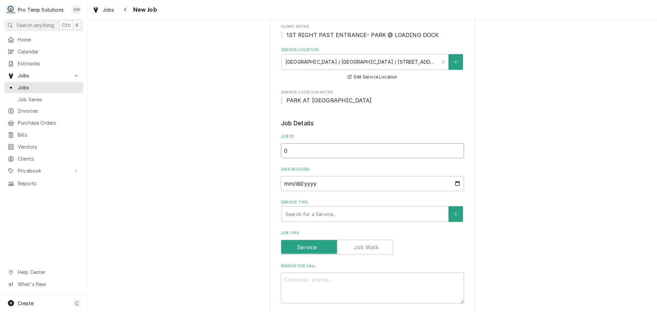
type input "09"
type textarea "x"
type input "091"
type textarea "x"
type input "0917"
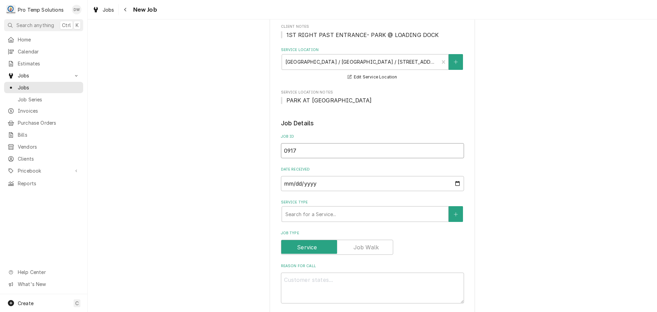
type textarea "x"
type input "09172"
type textarea "x"
type input "091725"
type textarea "x"
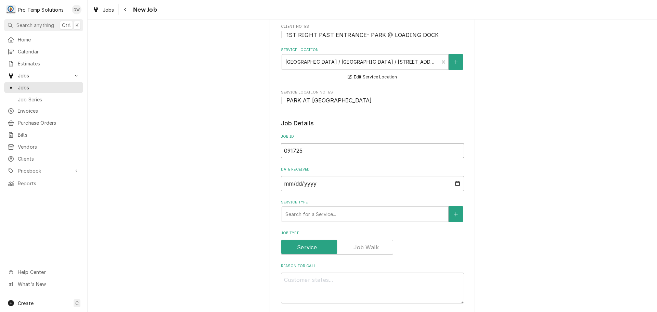
type input "091725-"
type textarea "x"
type input "091725-0"
type textarea "x"
type input "091725-01"
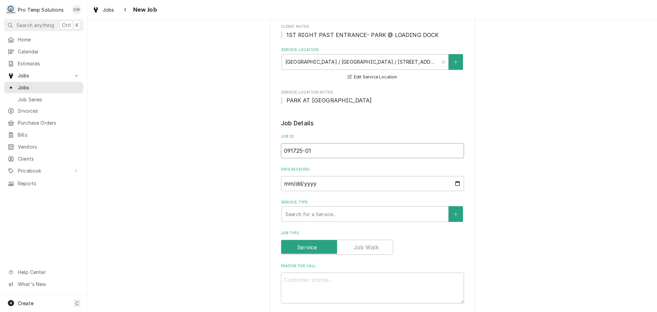
type textarea "x"
type input "091725-01"
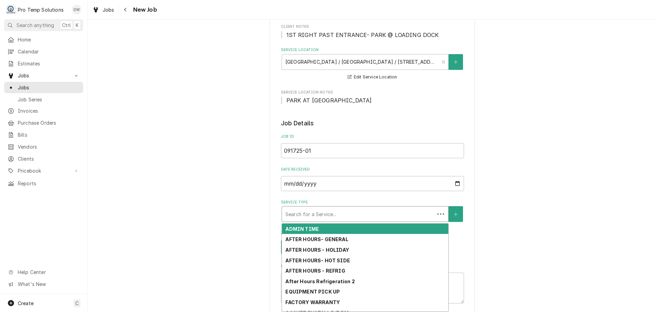
click at [369, 215] on div "Service Type" at bounding box center [359, 214] width 146 height 12
type textarea "x"
type input "R"
type textarea "x"
type input "RE"
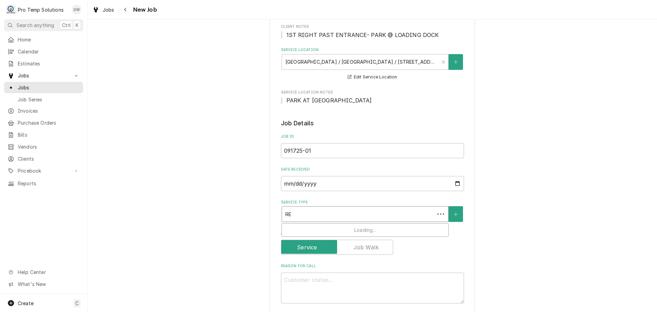
type textarea "x"
type input "REF"
type textarea "x"
type input "REFR"
type textarea "x"
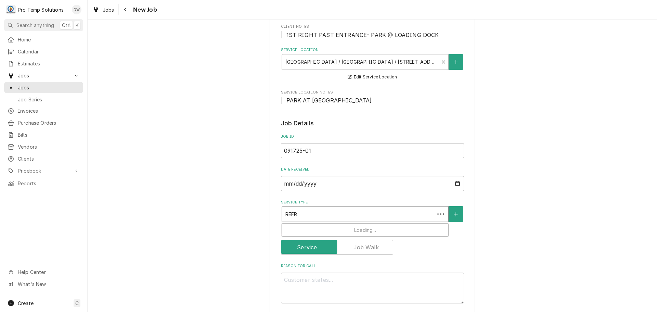
type input "REFRI"
type textarea "x"
type input "REFRIG"
type textarea "x"
type input "REFRIG"
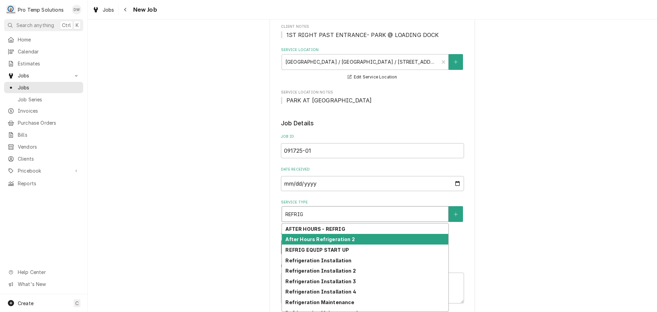
scroll to position [17, 0]
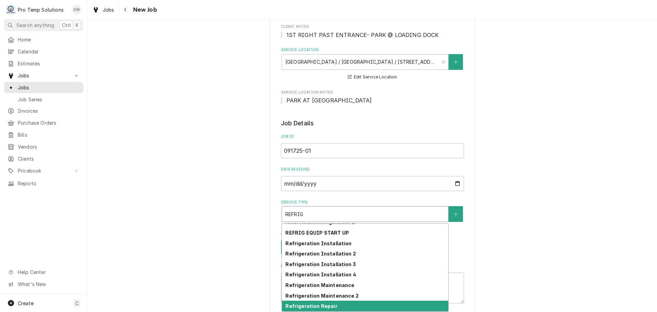
click at [362, 305] on div "Refrigeration Repair" at bounding box center [365, 306] width 166 height 11
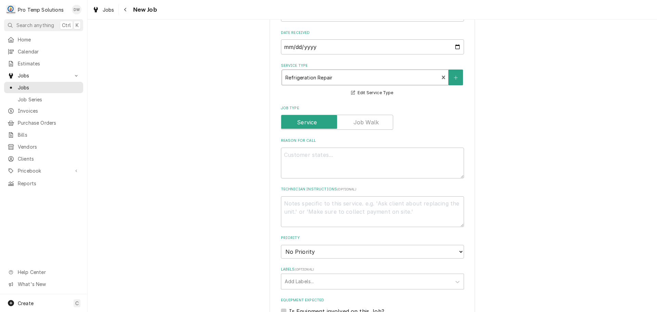
scroll to position [228, 0]
click at [323, 153] on textarea "Reason For Call" at bounding box center [372, 162] width 183 height 31
type textarea "x"
type textarea "I"
type textarea "x"
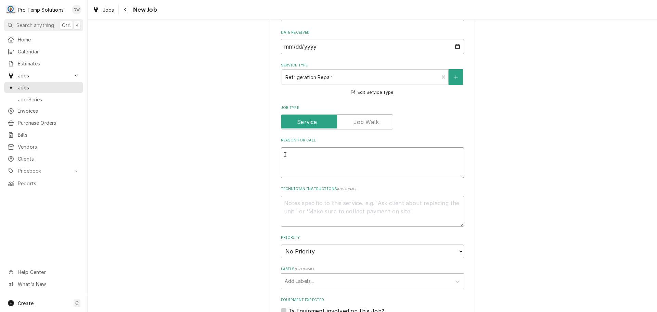
type textarea "IN"
type textarea "x"
type textarea "INS"
type textarea "x"
type textarea "INST"
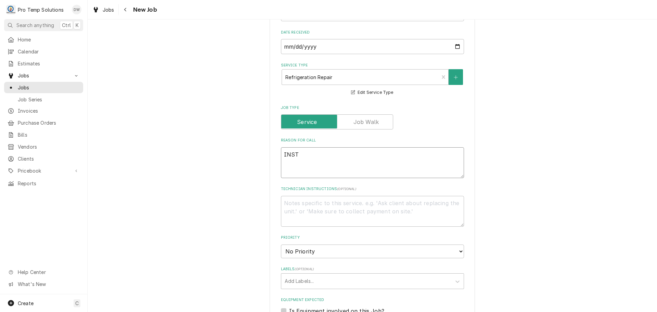
type textarea "x"
type textarea "INSTA"
type textarea "x"
type textarea "INSTAL"
type textarea "x"
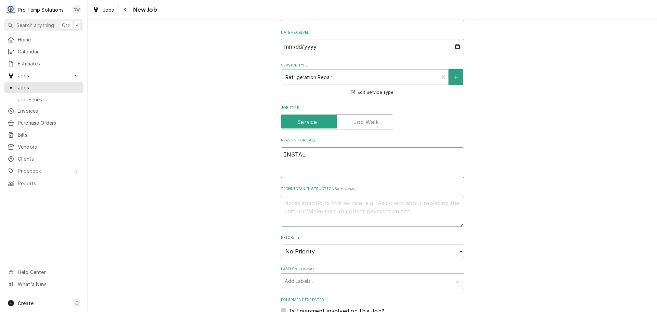
type textarea "INSTALL"
type textarea "x"
type textarea "INSTALL"
type textarea "x"
type textarea "INSTALL C"
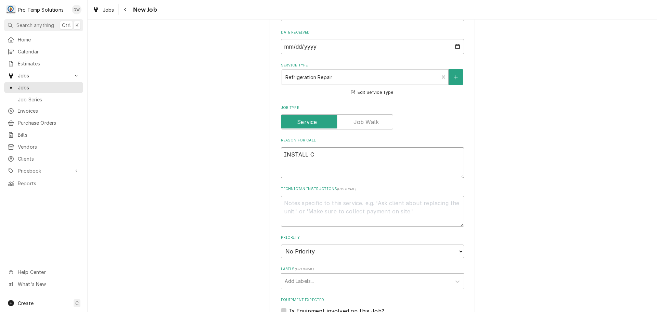
type textarea "x"
type textarea "INSTALL CO"
type textarea "x"
type textarea "INSTALL CON"
type textarea "x"
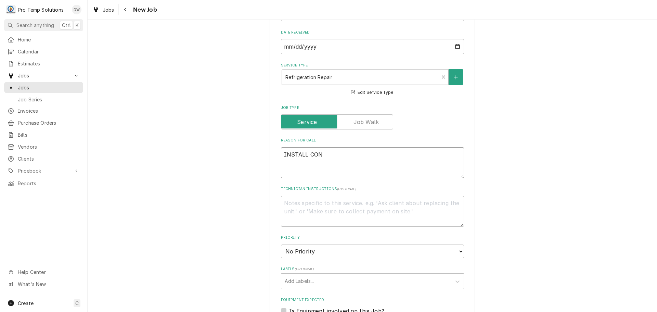
type textarea "INSTALL COND"
type textarea "x"
type textarea "INSTALL CONDE"
type textarea "x"
type textarea "INSTALL CONDEN"
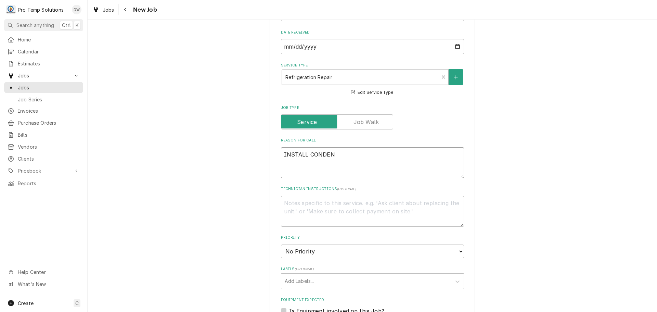
type textarea "x"
type textarea "INSTALL CONDENS"
type textarea "x"
type textarea "INSTALL CONDENSA"
type textarea "x"
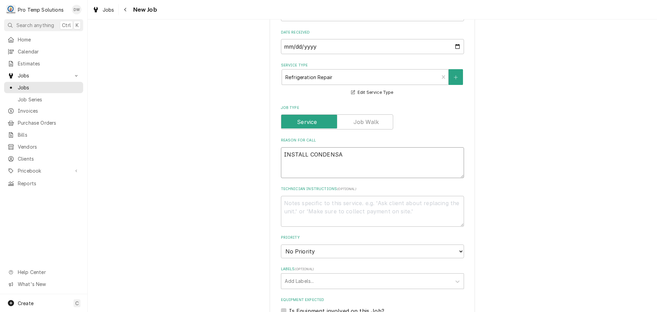
type textarea "INSTALL CONDENSAT"
type textarea "x"
type textarea "INSTALL CONDENSATE"
type textarea "x"
type textarea "INSTALL CONDENSATE"
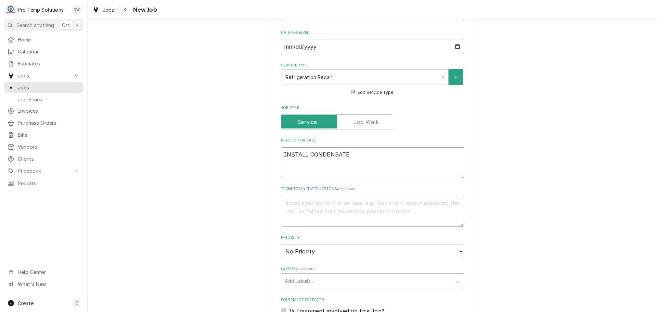
type textarea "x"
type textarea "INSTALL CONDENSATE P"
type textarea "x"
type textarea "INSTALL CONDENSATE PA"
type textarea "x"
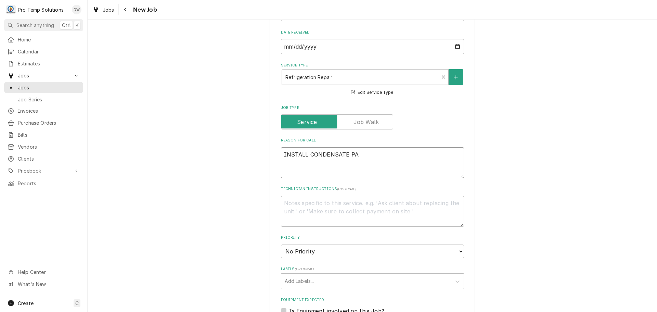
type textarea "INSTALL CONDENSATE PAN"
type textarea "x"
type textarea "INSTALL CONDENSATE PANS"
type textarea "x"
type textarea "INSTALL CONDENSATE PANS"
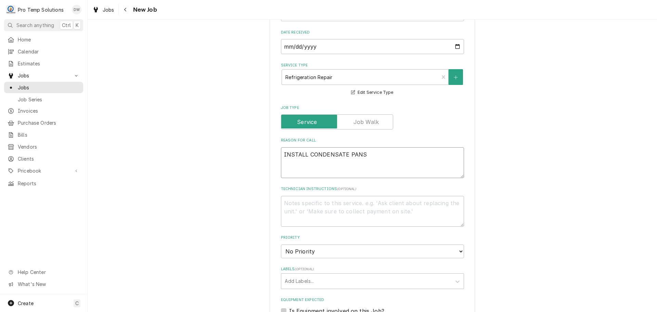
type textarea "x"
type textarea "INSTALL CONDENSATE PANS"
click at [360, 203] on textarea "Technician Instructions ( optional )" at bounding box center [372, 211] width 183 height 31
type textarea "x"
type textarea "P"
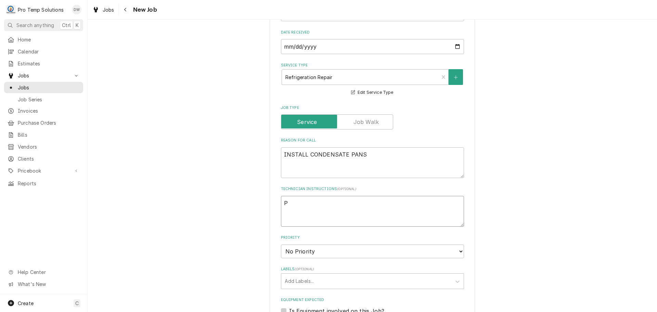
type textarea "x"
type textarea "PL"
type textarea "x"
type textarea "PLE"
type textarea "x"
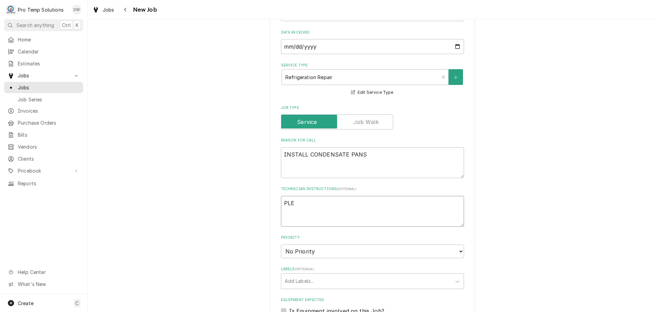
type textarea "PLEA"
type textarea "x"
type textarea "PLEAS"
type textarea "x"
type textarea "PLEASE"
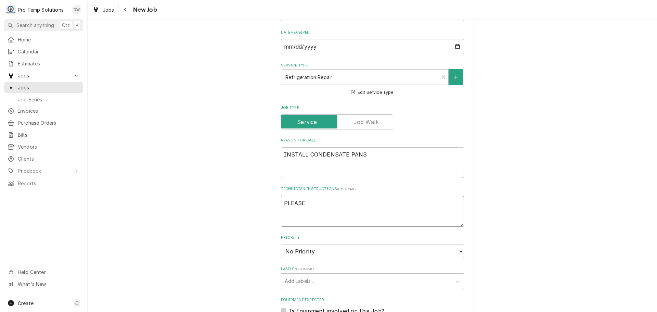
type textarea "x"
type textarea "PLEASE"
type textarea "x"
type textarea "PLEASE A"
type textarea "x"
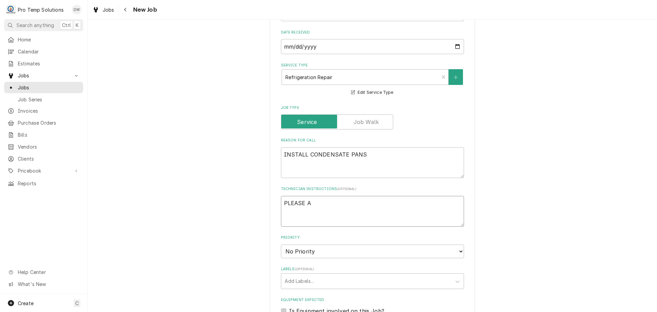
type textarea "PLEASE AD"
type textarea "x"
type textarea "PLEASE ADD"
type textarea "x"
type textarea "PLEASE ADD"
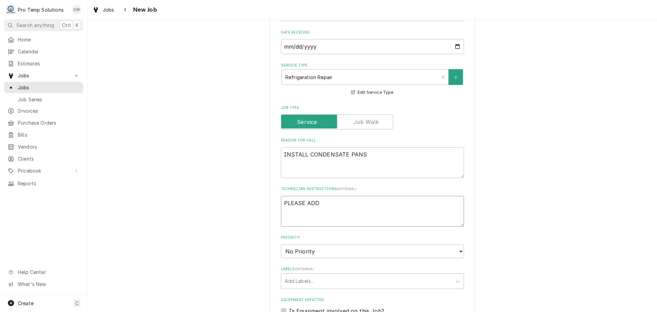
type textarea "x"
type textarea "PLEASE ADD E"
type textarea "x"
type textarea "PLEASE ADD EQ"
type textarea "x"
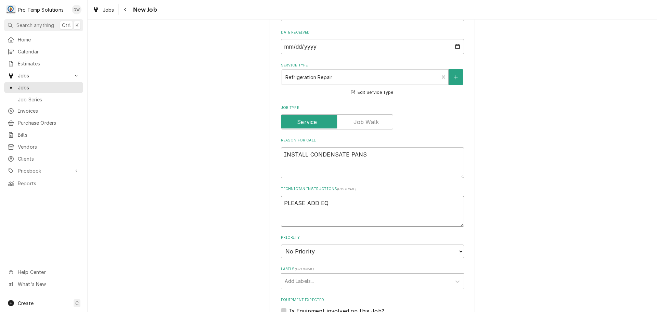
type textarea "PLEASE ADD EQU"
type textarea "x"
type textarea "PLEASE ADD EQUI"
type textarea "x"
type textarea "PLEASE ADD EQUIP"
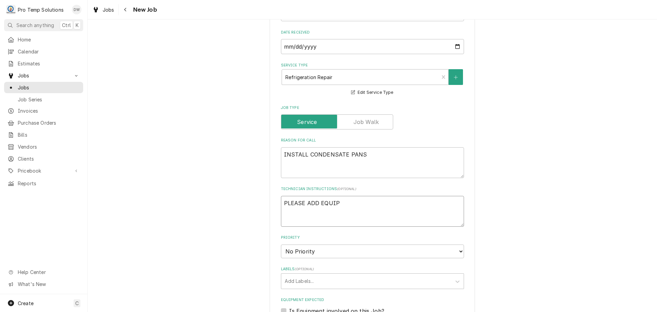
type textarea "x"
type textarea "PLEASE ADD EQUIP"
type textarea "x"
type textarea "PLEASE ADD EQUIP R"
type textarea "x"
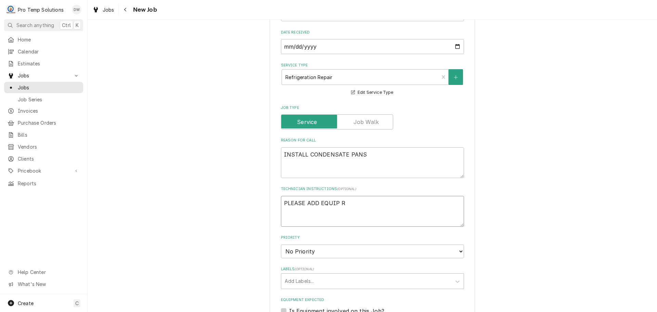
type textarea "PLEASE ADD EQUIP RX"
type textarea "x"
type textarea "PLEASE ADD EQUIP RX'"
type textarea "x"
type textarea "PLEASE ADD EQUIP RX'D"
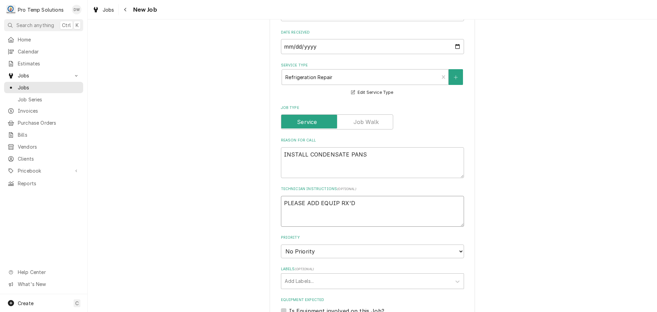
type textarea "x"
type textarea "PLEASE ADD EQUIP RX'D"
type textarea "x"
type textarea "PLEASE ADD EQUIP RX'D T"
type textarea "x"
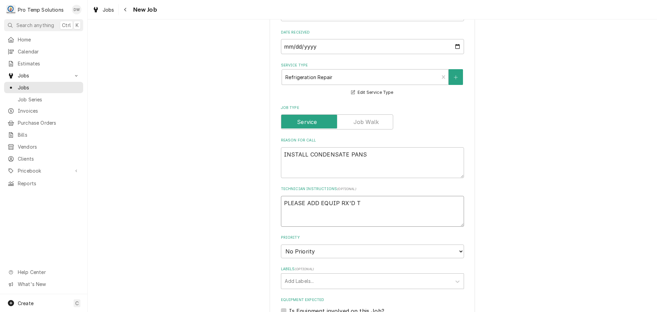
type textarea "PLEASE ADD EQUIP RX'D TO"
type textarea "x"
type textarea "PLEASE ADD EQUIP RX'D TO"
type textarea "x"
type textarea "PLEASE ADD EQUIP RX'D TO C"
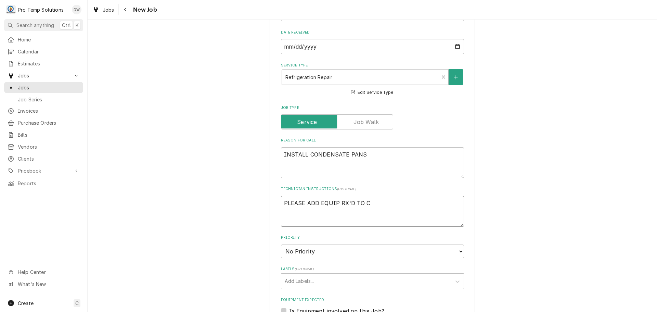
type textarea "x"
type textarea "PLEASE ADD EQUIP RX'D TO CA"
type textarea "x"
type textarea "PLEASE ADD EQUIP RX'D TO CAL"
type textarea "x"
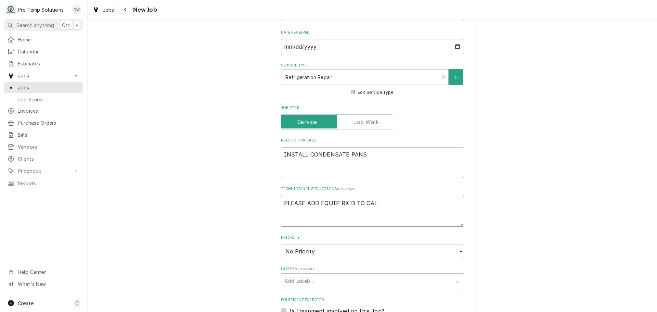
type textarea "PLEASE ADD EQUIP RX'D TO CALL"
type textarea "x"
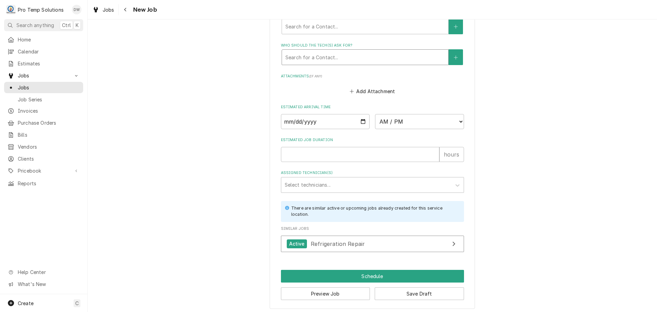
scroll to position [542, 0]
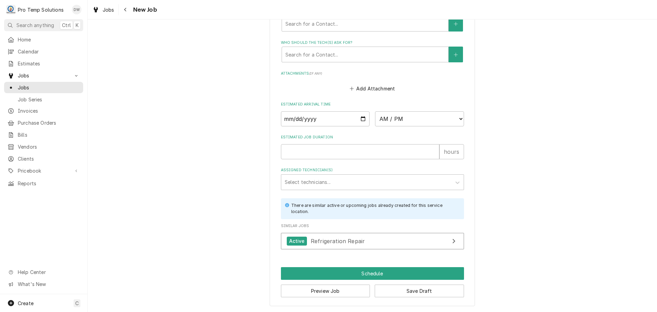
type textarea "PLEASE ADD EQUIP RX'D TO CALL"
click at [457, 116] on select "AM / PM 6:00 AM 6:15 AM 6:30 AM 6:45 AM 7:00 AM 7:15 AM 7:30 AM 7:45 AM 8:00 AM…" at bounding box center [419, 118] width 89 height 15
select select "14:00:00"
click at [375, 111] on select "AM / PM 6:00 AM 6:15 AM 6:30 AM 6:45 AM 7:00 AM 7:15 AM 7:30 AM 7:45 AM 8:00 AM…" at bounding box center [419, 118] width 89 height 15
click at [350, 153] on input "Estimated Job Duration" at bounding box center [360, 151] width 159 height 15
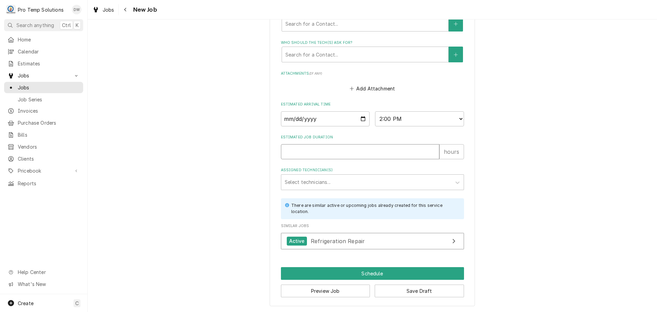
type textarea "x"
type input "3"
type textarea "x"
type input "3"
click at [322, 183] on div "Assigned Technician(s)" at bounding box center [366, 182] width 163 height 12
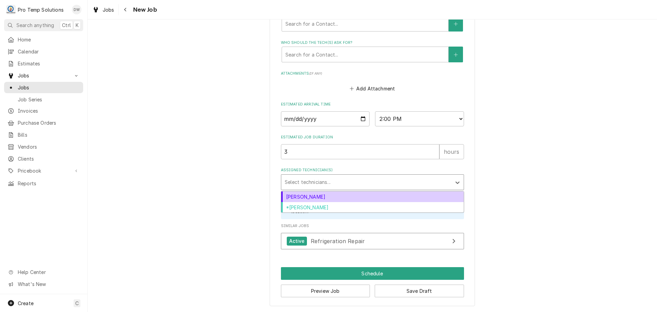
click at [320, 194] on div "[PERSON_NAME]" at bounding box center [372, 196] width 183 height 11
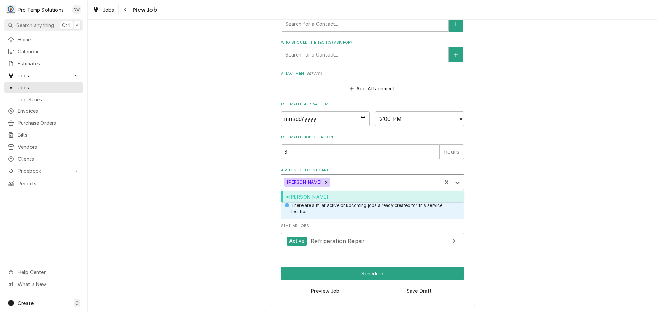
click at [339, 178] on div "Assigned Technician(s)" at bounding box center [385, 182] width 107 height 12
click at [333, 194] on div "*[PERSON_NAME]" at bounding box center [372, 196] width 183 height 11
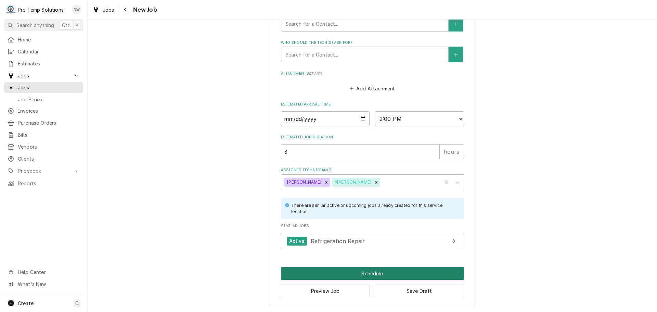
click at [371, 275] on button "Schedule" at bounding box center [372, 273] width 183 height 13
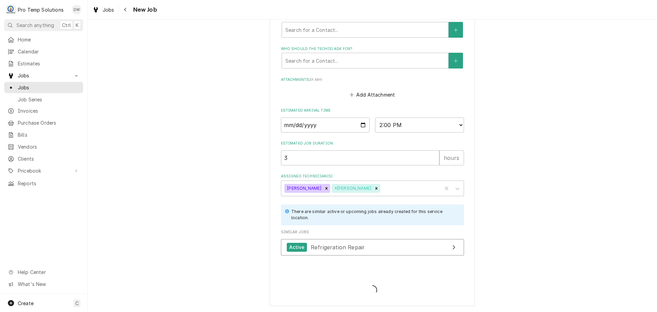
scroll to position [536, 0]
type textarea "x"
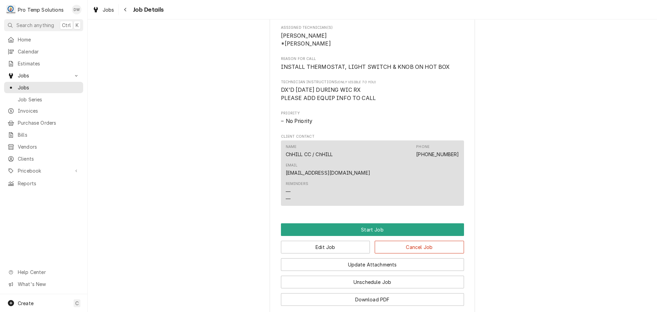
scroll to position [411, 0]
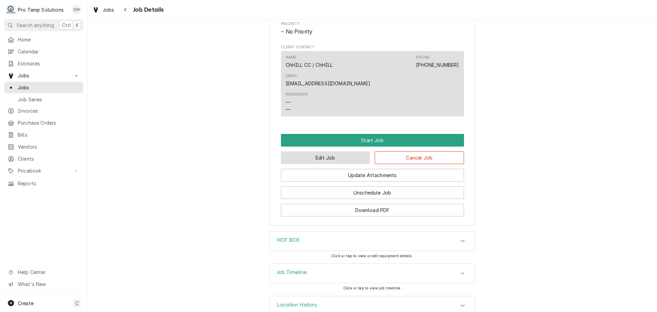
click at [345, 154] on button "Edit Job" at bounding box center [325, 157] width 89 height 13
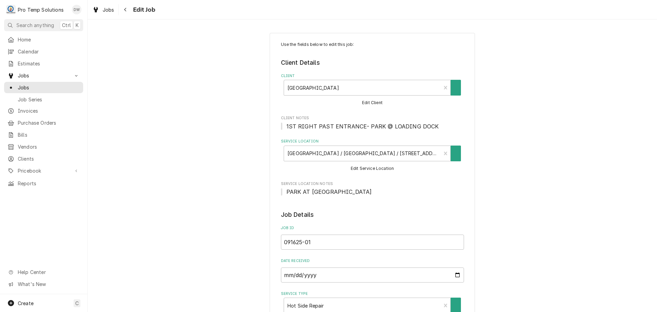
type textarea "x"
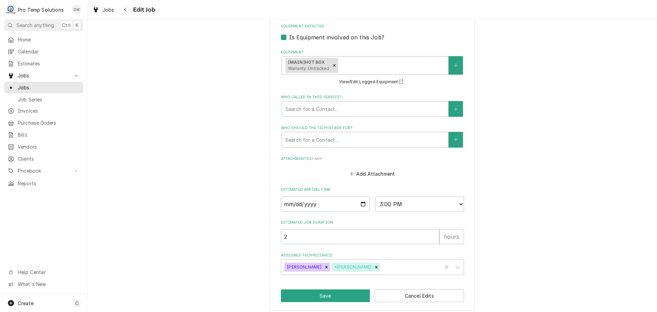
scroll to position [507, 0]
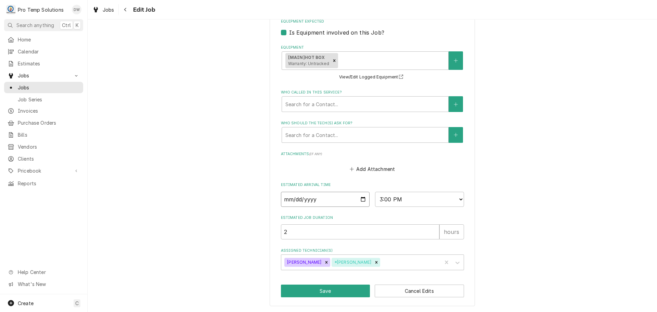
click at [358, 197] on input "[DATE]" at bounding box center [325, 199] width 89 height 15
type input "[DATE]"
click at [340, 290] on button "Save" at bounding box center [325, 291] width 89 height 13
type textarea "x"
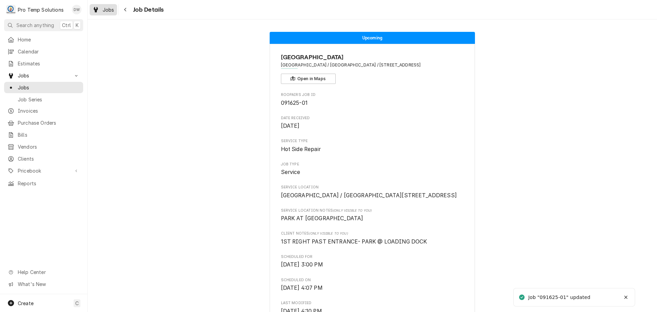
click at [108, 9] on span "Jobs" at bounding box center [109, 9] width 12 height 7
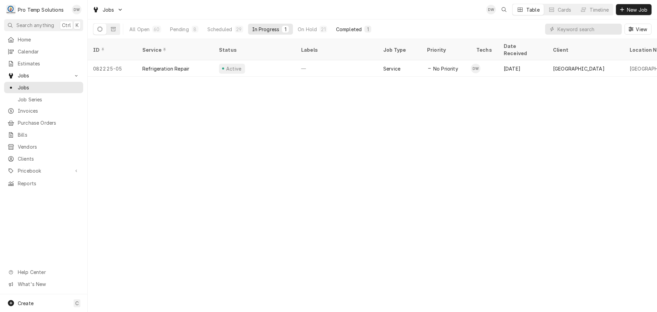
click at [348, 30] on div "Completed" at bounding box center [349, 29] width 26 height 7
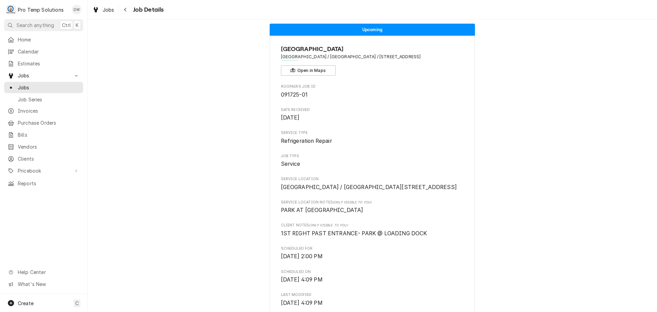
scroll to position [8, 0]
